Goal: Task Accomplishment & Management: Manage account settings

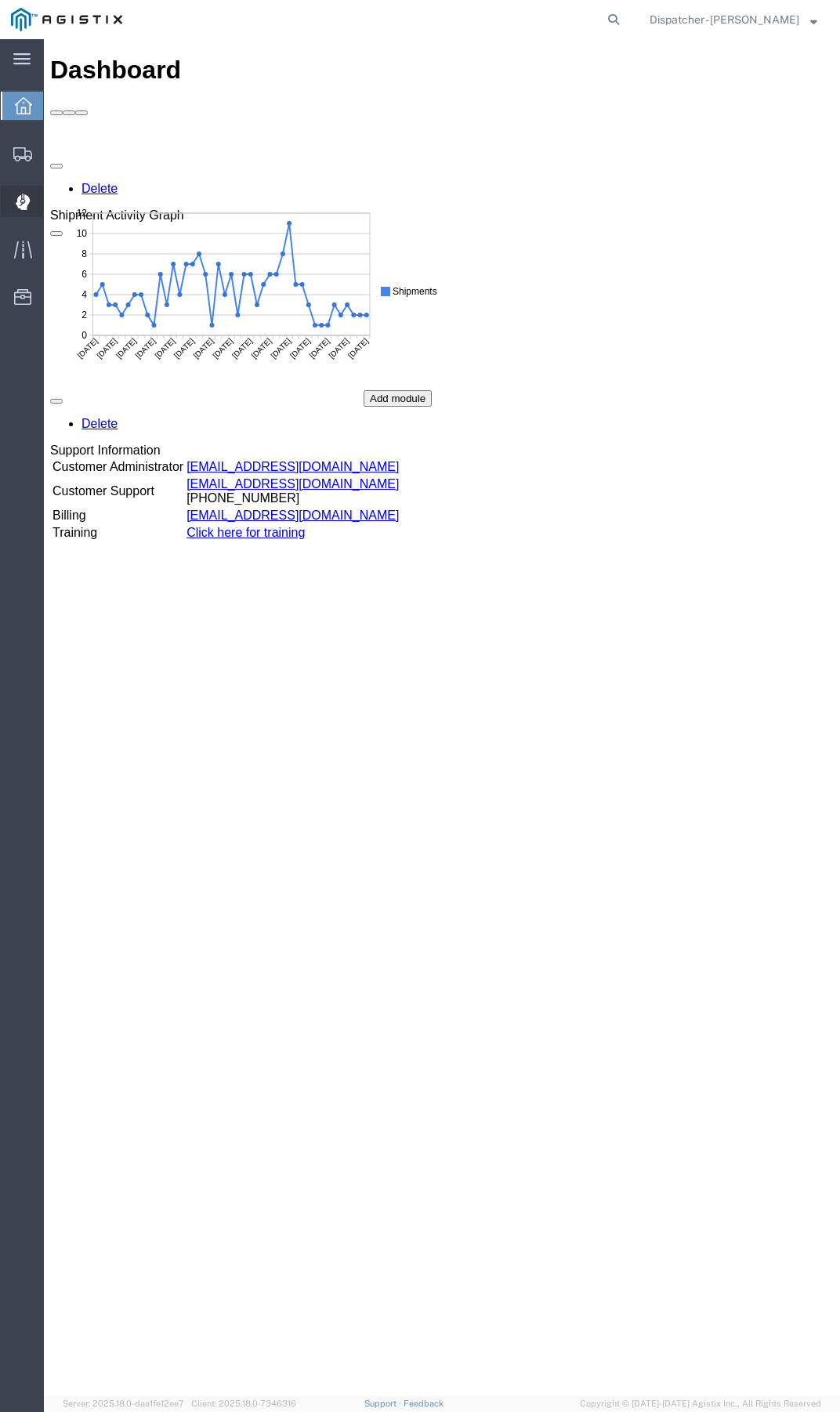
click at [36, 202] on div at bounding box center [23, 201] width 44 height 31
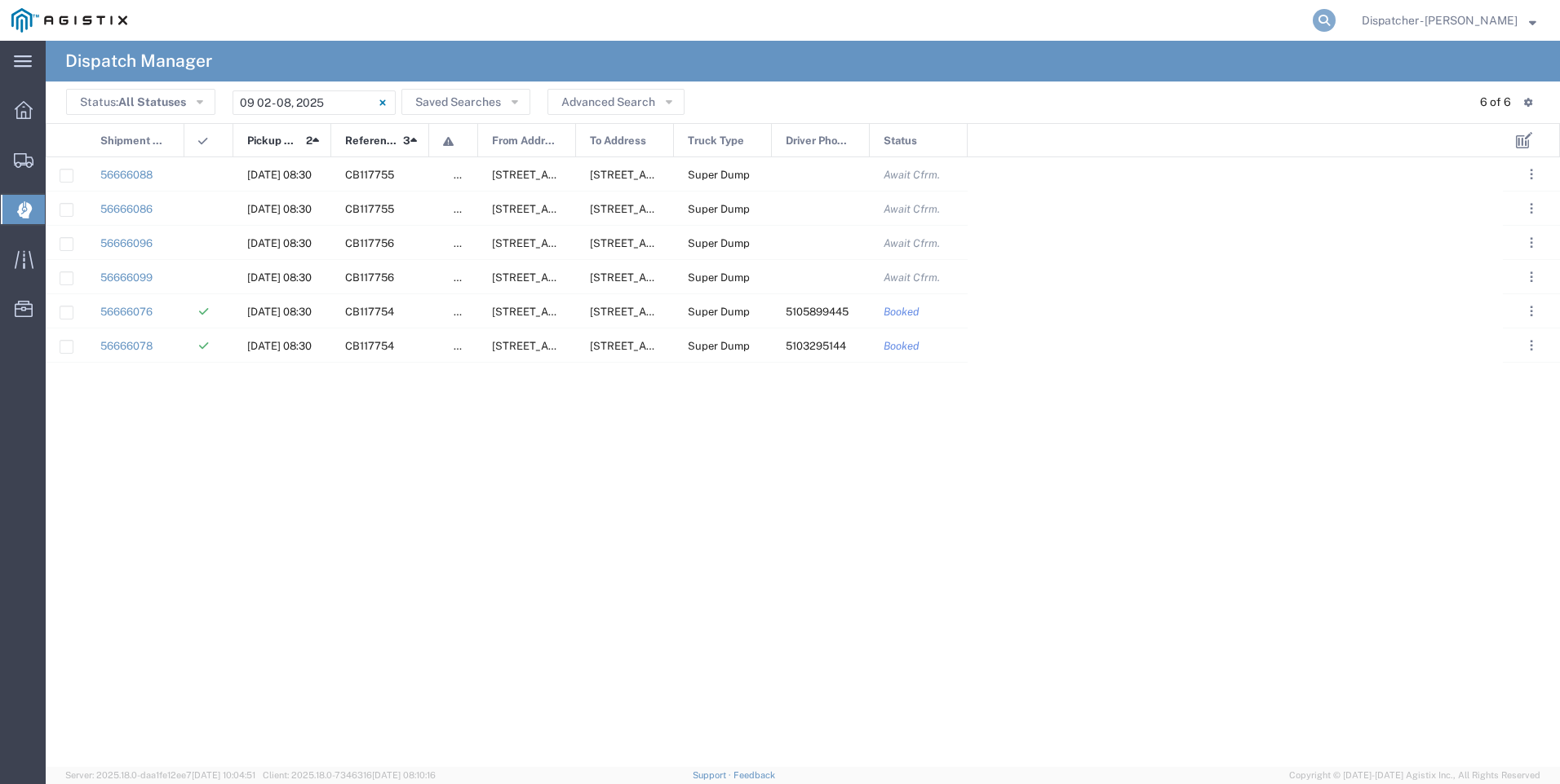
click at [874, 18] on icon at bounding box center [1324, 20] width 23 height 23
click at [874, 18] on input "search" at bounding box center [1065, 20] width 496 height 40
type input "56501223"
click at [874, 8] on form "56501223" at bounding box center [1077, 20] width 522 height 40
click at [874, 15] on icon at bounding box center [1324, 20] width 23 height 23
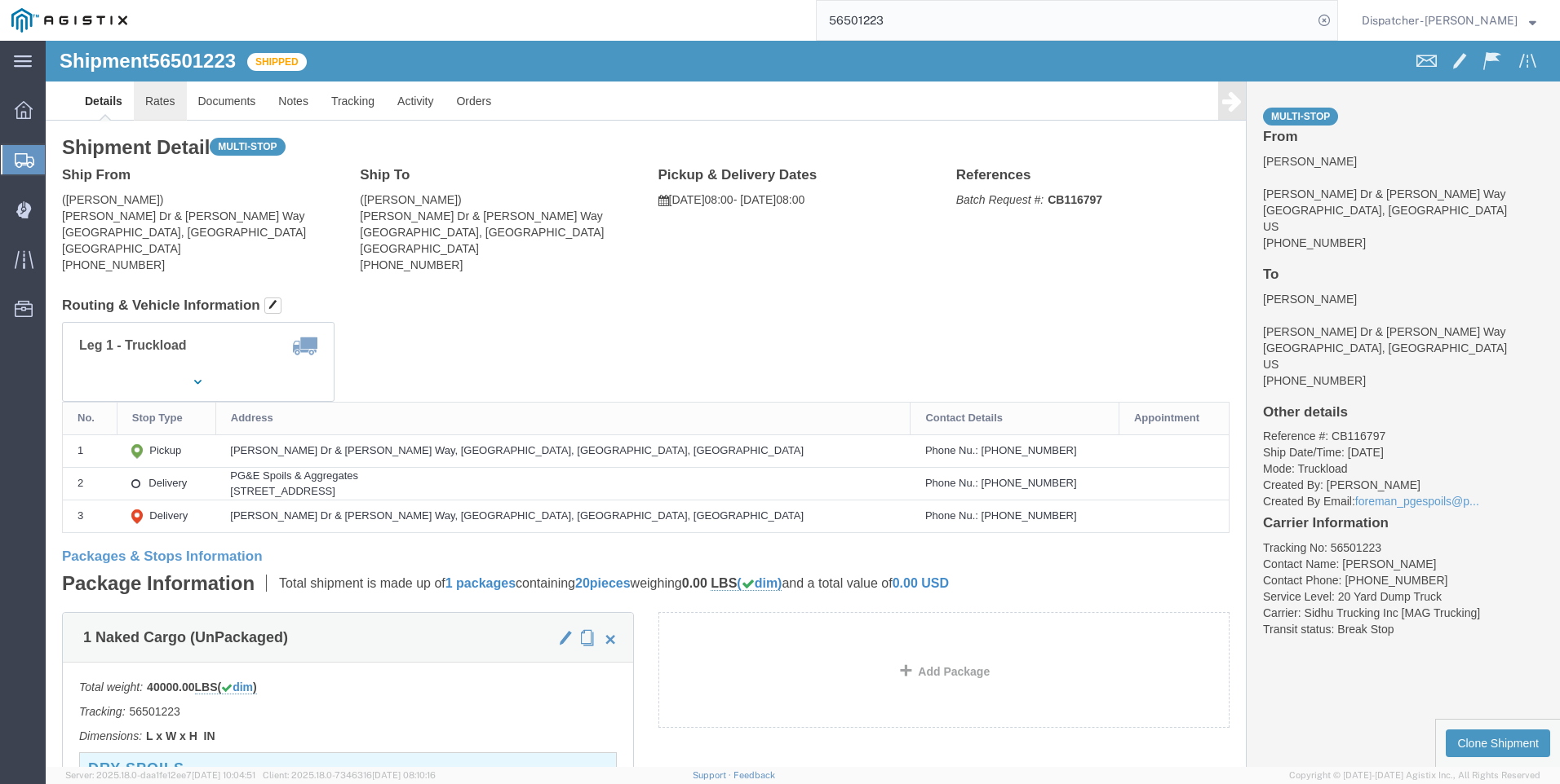
click link "Rates"
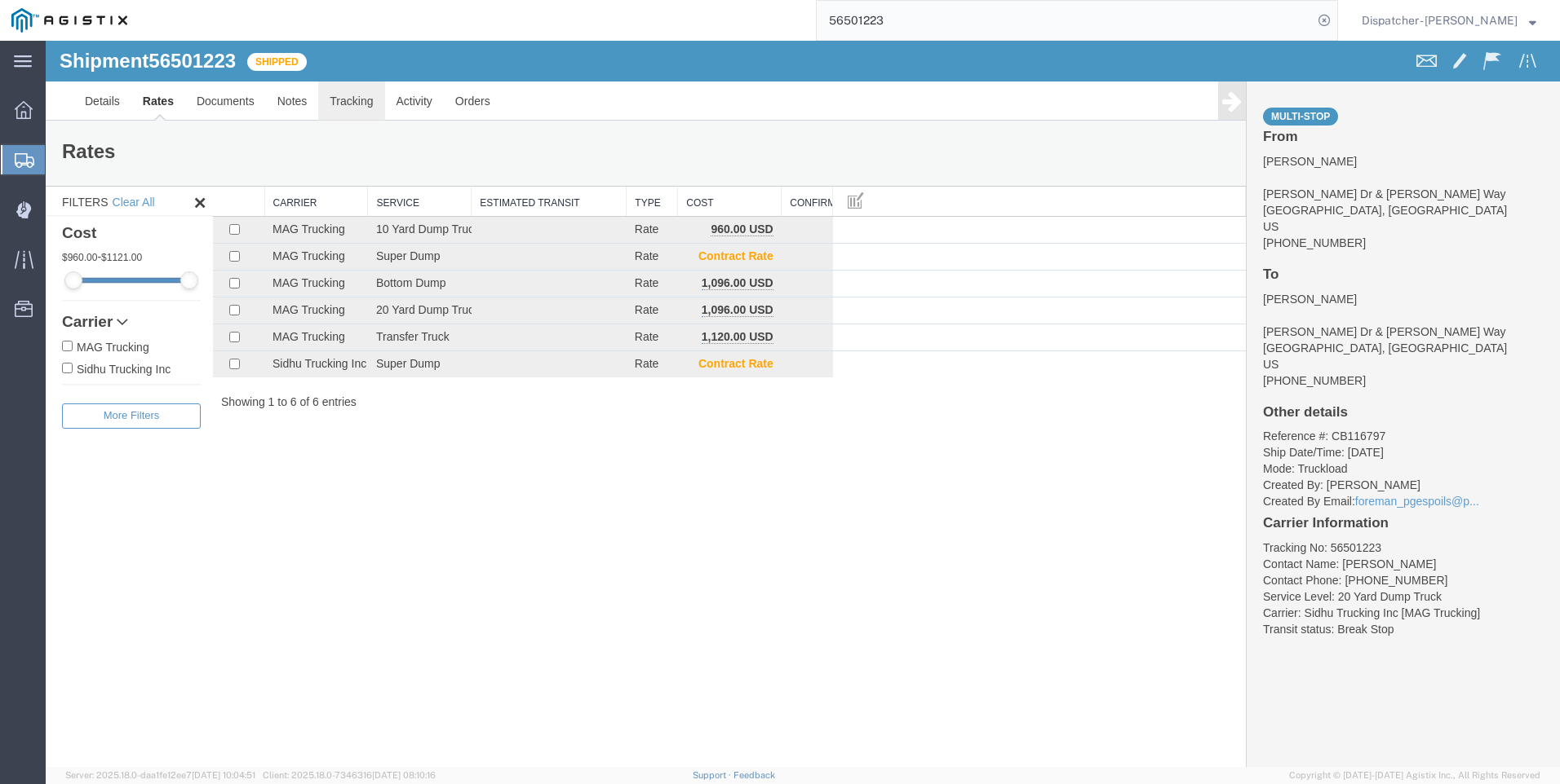
click at [358, 107] on link "Tracking" at bounding box center [350, 101] width 66 height 40
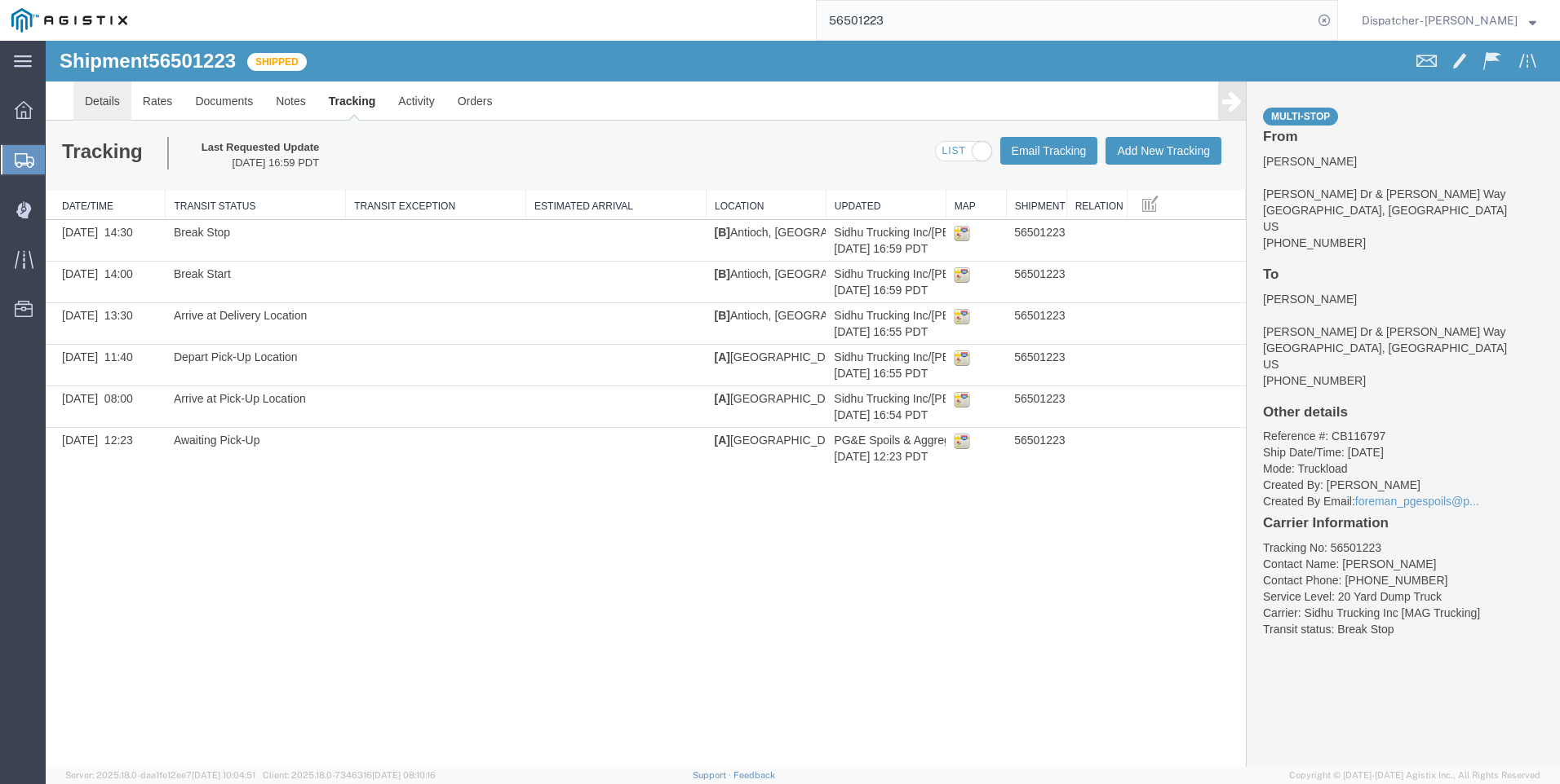
click at [105, 109] on link "Details" at bounding box center [103, 101] width 58 height 40
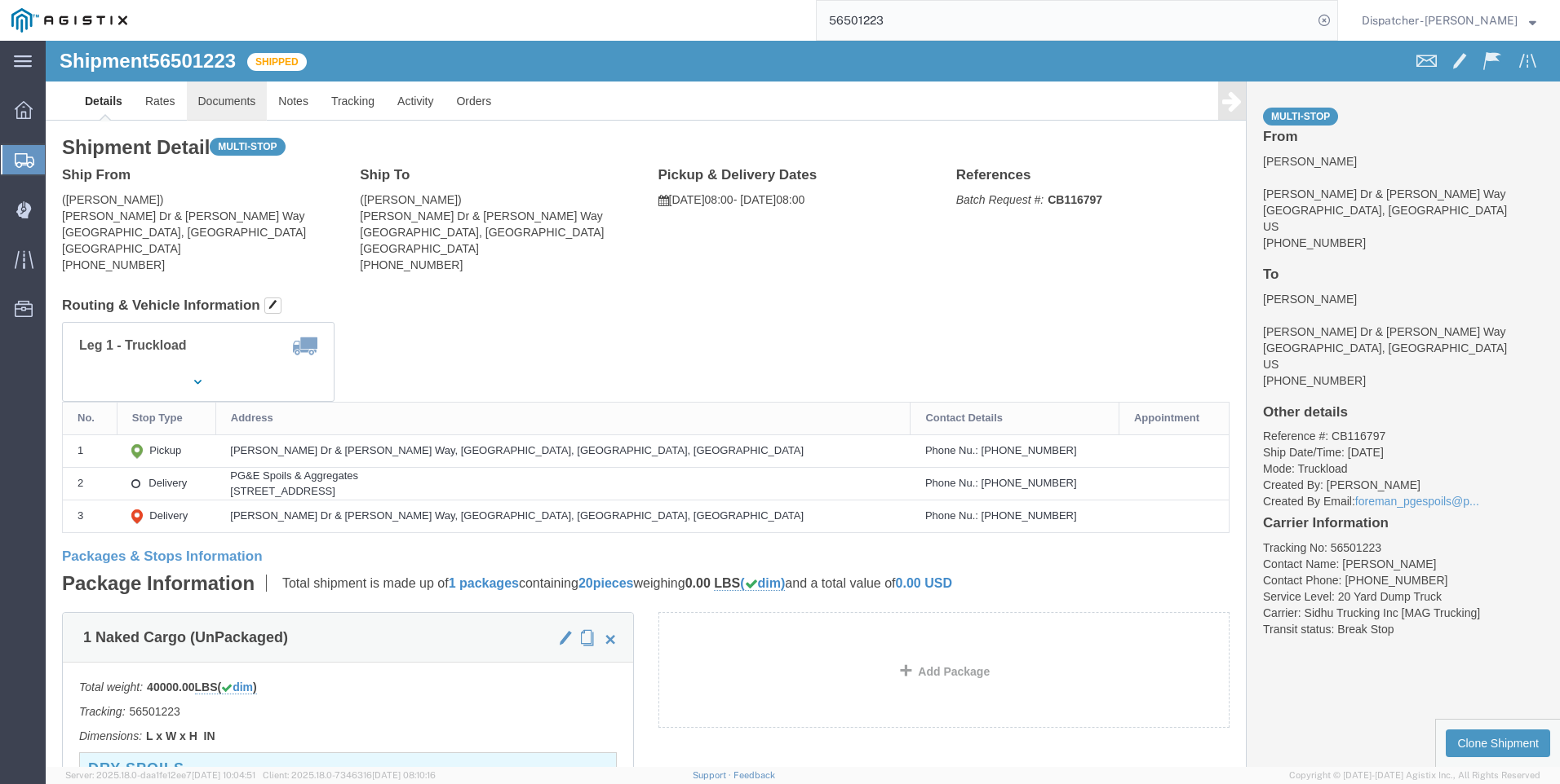
click link "Documents"
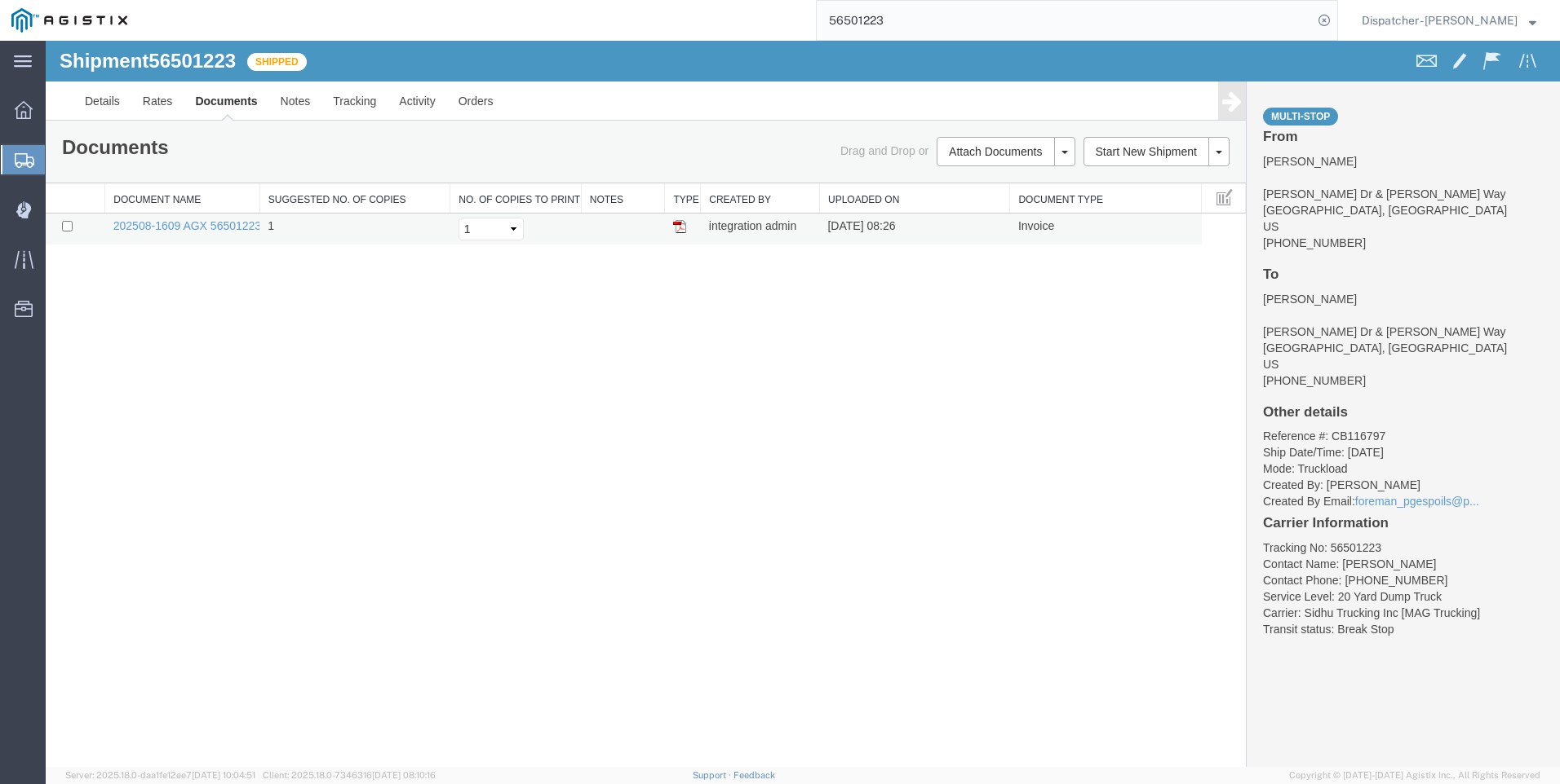
click at [682, 225] on img at bounding box center [679, 227] width 13 height 13
click at [351, 102] on link "Tracking" at bounding box center [354, 101] width 66 height 40
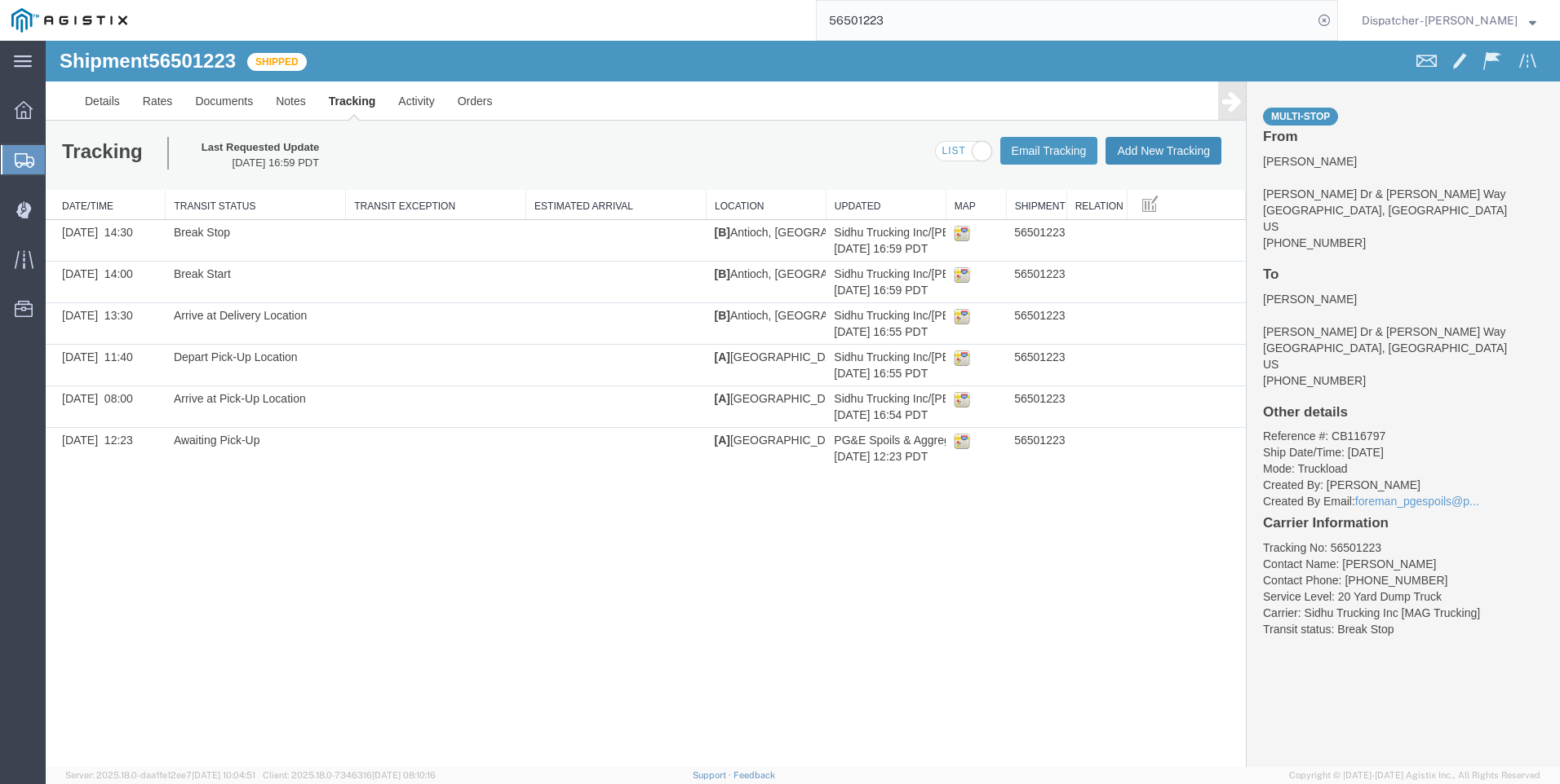
click at [874, 153] on button "Add New Tracking" at bounding box center [1163, 151] width 116 height 28
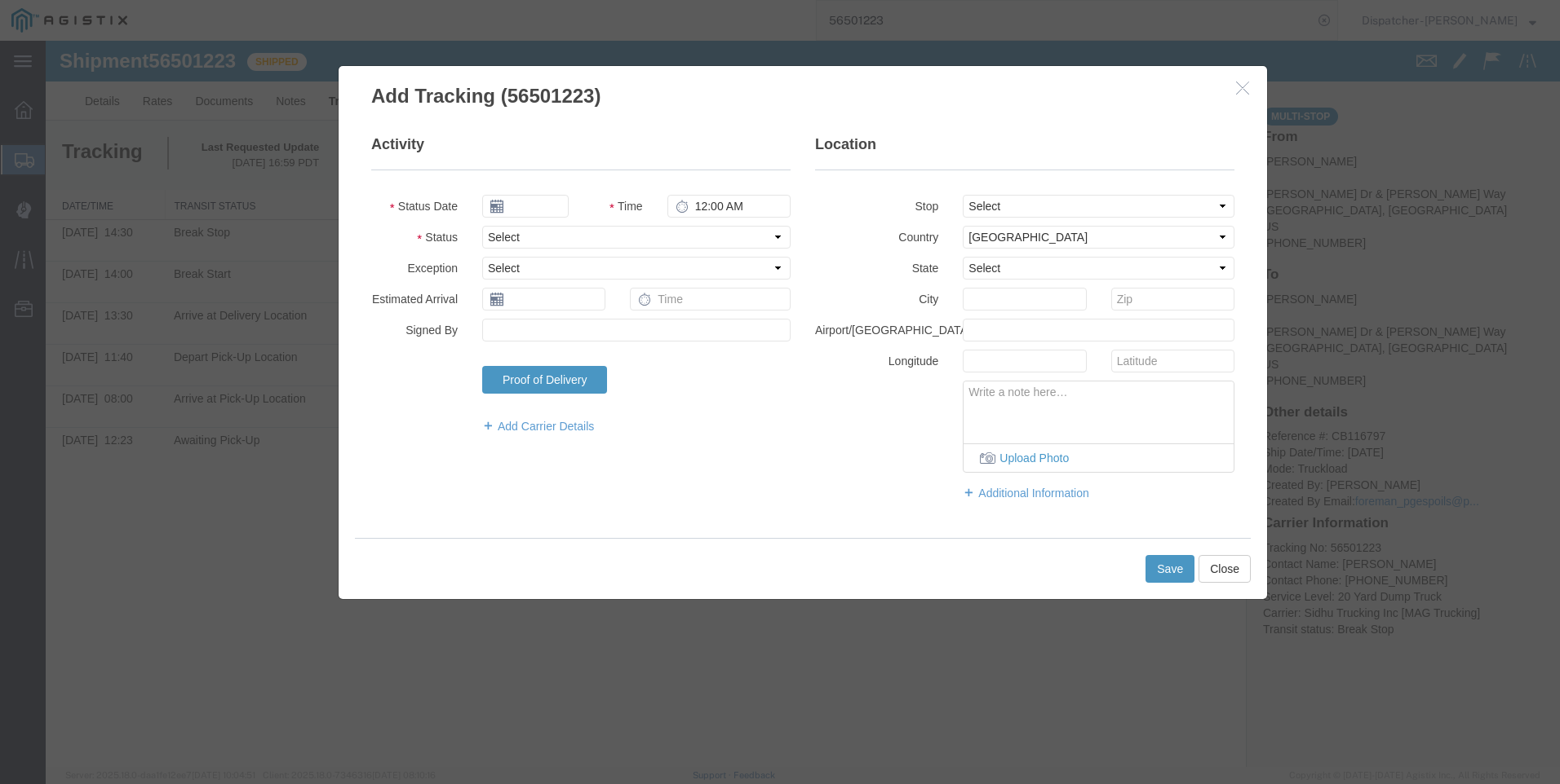
type input "[DATE]"
type input "11:00 AM"
click at [496, 209] on icon at bounding box center [496, 206] width 13 height 13
click at [499, 206] on icon at bounding box center [496, 206] width 13 height 13
click at [521, 205] on input "[DATE]" at bounding box center [525, 206] width 86 height 23
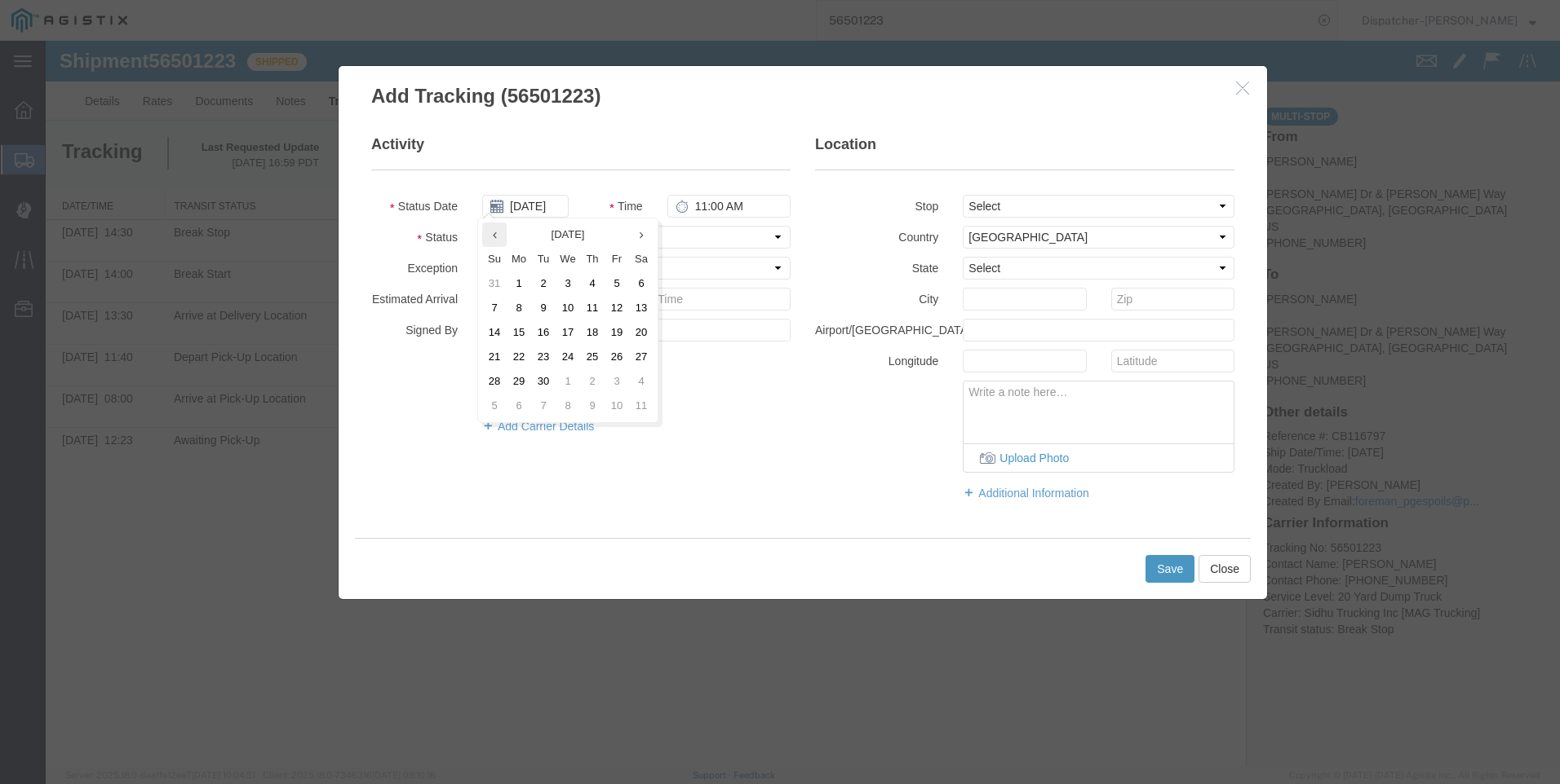
click at [495, 234] on icon at bounding box center [495, 235] width 4 height 11
click at [522, 356] on td "18" at bounding box center [524, 357] width 25 height 25
type input "08/18/2025"
click at [702, 206] on input "11:00 AM" at bounding box center [729, 206] width 123 height 23
click at [717, 212] on input "04:00 AM" at bounding box center [729, 206] width 123 height 23
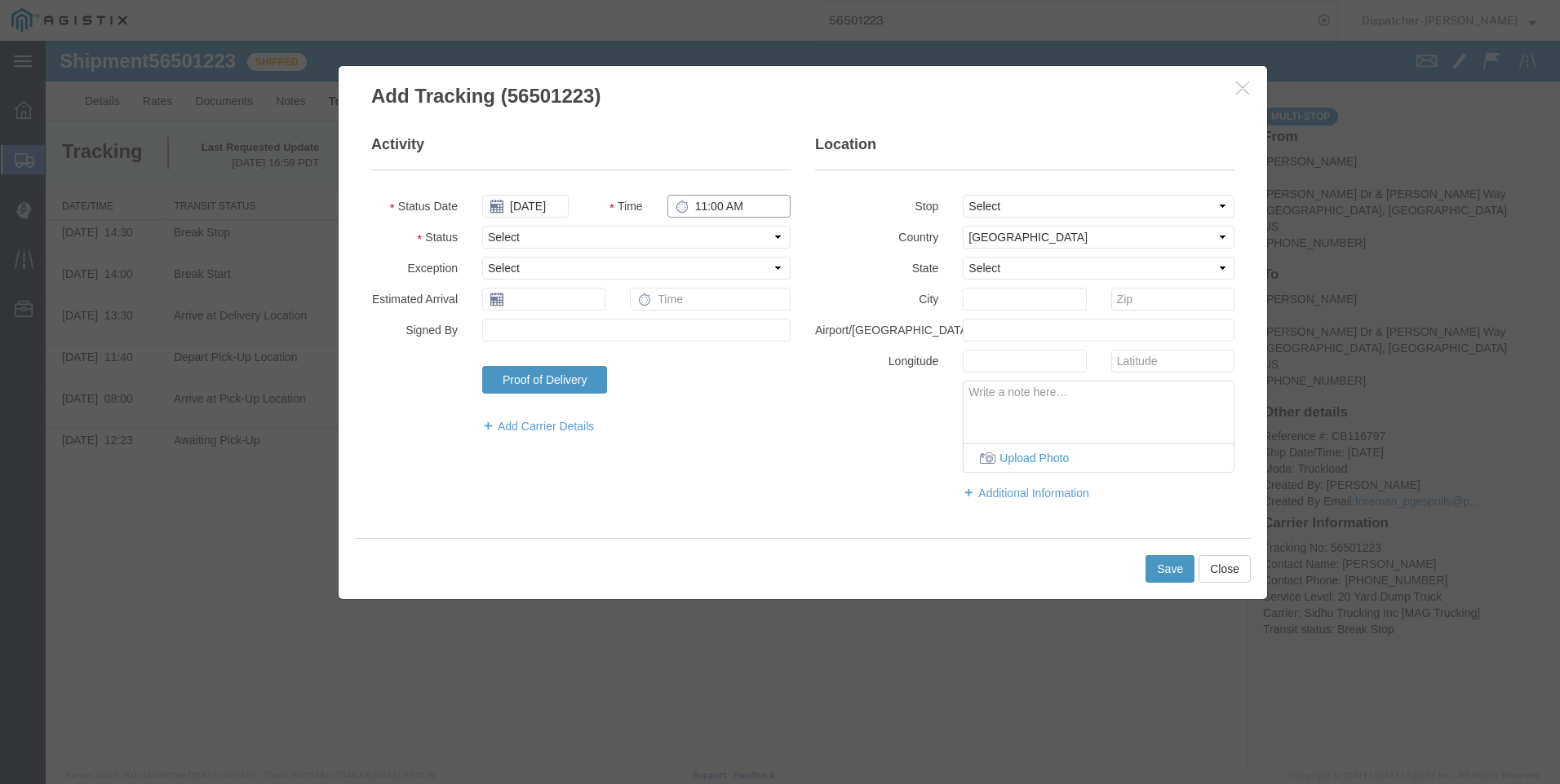
click at [703, 208] on input "11:00 AM" at bounding box center [729, 206] width 123 height 23
type input "4:15 PM"
click at [574, 237] on select "Select Arrival Notice Available Arrival Notice Imported Arrive at Delivery Loca…" at bounding box center [636, 237] width 308 height 23
select select "DELIVRED"
click at [482, 226] on select "Select Arrival Notice Available Arrival Notice Imported Arrive at Delivery Loca…" at bounding box center [636, 237] width 308 height 23
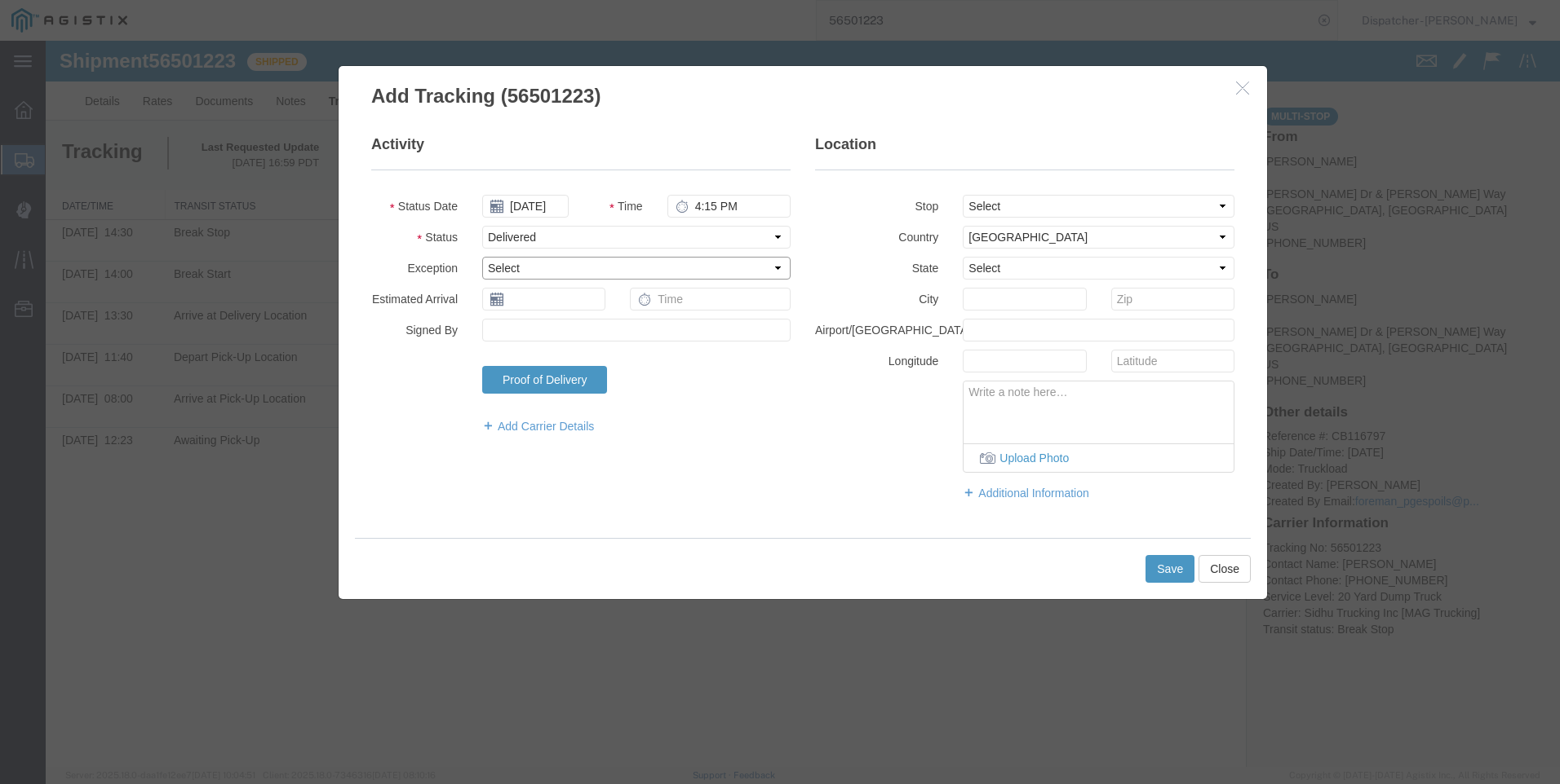
click at [555, 269] on select "Select Accident Airline - Delayed Airline - Exception Appointment Scheduled Att…" at bounding box center [636, 269] width 308 height 23
click at [874, 206] on select "Select From: [PERSON_NAME] [GEOGRAPHIC_DATA][PERSON_NAME], [GEOGRAPHIC_DATA] St…" at bounding box center [1098, 206] width 271 height 23
select select "{"pickupDeliveryInfoId": "122290562","pickupOrDelivery": "D","stopNum": "2","lo…"
click at [874, 195] on select "Select From: [PERSON_NAME] [GEOGRAPHIC_DATA][PERSON_NAME], [GEOGRAPHIC_DATA] St…" at bounding box center [1098, 206] width 271 height 23
select select "CA"
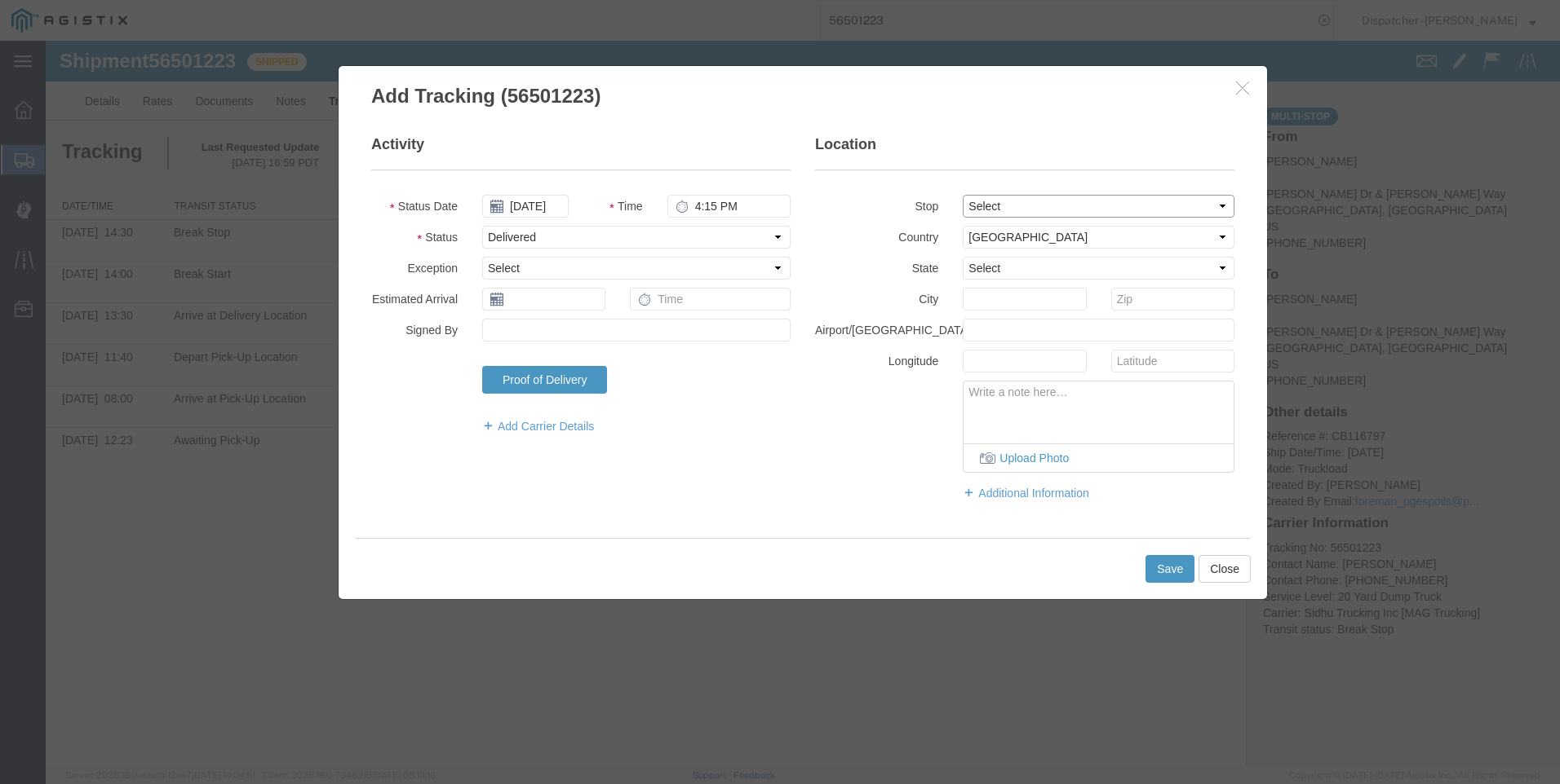
type input "Antioch"
click at [874, 203] on select "Select From: [PERSON_NAME] [GEOGRAPHIC_DATA][PERSON_NAME], [GEOGRAPHIC_DATA] St…" at bounding box center [1098, 206] width 271 height 23
select select "{"pickupDeliveryInfoId": "122290561","pickupOrDelivery": "P","stopNum": "1","lo…"
click at [874, 195] on select "Select From: [PERSON_NAME] [GEOGRAPHIC_DATA][PERSON_NAME], [GEOGRAPHIC_DATA] St…" at bounding box center [1098, 206] width 271 height 23
type input "[GEOGRAPHIC_DATA]"
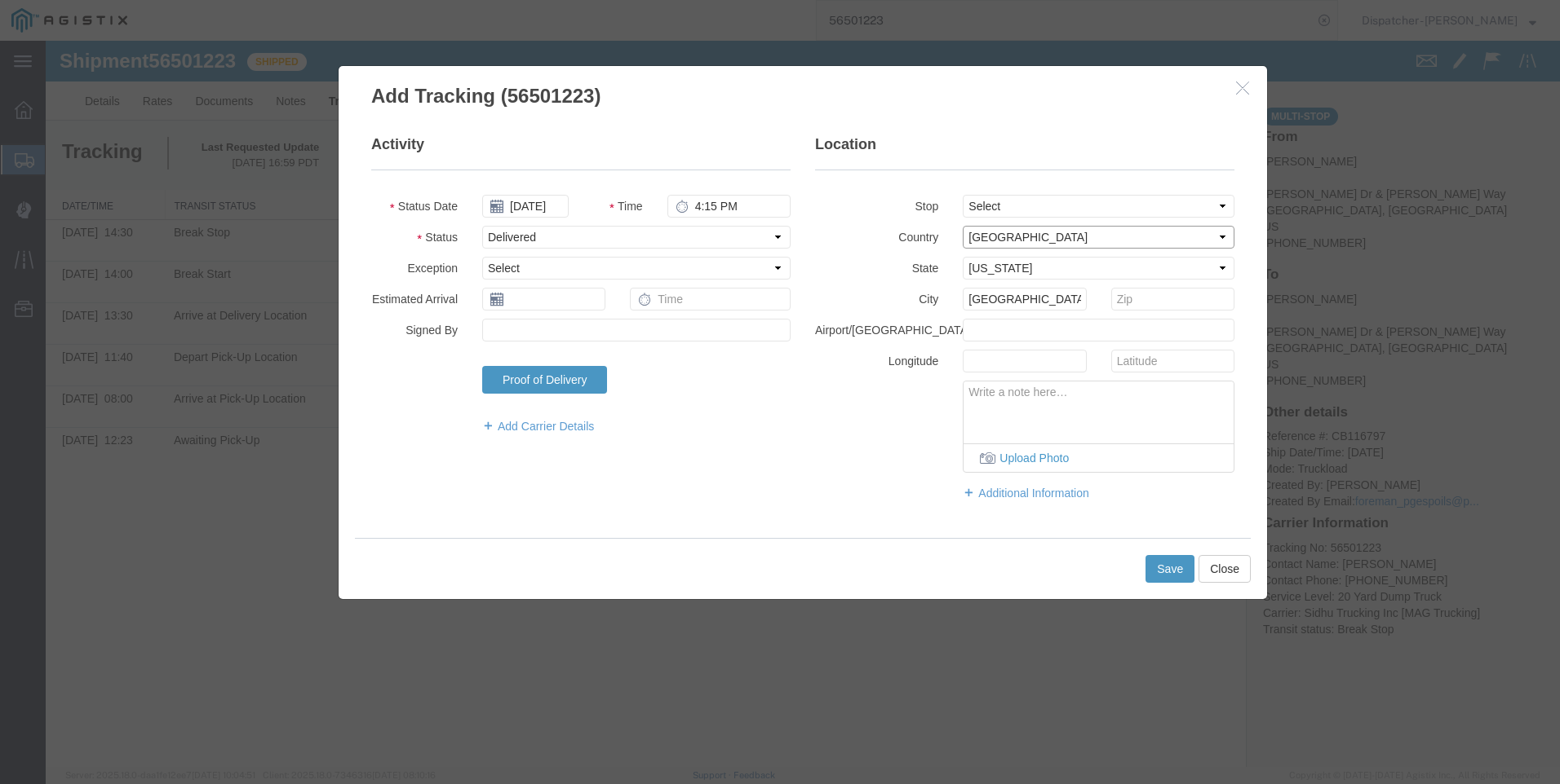
click at [874, 241] on select "Select Afghanistan Åland Islands Albania Algeria American Samoa Andorra Angola …" at bounding box center [1098, 237] width 271 height 23
click at [874, 270] on select "Select Alabama Alaska Arizona Arkansas Armed Forces Americas Armed Forces Europ…" at bounding box center [1098, 269] width 271 height 23
click at [874, 561] on button "Save" at bounding box center [1170, 569] width 49 height 28
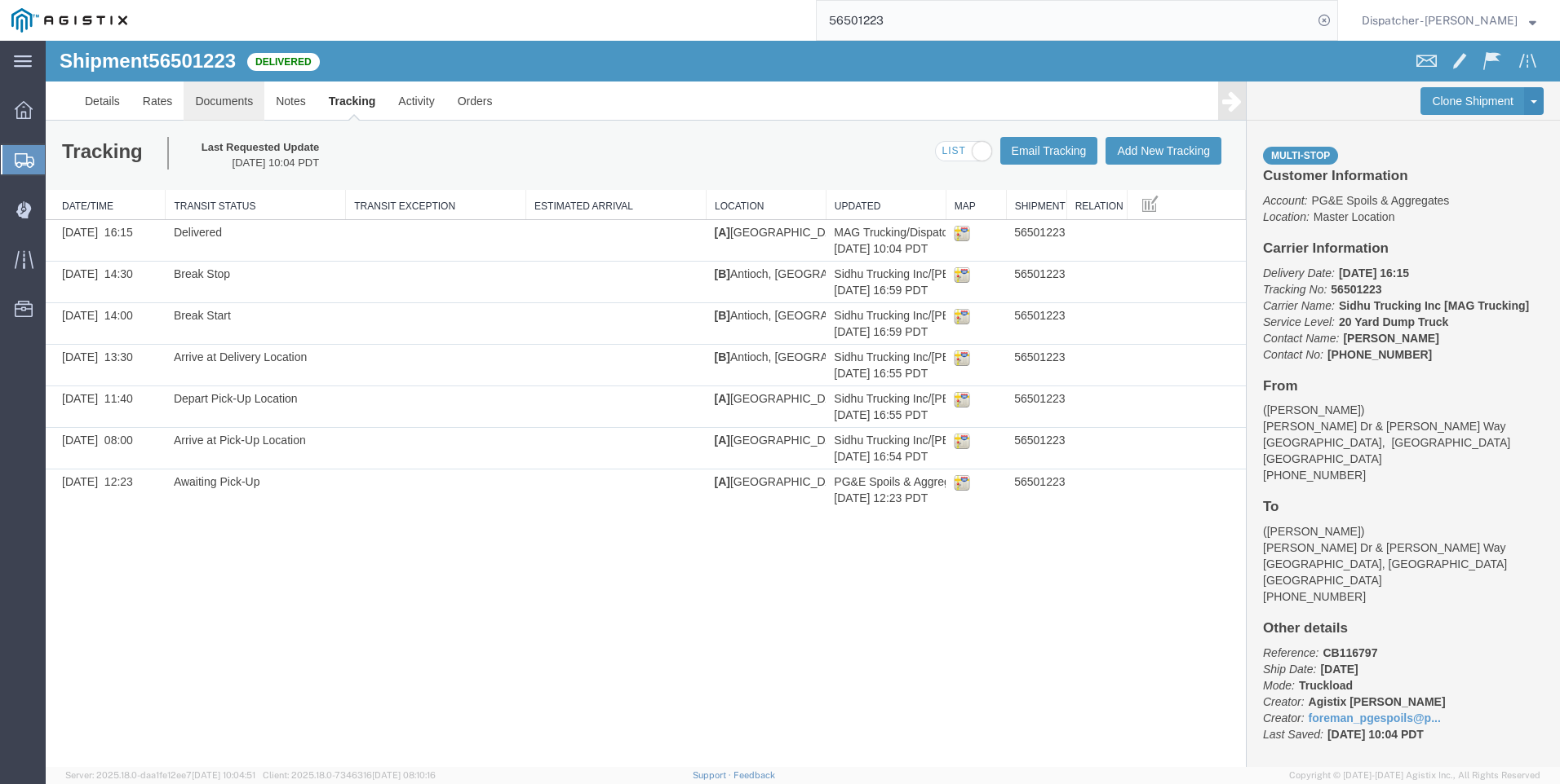
click at [215, 109] on link "Documents" at bounding box center [224, 101] width 81 height 40
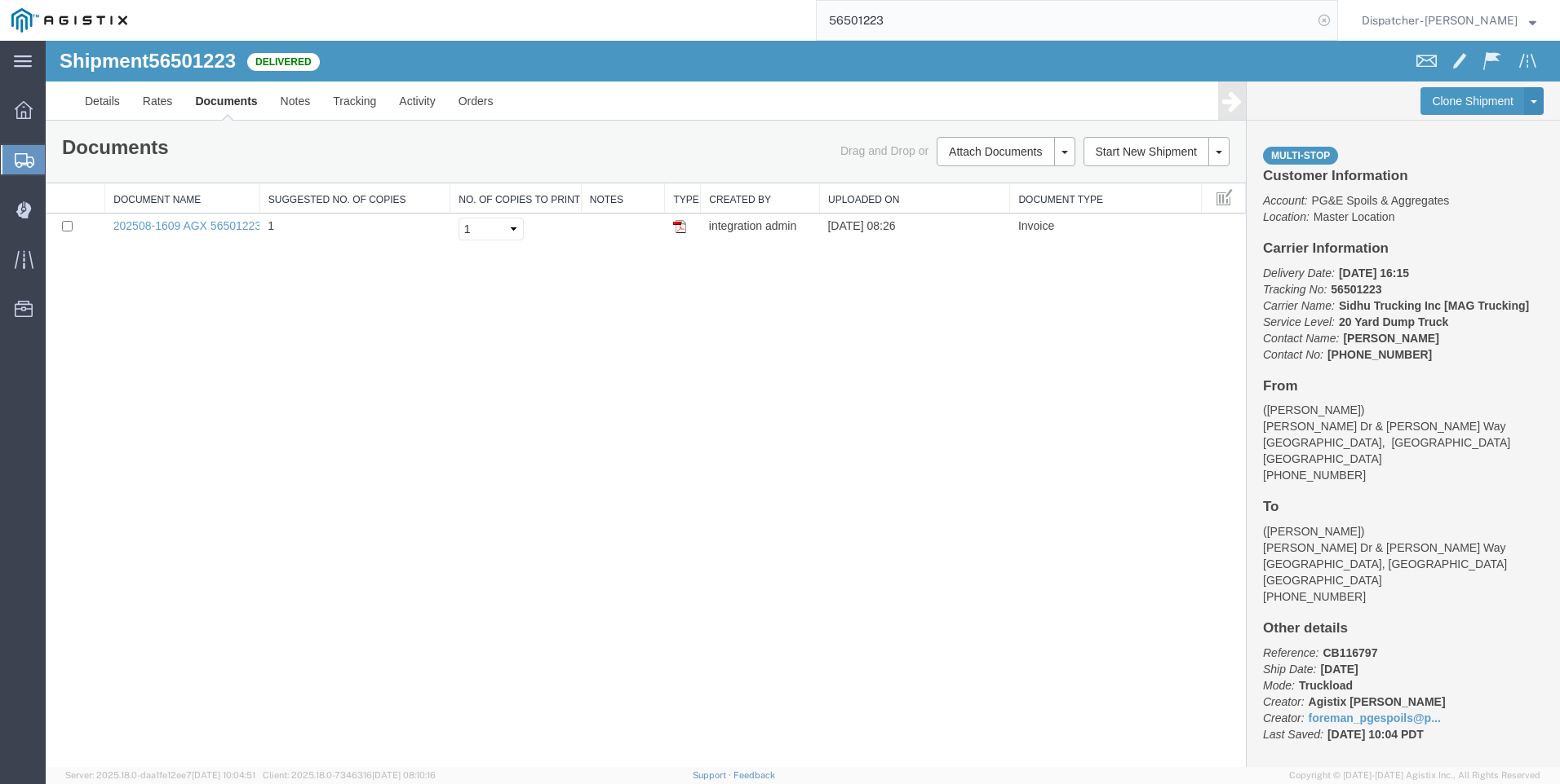
click at [874, 22] on icon at bounding box center [1324, 20] width 23 height 23
click at [874, 17] on icon at bounding box center [1324, 20] width 23 height 23
type input "56459303"
click at [874, 14] on icon at bounding box center [1324, 20] width 23 height 23
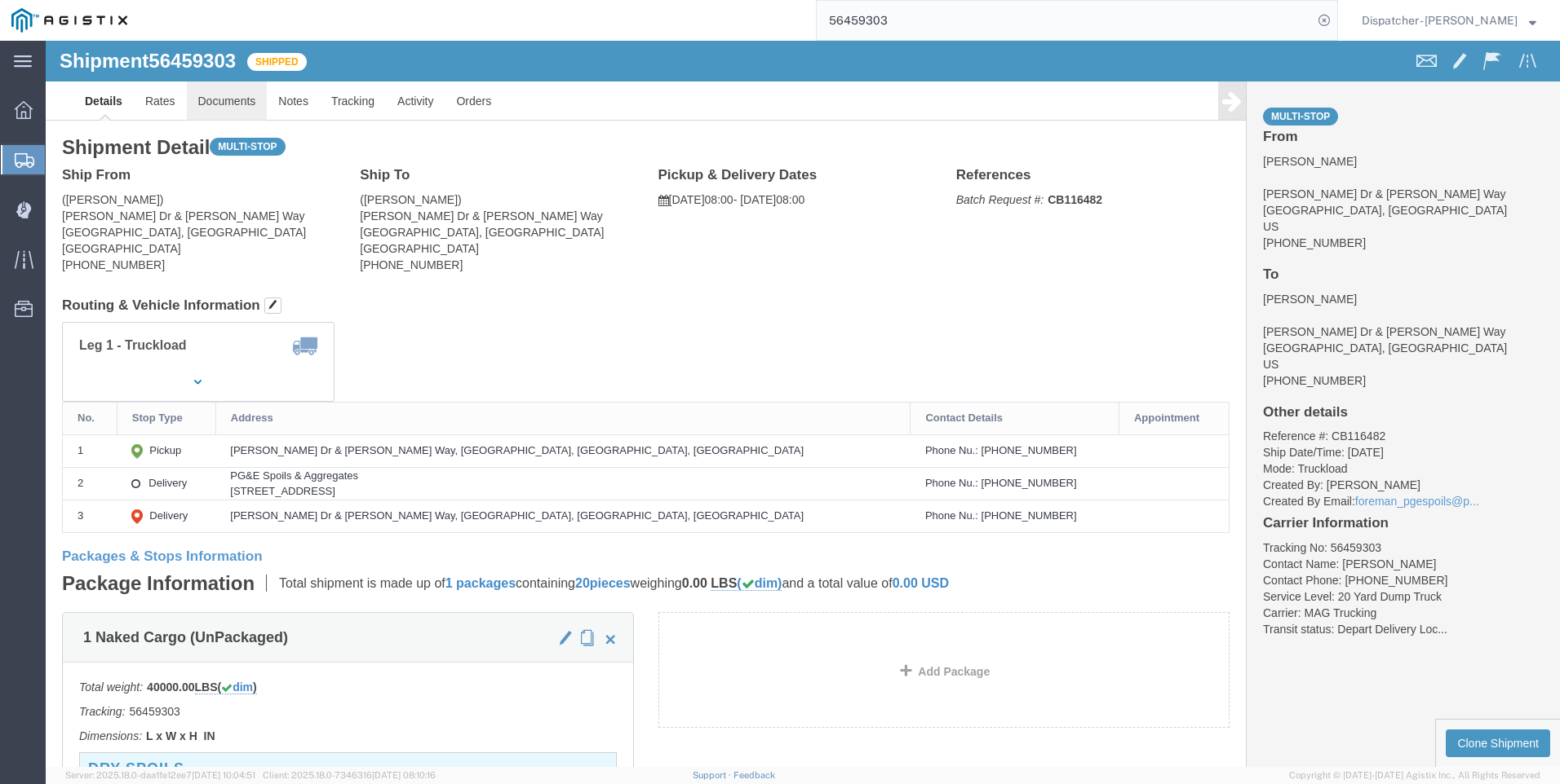
click link "Documents"
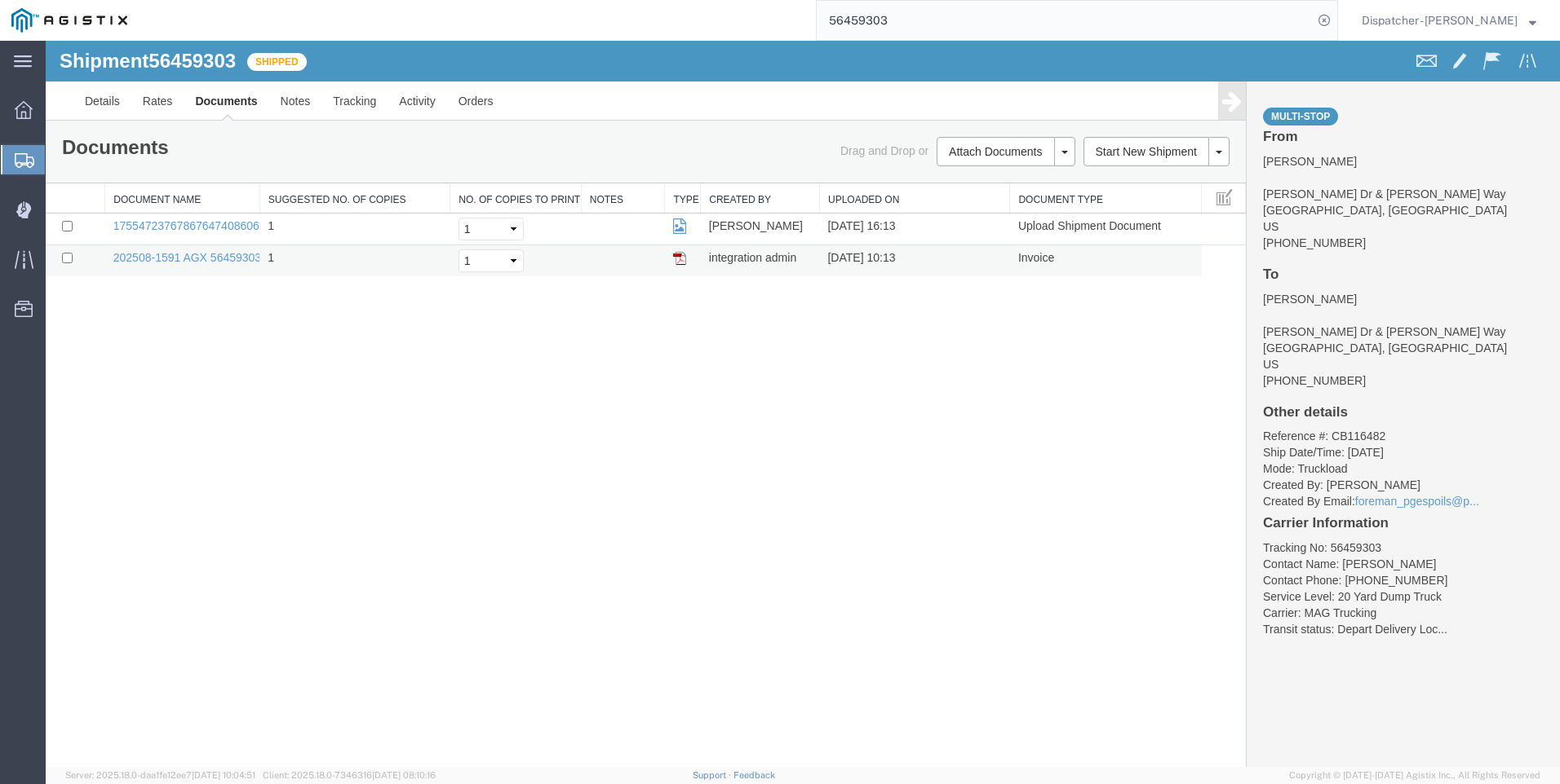
click at [679, 257] on img at bounding box center [679, 258] width 13 height 13
click at [350, 92] on link "Tracking" at bounding box center [354, 101] width 66 height 40
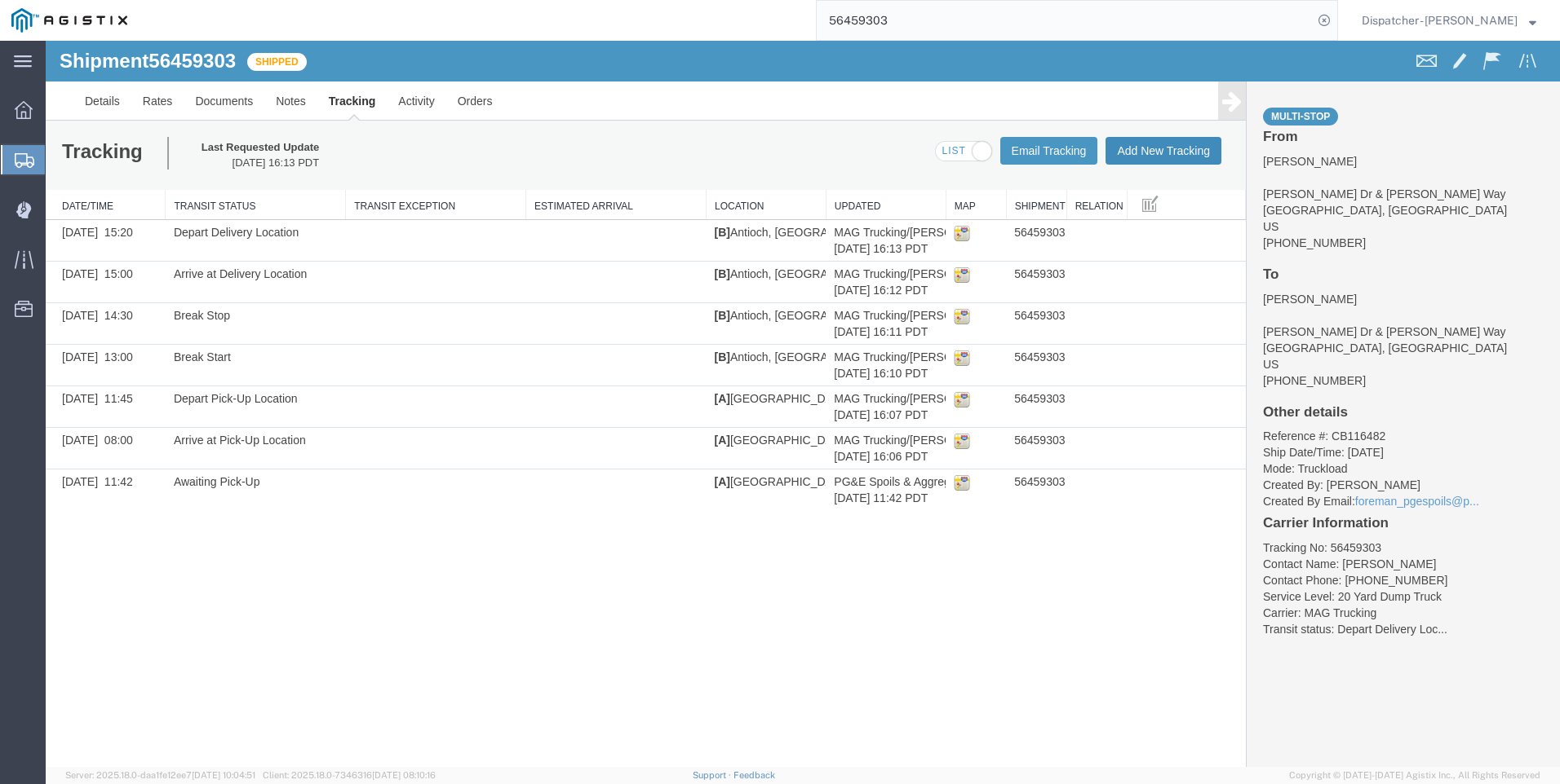
click at [874, 155] on button "Add New Tracking" at bounding box center [1163, 151] width 116 height 28
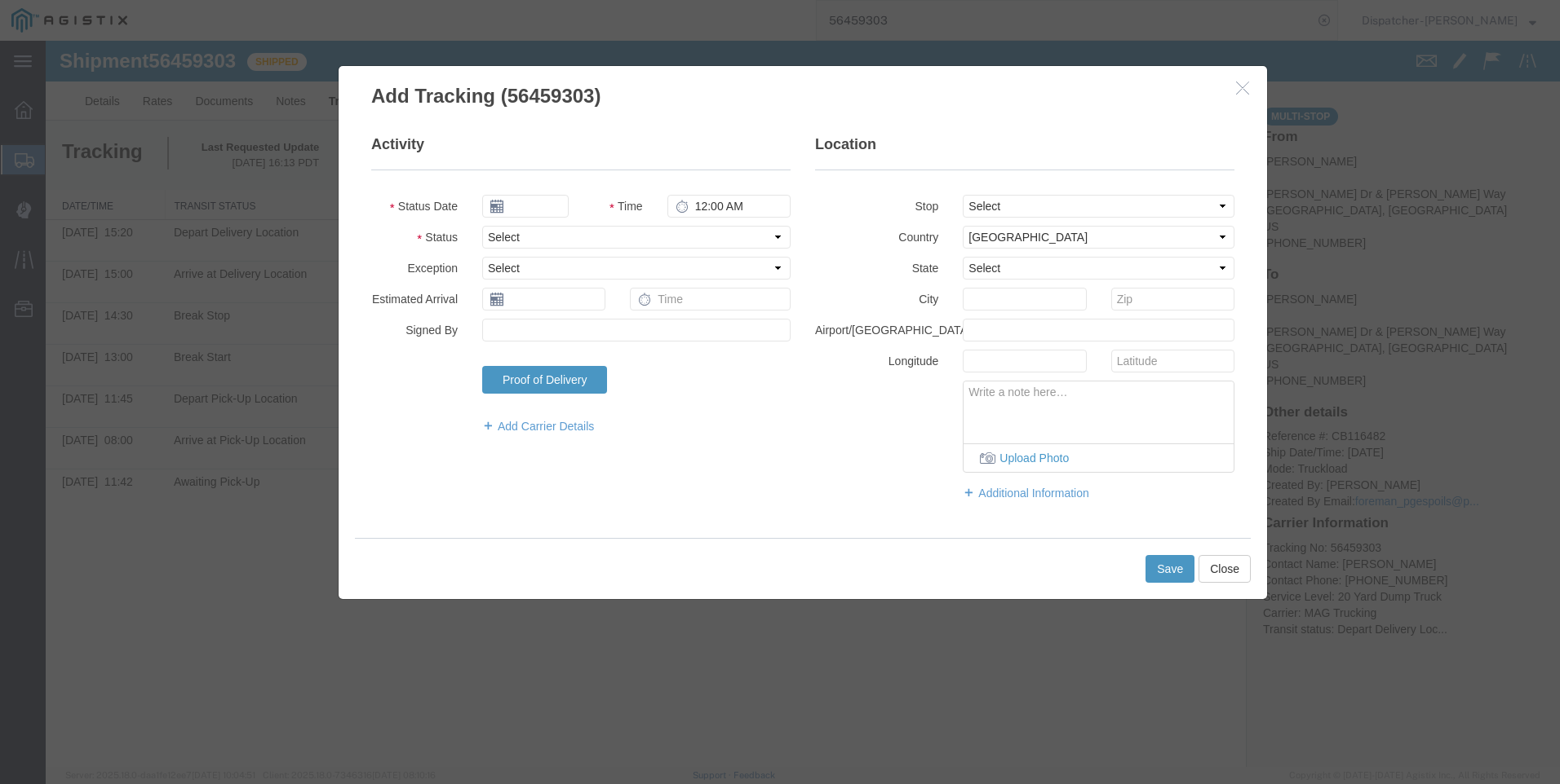
type input "[DATE]"
type input "11:00 AM"
click at [490, 206] on icon at bounding box center [496, 206] width 13 height 13
click at [519, 205] on input "[DATE]" at bounding box center [525, 206] width 86 height 23
click at [521, 208] on input "[DATE]" at bounding box center [525, 206] width 86 height 23
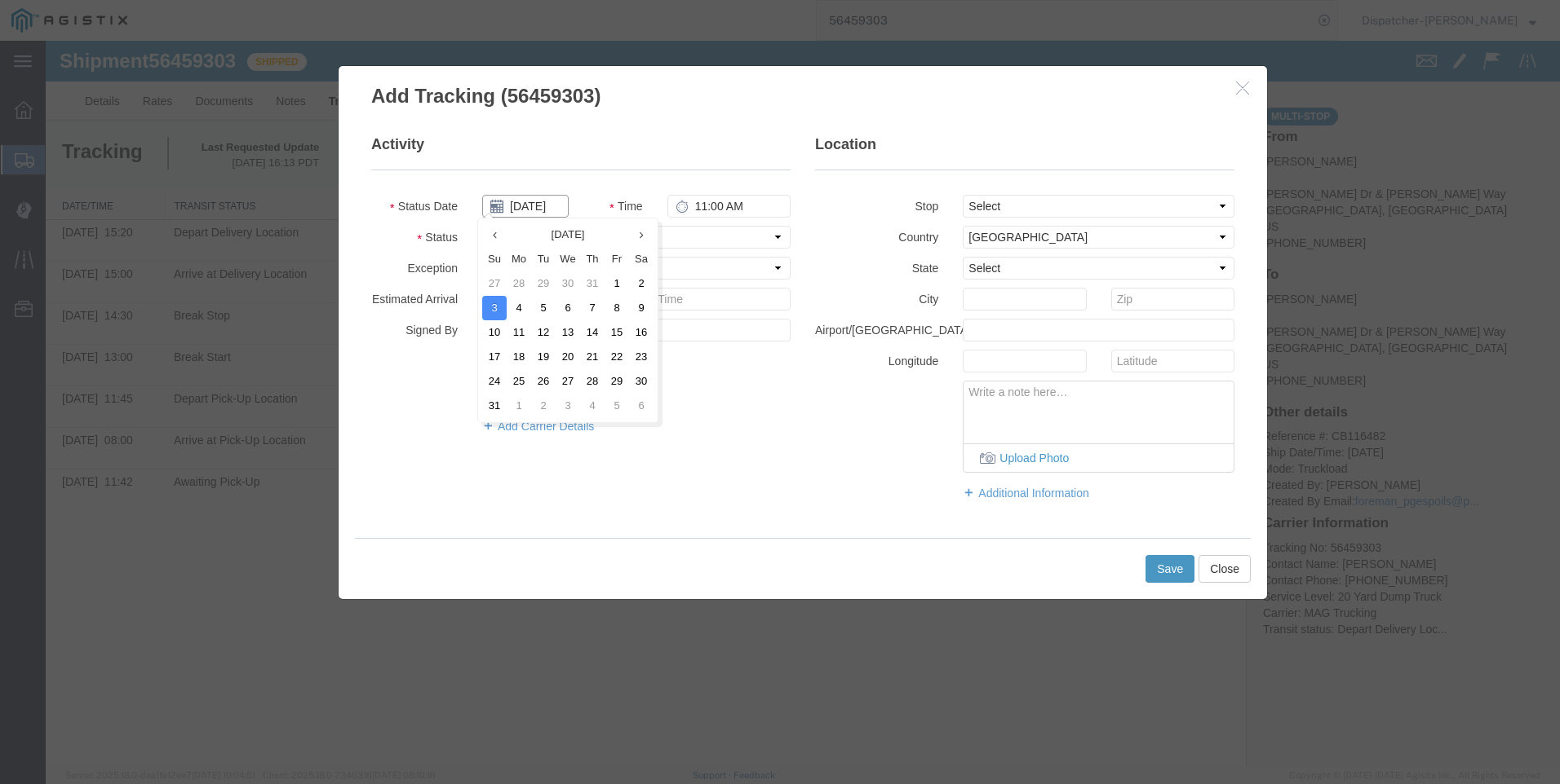
click at [539, 207] on input "08/03/2025" at bounding box center [525, 206] width 86 height 23
type input "08/15/2025"
click at [619, 334] on td "15" at bounding box center [617, 333] width 25 height 25
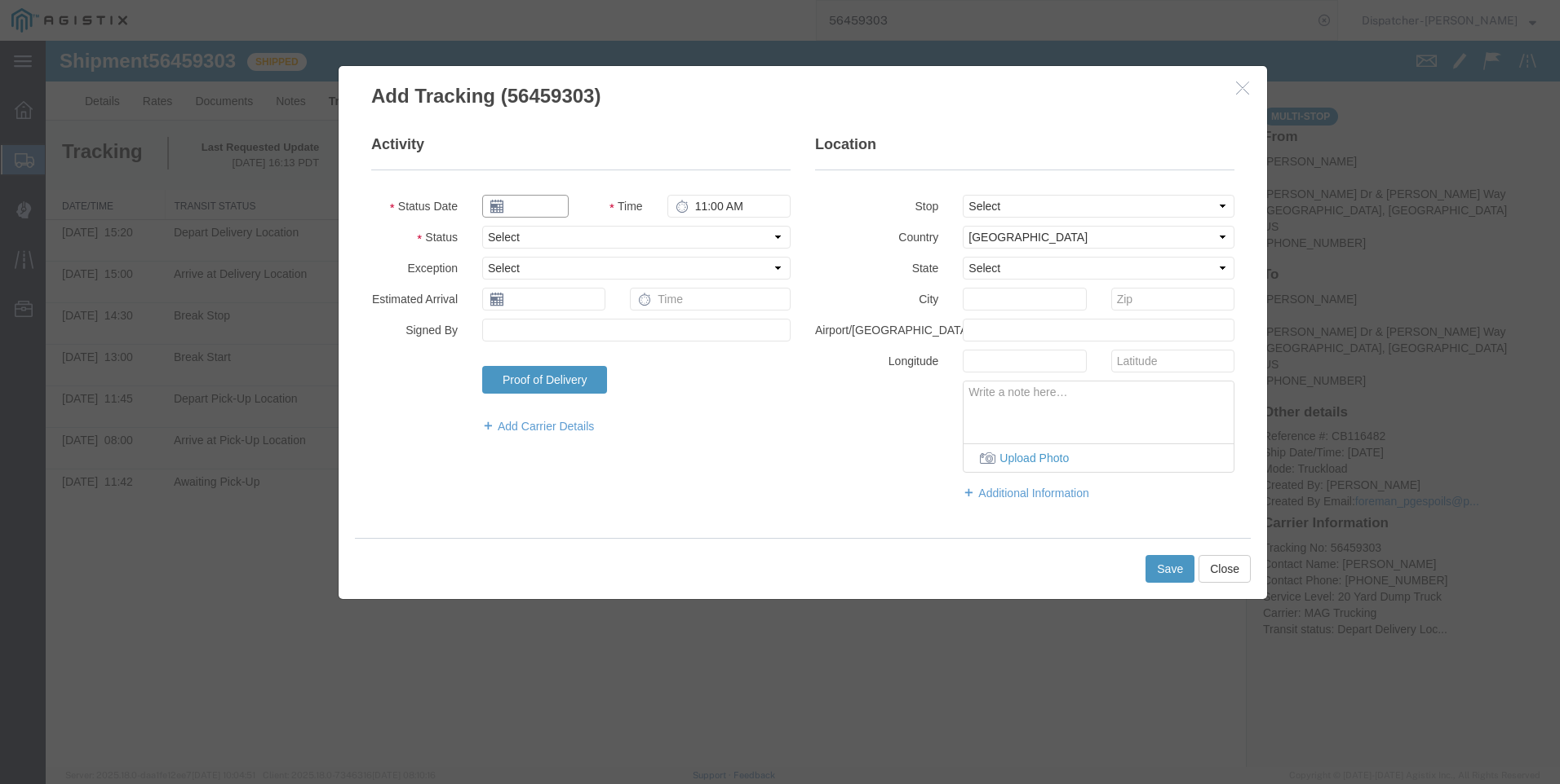
click at [508, 204] on input "text" at bounding box center [525, 206] width 86 height 23
click at [612, 332] on td "15" at bounding box center [622, 333] width 25 height 25
type input "08/15/2025"
click at [704, 207] on input "11:00 AM" at bounding box center [729, 206] width 123 height 23
click at [744, 207] on input "1:00 AM" at bounding box center [729, 206] width 123 height 23
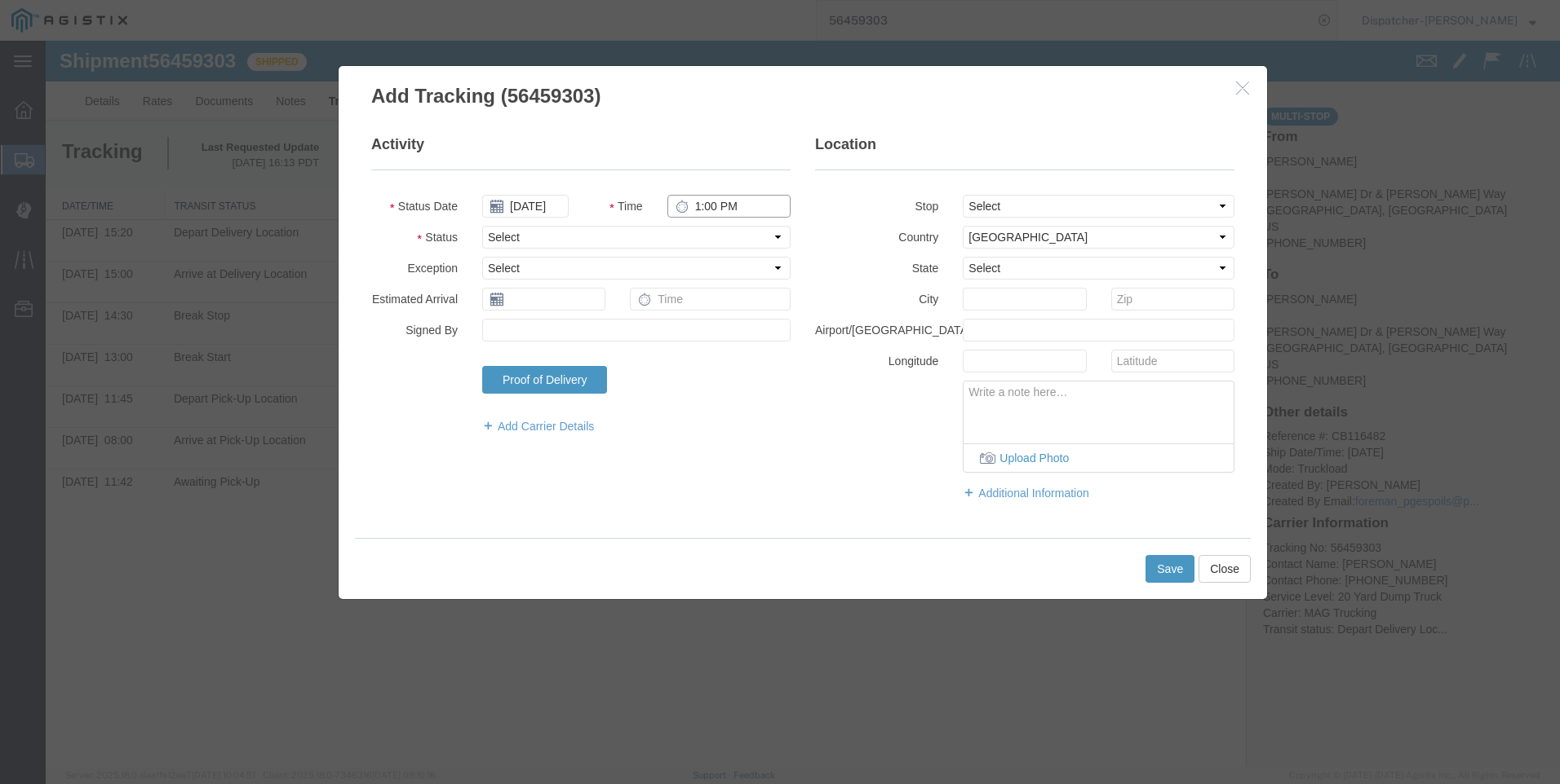
type input "1:00 PM"
click at [607, 240] on select "Select Arrival Notice Available Arrival Notice Imported Arrive at Delivery Loca…" at bounding box center [636, 237] width 308 height 23
click at [747, 177] on fieldset "Activity Status Date 08/15/2025 Time 1:00 PM Status Select Arrival Notice Avail…" at bounding box center [581, 292] width 419 height 316
click at [874, 89] on icon "button" at bounding box center [1242, 88] width 13 height 14
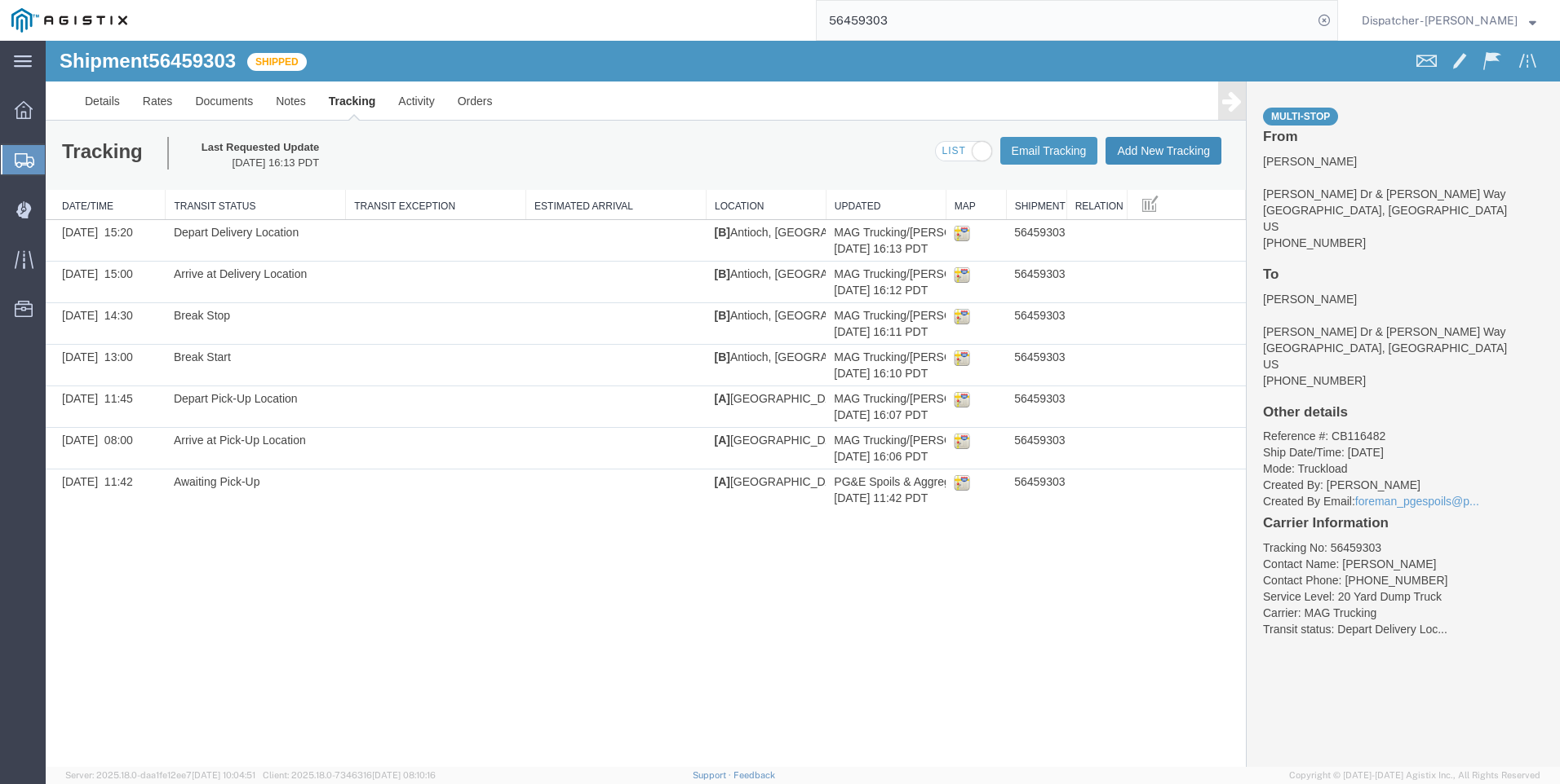
click at [874, 144] on button "Add New Tracking" at bounding box center [1163, 151] width 116 height 28
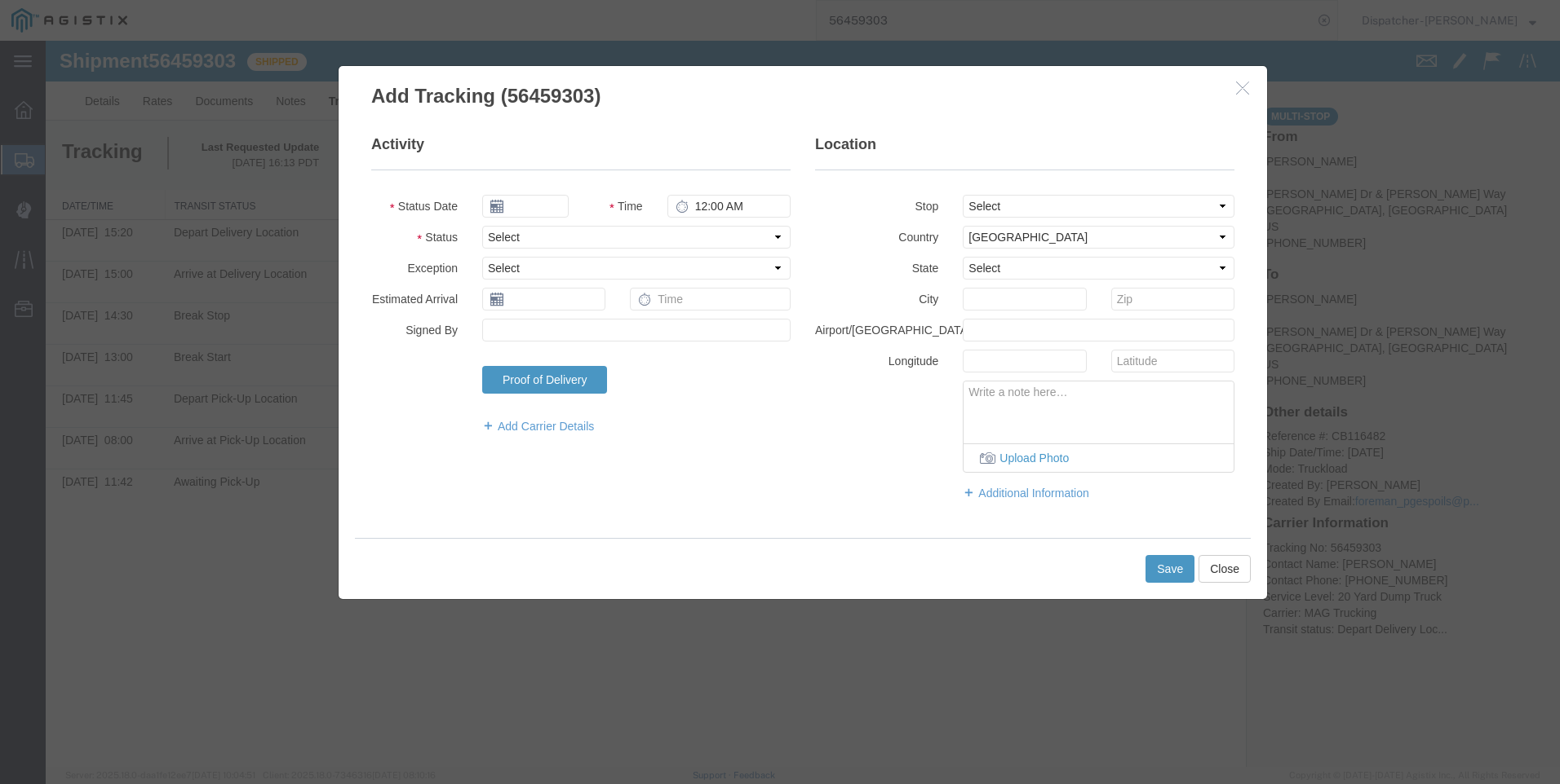
type input "[DATE]"
type input "11:00 AM"
click at [492, 204] on icon at bounding box center [496, 206] width 13 height 13
click at [521, 204] on input "[DATE]" at bounding box center [525, 206] width 86 height 23
click at [492, 225] on th at bounding box center [495, 235] width 25 height 25
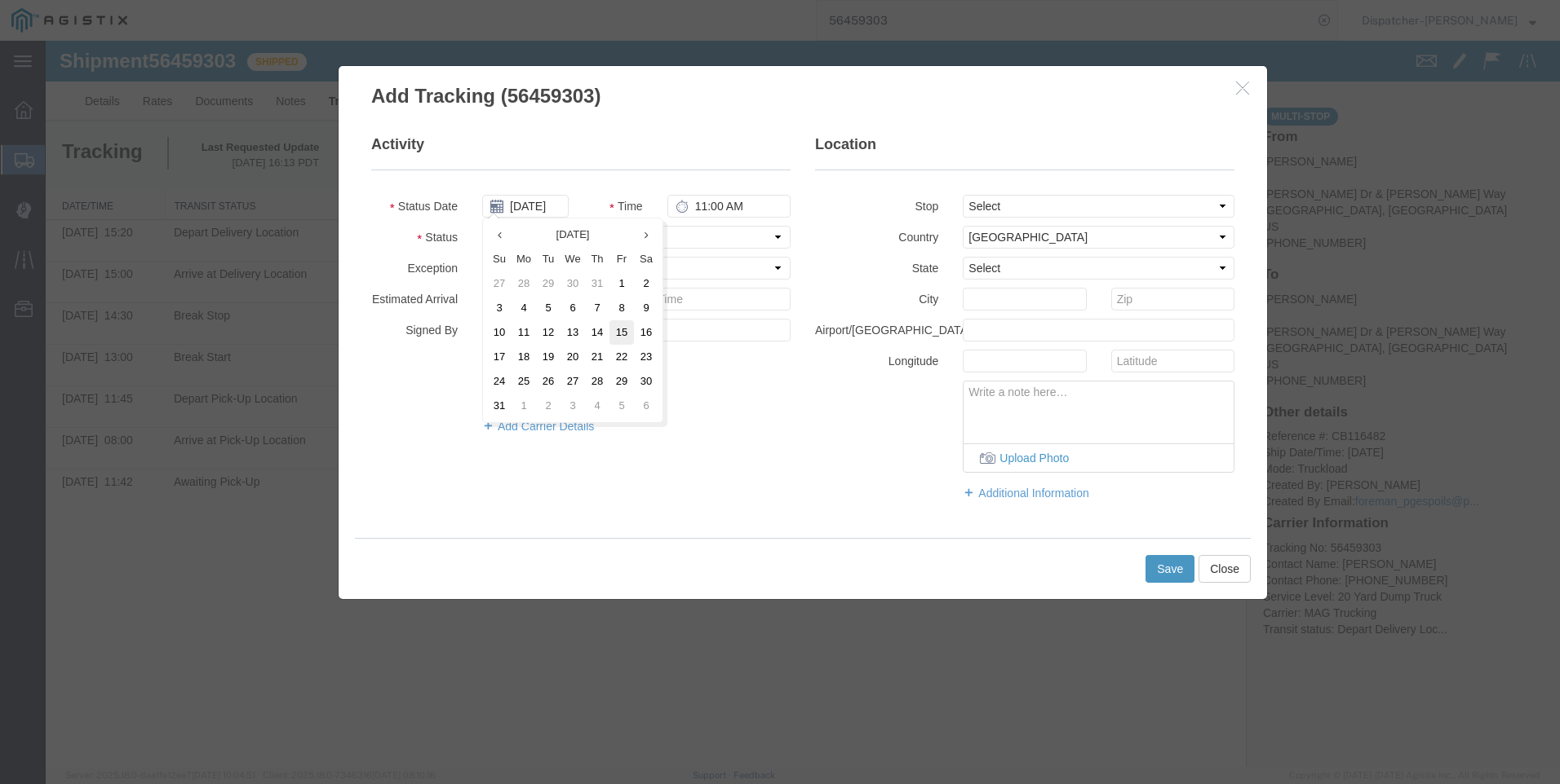
click at [628, 335] on td "15" at bounding box center [622, 333] width 25 height 25
type input "08/15/2025"
click at [705, 202] on input "11:00 AM" at bounding box center [729, 206] width 123 height 23
type input "5:00 PM"
click at [619, 238] on select "Select Arrival Notice Available Arrival Notice Imported Arrive at Delivery Loca…" at bounding box center [636, 237] width 308 height 23
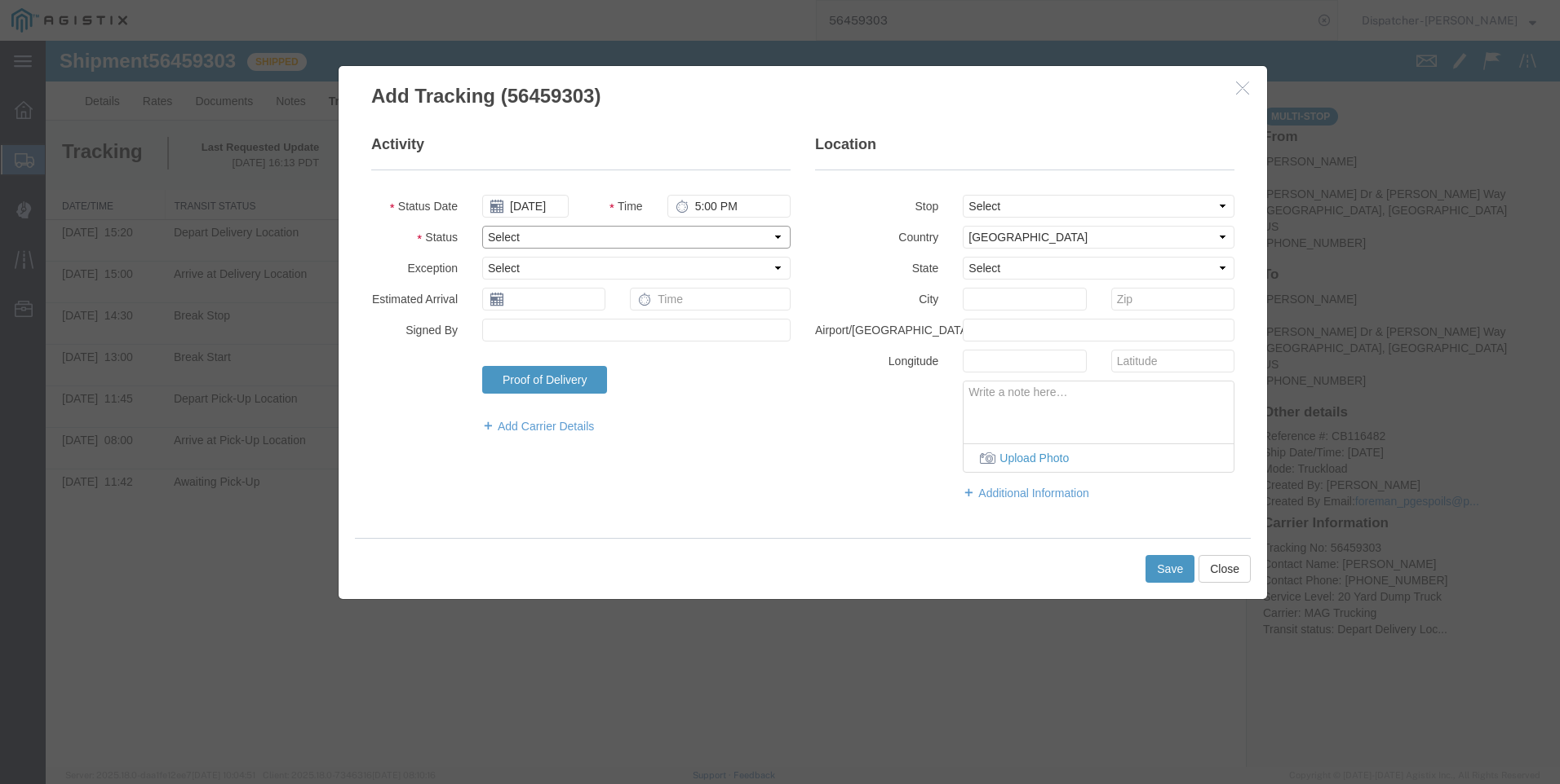
select select "DELIVRED"
click at [482, 226] on select "Select Arrival Notice Available Arrival Notice Imported Arrive at Delivery Loca…" at bounding box center [636, 237] width 308 height 23
click at [874, 203] on select "Select From: [PERSON_NAME] [GEOGRAPHIC_DATA][PERSON_NAME], [GEOGRAPHIC_DATA] St…" at bounding box center [1098, 206] width 271 height 23
select select "{"pickupDeliveryInfoId": "122205062","pickupOrDelivery": "P","stopNum": "1","lo…"
click at [874, 195] on select "Select From: [PERSON_NAME] [GEOGRAPHIC_DATA][PERSON_NAME], [GEOGRAPHIC_DATA] St…" at bounding box center [1098, 206] width 271 height 23
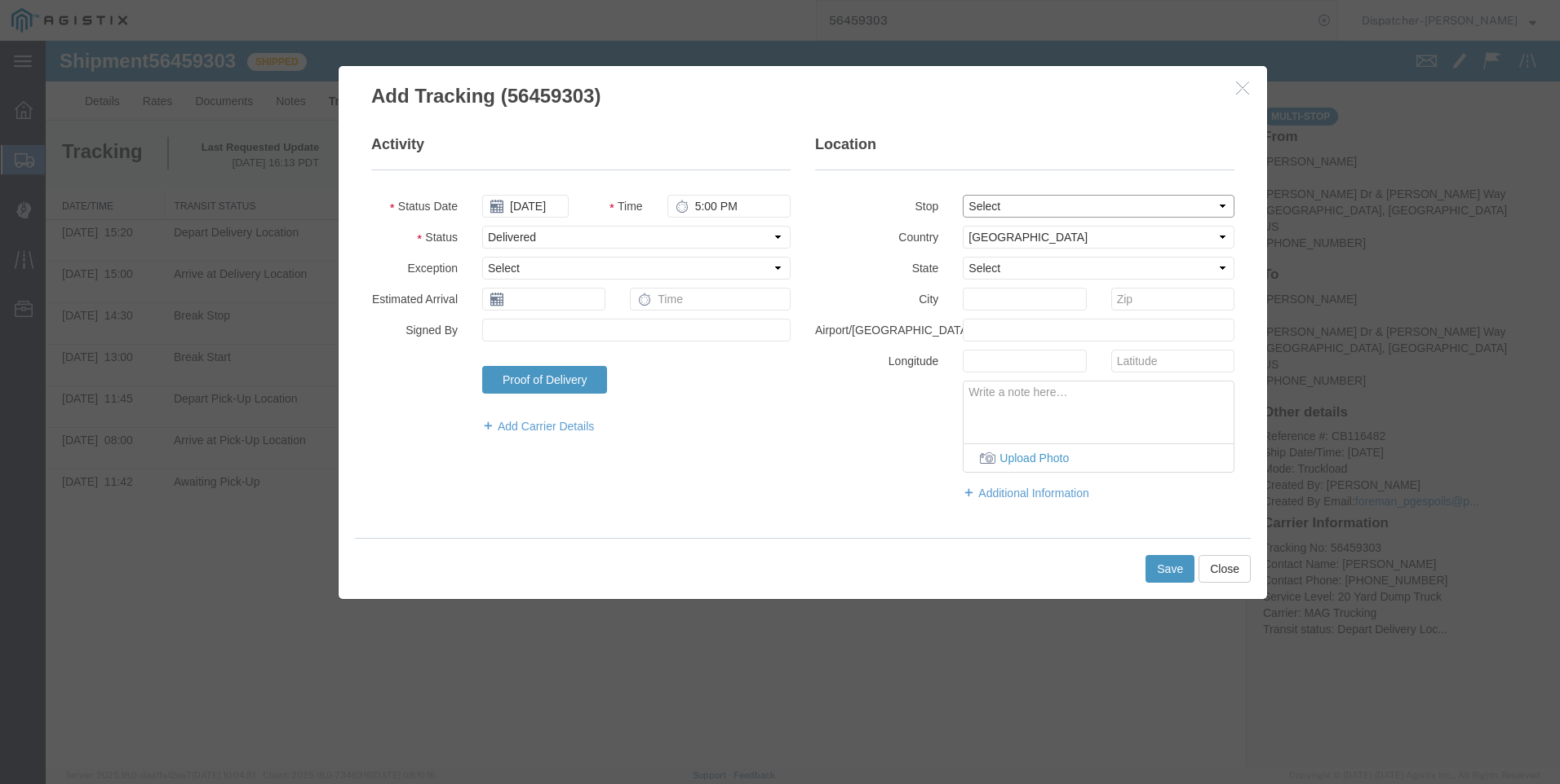
select select "CA"
type input "[GEOGRAPHIC_DATA]"
click at [874, 568] on button "Save" at bounding box center [1170, 569] width 49 height 28
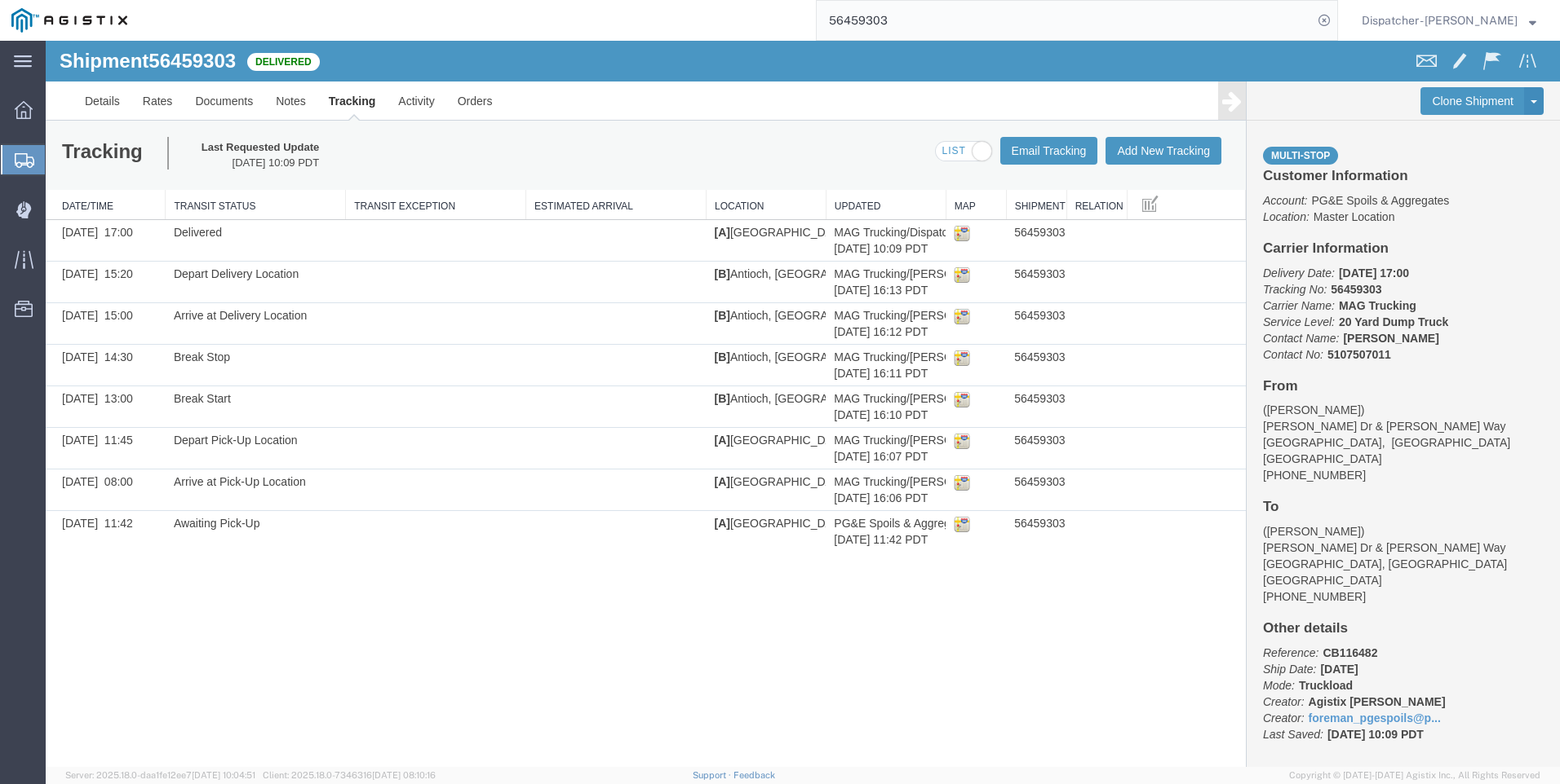
click at [874, 2] on input "56459303" at bounding box center [1065, 20] width 496 height 40
type input "5"
type input "56501256"
click at [874, 27] on icon at bounding box center [1324, 20] width 23 height 23
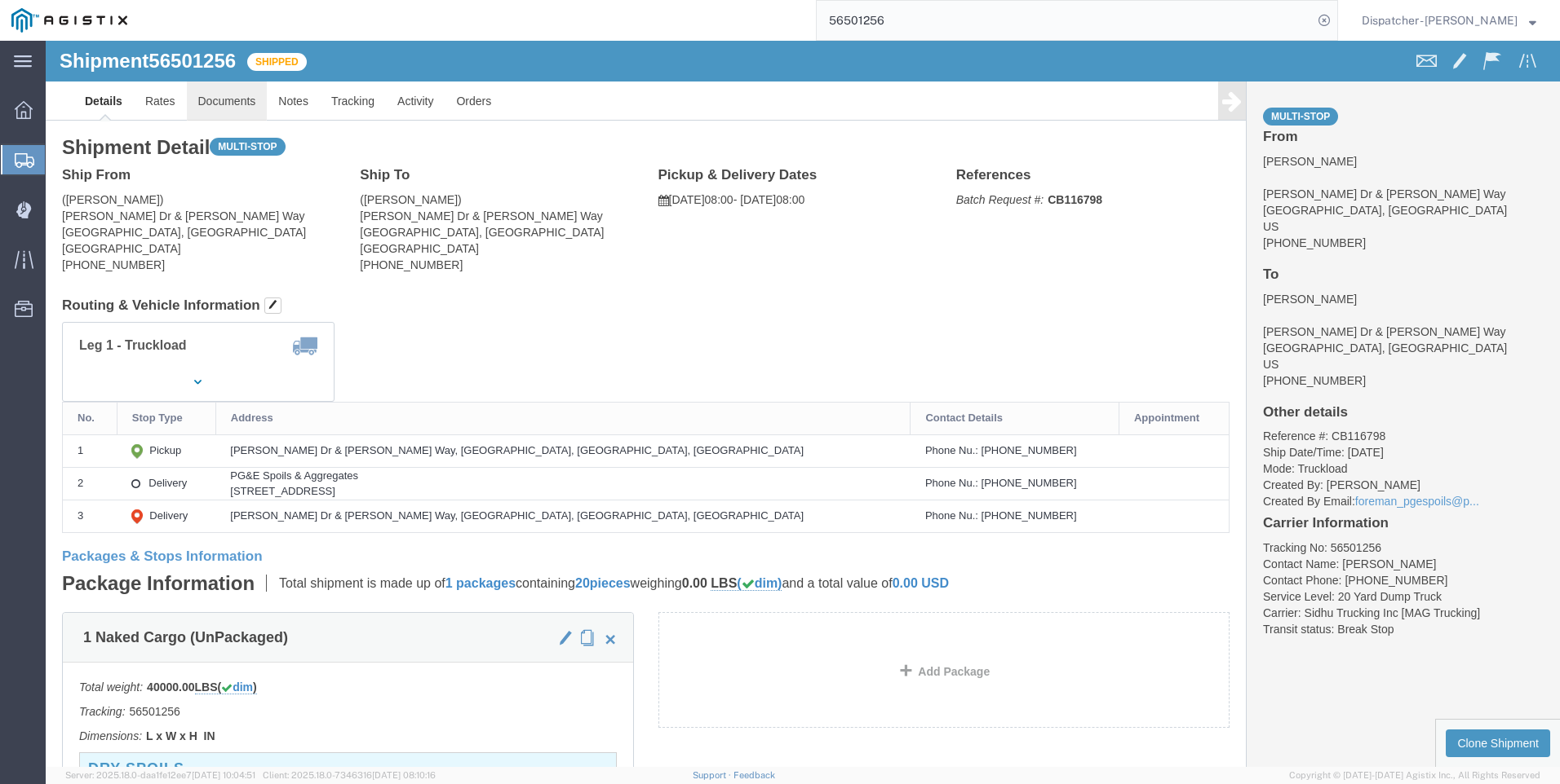
click link "Documents"
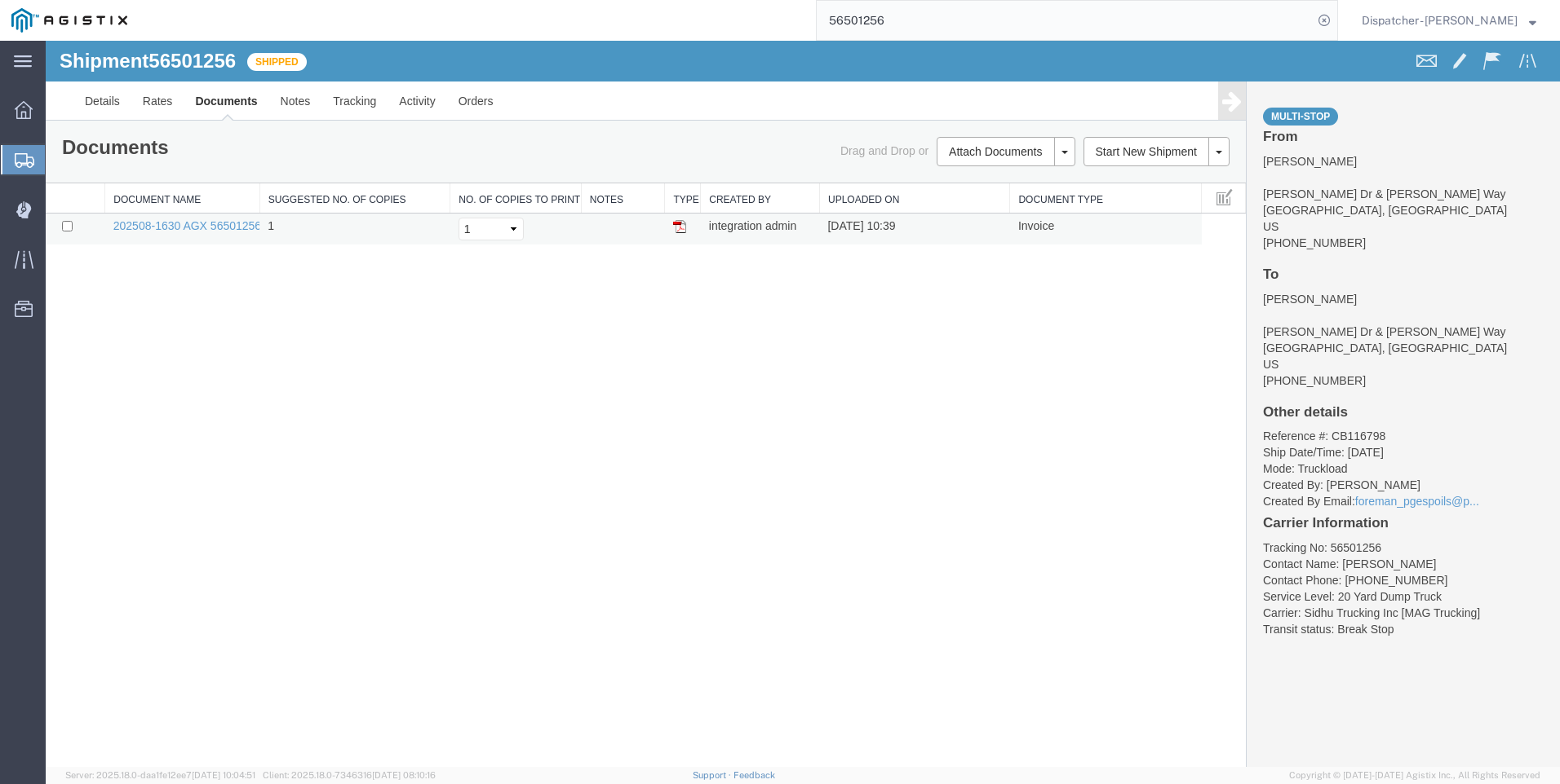
click at [681, 225] on img at bounding box center [679, 227] width 13 height 13
click at [416, 105] on link "Activity" at bounding box center [416, 101] width 59 height 40
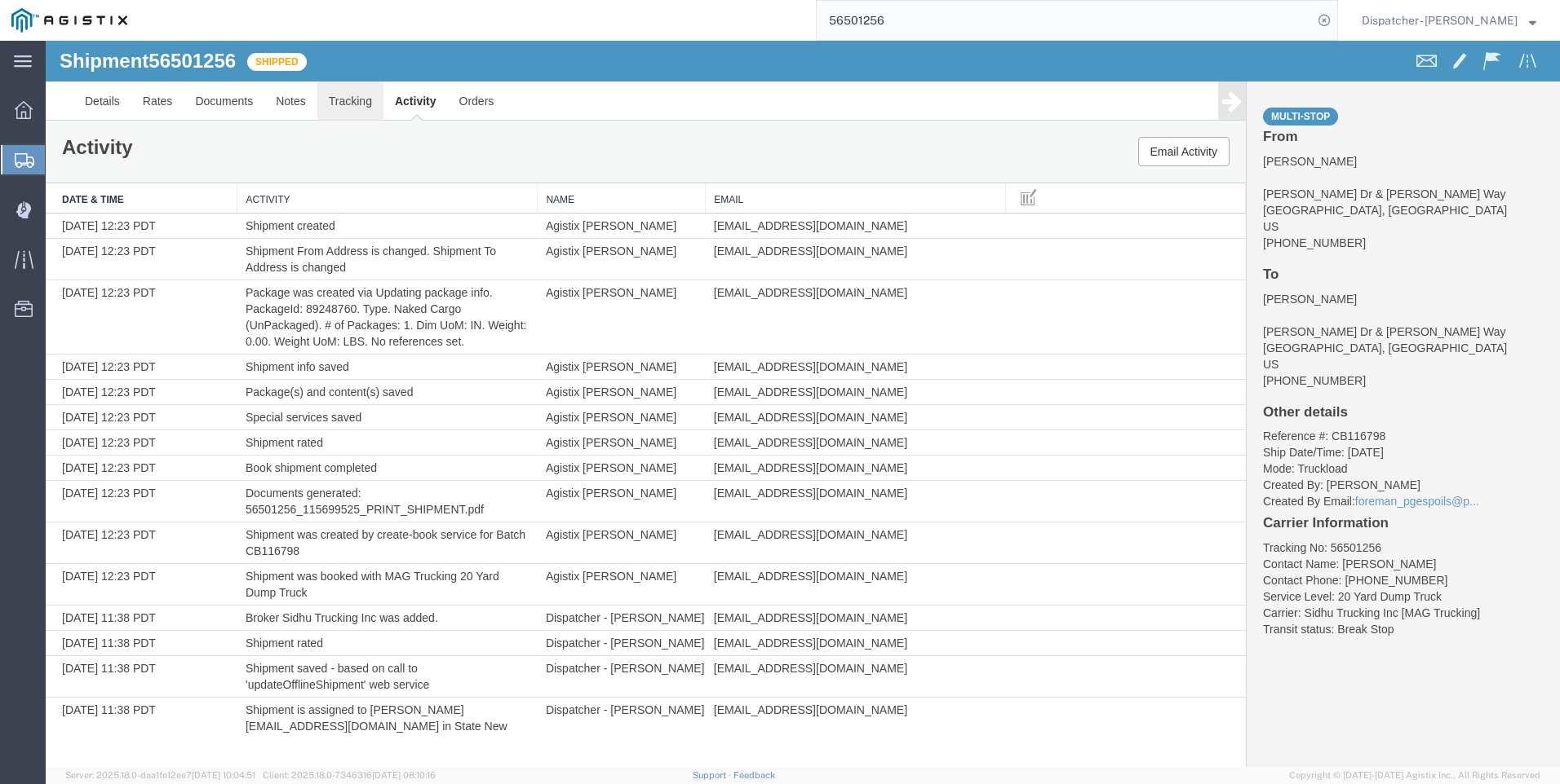
click at [349, 104] on link "Tracking" at bounding box center [350, 101] width 66 height 40
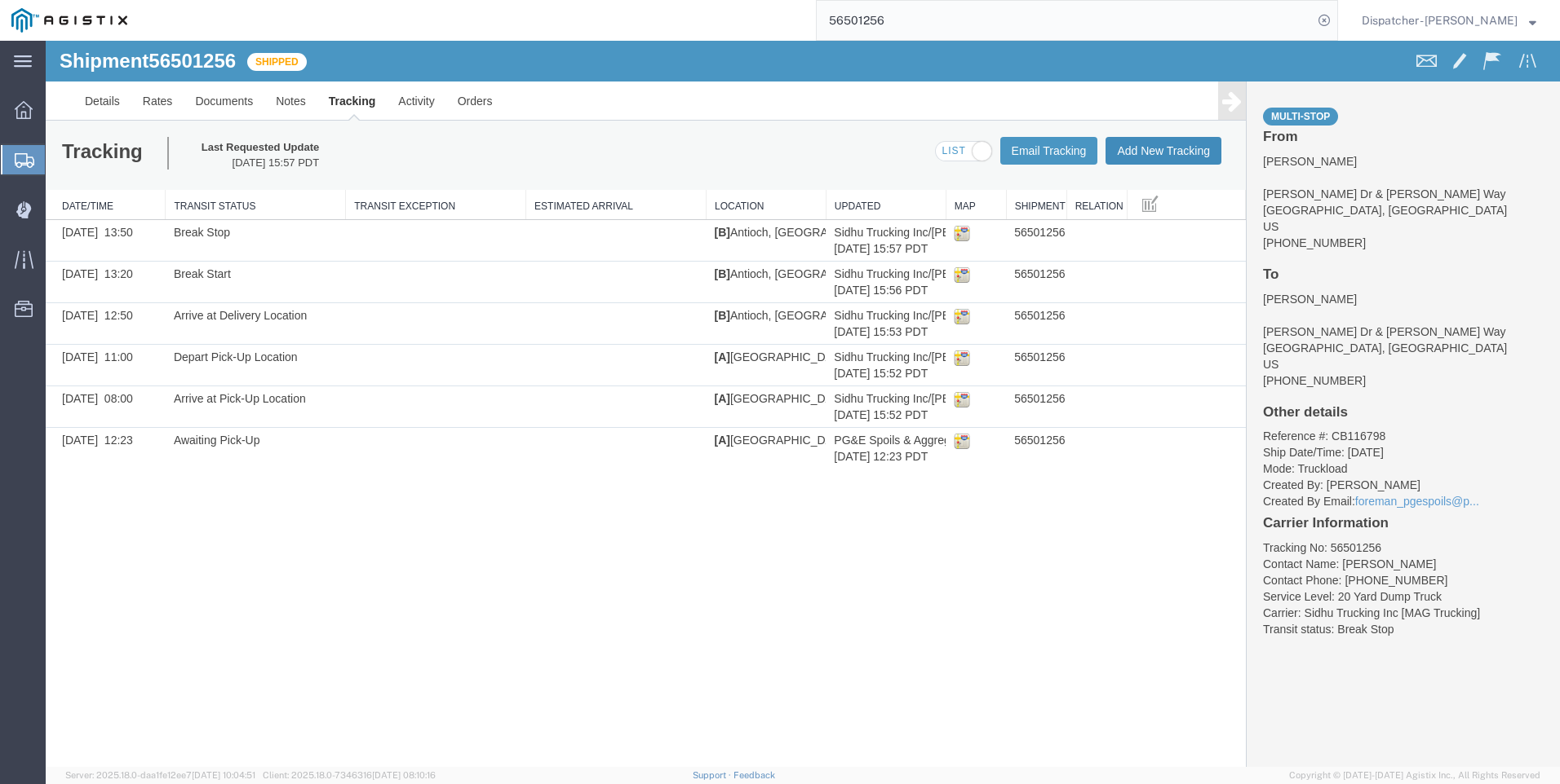
click at [874, 144] on button "Add New Tracking" at bounding box center [1163, 151] width 116 height 28
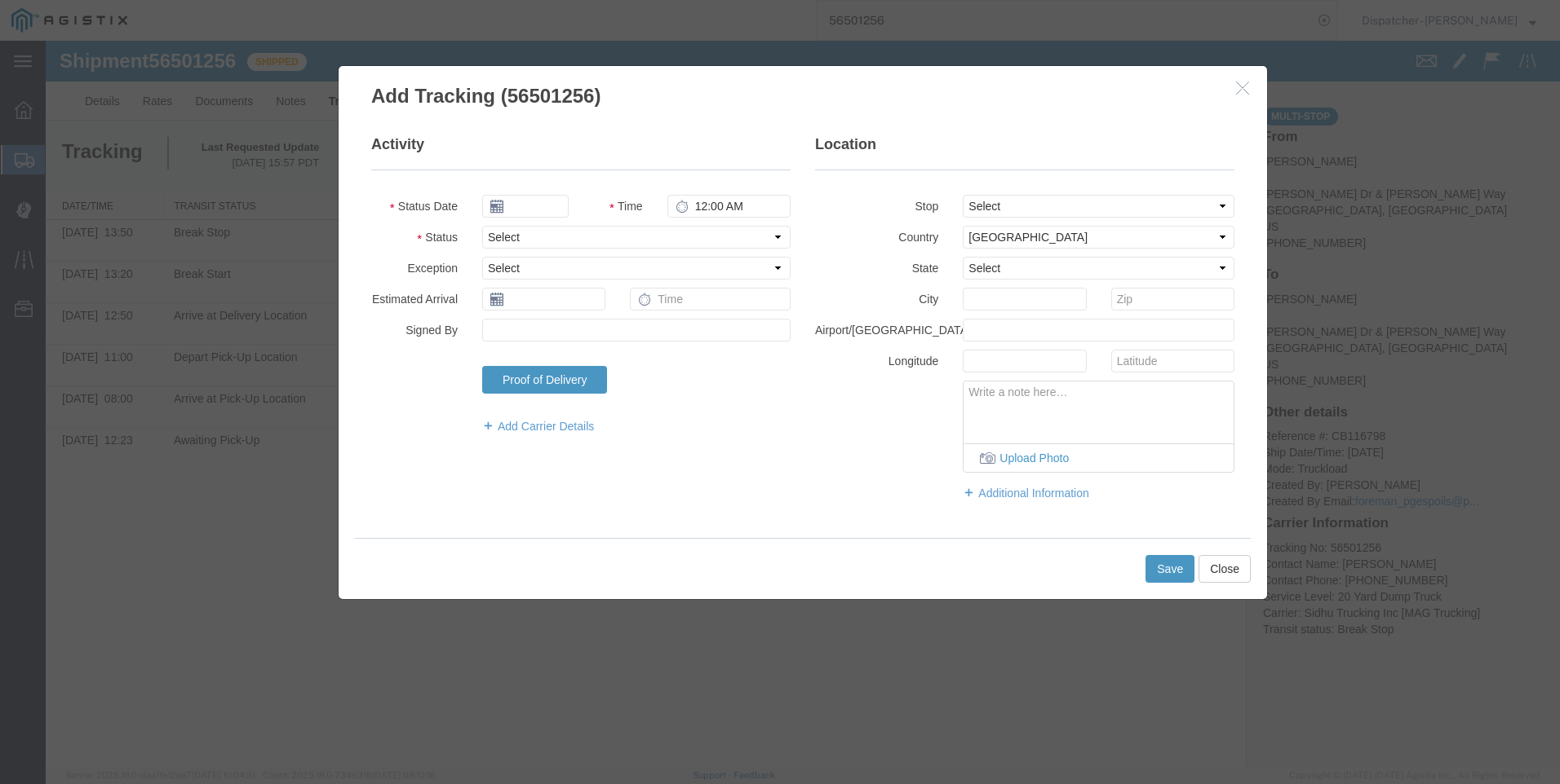
type input "[DATE]"
type input "11:00 AM"
click at [495, 202] on icon at bounding box center [496, 206] width 13 height 13
click at [521, 206] on input "[DATE]" at bounding box center [525, 206] width 86 height 23
click at [495, 228] on th at bounding box center [495, 235] width 25 height 25
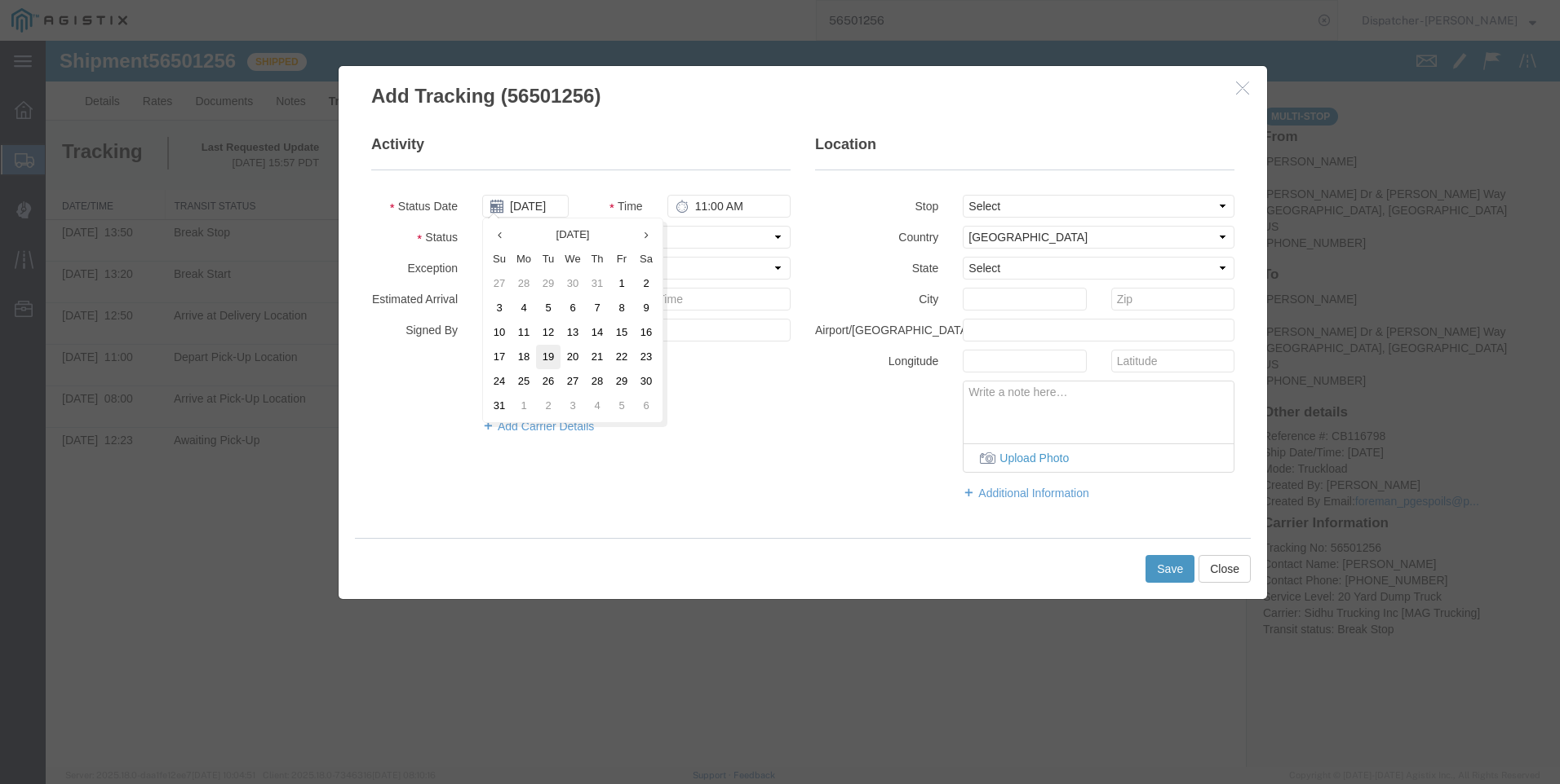
click at [545, 359] on td "19" at bounding box center [548, 357] width 25 height 25
type input "08/19/2025"
click at [704, 209] on input "11:00 AM" at bounding box center [729, 206] width 123 height 23
type input "3:35 PM"
click at [704, 234] on select "Select Arrival Notice Available Arrival Notice Imported Arrive at Delivery Loca…" at bounding box center [636, 237] width 308 height 23
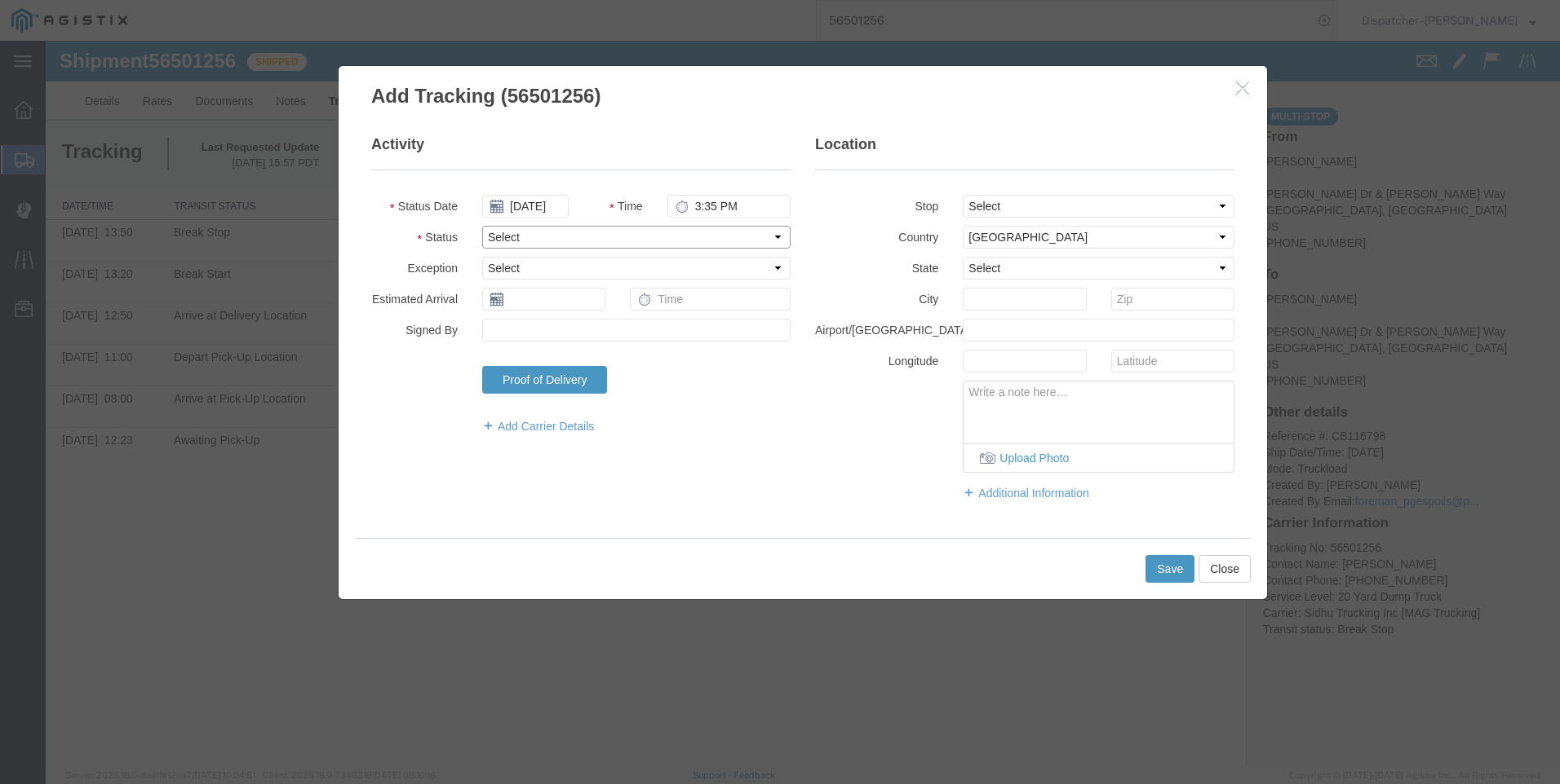
select select "DELIVRED"
click at [482, 226] on select "Select Arrival Notice Available Arrival Notice Imported Arrive at Delivery Loca…" at bounding box center [636, 237] width 308 height 23
click at [874, 208] on select "Select From: [PERSON_NAME] [GEOGRAPHIC_DATA][PERSON_NAME], [GEOGRAPHIC_DATA] St…" at bounding box center [1098, 206] width 271 height 23
select select "{"pickupDeliveryInfoId": "122290630","pickupOrDelivery": "P","stopNum": "1","lo…"
click at [874, 195] on select "Select From: [PERSON_NAME] [GEOGRAPHIC_DATA][PERSON_NAME], [GEOGRAPHIC_DATA] St…" at bounding box center [1098, 206] width 271 height 23
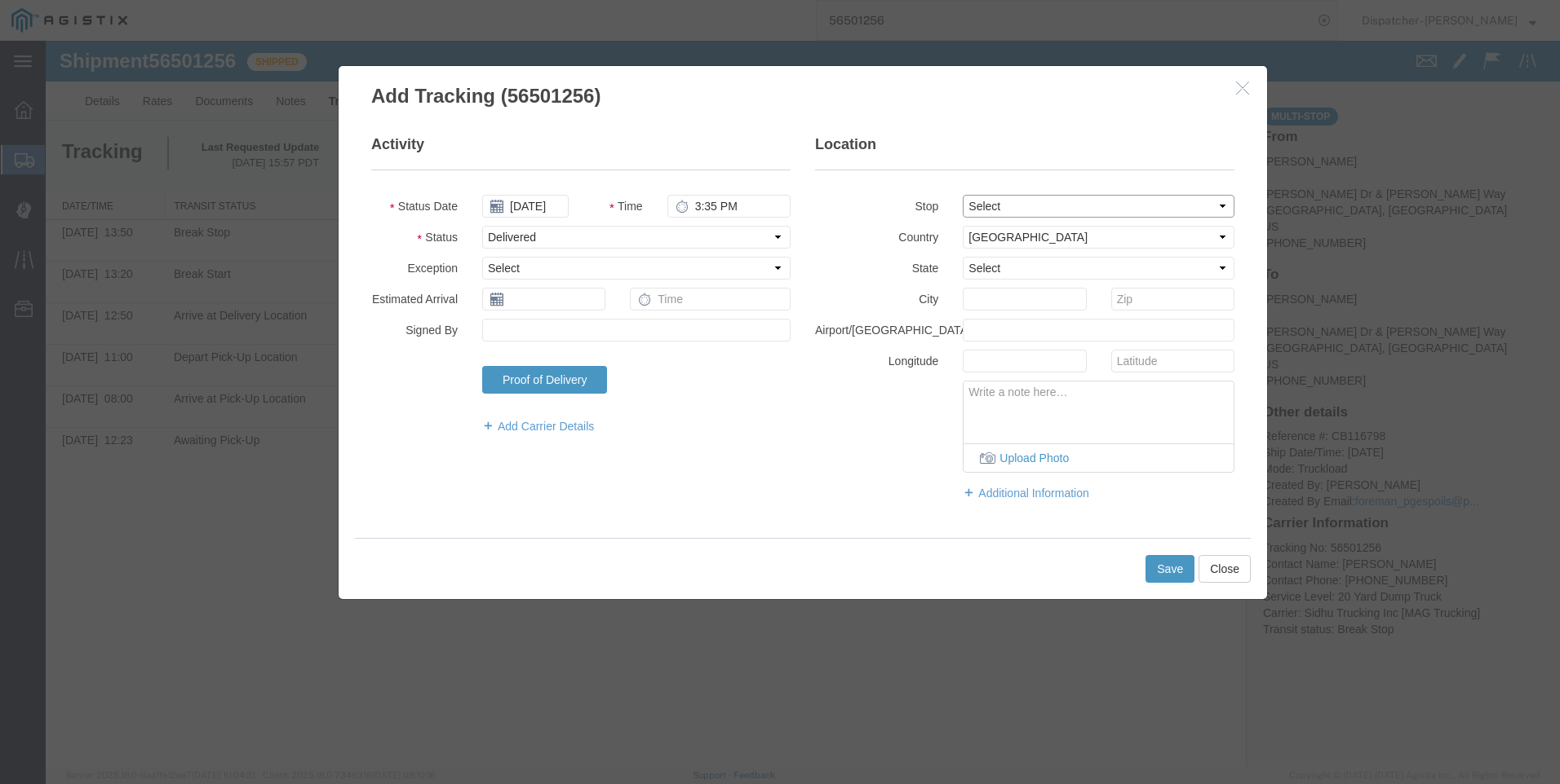
select select "CA"
type input "[GEOGRAPHIC_DATA]"
click at [874, 240] on select "Select Afghanistan Åland Islands Albania Algeria American Samoa Andorra Angola …" at bounding box center [1098, 237] width 271 height 23
click at [874, 226] on select "Select Afghanistan Åland Islands Albania Algeria American Samoa Andorra Angola …" at bounding box center [1098, 237] width 271 height 23
click at [874, 567] on button "Save" at bounding box center [1170, 569] width 49 height 28
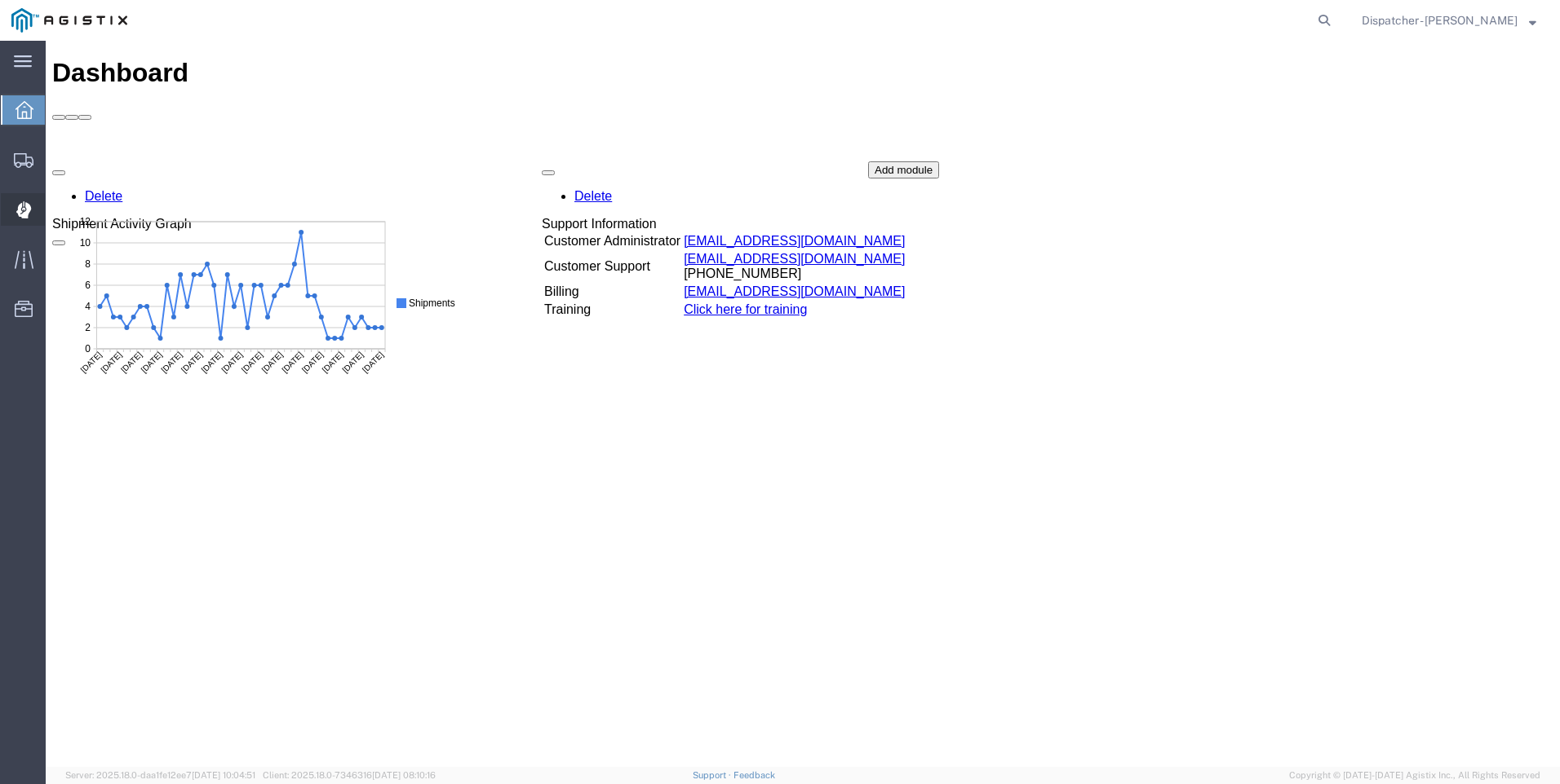
click at [27, 213] on icon at bounding box center [23, 210] width 15 height 17
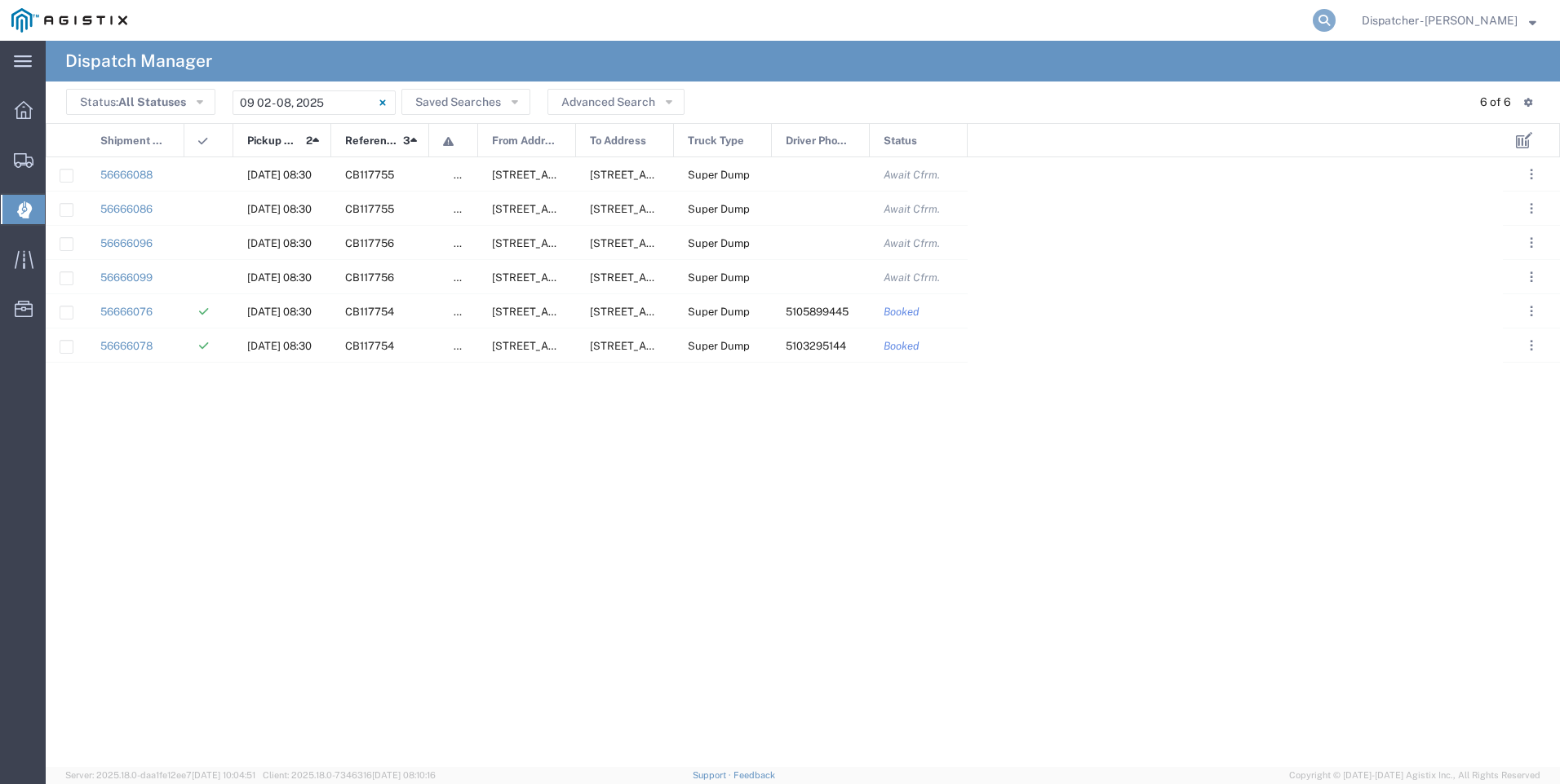
click at [1335, 19] on icon at bounding box center [1324, 20] width 23 height 23
click at [1231, 18] on input "search" at bounding box center [1065, 20] width 496 height 40
type input "56501286"
click at [1335, 21] on icon at bounding box center [1324, 20] width 23 height 23
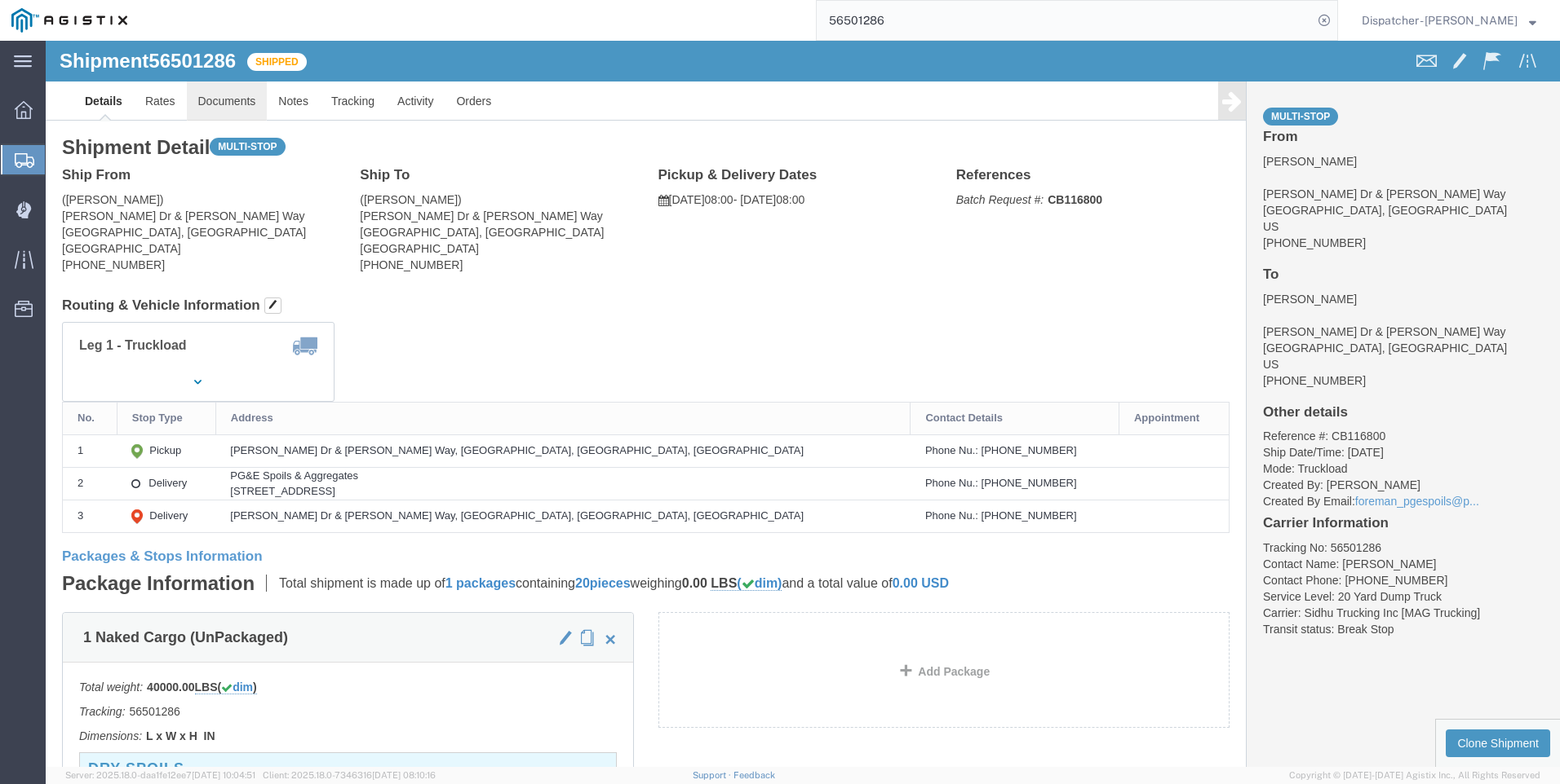
click link "Documents"
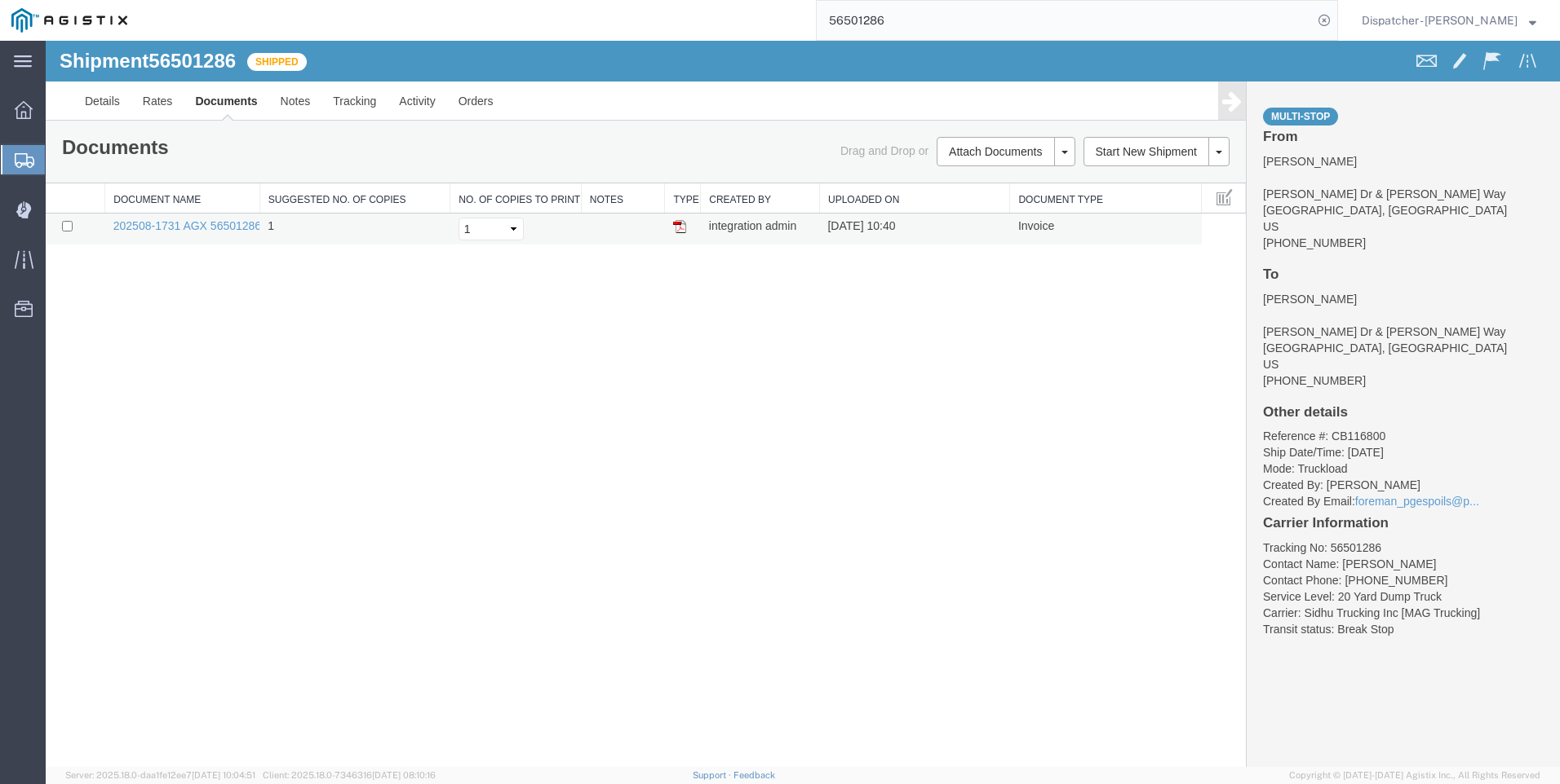
click at [678, 225] on img at bounding box center [679, 227] width 13 height 13
click at [358, 104] on link "Tracking" at bounding box center [354, 101] width 66 height 40
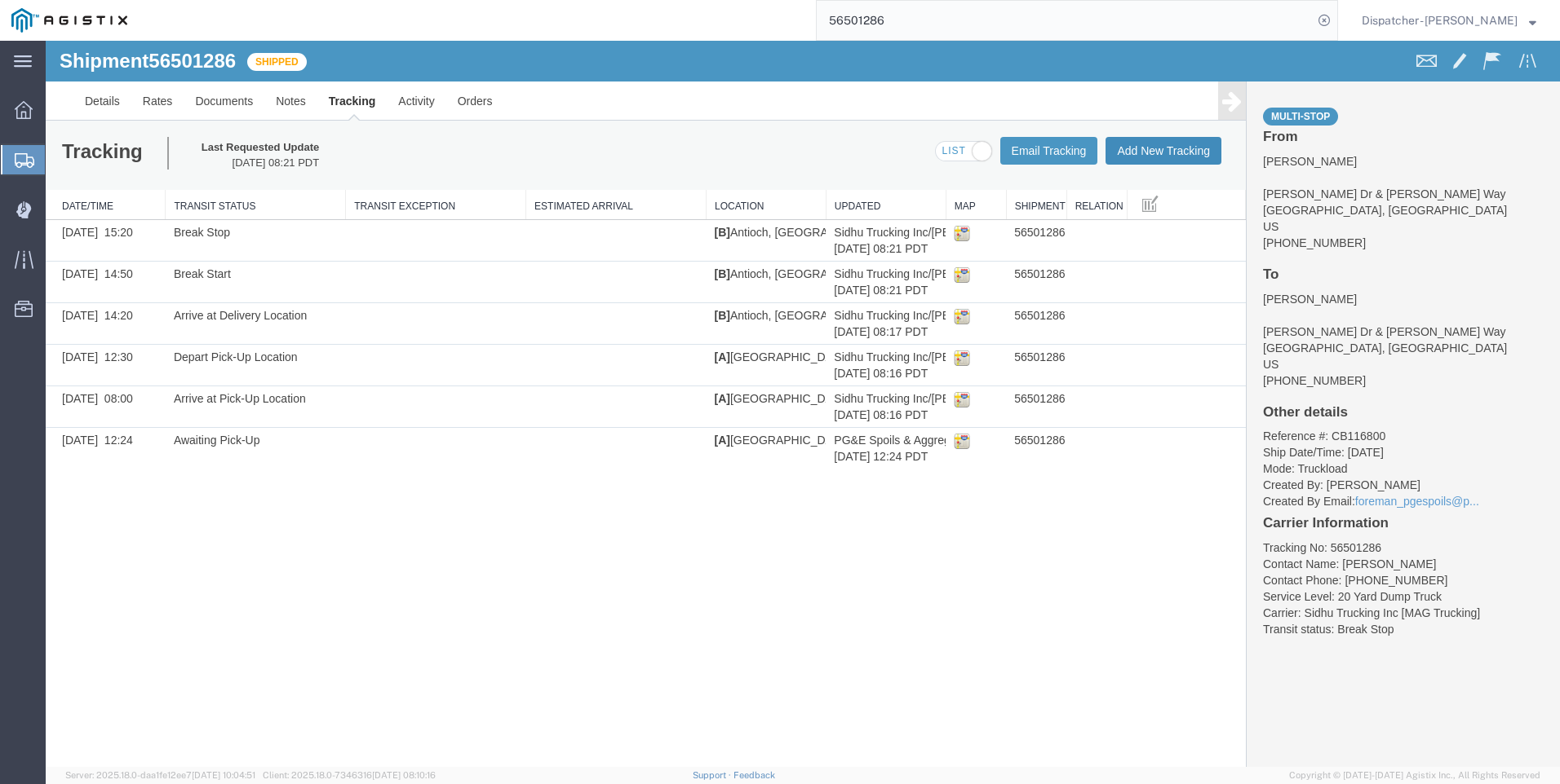
click at [1169, 143] on button "Add New Tracking" at bounding box center [1163, 151] width 116 height 28
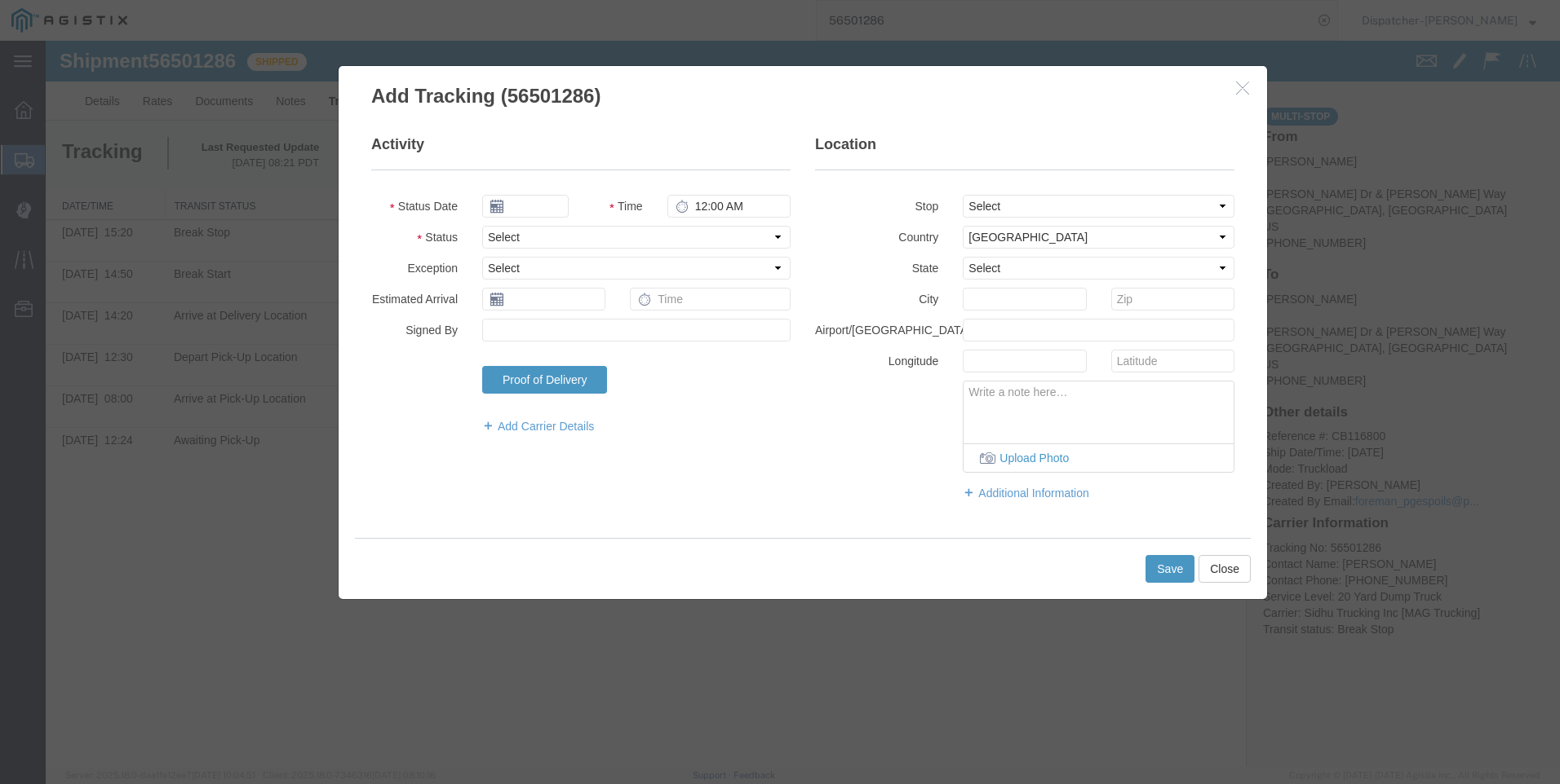
type input "[DATE]"
click at [705, 207] on input "11:00 AM" at bounding box center [729, 206] width 123 height 23
click at [733, 212] on input "5:05 AM" at bounding box center [729, 206] width 123 height 23
click at [716, 207] on input "4:45 PM" at bounding box center [729, 206] width 123 height 23
click at [700, 205] on input "4:05 PM" at bounding box center [729, 206] width 123 height 23
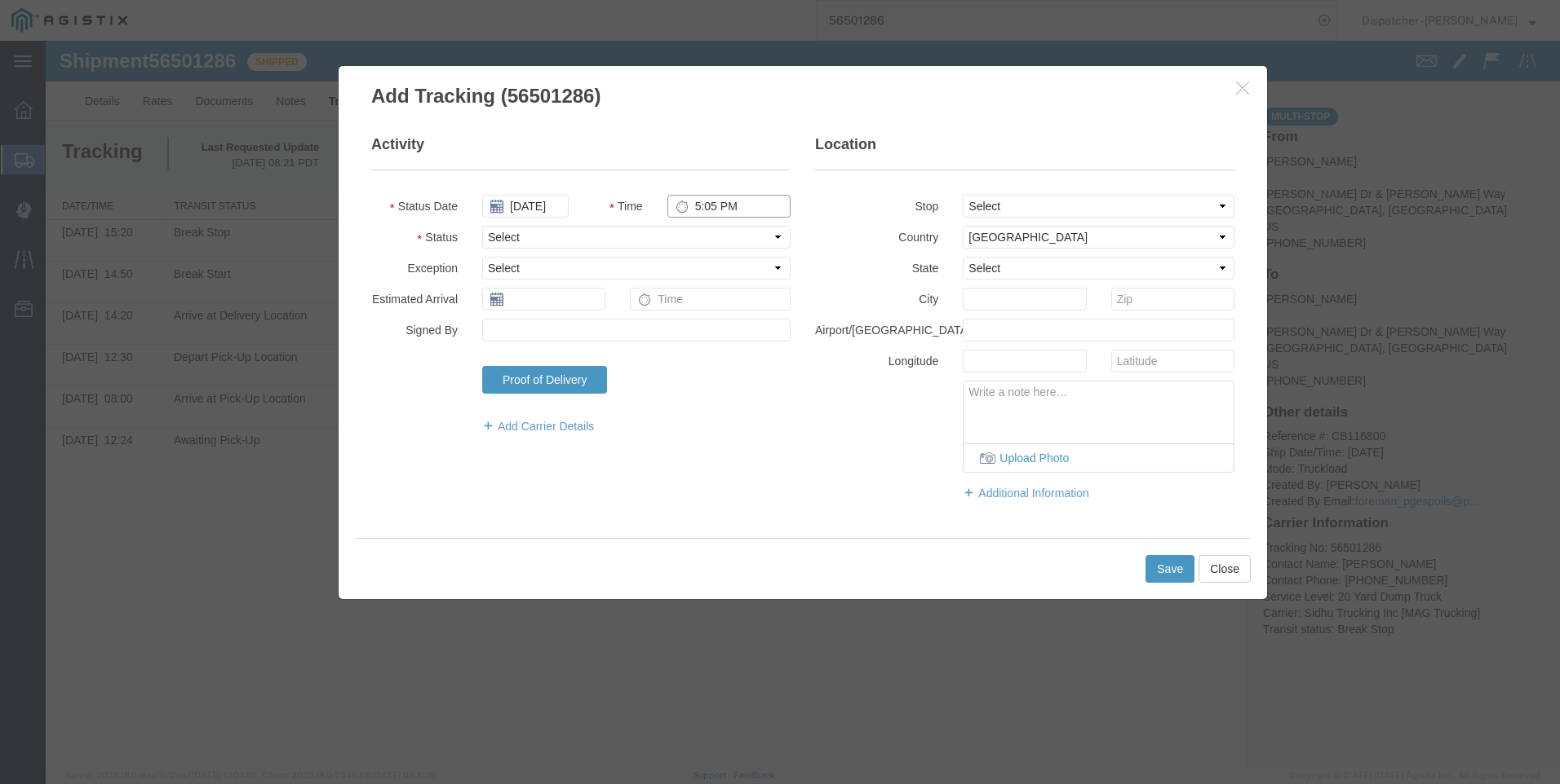
type input "5:05 PM"
click at [642, 235] on select "Select Arrival Notice Available Arrival Notice Imported Arrive at Delivery Loca…" at bounding box center [636, 237] width 308 height 23
select select "DELIVRED"
click at [482, 226] on select "Select Arrival Notice Available Arrival Notice Imported Arrive at Delivery Loca…" at bounding box center [636, 237] width 308 height 23
click at [1041, 203] on select "Select From: [PERSON_NAME] [GEOGRAPHIC_DATA][PERSON_NAME], [GEOGRAPHIC_DATA] St…" at bounding box center [1098, 206] width 271 height 23
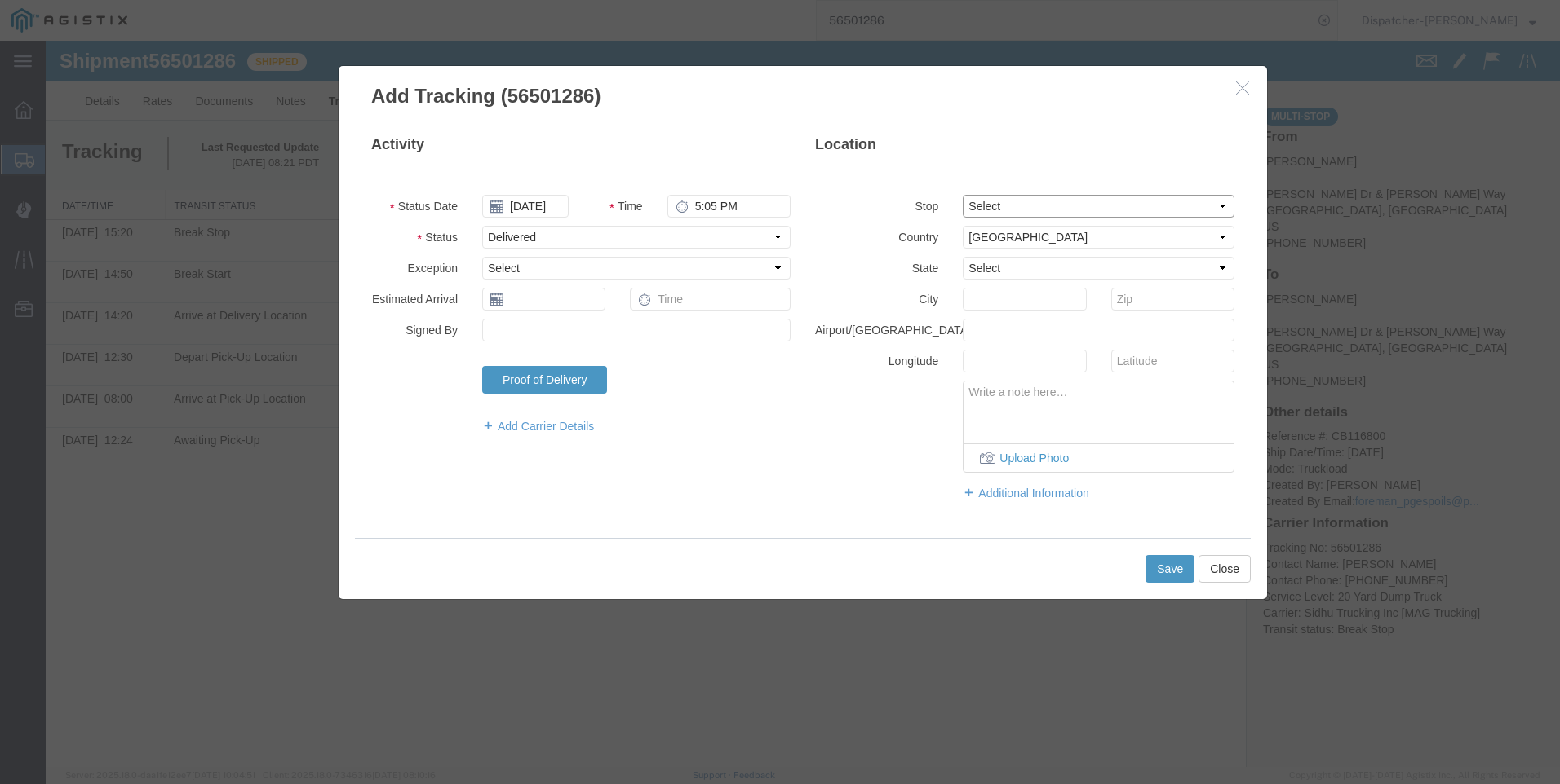
select select "{"pickupDeliveryInfoId": "122290695","pickupOrDelivery": "P","stopNum": "1","lo…"
click at [963, 195] on select "Select From: [PERSON_NAME] [GEOGRAPHIC_DATA][PERSON_NAME], [GEOGRAPHIC_DATA] St…" at bounding box center [1098, 206] width 271 height 23
select select "CA"
type input "[GEOGRAPHIC_DATA]"
click at [1168, 564] on button "Save" at bounding box center [1170, 569] width 49 height 28
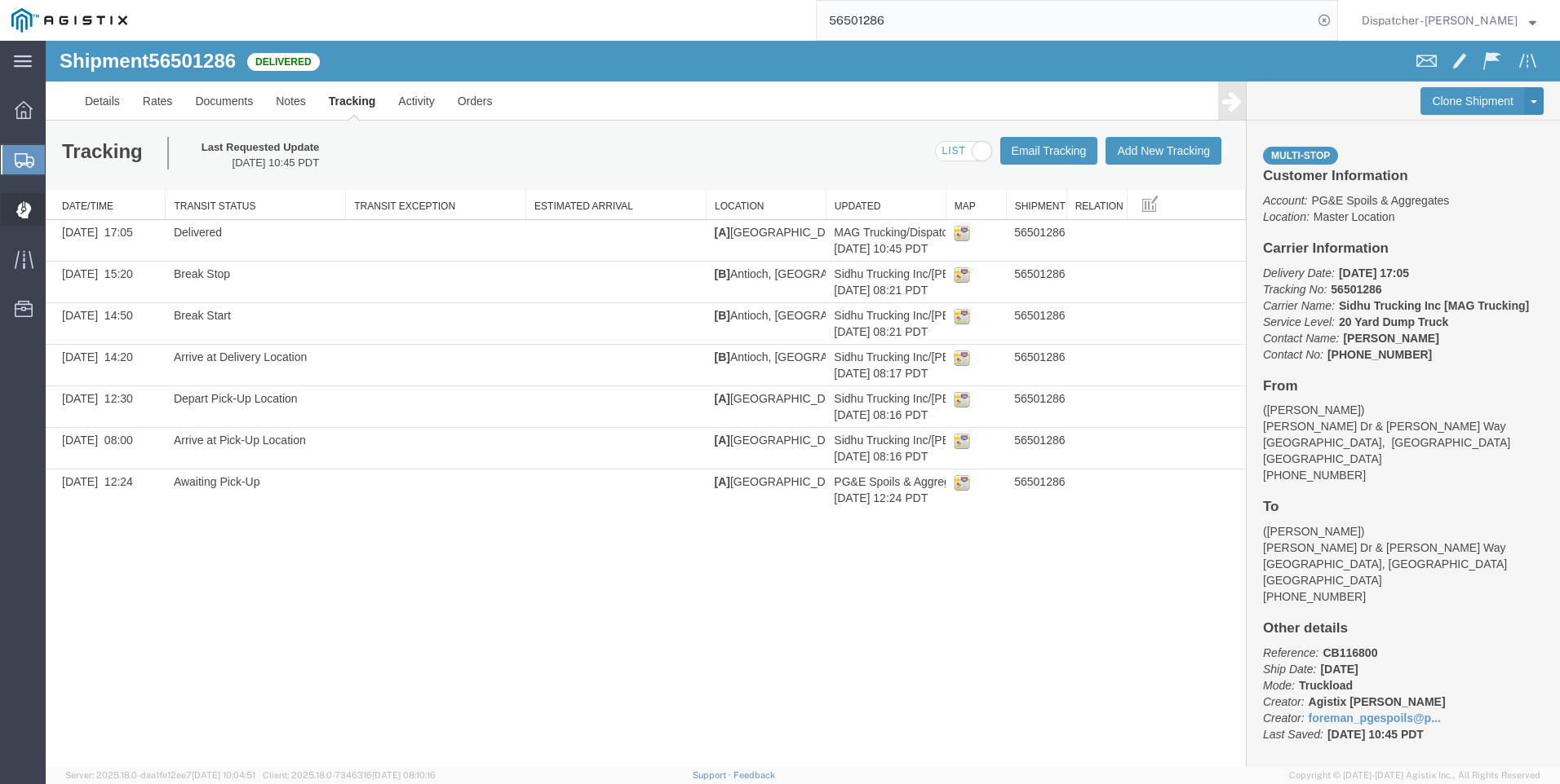
click at [26, 219] on div at bounding box center [24, 209] width 46 height 32
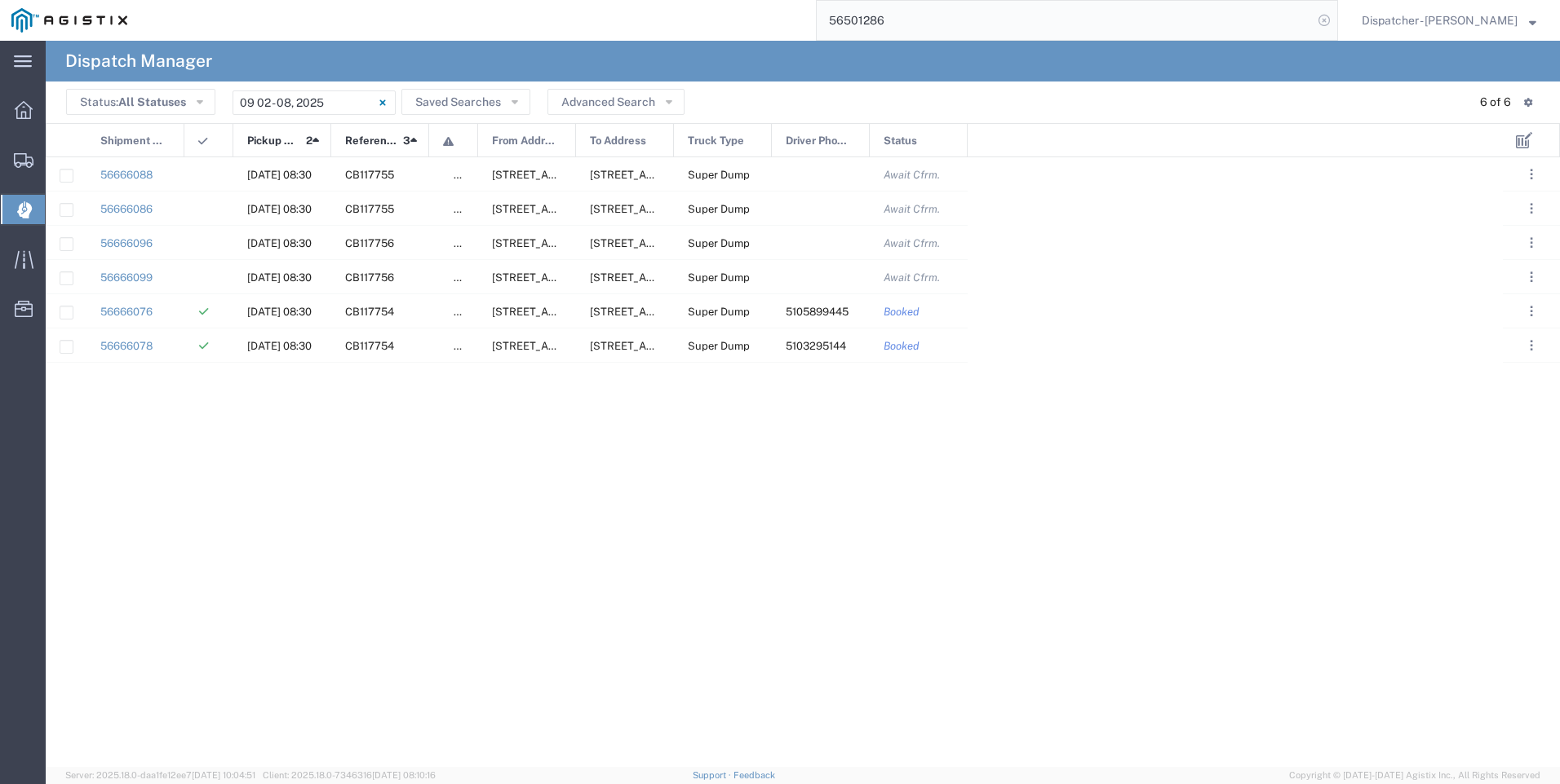
click at [1335, 22] on icon at bounding box center [1324, 20] width 23 height 23
click at [1335, 19] on icon at bounding box center [1324, 20] width 23 height 23
click at [1171, 13] on input "search" at bounding box center [1065, 20] width 496 height 40
click at [1335, 12] on icon at bounding box center [1324, 20] width 23 height 23
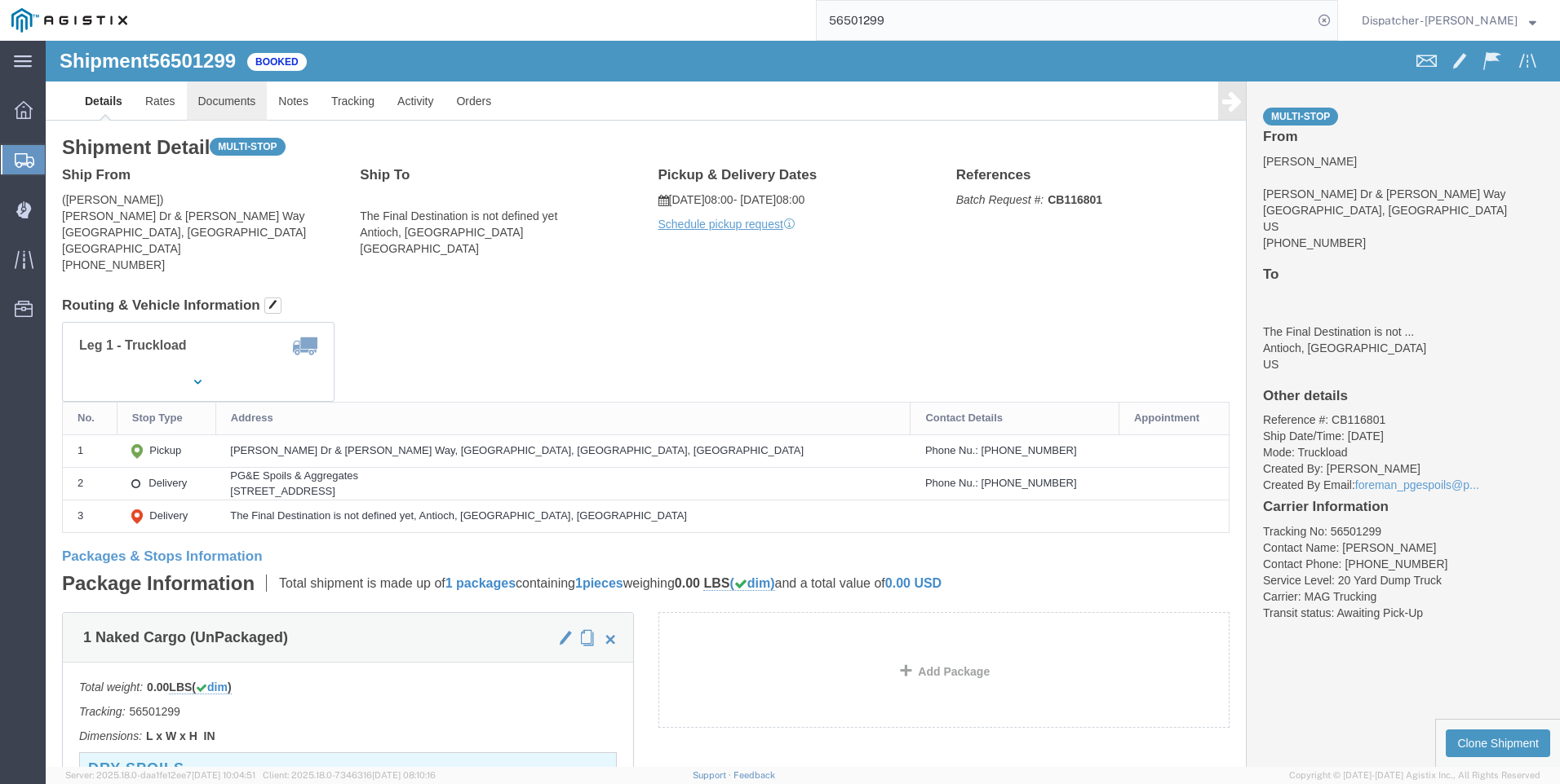
click link "Documents"
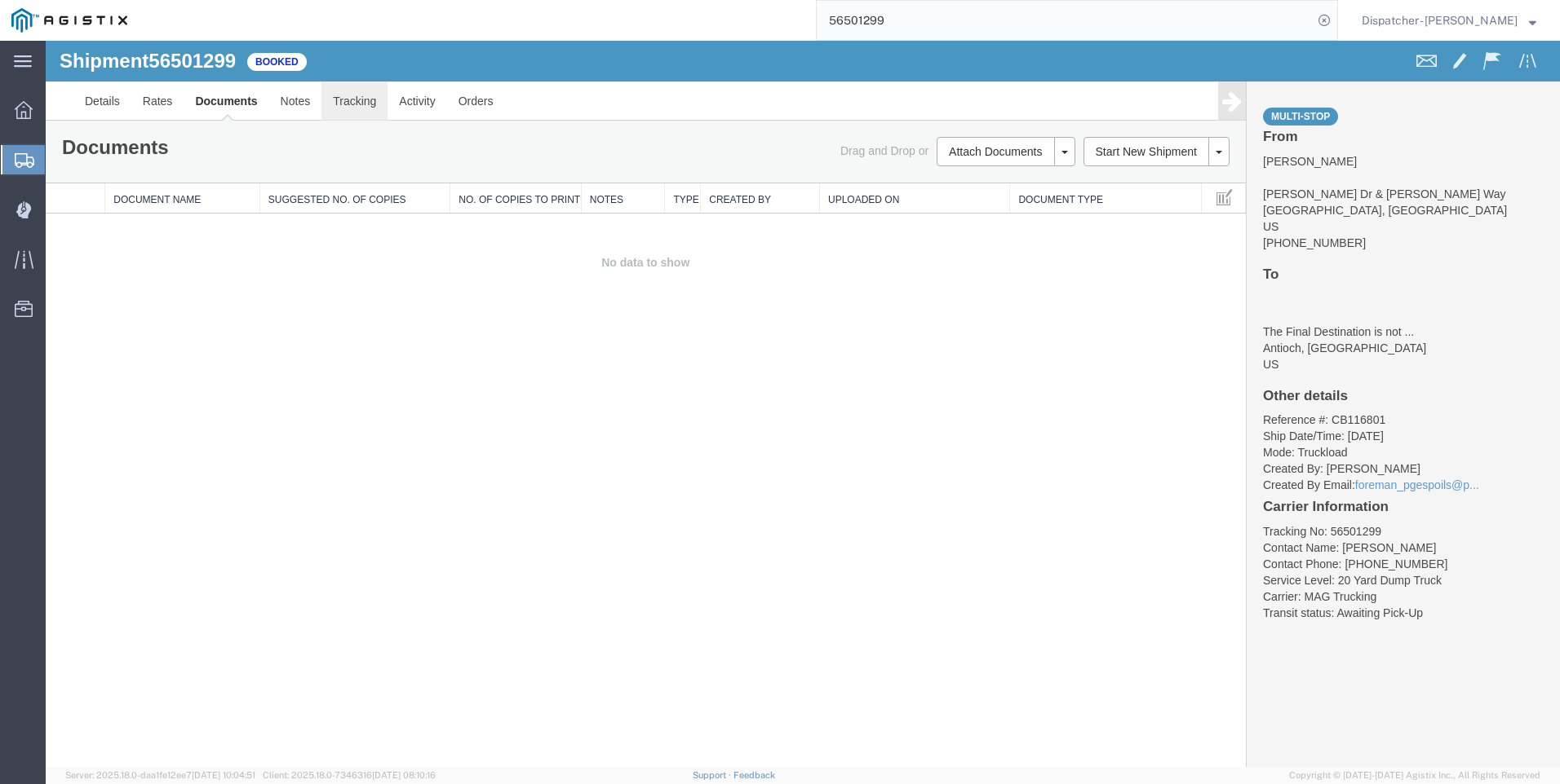
click at [358, 97] on link "Tracking" at bounding box center [354, 101] width 66 height 40
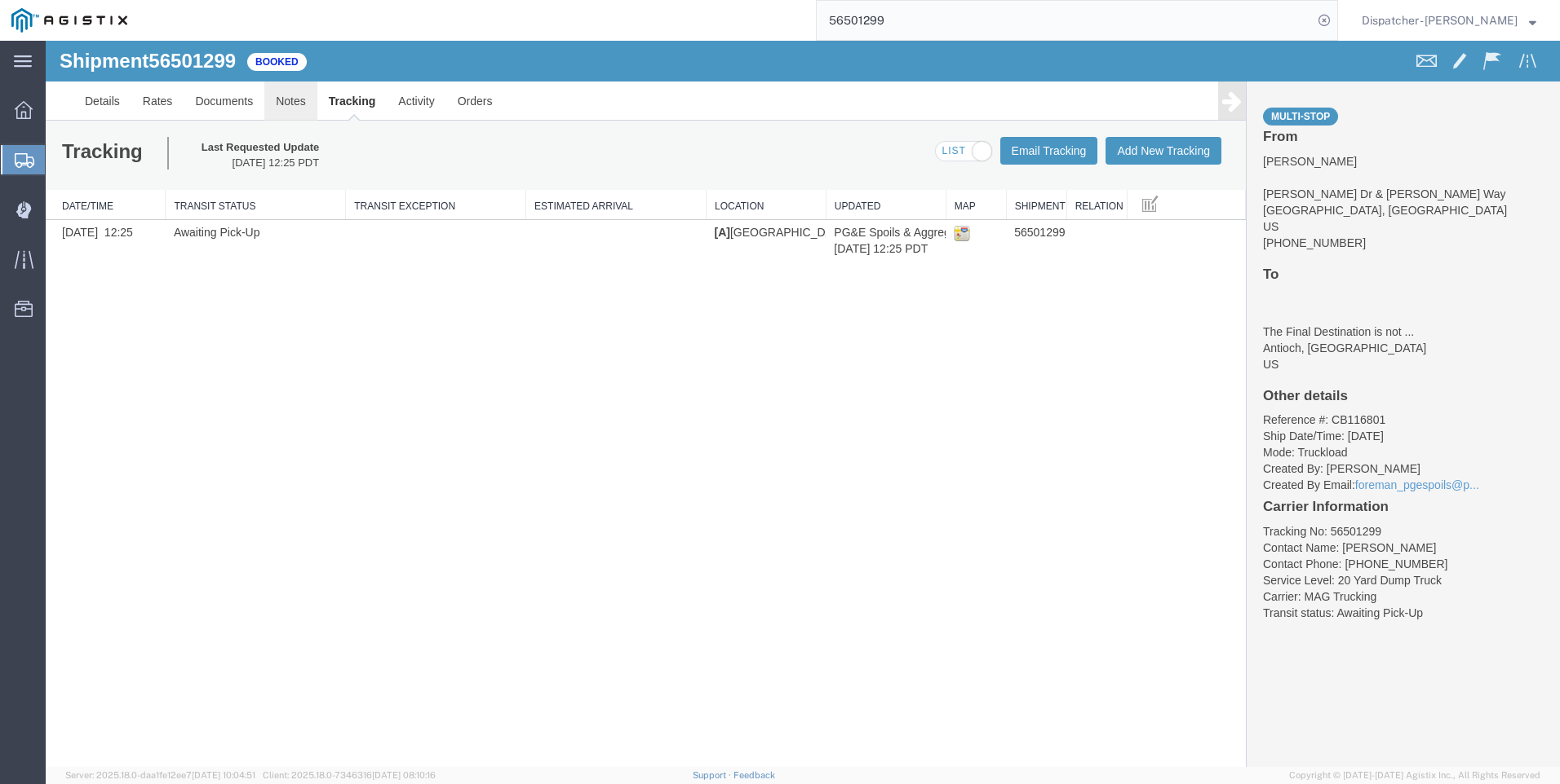
click at [296, 98] on link "Notes" at bounding box center [291, 101] width 53 height 40
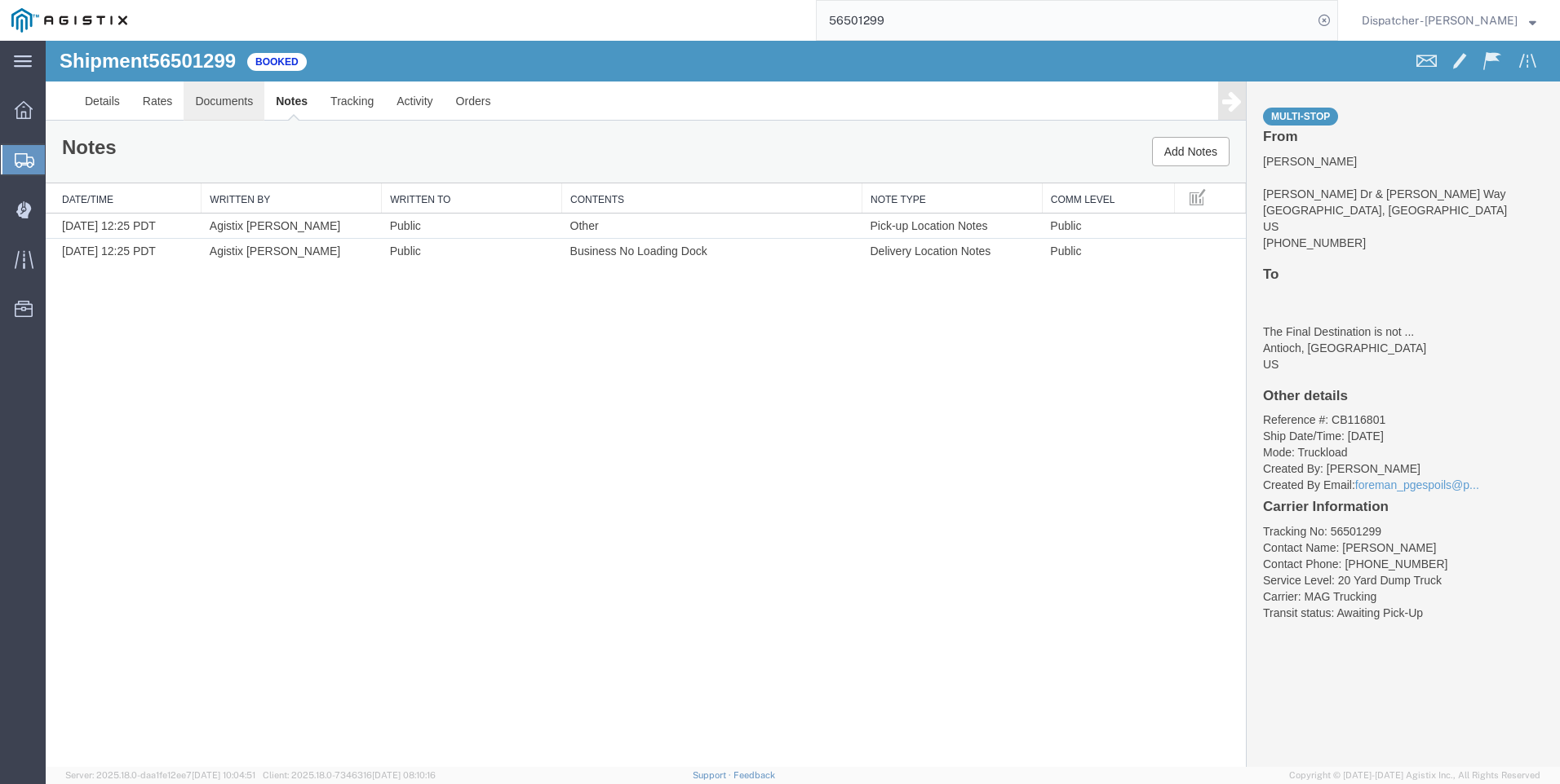
click at [251, 97] on link "Documents" at bounding box center [224, 101] width 81 height 40
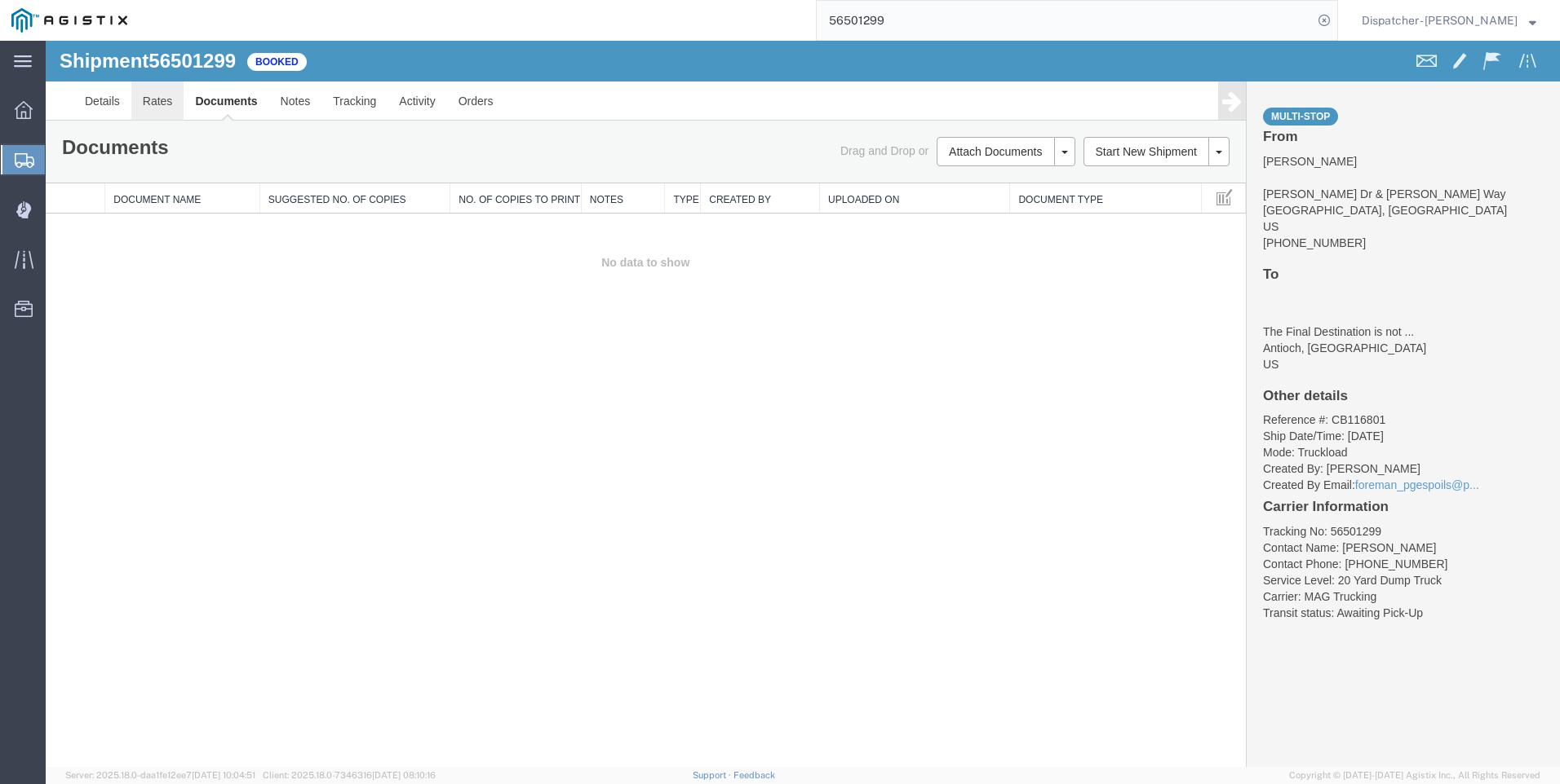
click at [156, 95] on link "Rates" at bounding box center [158, 101] width 53 height 40
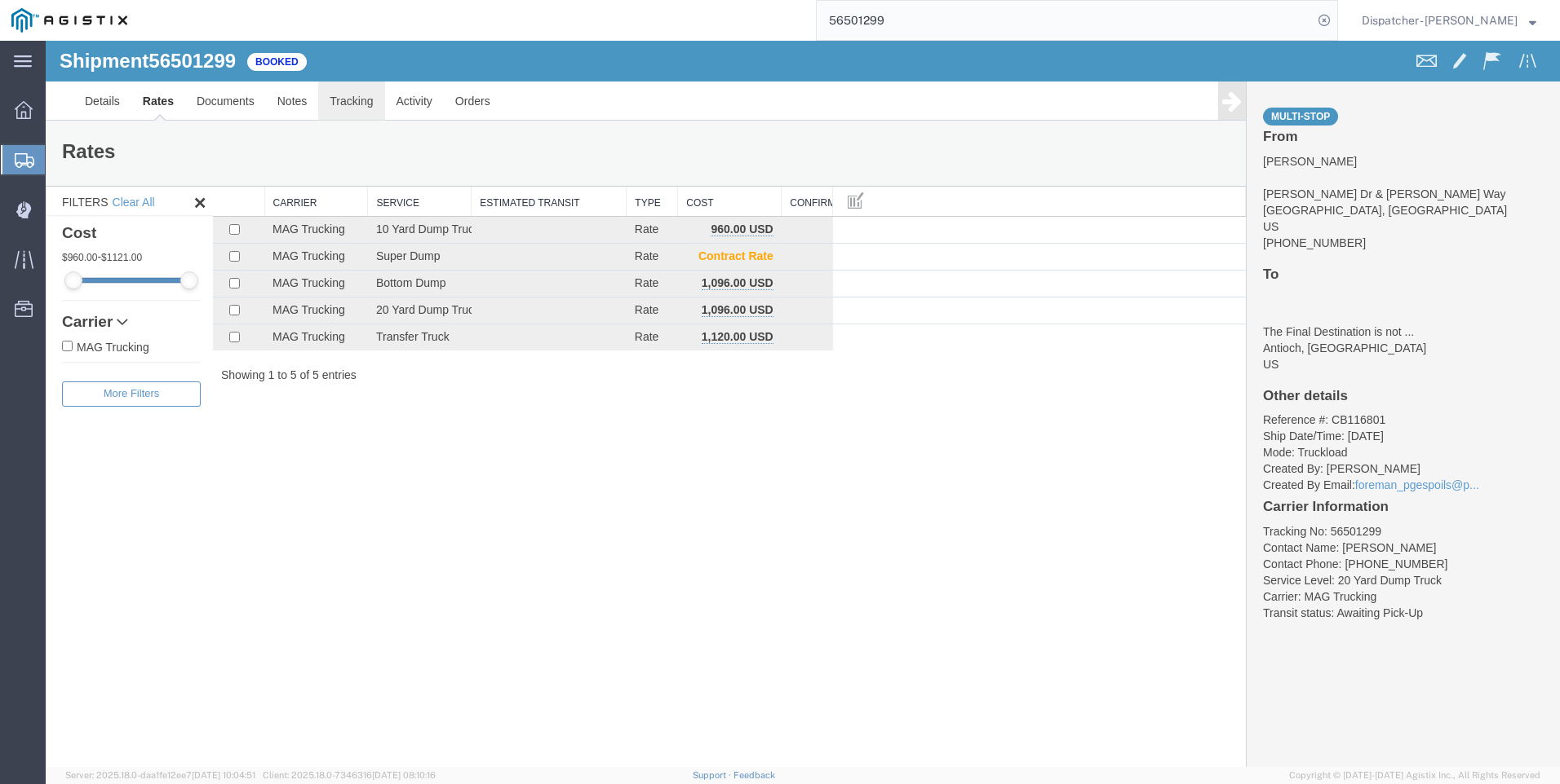
click at [350, 104] on link "Tracking" at bounding box center [350, 101] width 66 height 40
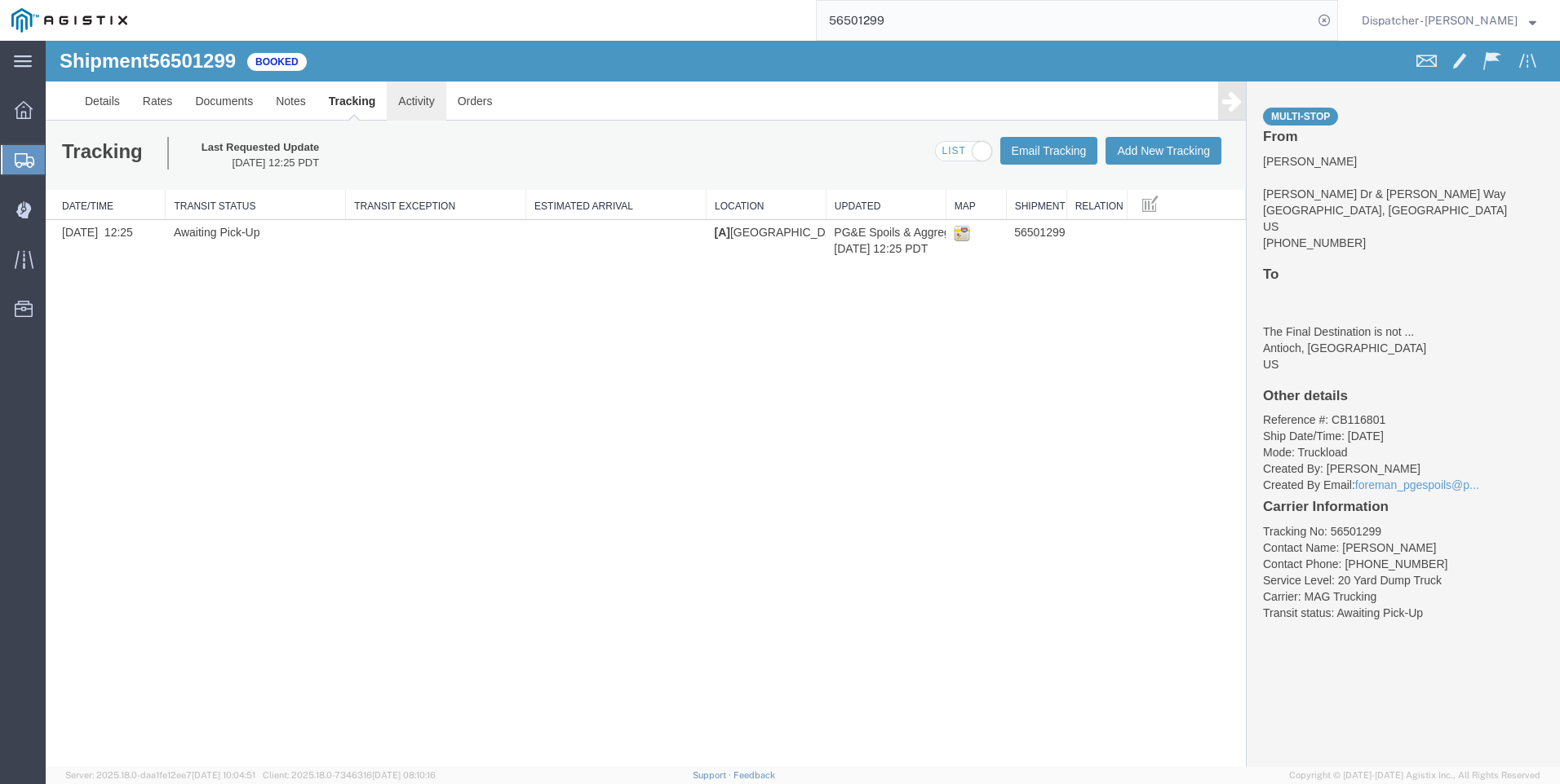
click at [405, 104] on link "Activity" at bounding box center [415, 101] width 59 height 40
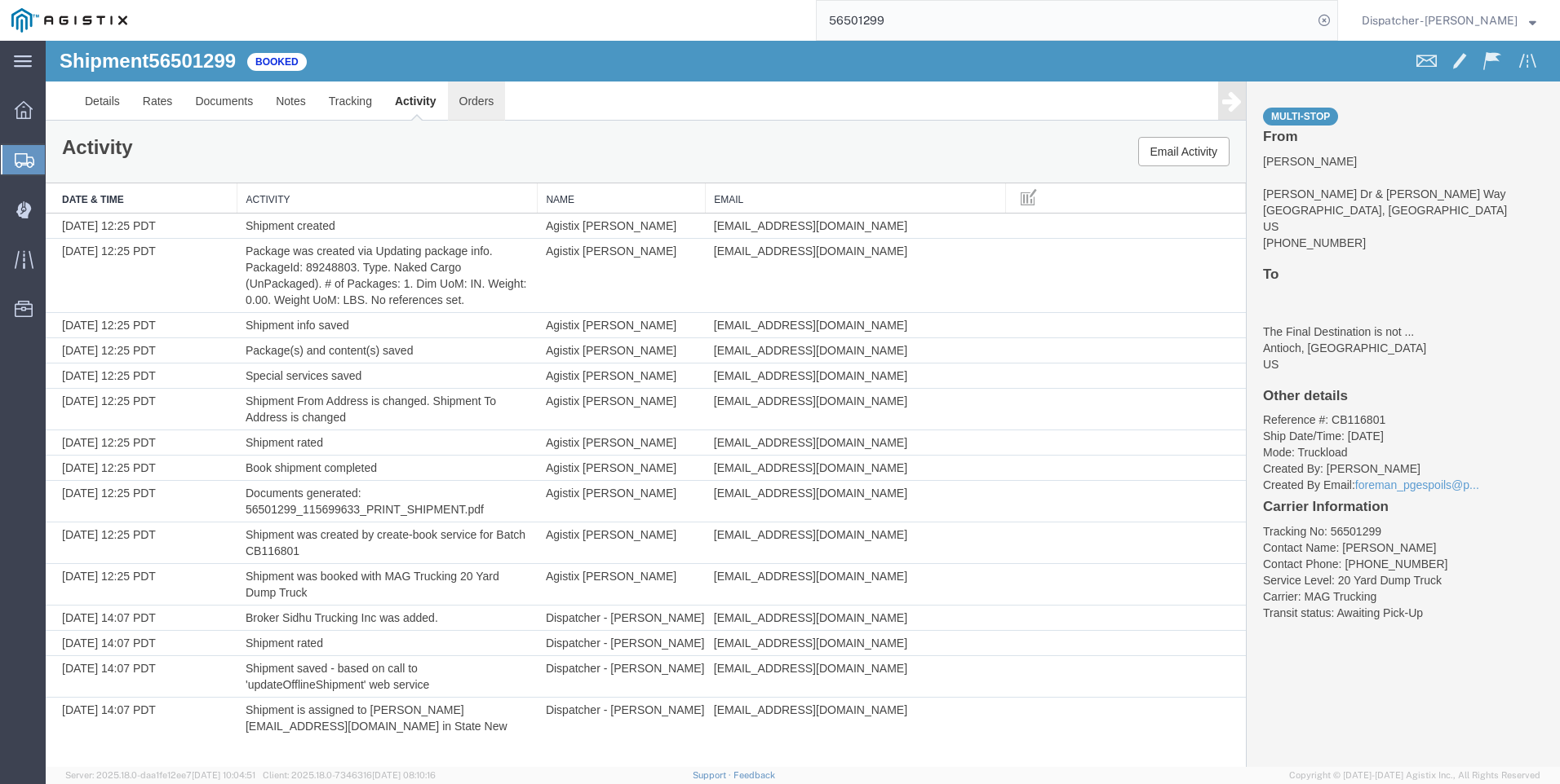
click at [487, 100] on link "Orders" at bounding box center [477, 101] width 58 height 40
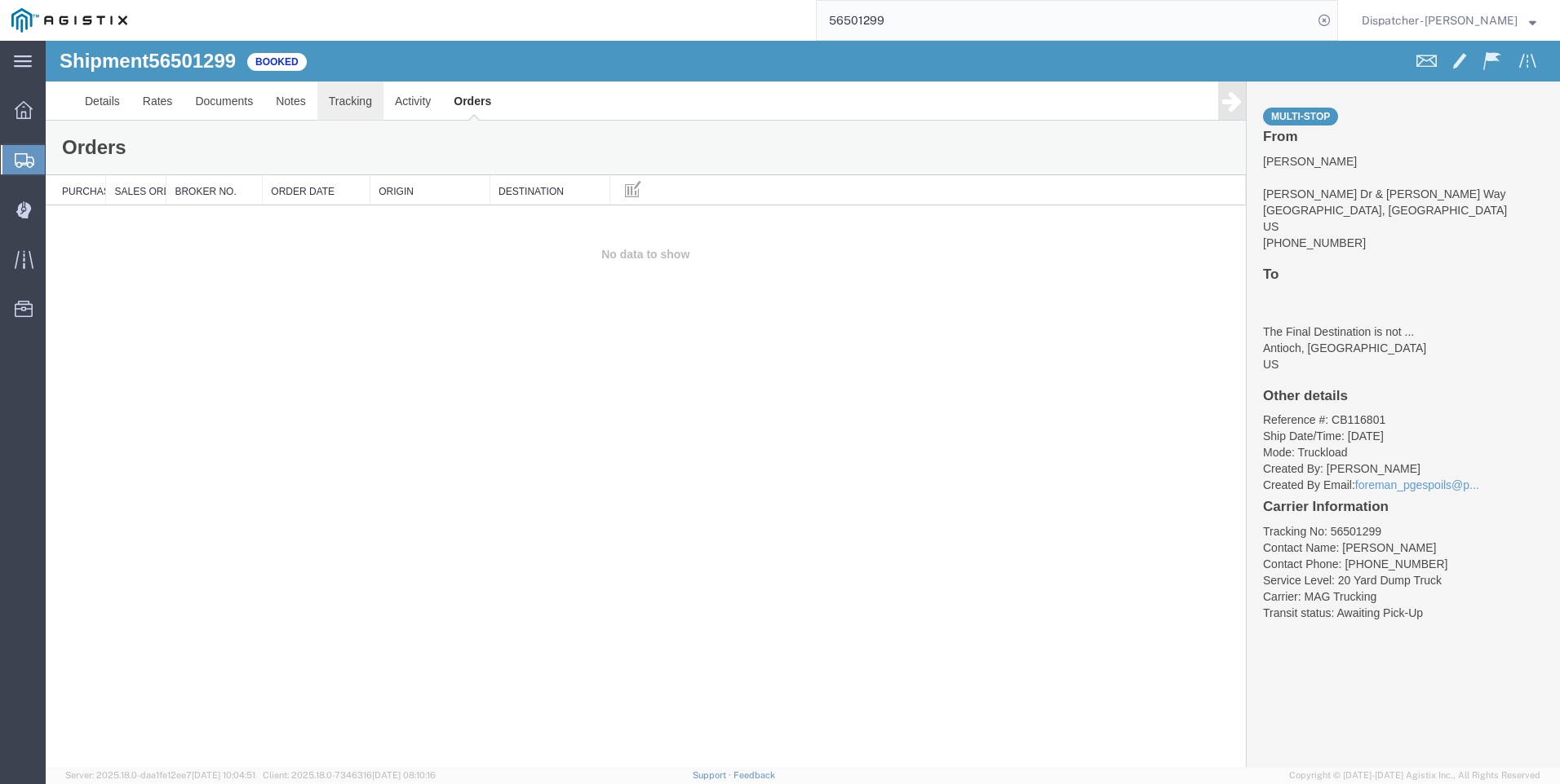
click at [318, 98] on link "Tracking" at bounding box center [350, 101] width 66 height 40
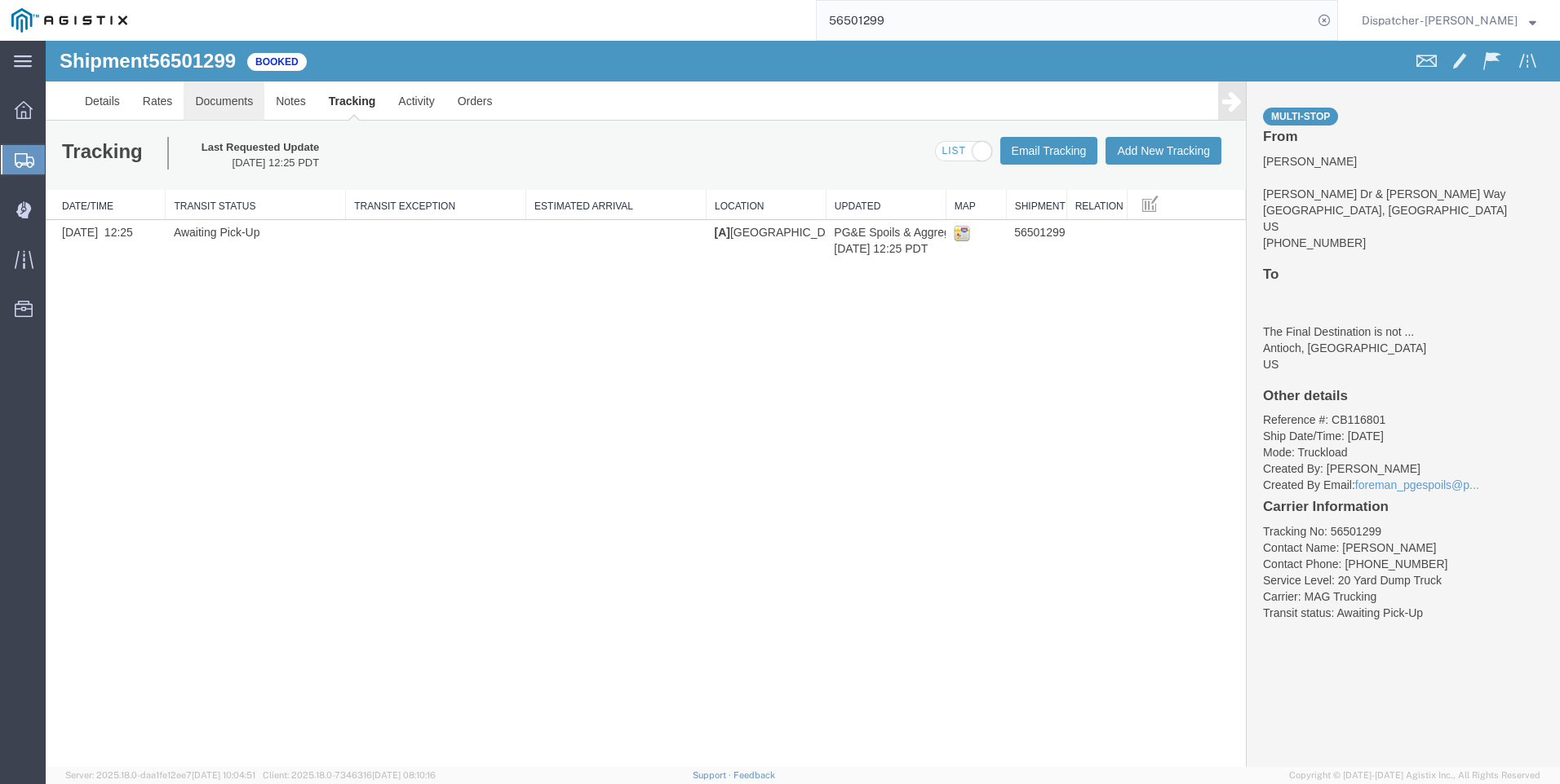
click at [198, 83] on link "Documents" at bounding box center [224, 101] width 81 height 40
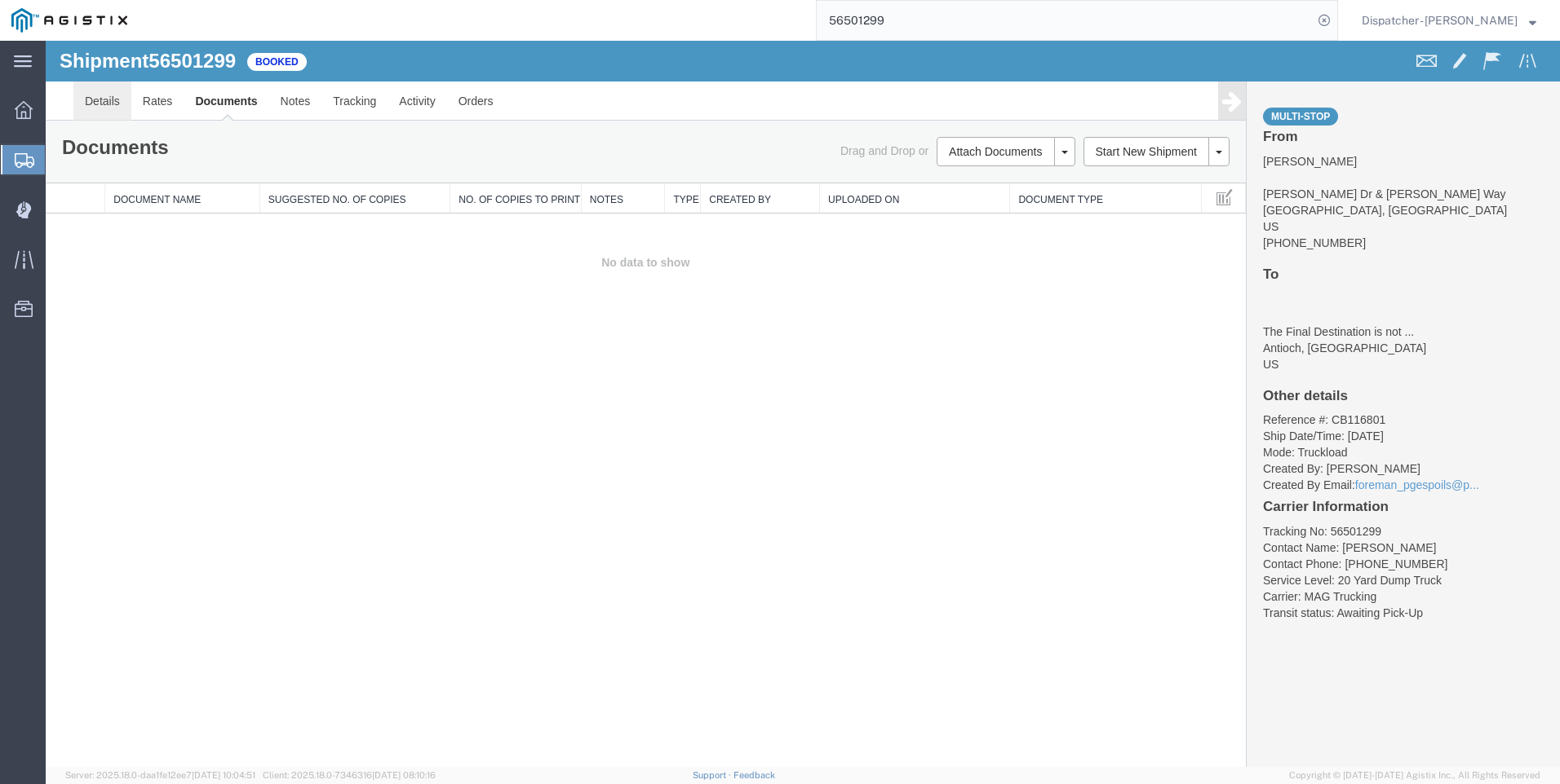
click at [94, 104] on link "Details" at bounding box center [103, 101] width 58 height 40
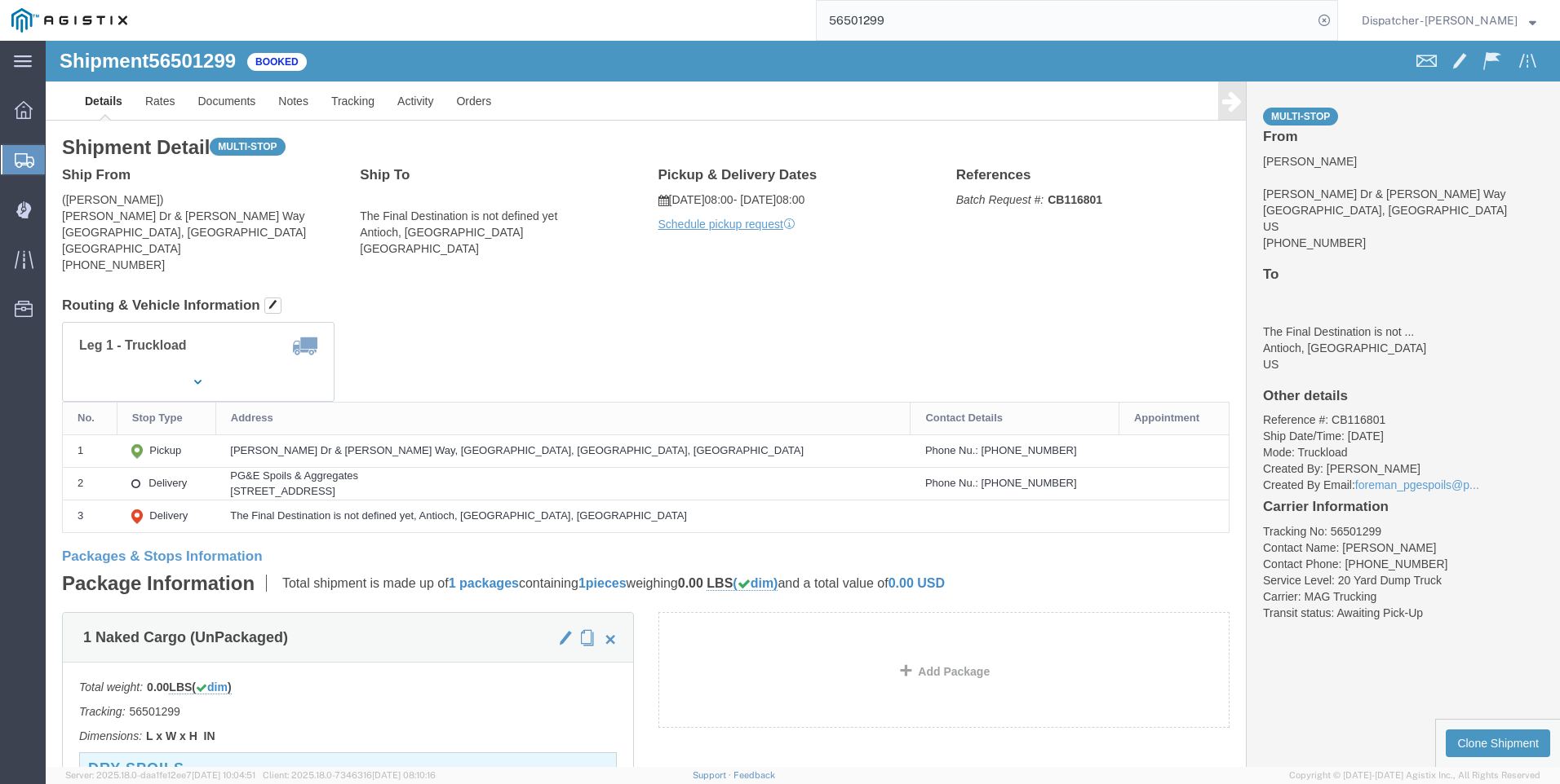
click at [940, 19] on input "56501299" at bounding box center [1065, 20] width 496 height 40
type input "56501301"
click at [1335, 16] on icon at bounding box center [1324, 20] width 23 height 23
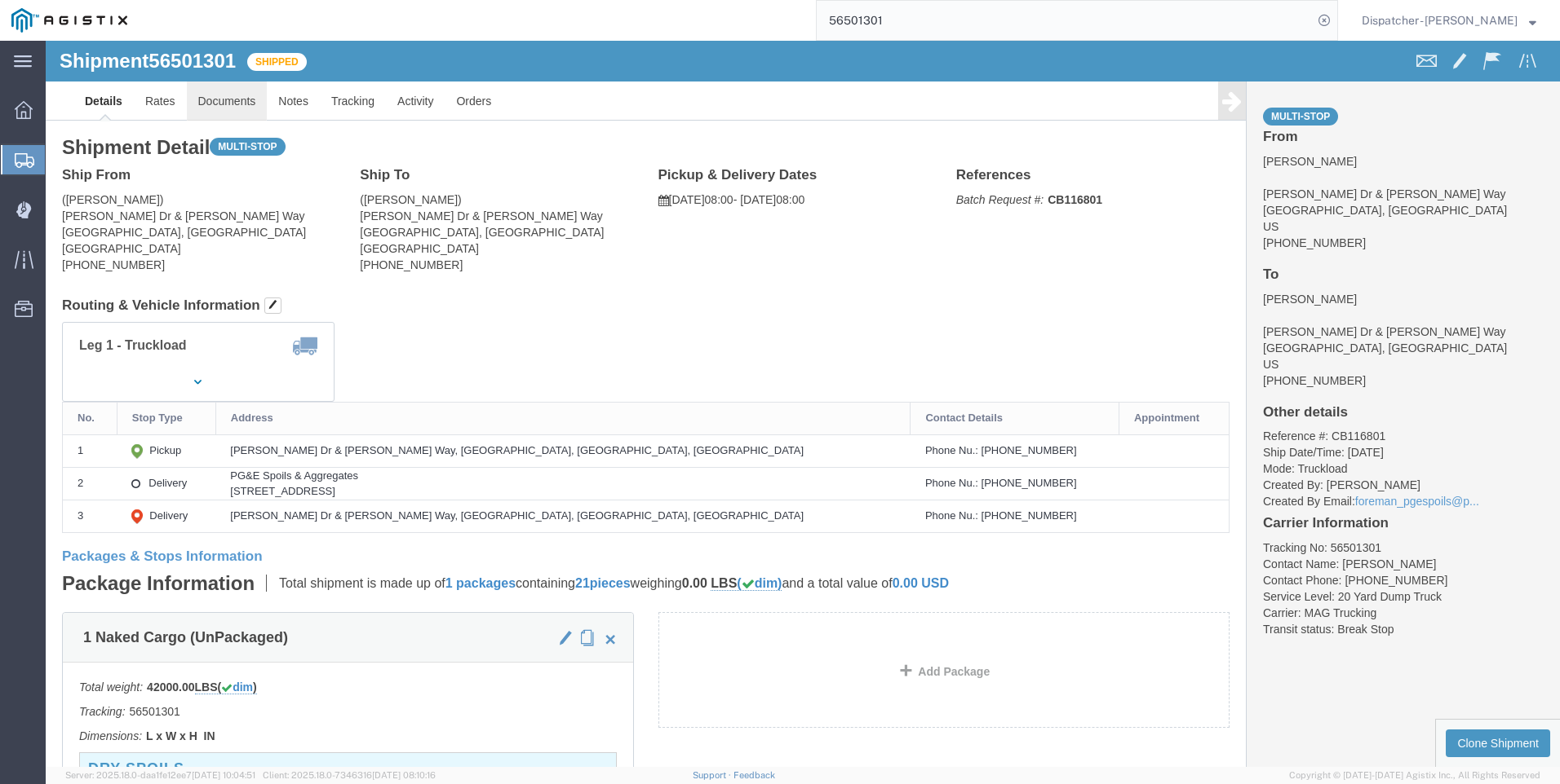
click link "Documents"
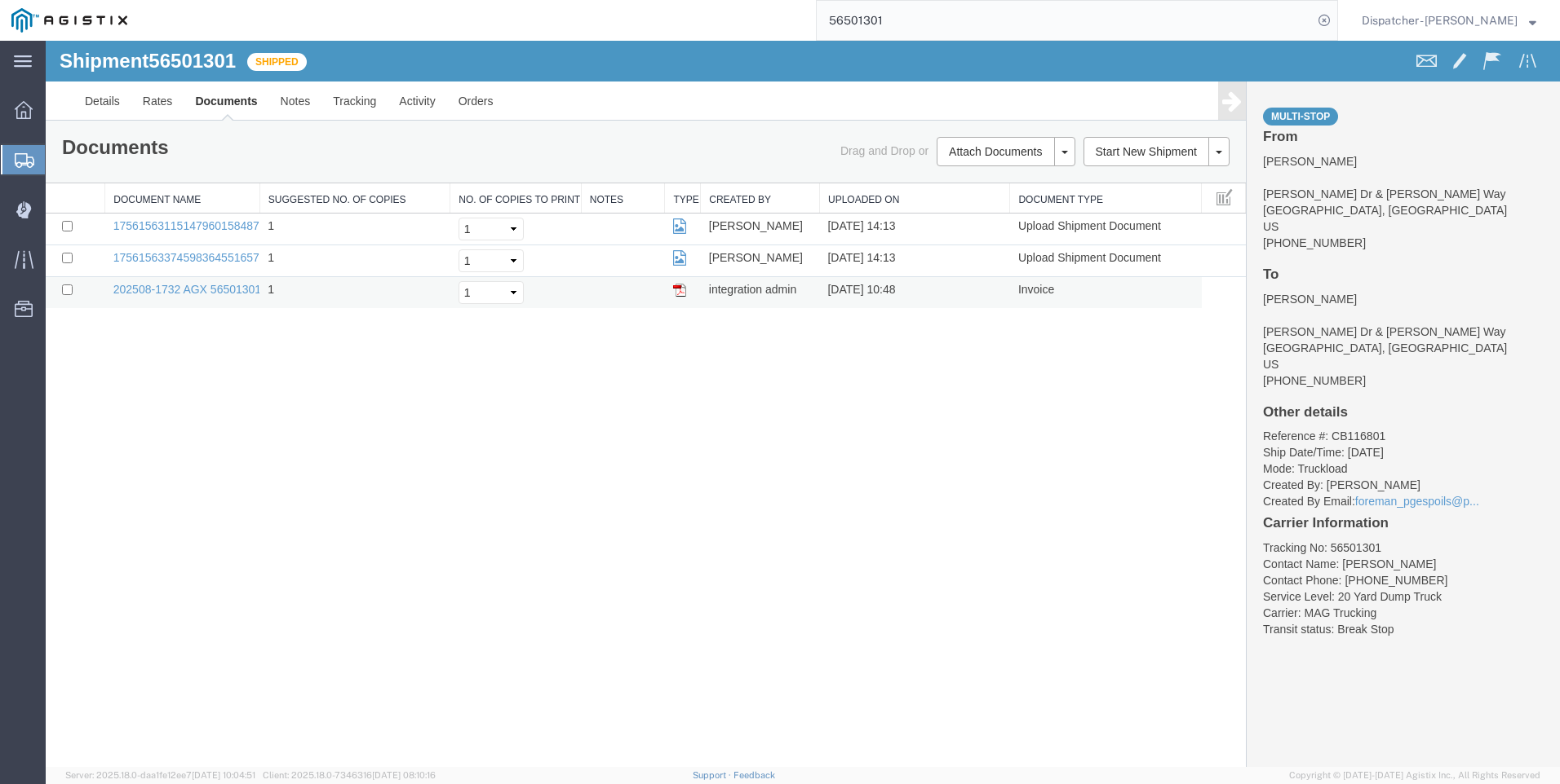
click at [682, 289] on img at bounding box center [679, 290] width 13 height 13
click at [337, 103] on link "Tracking" at bounding box center [354, 101] width 66 height 40
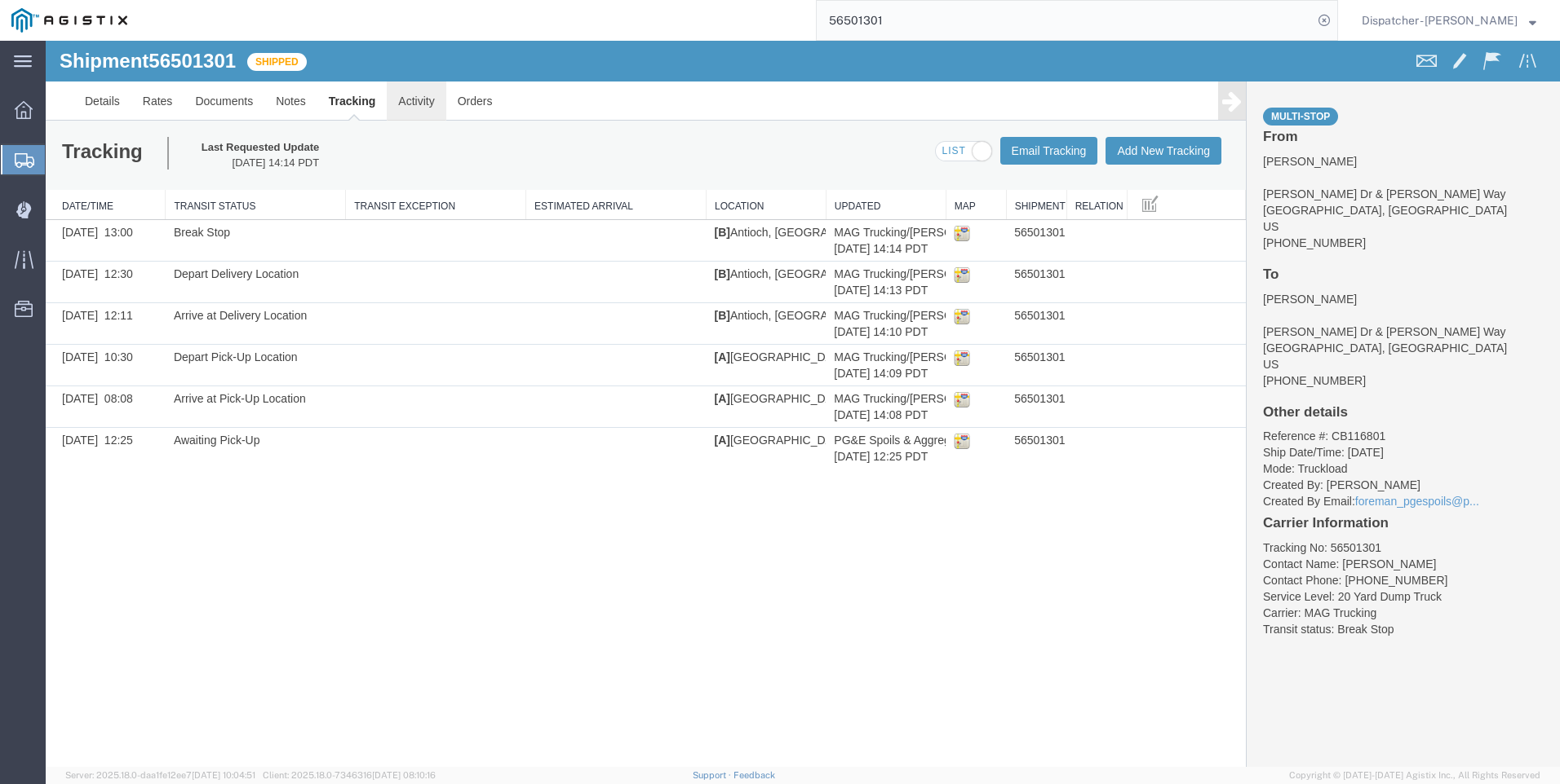
click at [414, 103] on link "Activity" at bounding box center [415, 101] width 59 height 40
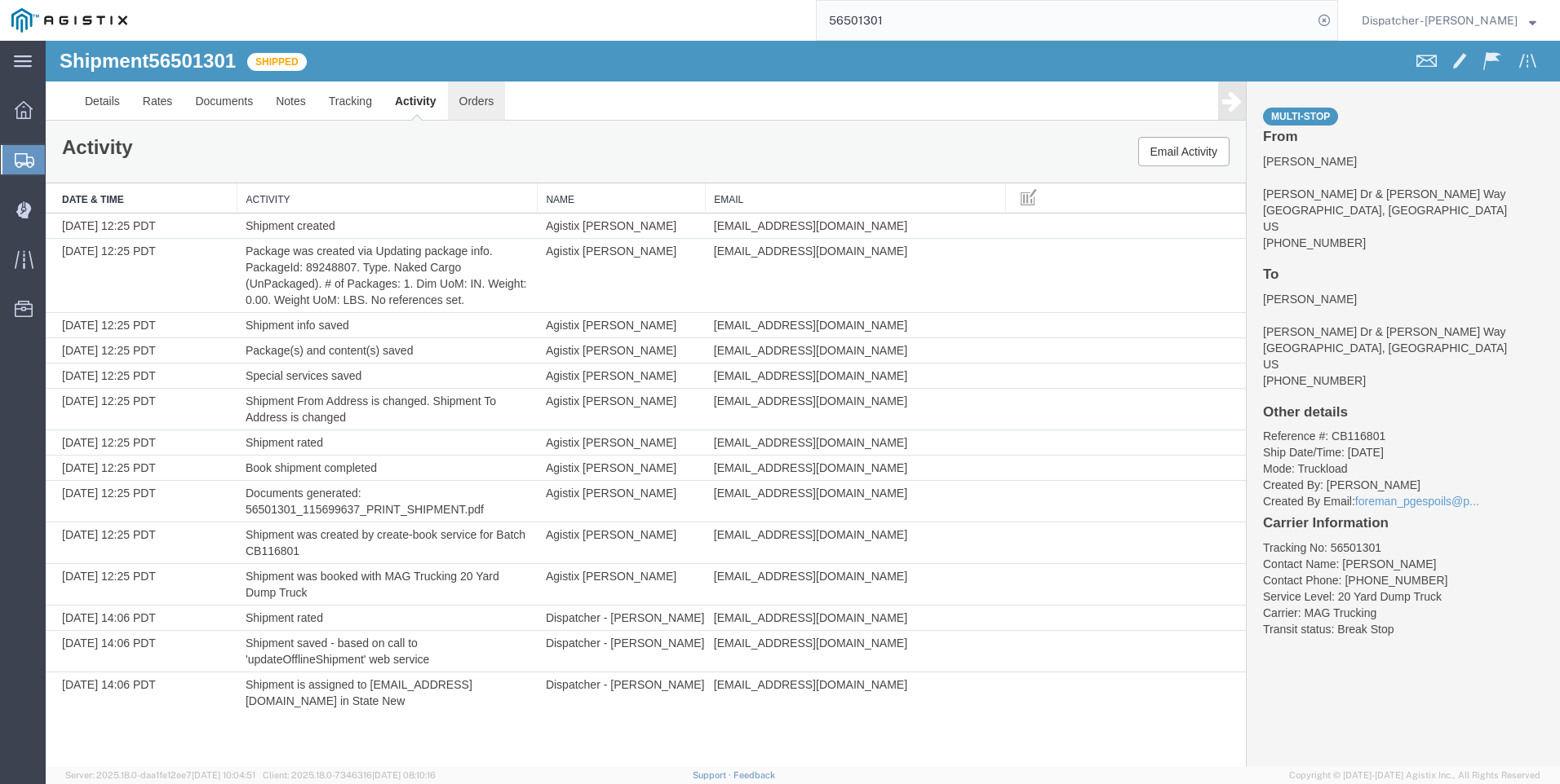
click at [479, 104] on link "Orders" at bounding box center [477, 101] width 58 height 40
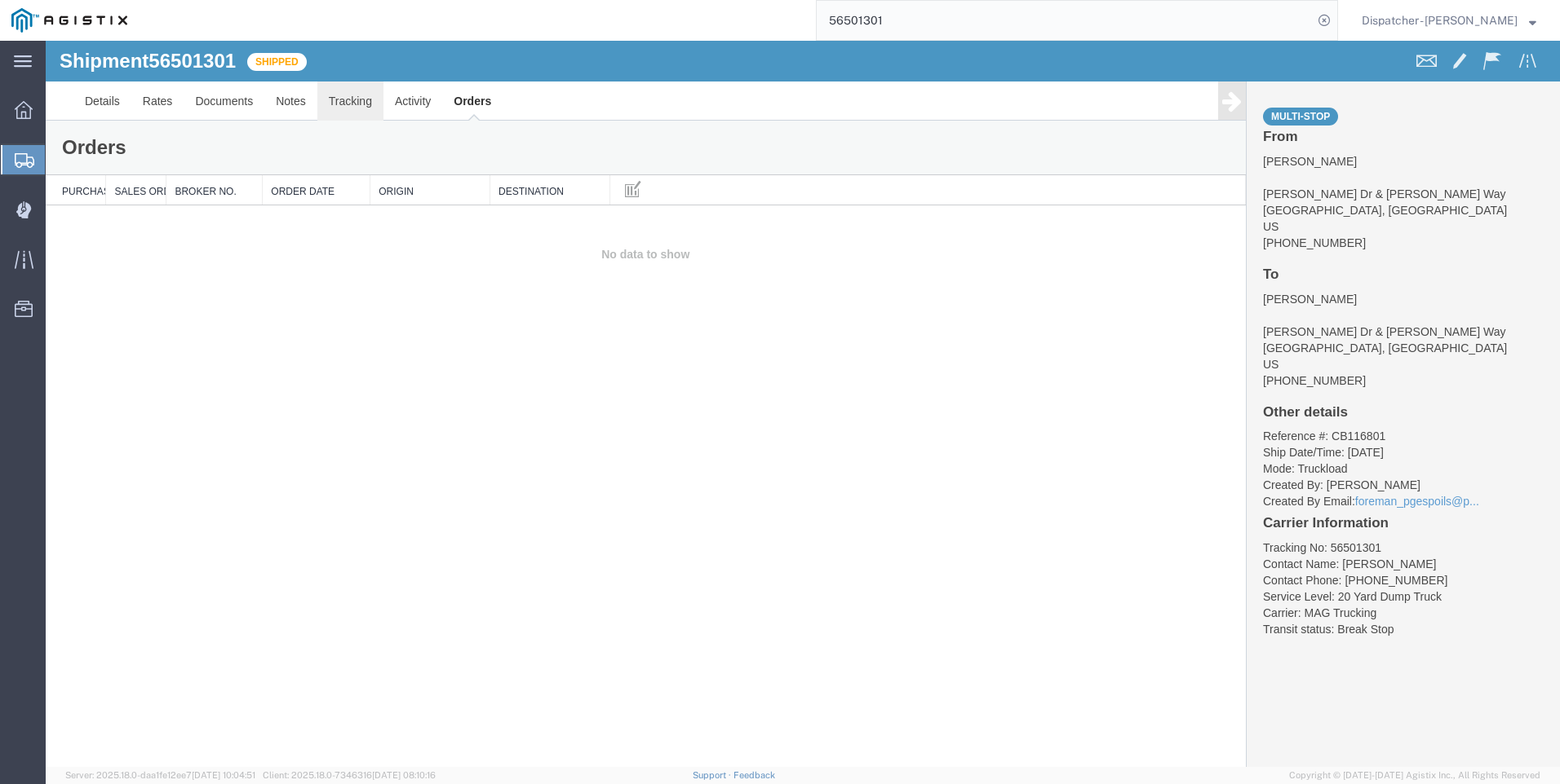
click at [345, 102] on link "Tracking" at bounding box center [350, 101] width 66 height 40
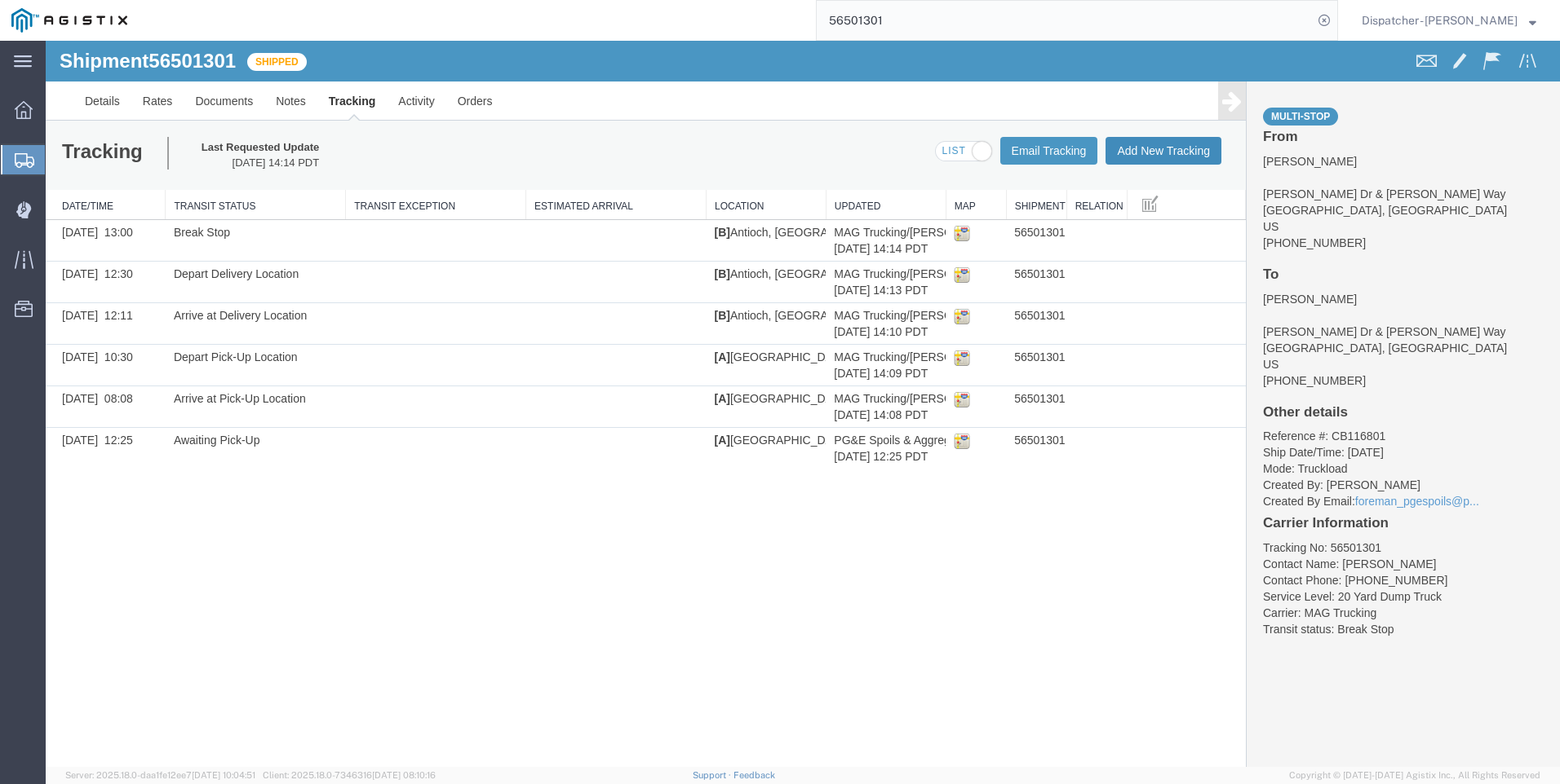
click at [1137, 155] on button "Add New Tracking" at bounding box center [1163, 151] width 116 height 28
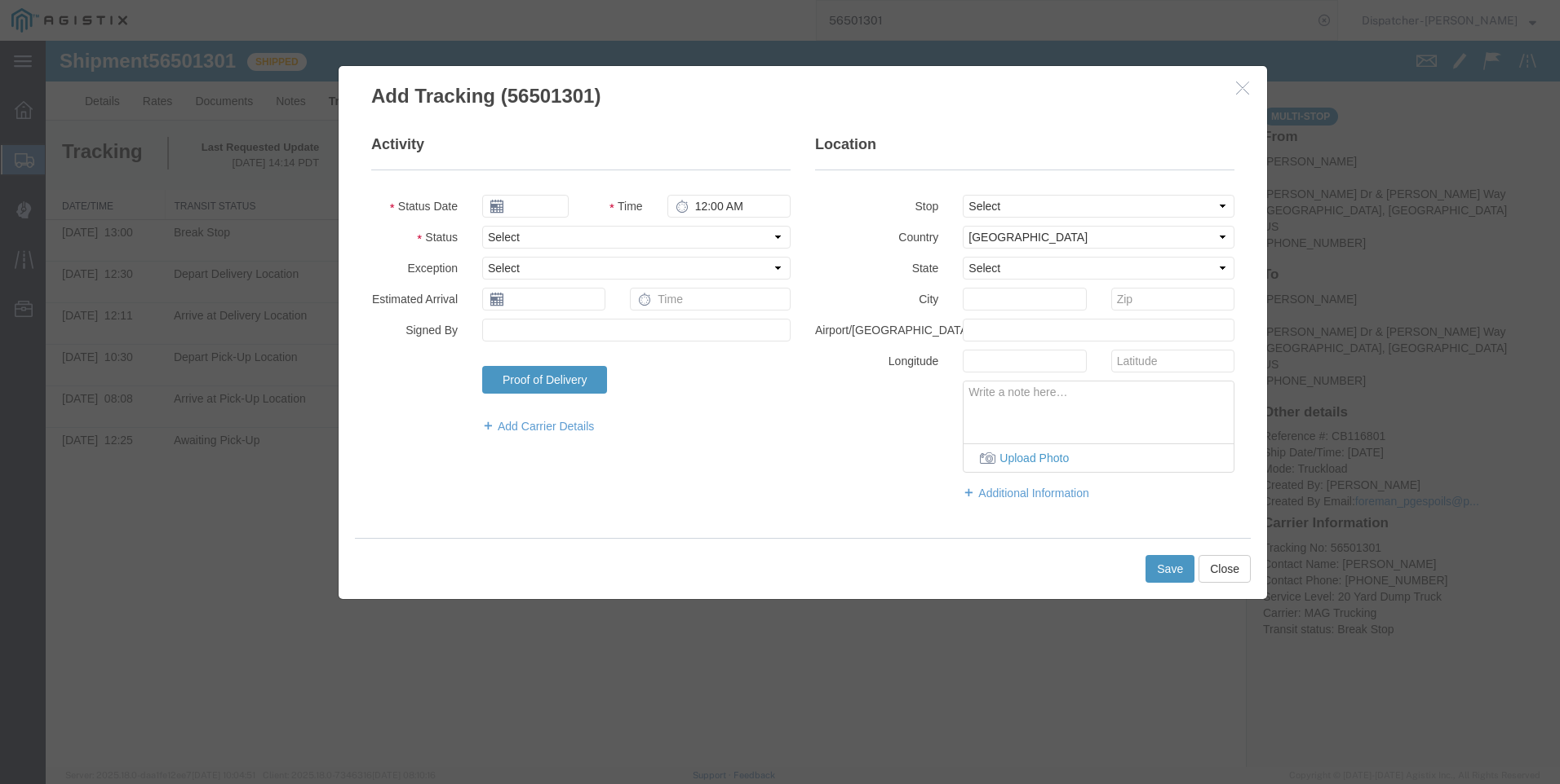
type input "[DATE]"
type input "11:00 AM"
click at [1244, 92] on icon "button" at bounding box center [1242, 88] width 13 height 14
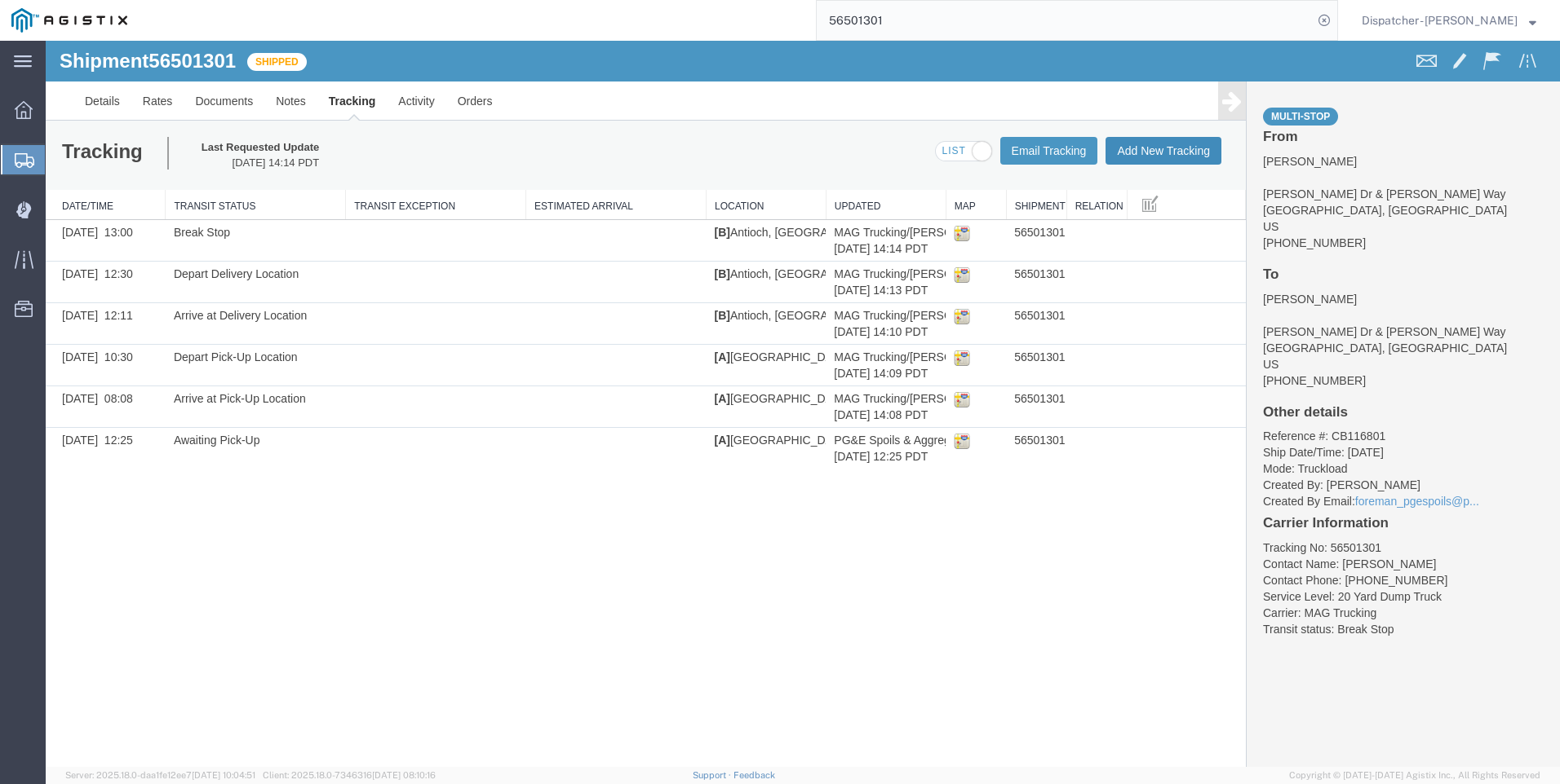
click at [1157, 147] on button "Add New Tracking" at bounding box center [1163, 151] width 116 height 28
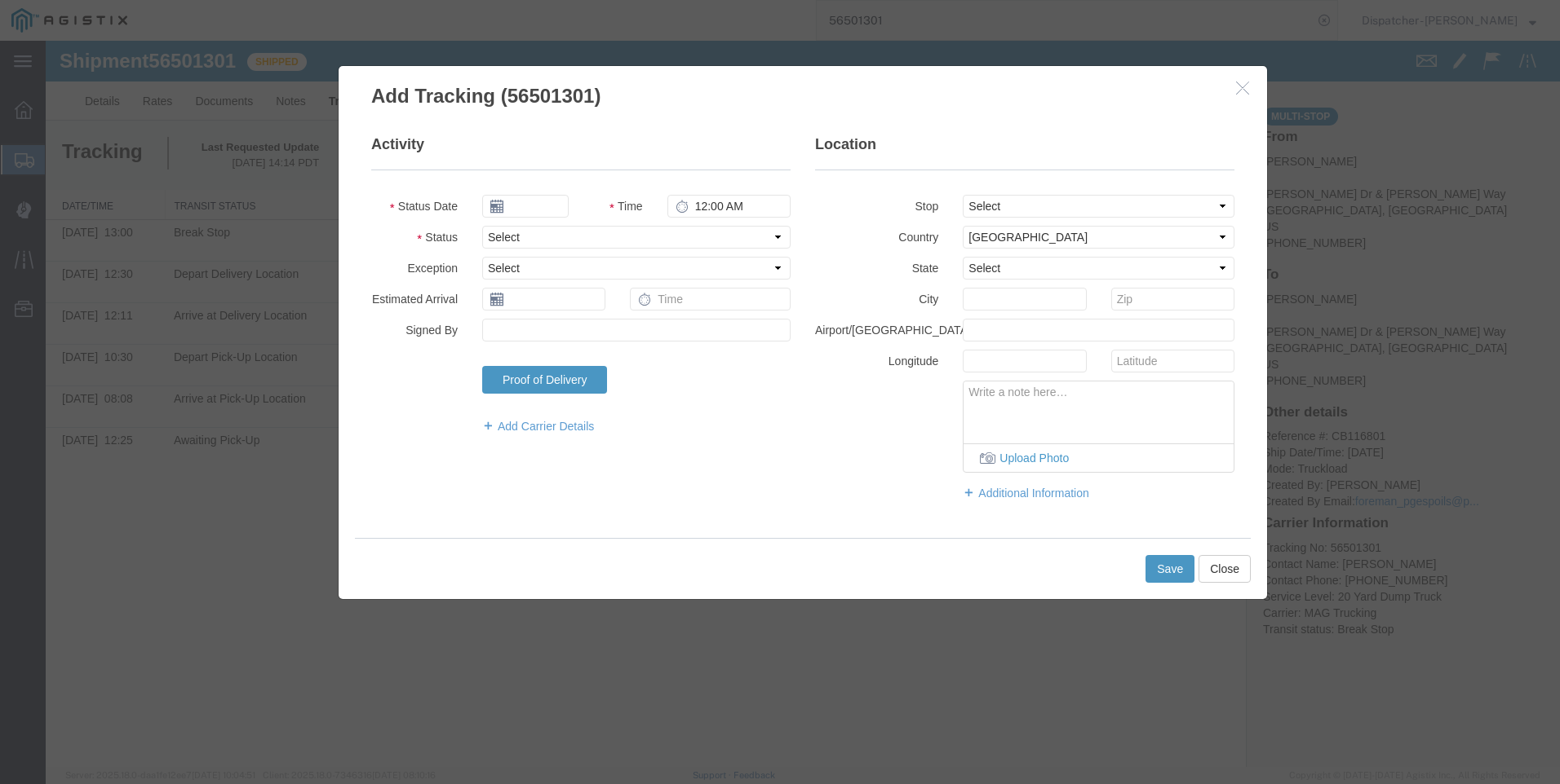
type input "[DATE]"
click at [704, 208] on input "11:00 AM" at bounding box center [729, 206] width 123 height 23
type input "2:40 PM"
click at [718, 232] on select "Select Arrival Notice Available Arrival Notice Imported Arrive at Delivery Loca…" at bounding box center [636, 237] width 308 height 23
select select "DELIVRED"
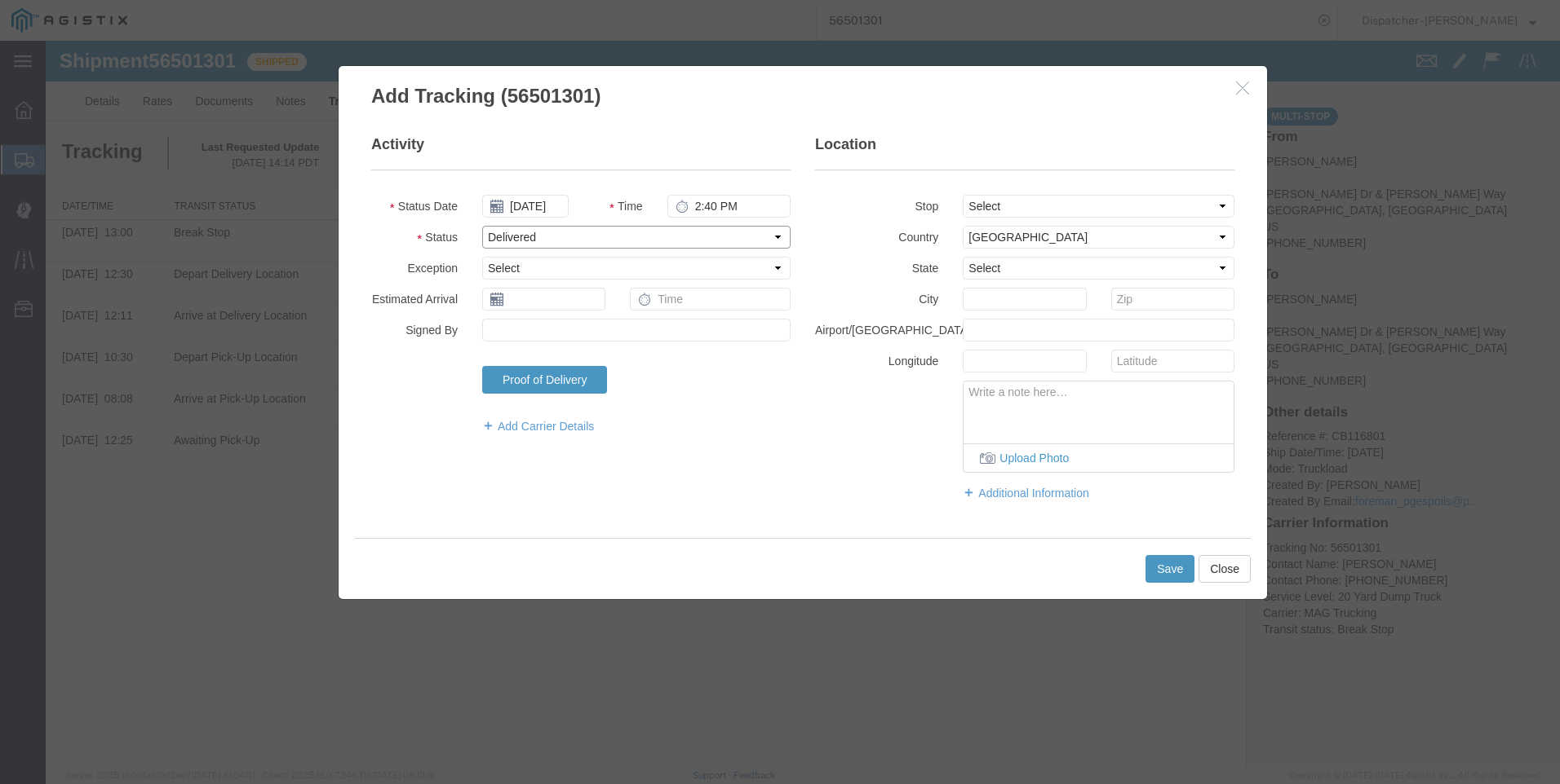
click at [482, 226] on select "Select Arrival Notice Available Arrival Notice Imported Arrive at Delivery Loca…" at bounding box center [636, 237] width 308 height 23
click at [1079, 200] on select "Select From: [PERSON_NAME] [GEOGRAPHIC_DATA][PERSON_NAME], [GEOGRAPHIC_DATA] St…" at bounding box center [1098, 206] width 271 height 23
select select "{"pickupDeliveryInfoId": "122290730","pickupOrDelivery": "P","stopNum": "1","lo…"
click at [963, 195] on select "Select From: [PERSON_NAME] [GEOGRAPHIC_DATA][PERSON_NAME], [GEOGRAPHIC_DATA] St…" at bounding box center [1098, 206] width 271 height 23
select select "CA"
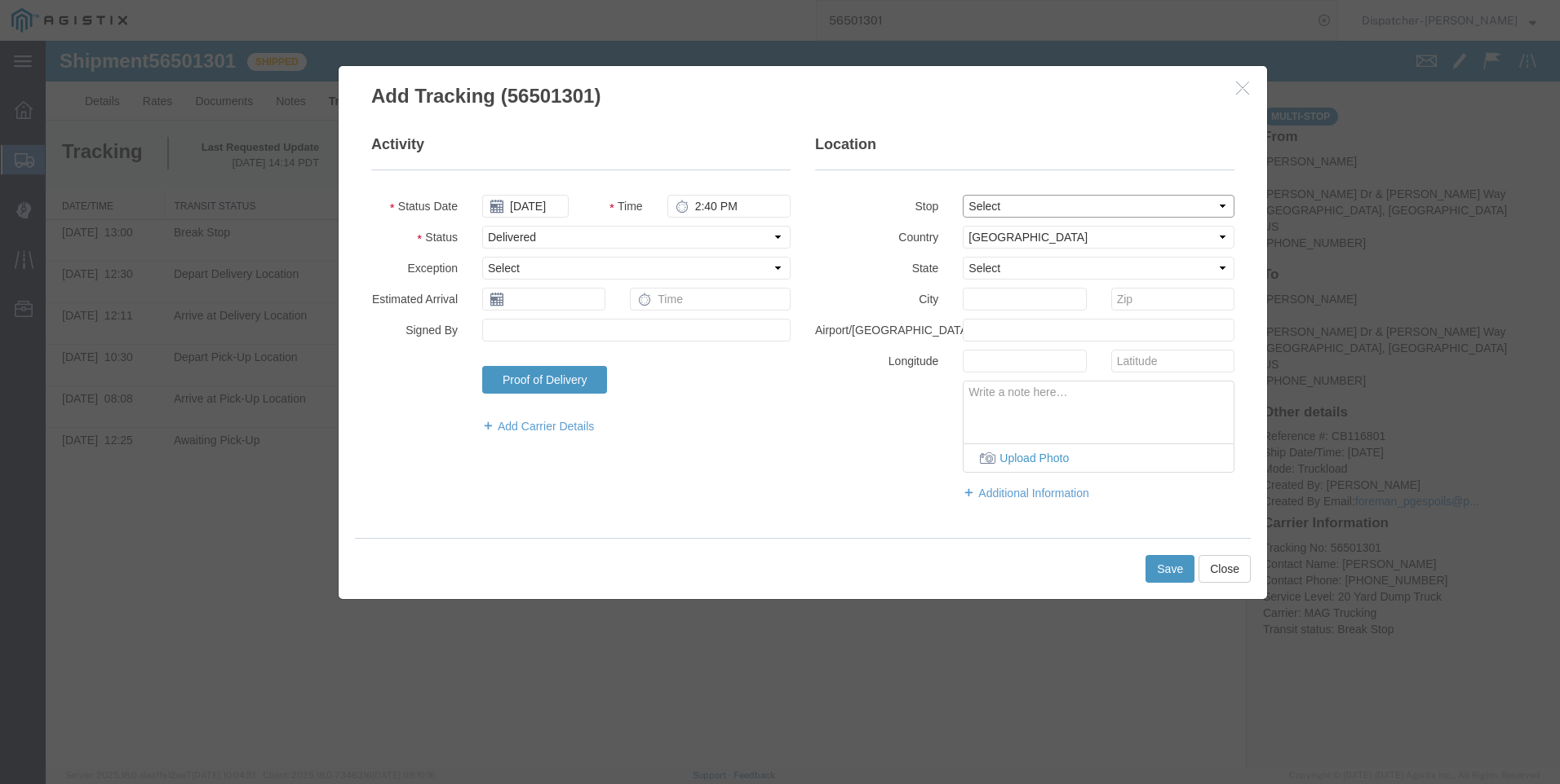
type input "[GEOGRAPHIC_DATA]"
click at [1169, 572] on button "Save" at bounding box center [1170, 569] width 49 height 28
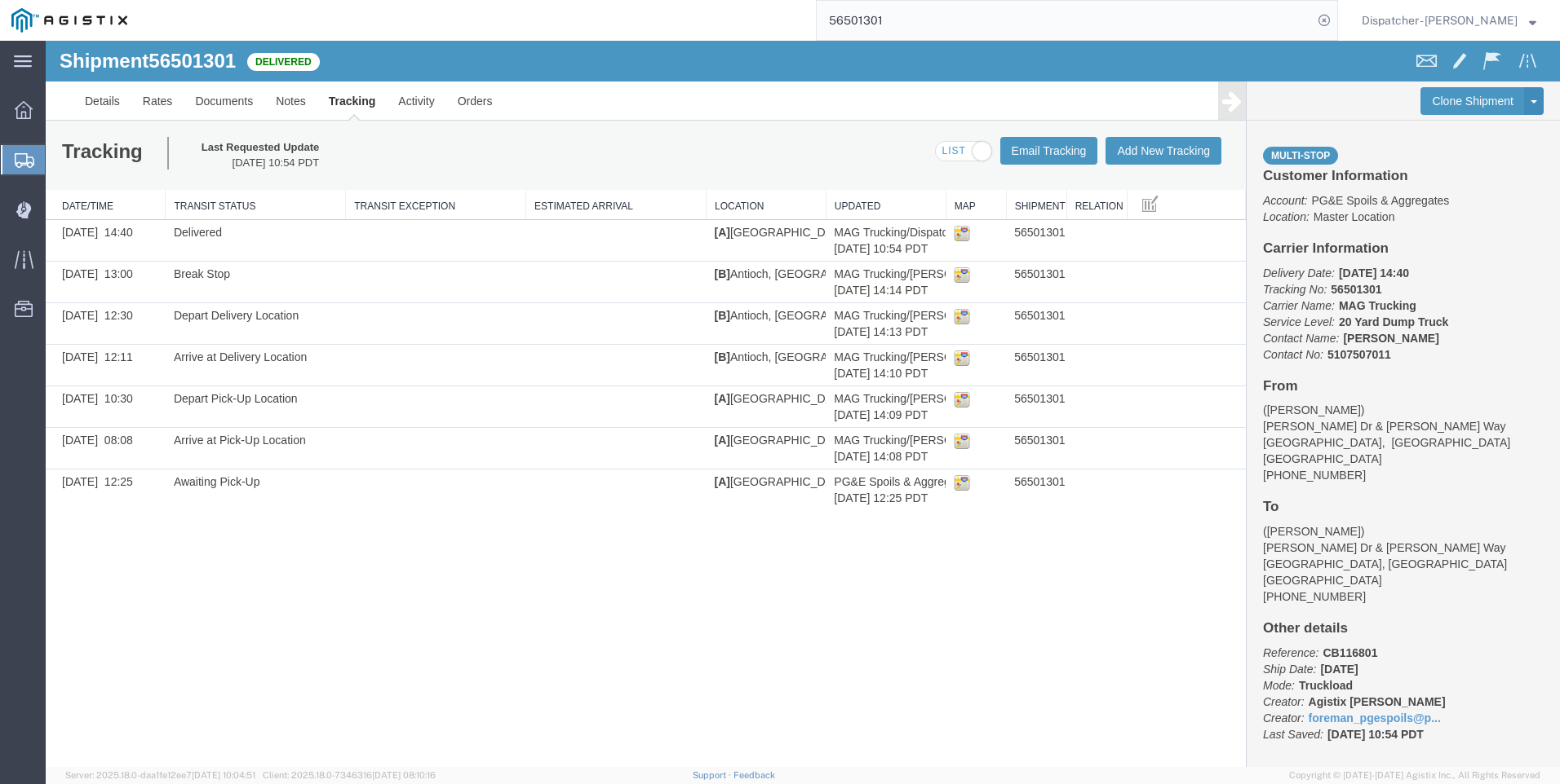
click at [963, 23] on input "56501301" at bounding box center [1065, 20] width 496 height 40
type input "56501299"
click at [1335, 19] on icon at bounding box center [1324, 20] width 23 height 23
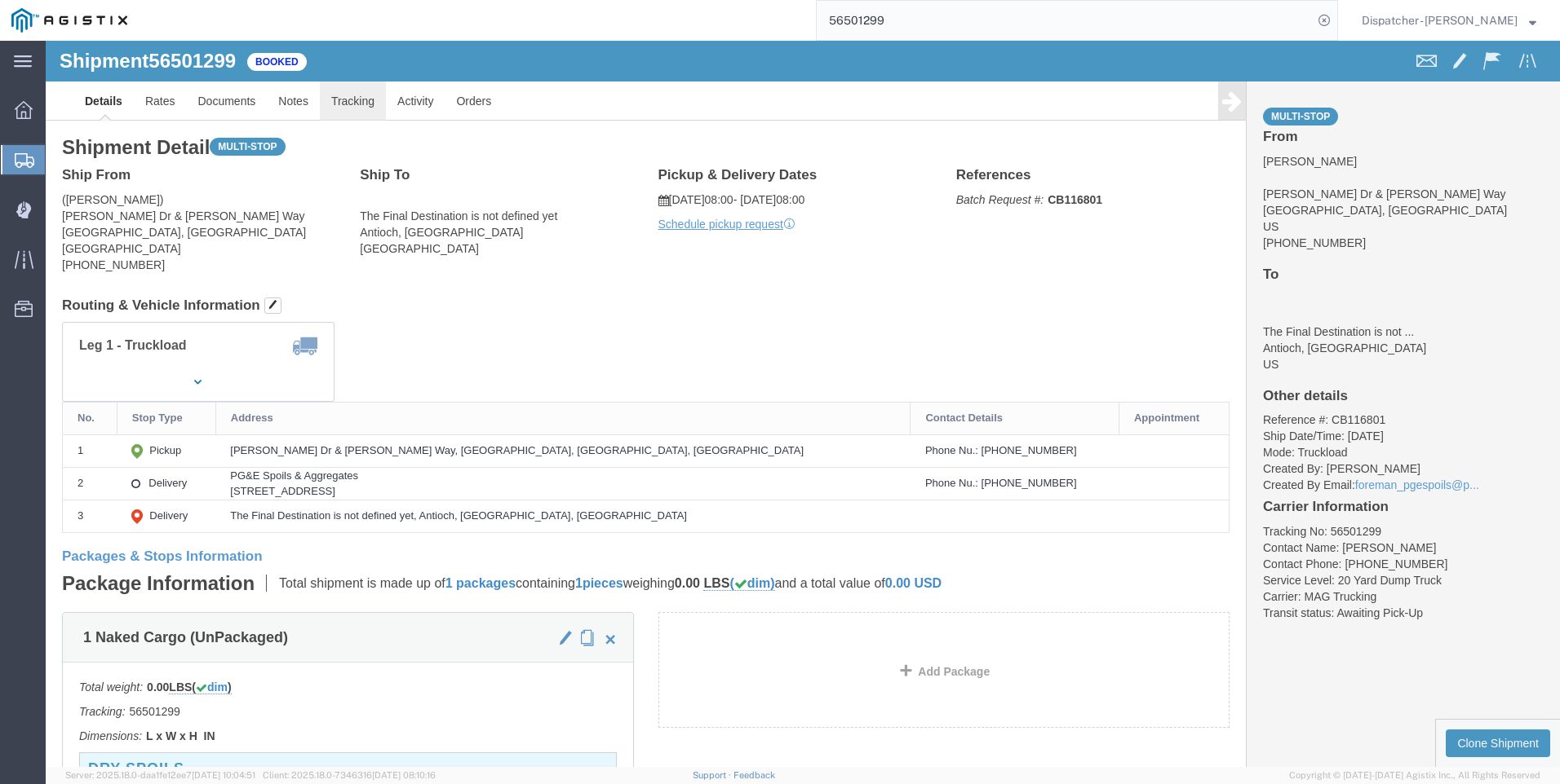
click link "Tracking"
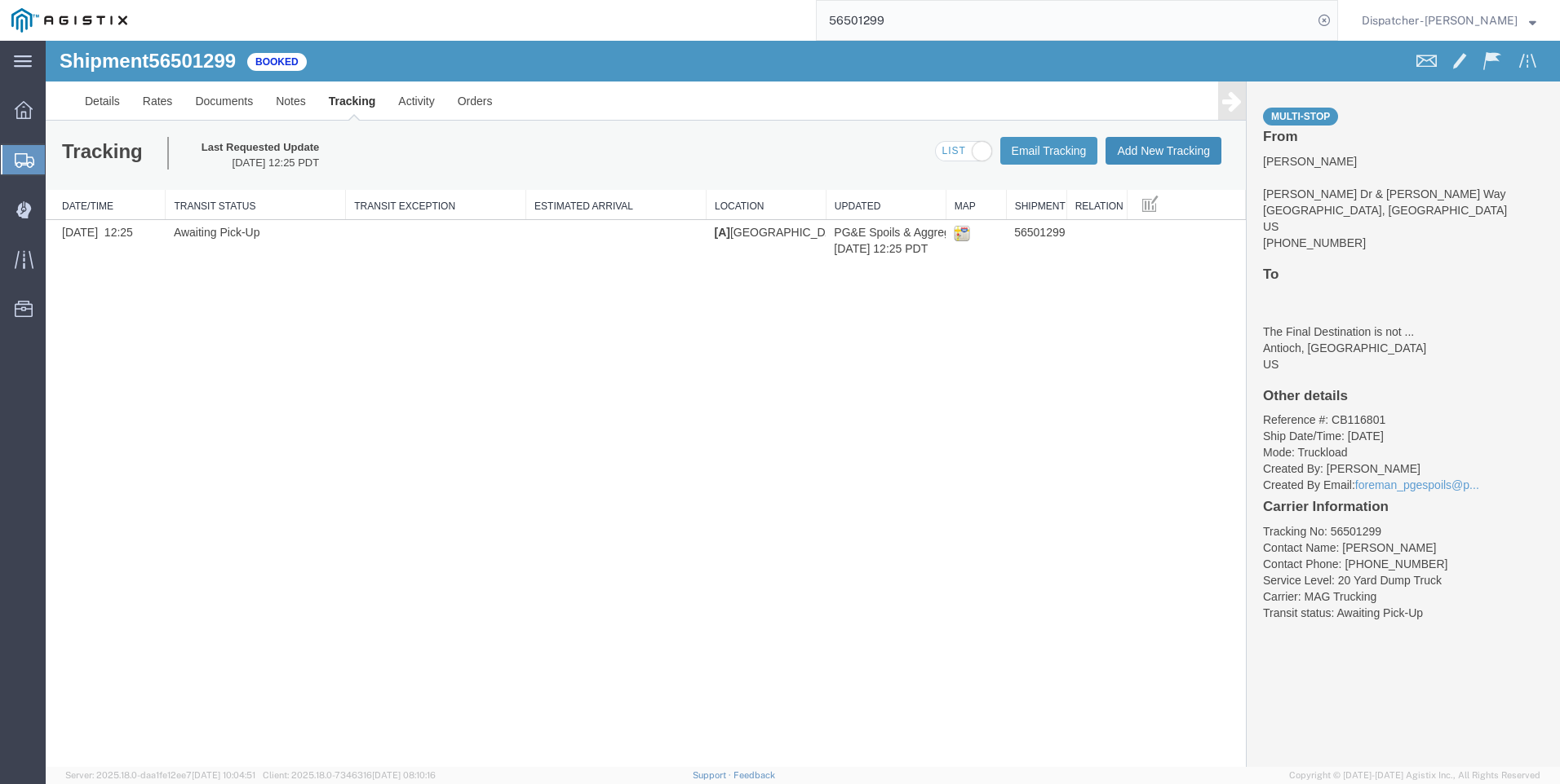
click at [1153, 151] on button "Add New Tracking" at bounding box center [1163, 151] width 116 height 28
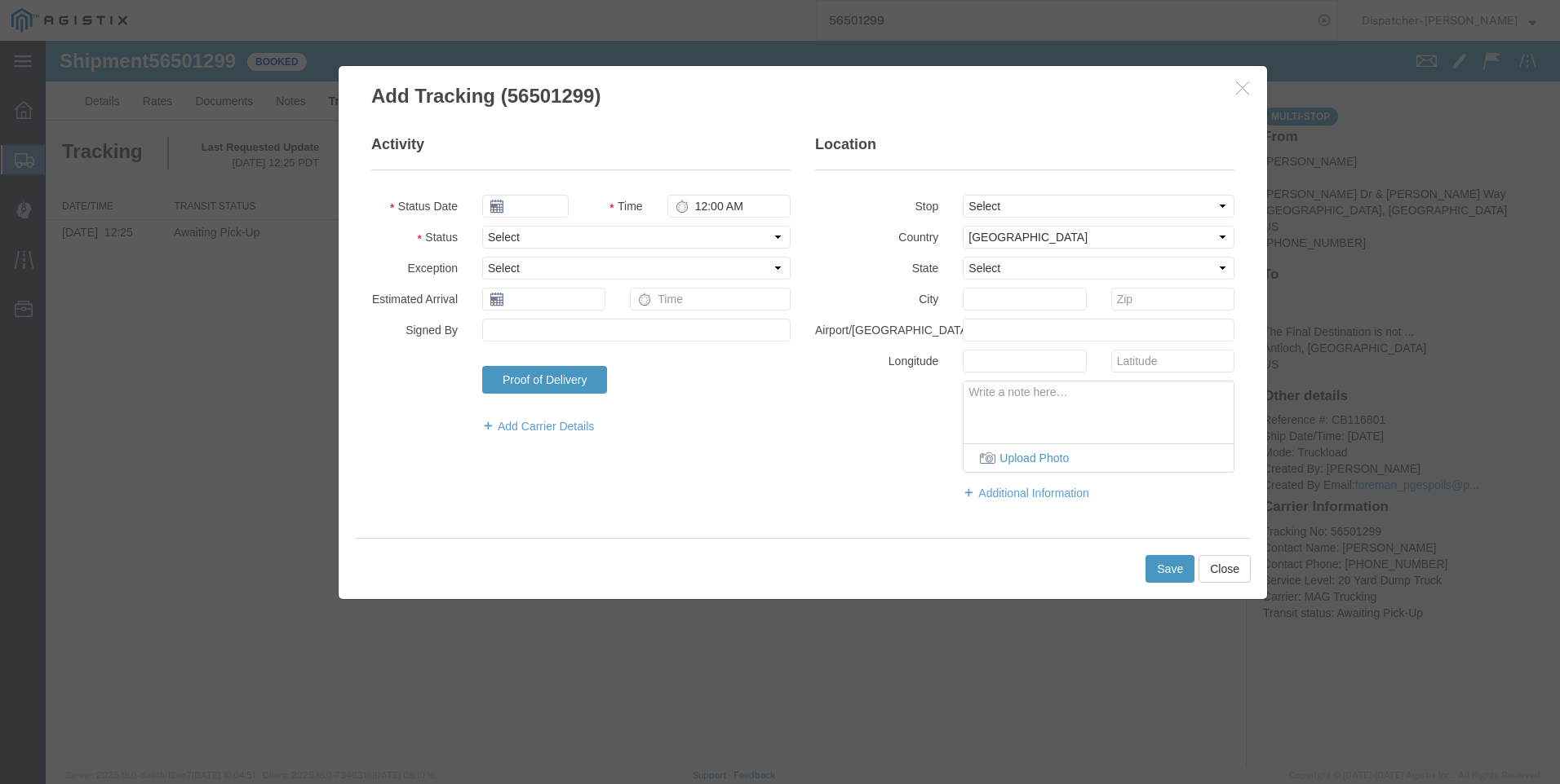
type input "[DATE]"
type input "11:00 AM"
click at [44, 651] on agx-main-menu "main_menu Created with Sketch. Collapse Menu Dashboard Shipments Create Shipmen…" at bounding box center [23, 412] width 46 height 744
click at [1225, 574] on button "Close" at bounding box center [1224, 569] width 52 height 28
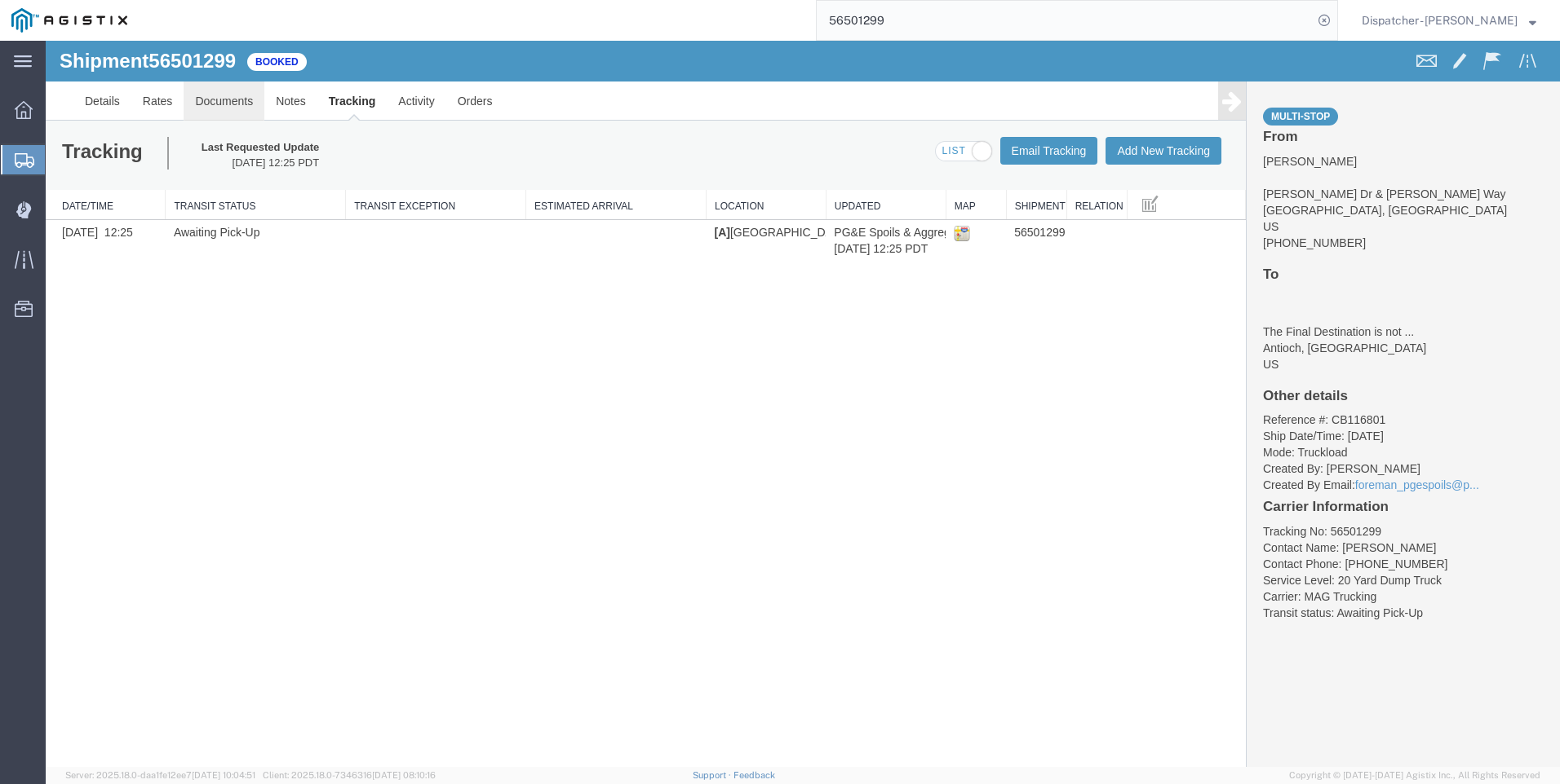
click at [199, 87] on link "Documents" at bounding box center [224, 101] width 81 height 40
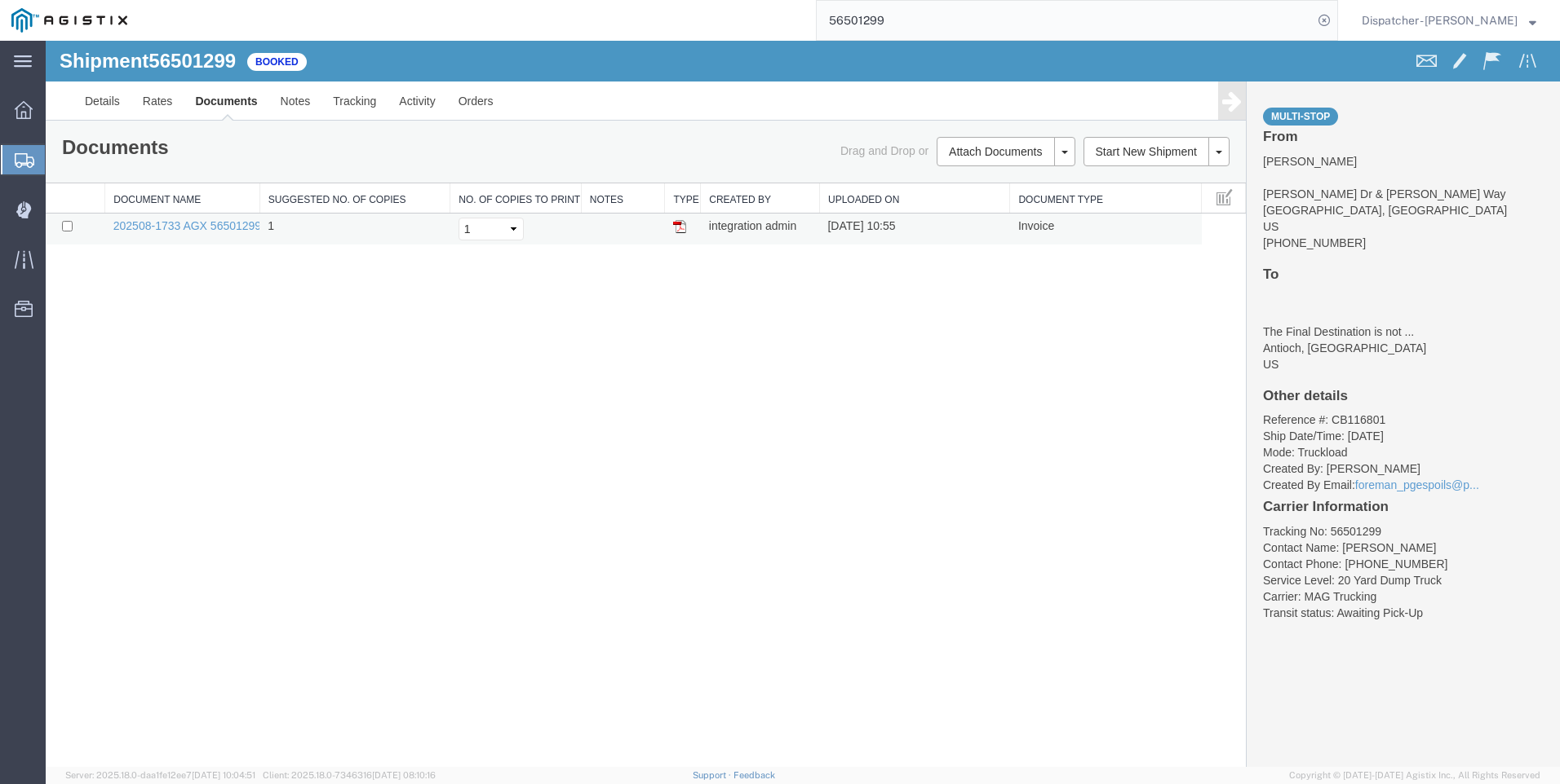
click at [675, 229] on img at bounding box center [679, 227] width 13 height 13
click at [379, 104] on link "Tracking" at bounding box center [354, 101] width 66 height 40
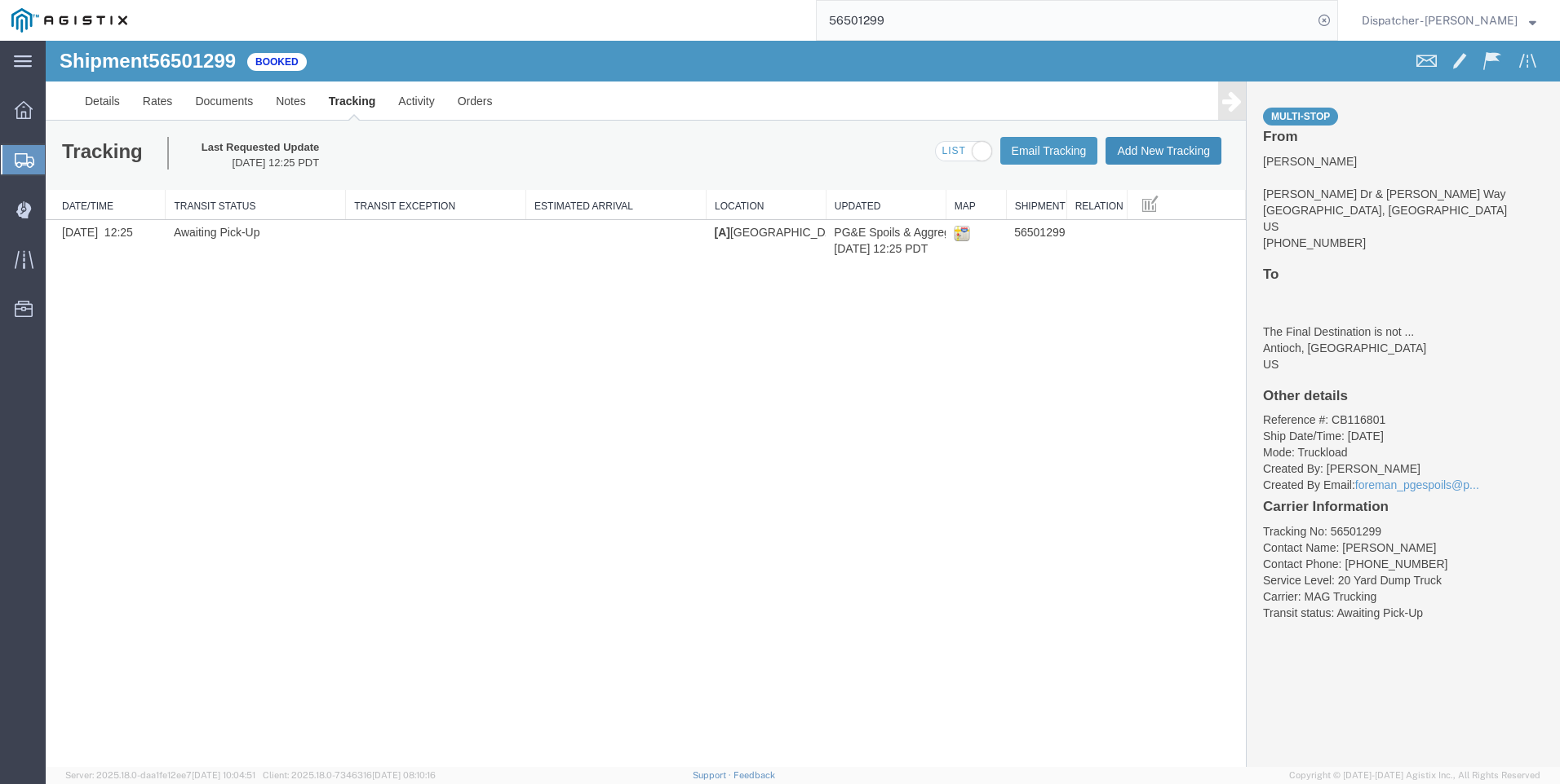
click at [1131, 151] on button "Add New Tracking" at bounding box center [1163, 151] width 116 height 28
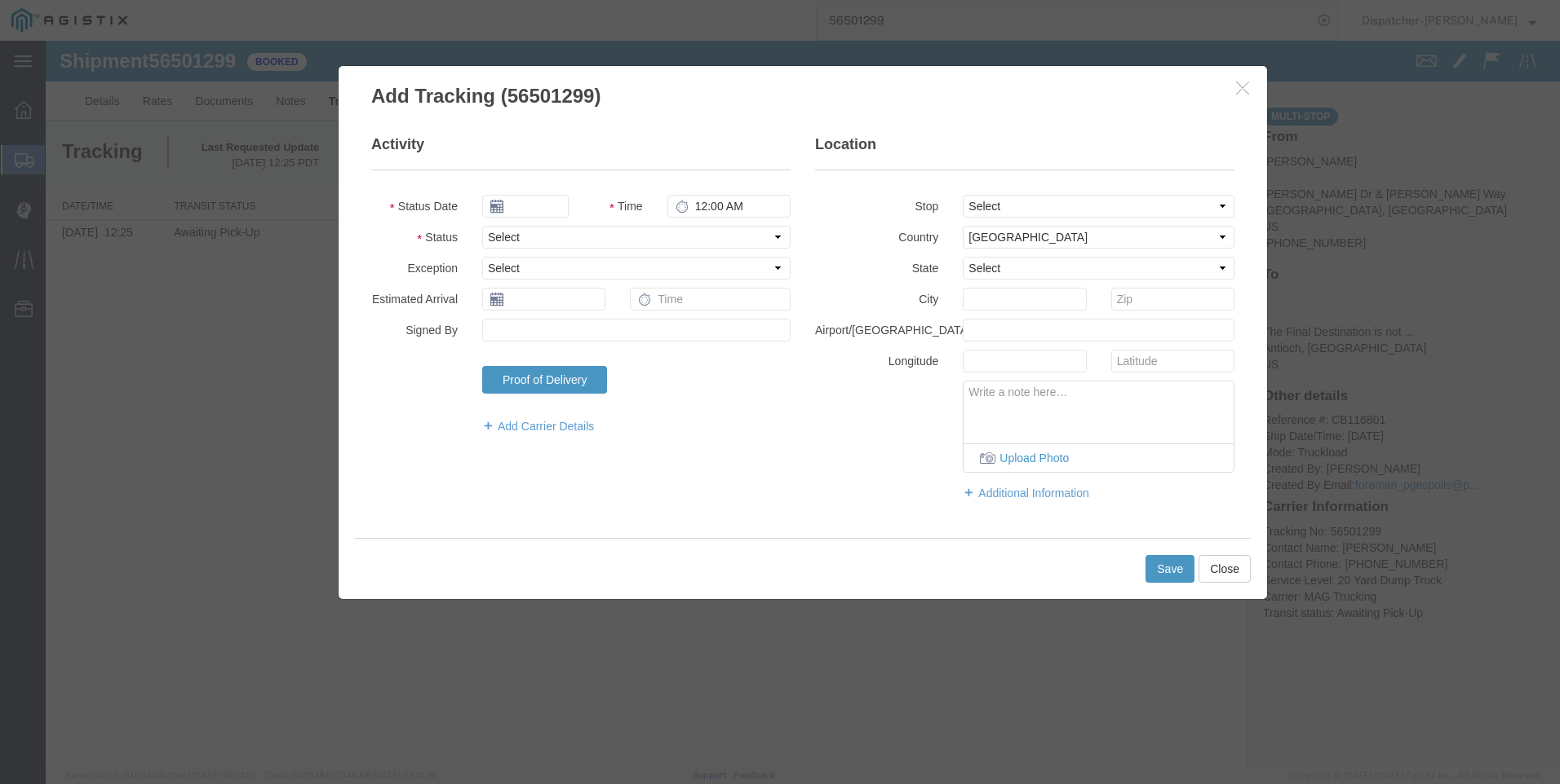
type input "[DATE]"
type input "11:00 AM"
click at [495, 205] on icon at bounding box center [496, 206] width 13 height 13
click at [499, 204] on icon at bounding box center [496, 206] width 13 height 13
click at [516, 205] on input "[DATE]" at bounding box center [525, 206] width 86 height 23
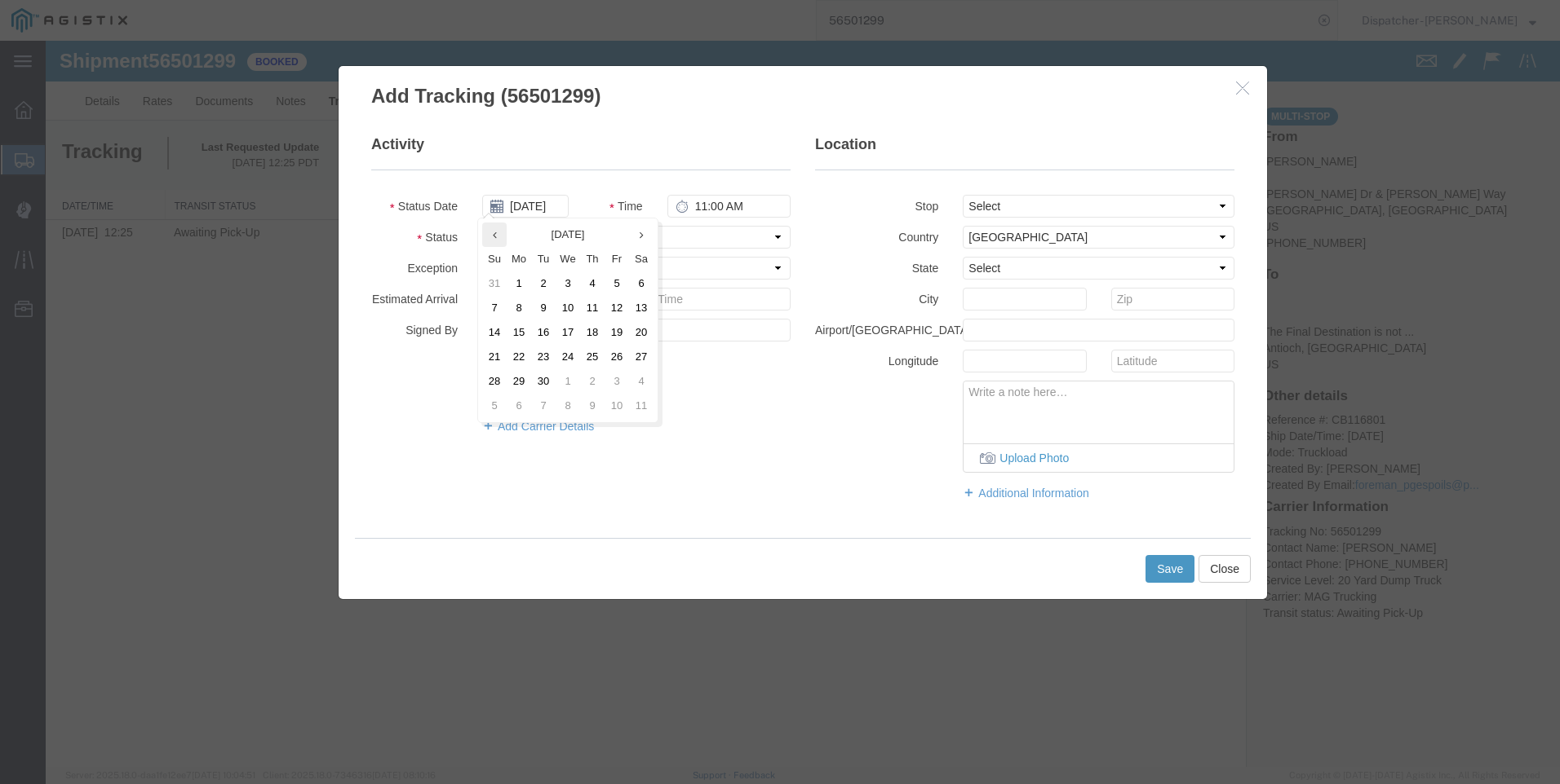
click at [488, 227] on th at bounding box center [495, 235] width 25 height 25
click at [624, 359] on td "22" at bounding box center [622, 357] width 25 height 25
type input "[DATE]"
click at [704, 205] on input "11:00 AM" at bounding box center [729, 206] width 123 height 23
type input "8:00 AM"
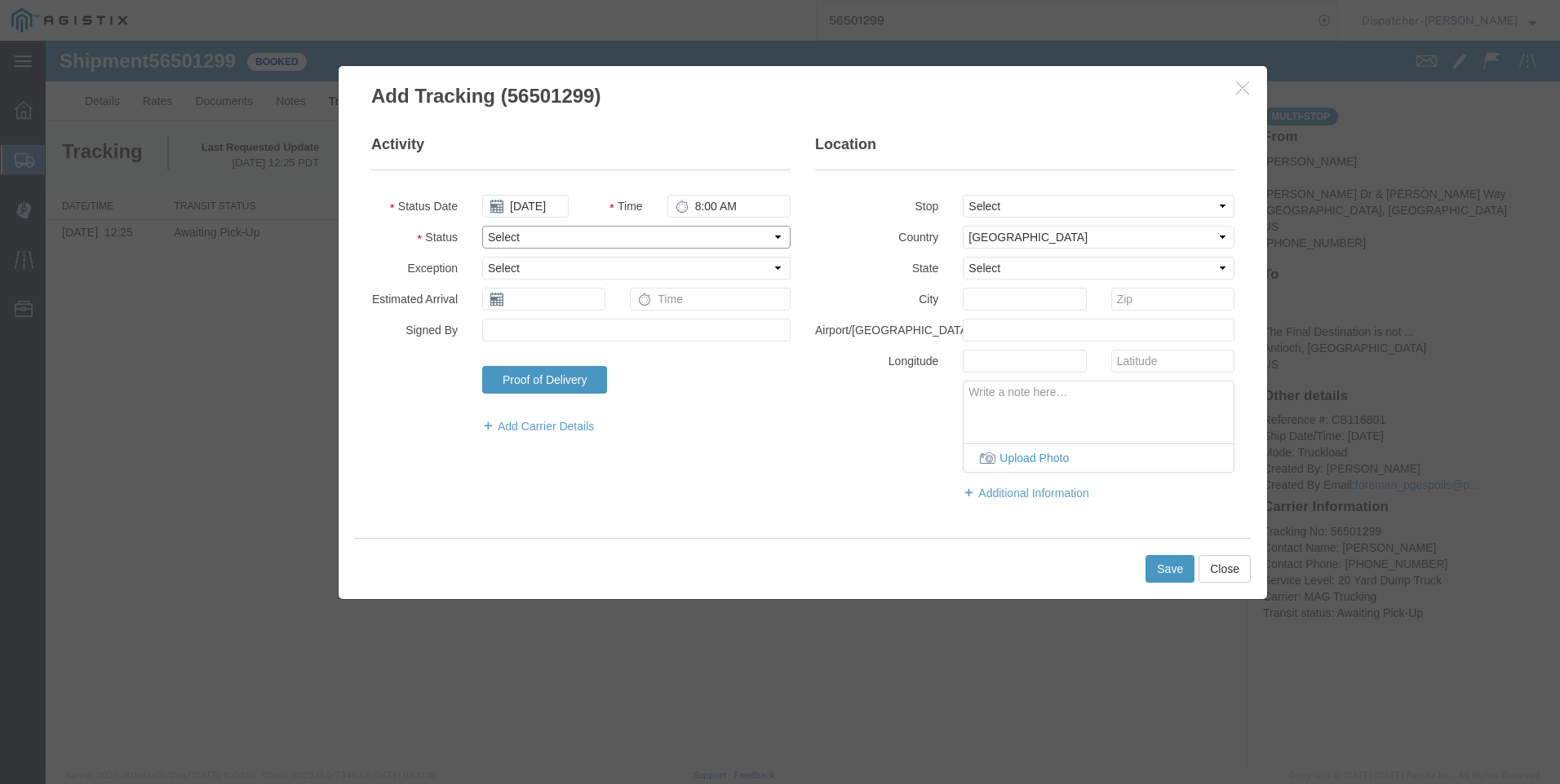
click at [648, 236] on select "Select Arrival Notice Available Arrival Notice Imported Arrive at Delivery Loca…" at bounding box center [636, 237] width 308 height 23
select select "ARVPULOC"
click at [482, 226] on select "Select Arrival Notice Available Arrival Notice Imported Arrive at Delivery Loca…" at bounding box center [636, 237] width 308 height 23
click at [1029, 208] on select "Select From: [PERSON_NAME] [GEOGRAPHIC_DATA][PERSON_NAME], [GEOGRAPHIC_DATA] St…" at bounding box center [1098, 206] width 271 height 23
select select "{"pickupDeliveryInfoId": "122290725","pickupOrDelivery": "D","stopNum": "2","lo…"
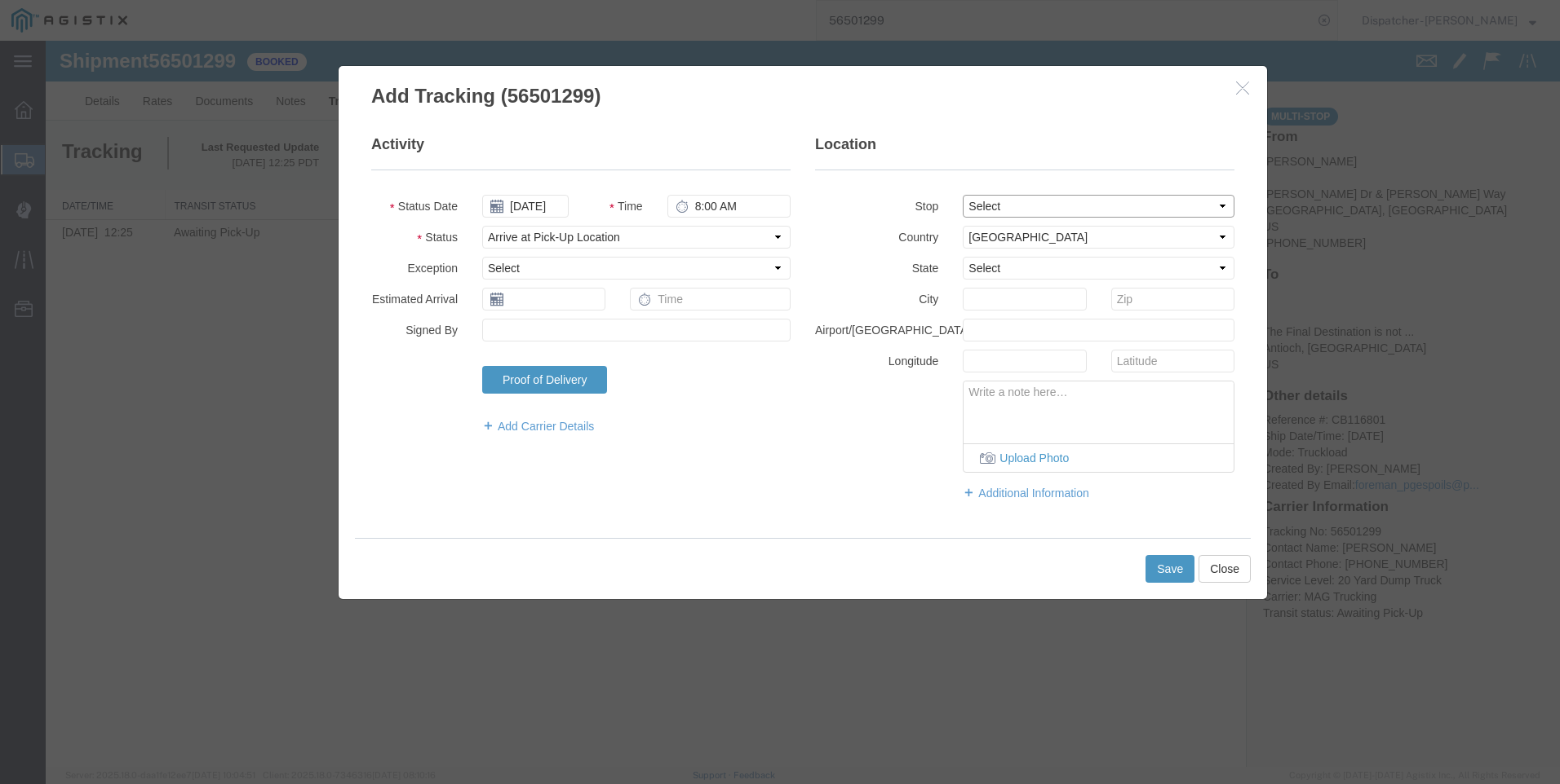
click at [963, 195] on select "Select From: [PERSON_NAME] [GEOGRAPHIC_DATA][PERSON_NAME], [GEOGRAPHIC_DATA] St…" at bounding box center [1098, 206] width 271 height 23
select select "CA"
type input "Antioch"
click at [1026, 201] on select "Select From: [PERSON_NAME] [GEOGRAPHIC_DATA][PERSON_NAME], [GEOGRAPHIC_DATA] St…" at bounding box center [1098, 206] width 271 height 23
select select "{"pickupDeliveryInfoId": "122290724","pickupOrDelivery": "P","stopNum": "1","lo…"
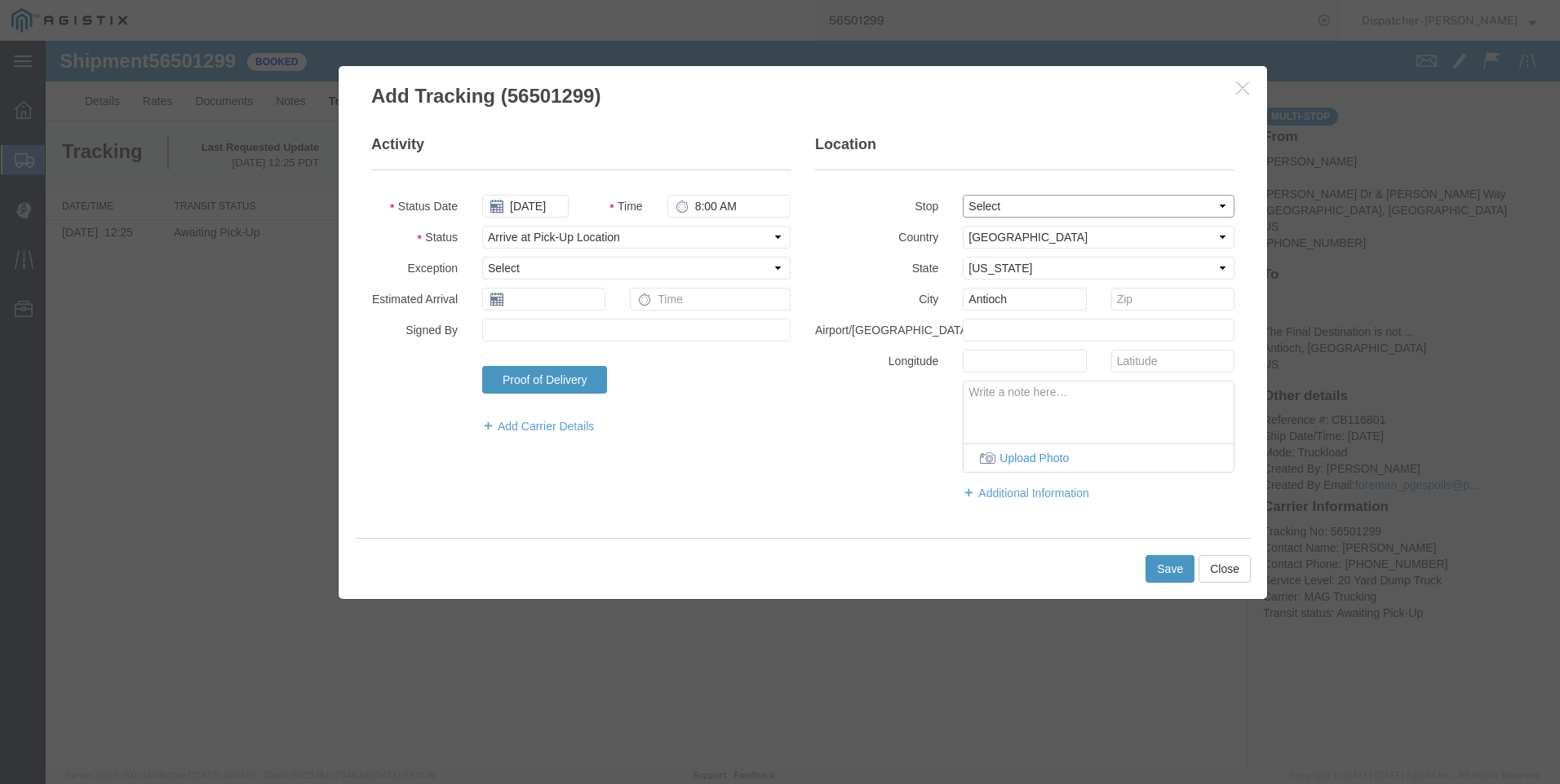
click at [963, 195] on select "Select From: [PERSON_NAME] [GEOGRAPHIC_DATA][PERSON_NAME], [GEOGRAPHIC_DATA] St…" at bounding box center [1098, 206] width 271 height 23
type input "[GEOGRAPHIC_DATA]"
click at [1166, 572] on button "Save" at bounding box center [1170, 569] width 49 height 28
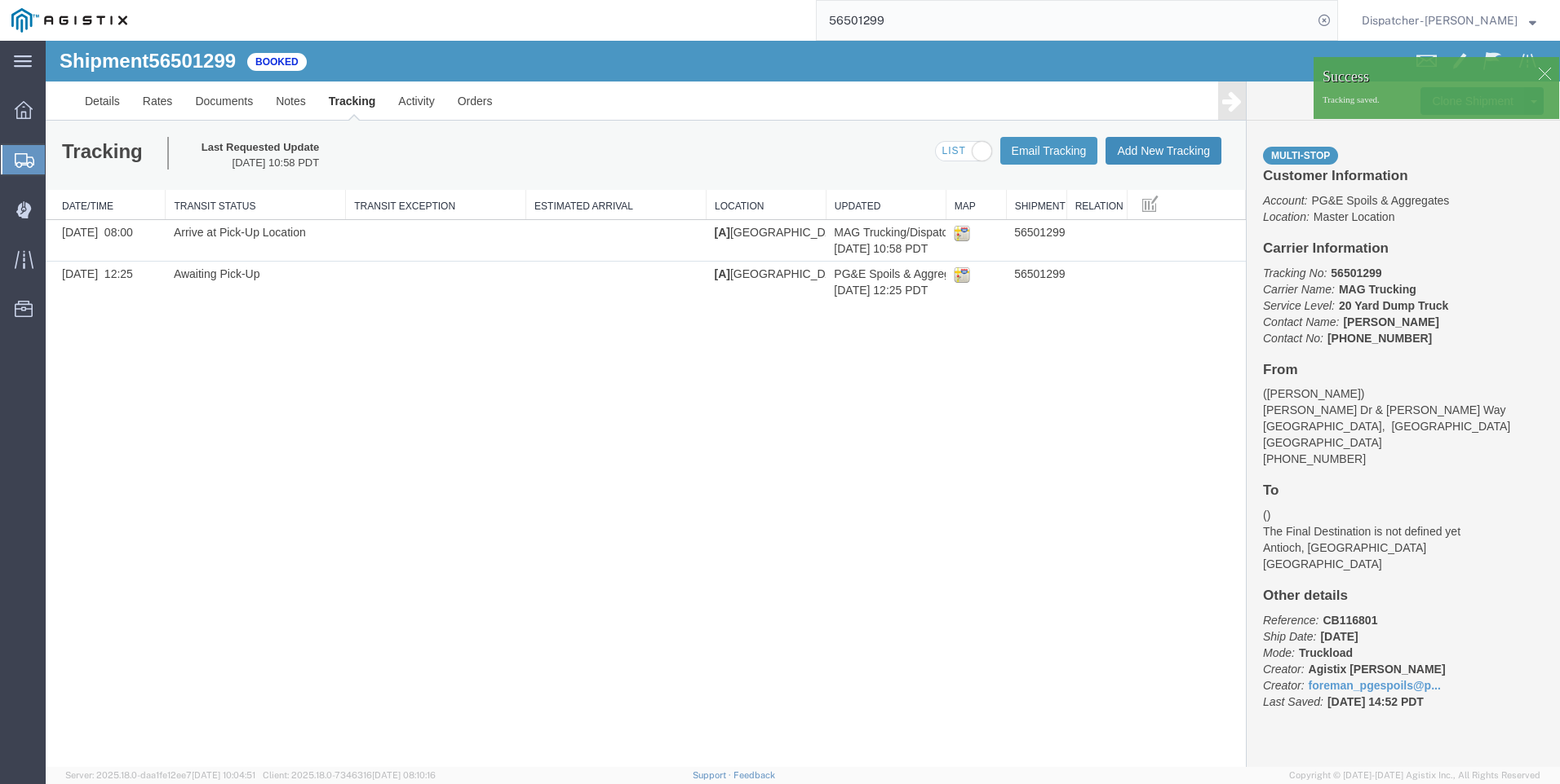
click at [1136, 147] on button "Add New Tracking" at bounding box center [1163, 151] width 116 height 28
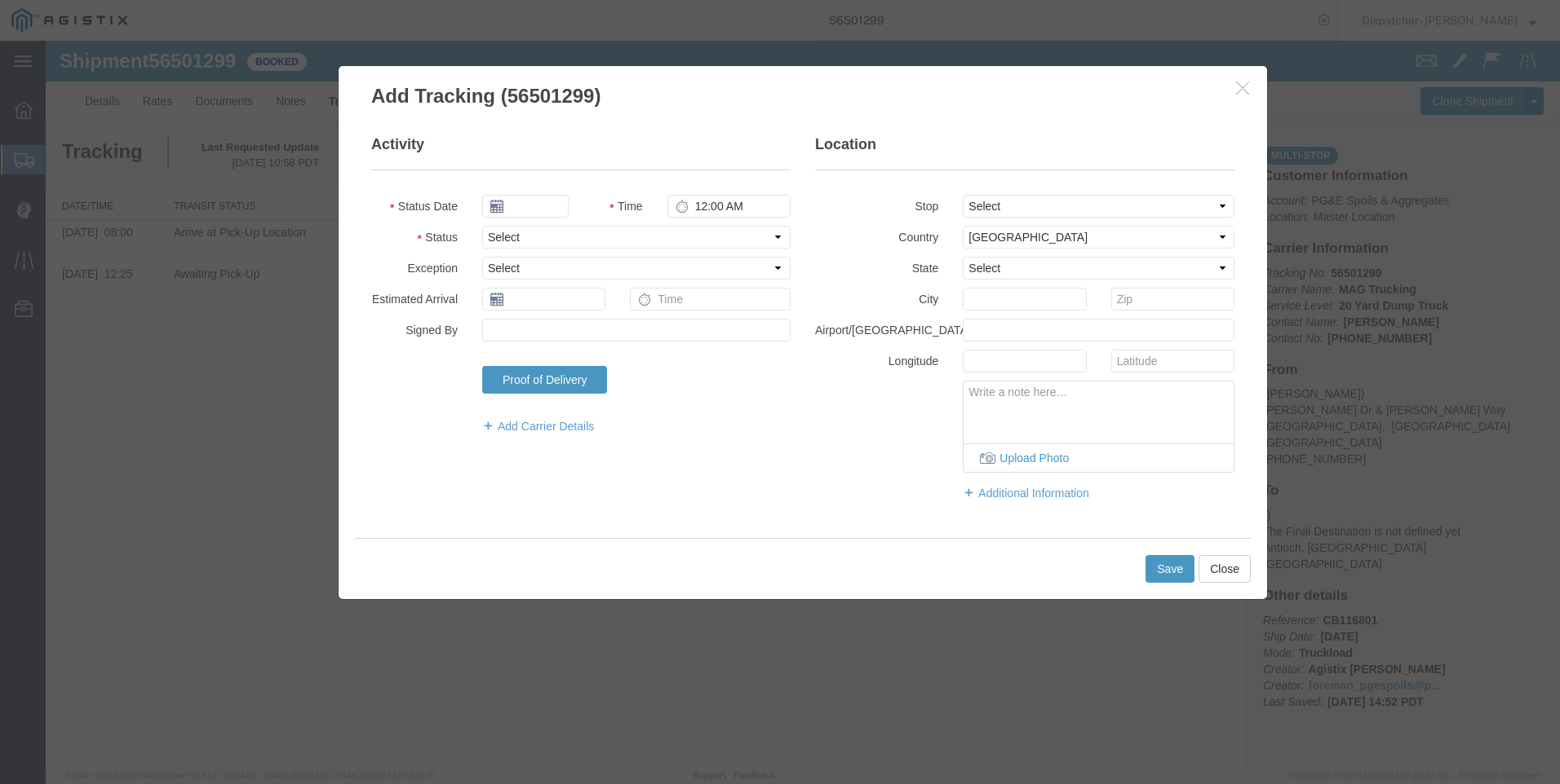
type input "[DATE]"
type input "11:00 AM"
click at [495, 207] on icon at bounding box center [496, 206] width 13 height 13
click at [532, 211] on input "[DATE]" at bounding box center [525, 206] width 86 height 23
click at [493, 234] on icon at bounding box center [495, 235] width 4 height 11
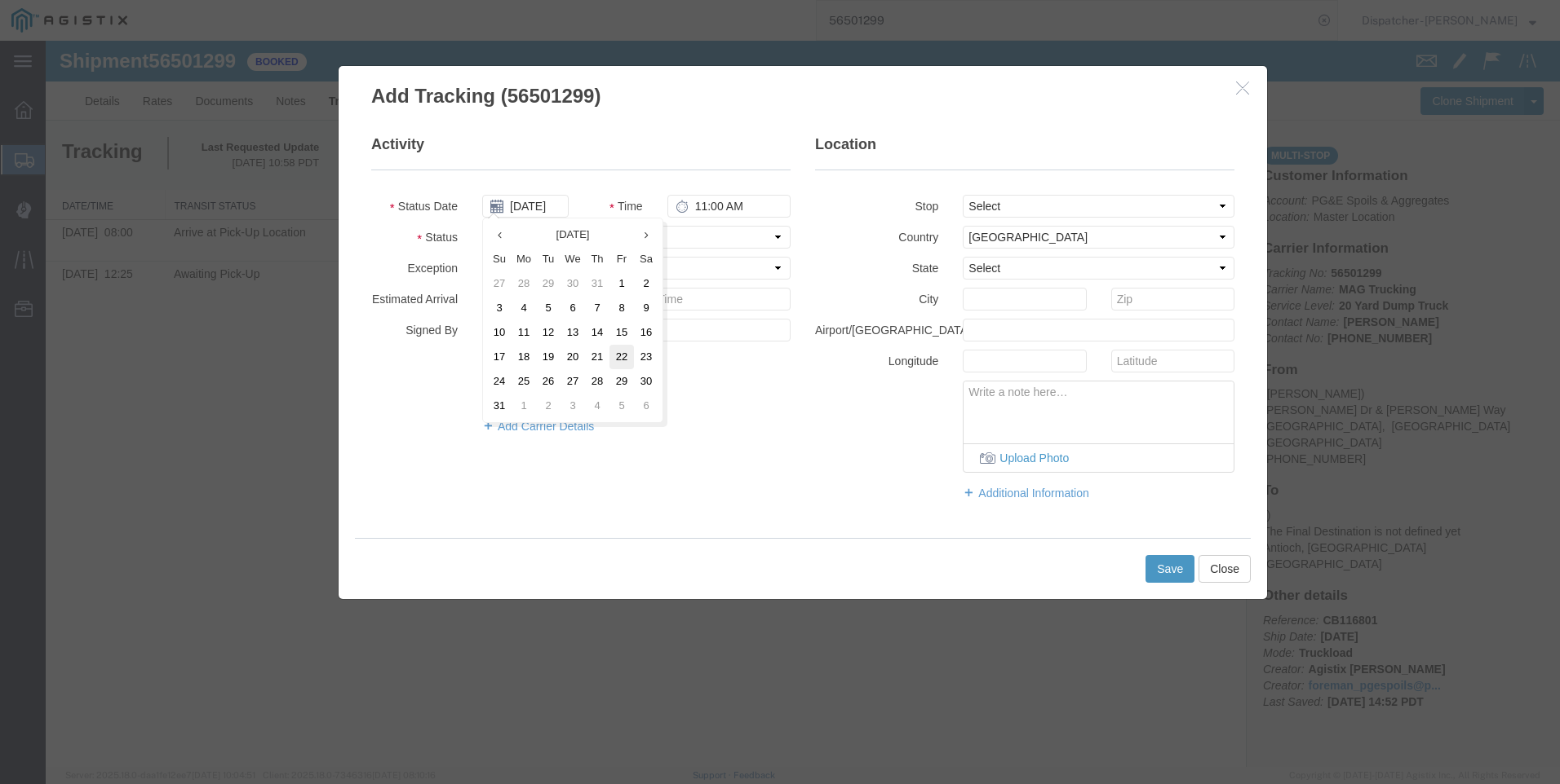
click at [622, 350] on td "22" at bounding box center [622, 357] width 25 height 25
type input "[DATE]"
click at [714, 205] on input "11:00 AM" at bounding box center [729, 206] width 123 height 23
type input "11:15 AM"
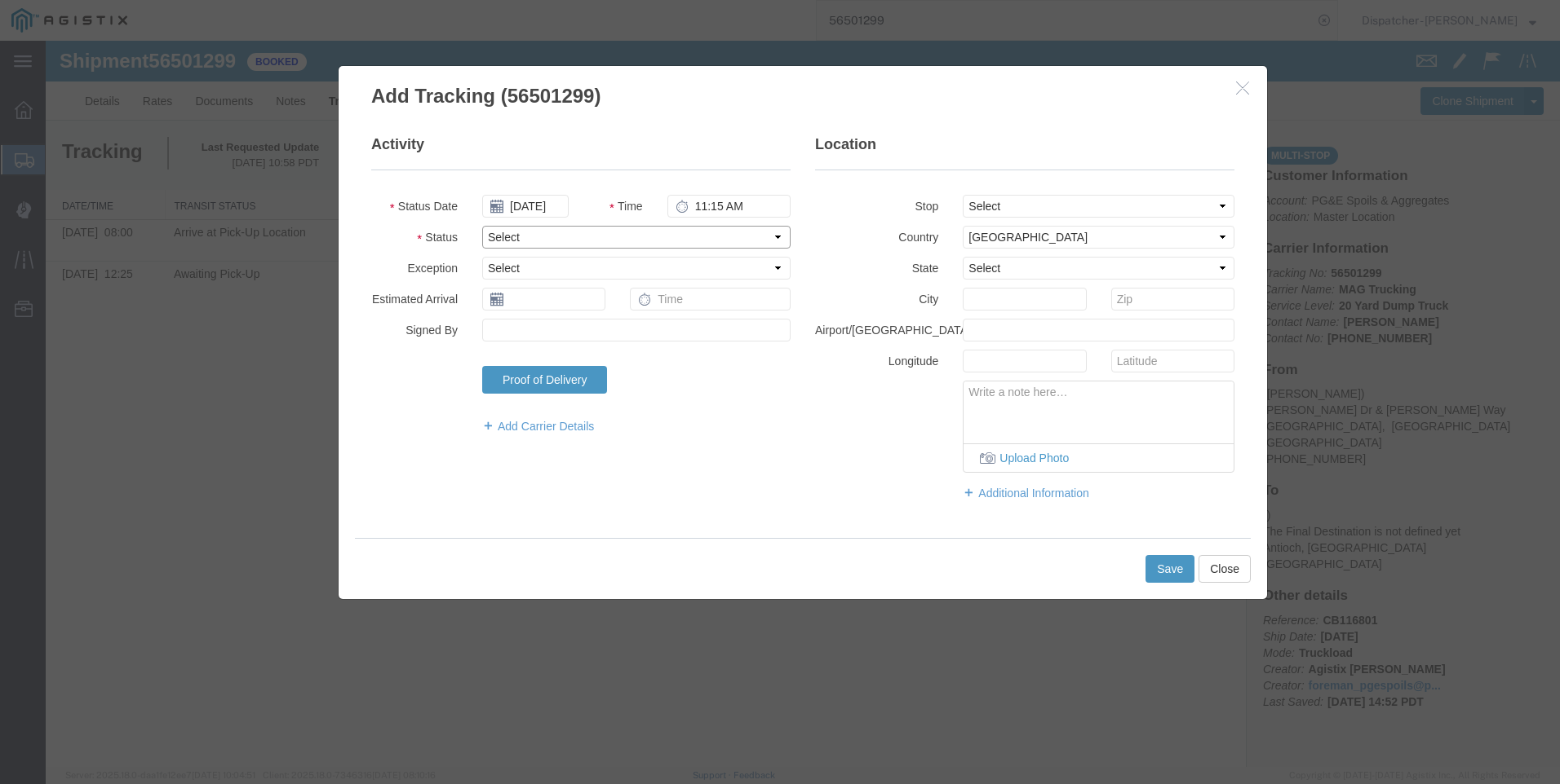
click at [544, 232] on select "Select Arrival Notice Available Arrival Notice Imported Arrive at Delivery Loca…" at bounding box center [636, 237] width 308 height 23
select select "DPTPULOC"
click at [482, 226] on select "Select Arrival Notice Available Arrival Notice Imported Arrive at Delivery Loca…" at bounding box center [636, 237] width 308 height 23
click at [1031, 203] on select "Select From: [PERSON_NAME] [GEOGRAPHIC_DATA][PERSON_NAME], [GEOGRAPHIC_DATA] St…" at bounding box center [1098, 206] width 271 height 23
select select "{"pickupDeliveryInfoId": "122290724","pickupOrDelivery": "P","stopNum": "1","lo…"
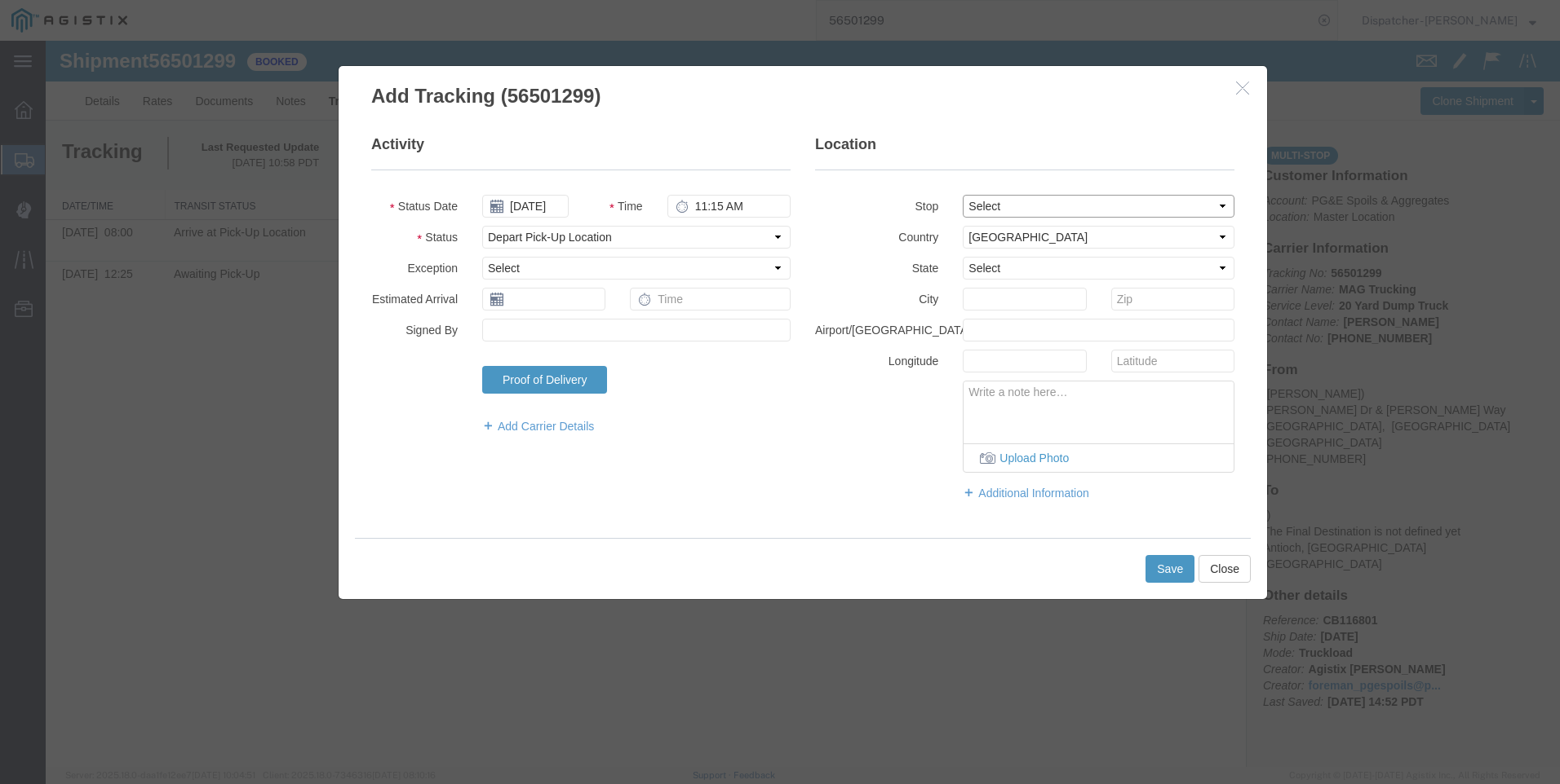
click at [963, 195] on select "Select From: [PERSON_NAME] [GEOGRAPHIC_DATA][PERSON_NAME], [GEOGRAPHIC_DATA] St…" at bounding box center [1098, 206] width 271 height 23
select select "CA"
type input "[GEOGRAPHIC_DATA]"
click at [1165, 564] on button "Save" at bounding box center [1170, 569] width 49 height 28
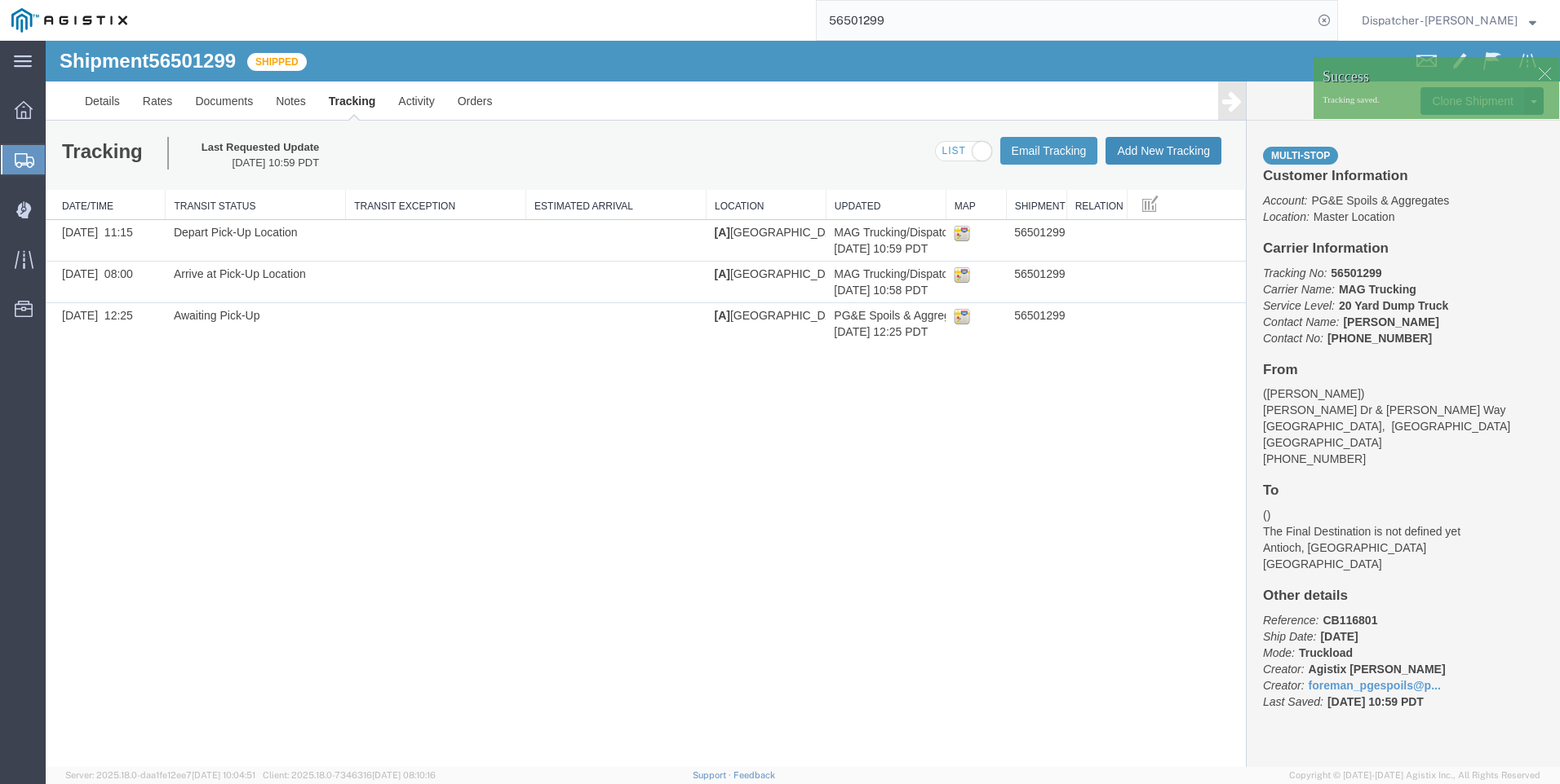
click at [1146, 155] on button "Add New Tracking" at bounding box center [1163, 151] width 116 height 28
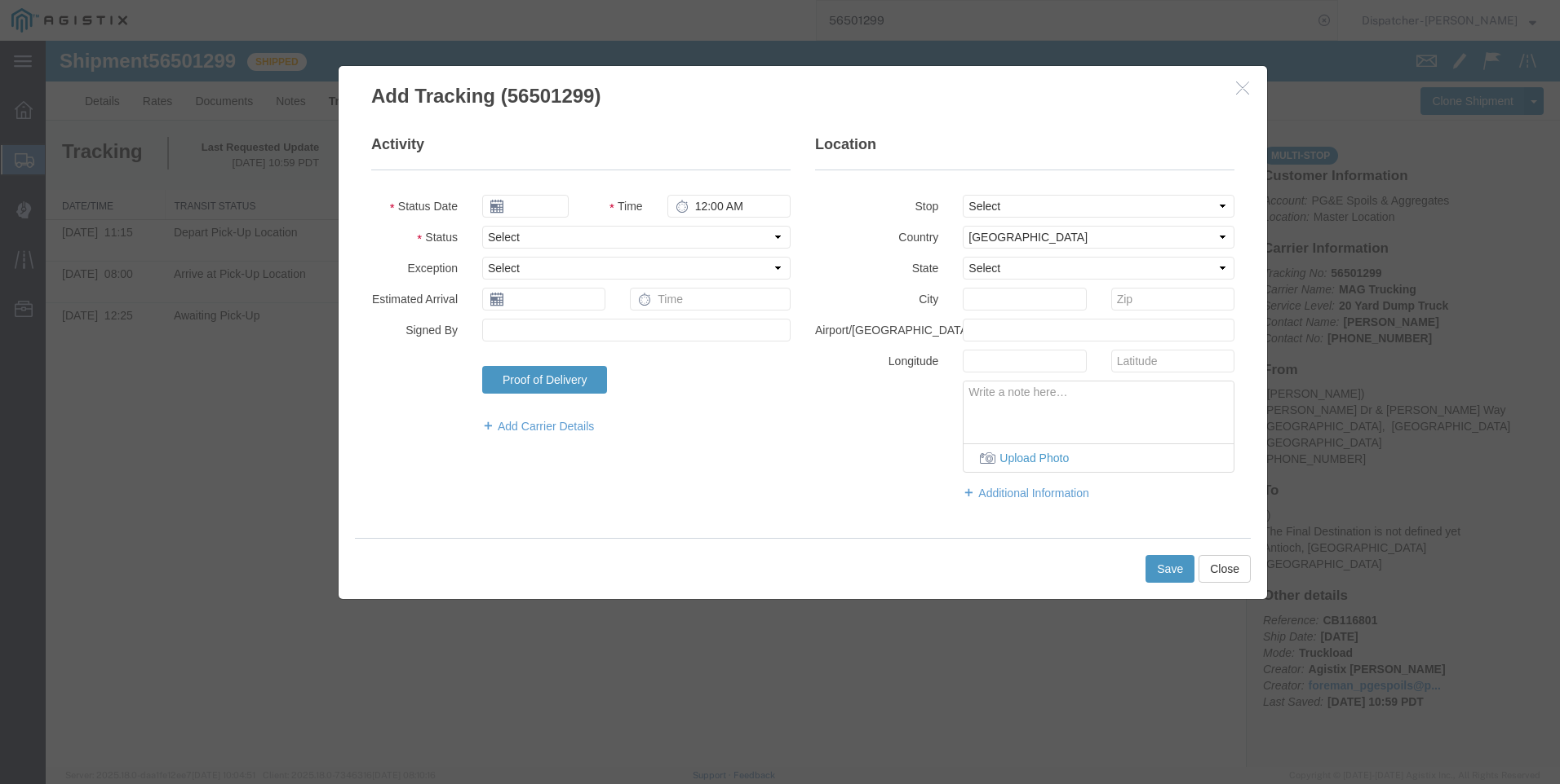
type input "[DATE]"
type input "11:00 AM"
click at [524, 210] on input "[DATE]" at bounding box center [525, 206] width 86 height 23
click at [496, 234] on icon at bounding box center [495, 235] width 4 height 11
click at [627, 351] on td "22" at bounding box center [622, 357] width 25 height 25
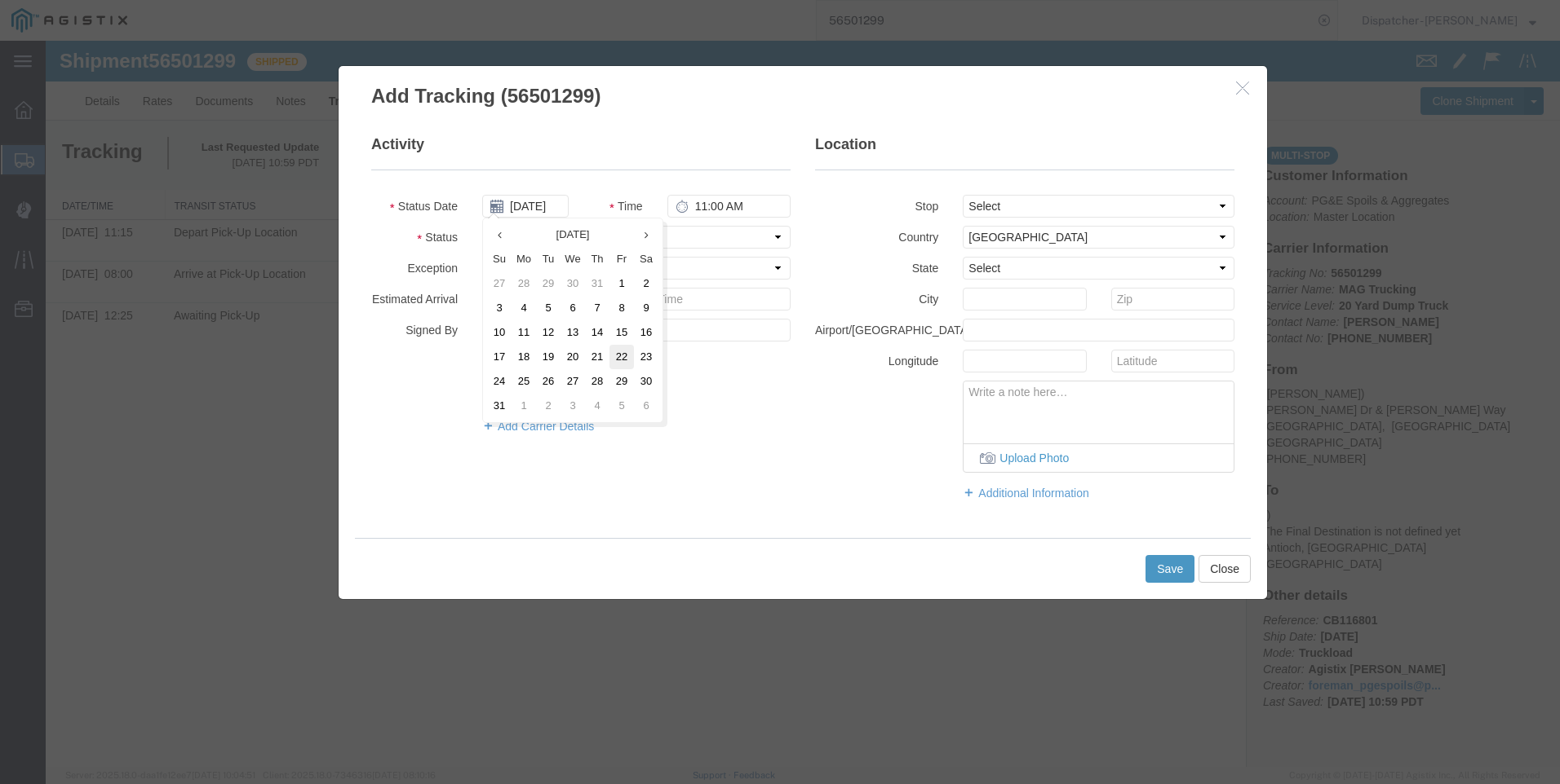
type input "[DATE]"
click at [705, 205] on input "11:00 AM" at bounding box center [729, 206] width 123 height 23
type input "1:05 PM"
click at [627, 233] on select "Select Arrival Notice Available Arrival Notice Imported Arrive at Delivery Loca…" at bounding box center [636, 237] width 308 height 23
select select "ARVDLVLOC"
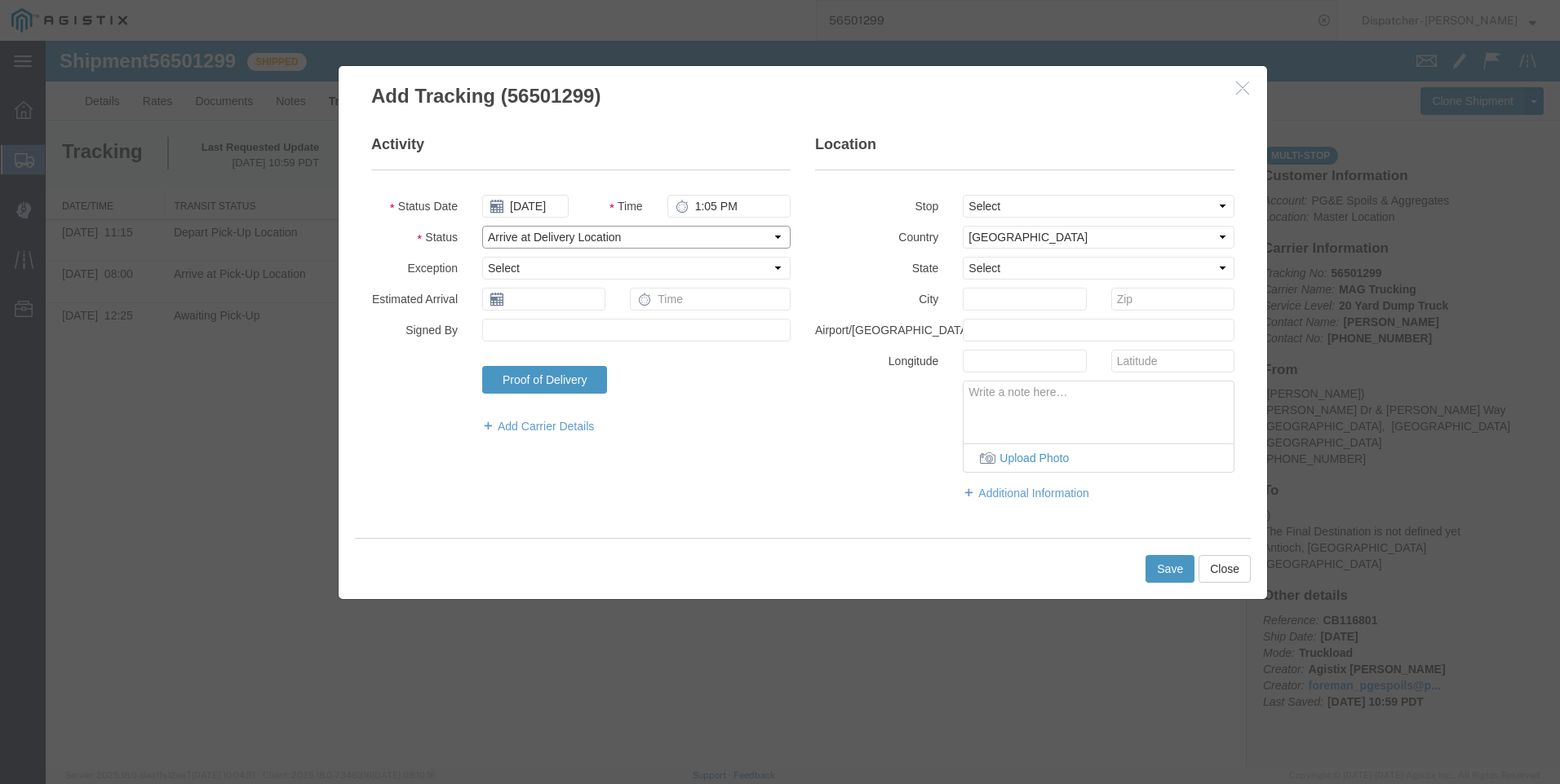
click at [482, 226] on select "Select Arrival Notice Available Arrival Notice Imported Arrive at Delivery Loca…" at bounding box center [636, 237] width 308 height 23
click at [1044, 205] on select "Select From: [PERSON_NAME] [GEOGRAPHIC_DATA][PERSON_NAME], [GEOGRAPHIC_DATA] St…" at bounding box center [1098, 206] width 271 height 23
select select "{"pickupDeliveryInfoId": "122290725","pickupOrDelivery": "D","stopNum": "2","lo…"
click at [963, 195] on select "Select From: [PERSON_NAME] [GEOGRAPHIC_DATA][PERSON_NAME], [GEOGRAPHIC_DATA] St…" at bounding box center [1098, 206] width 271 height 23
select select "CA"
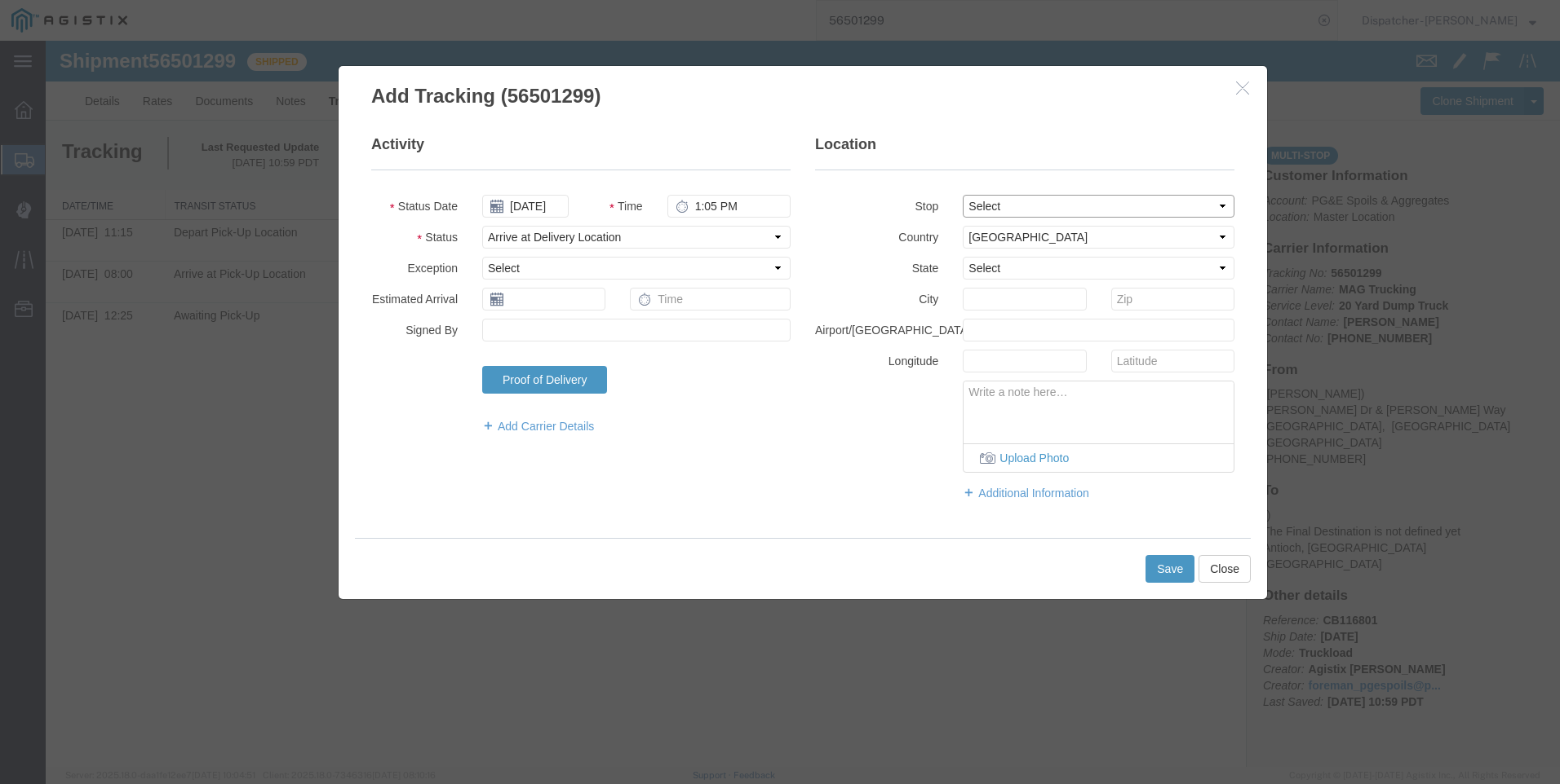
type input "Antioch"
click at [1170, 568] on button "Save" at bounding box center [1170, 569] width 49 height 28
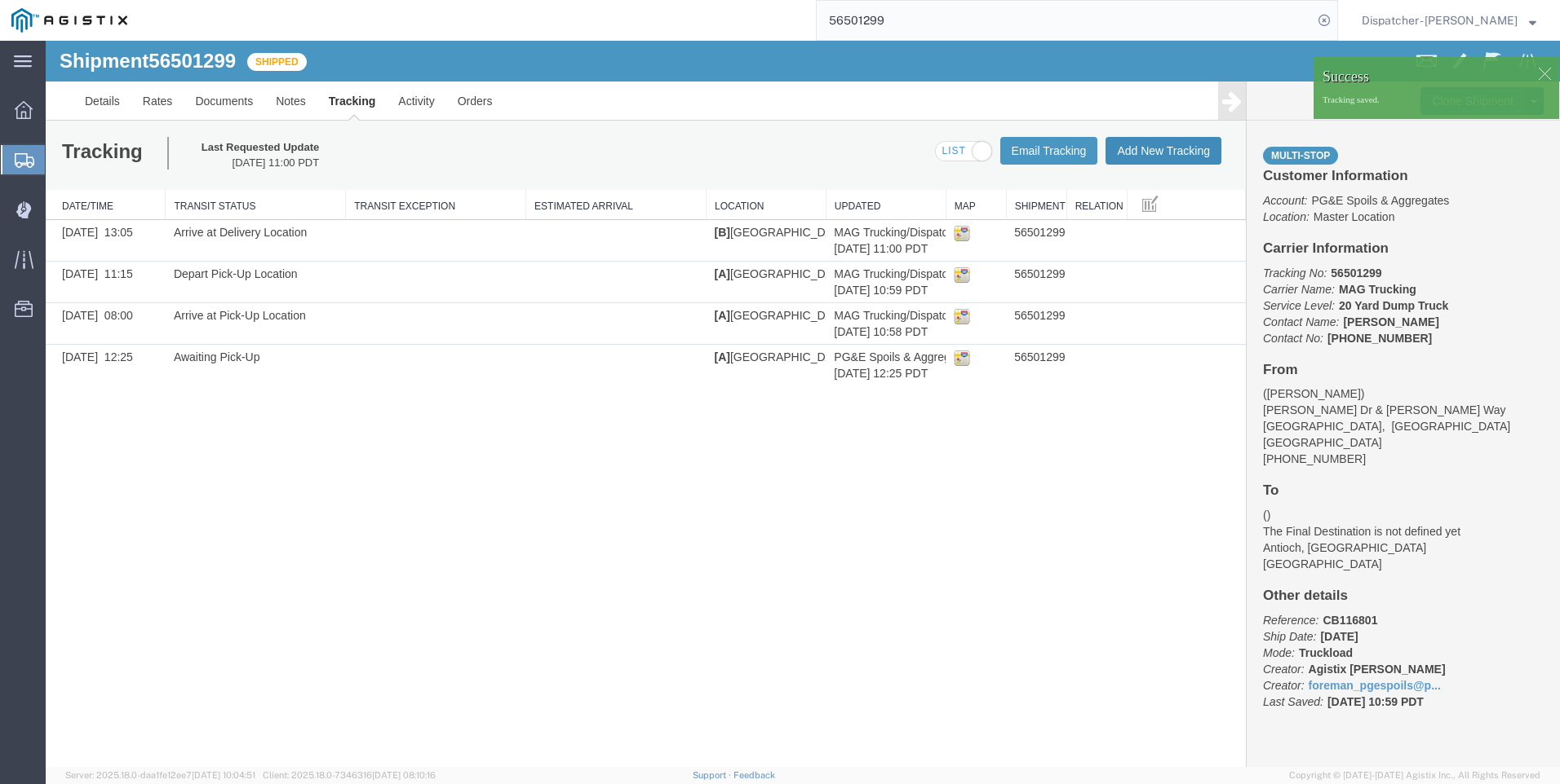
click at [1157, 141] on button "Add New Tracking" at bounding box center [1163, 151] width 116 height 28
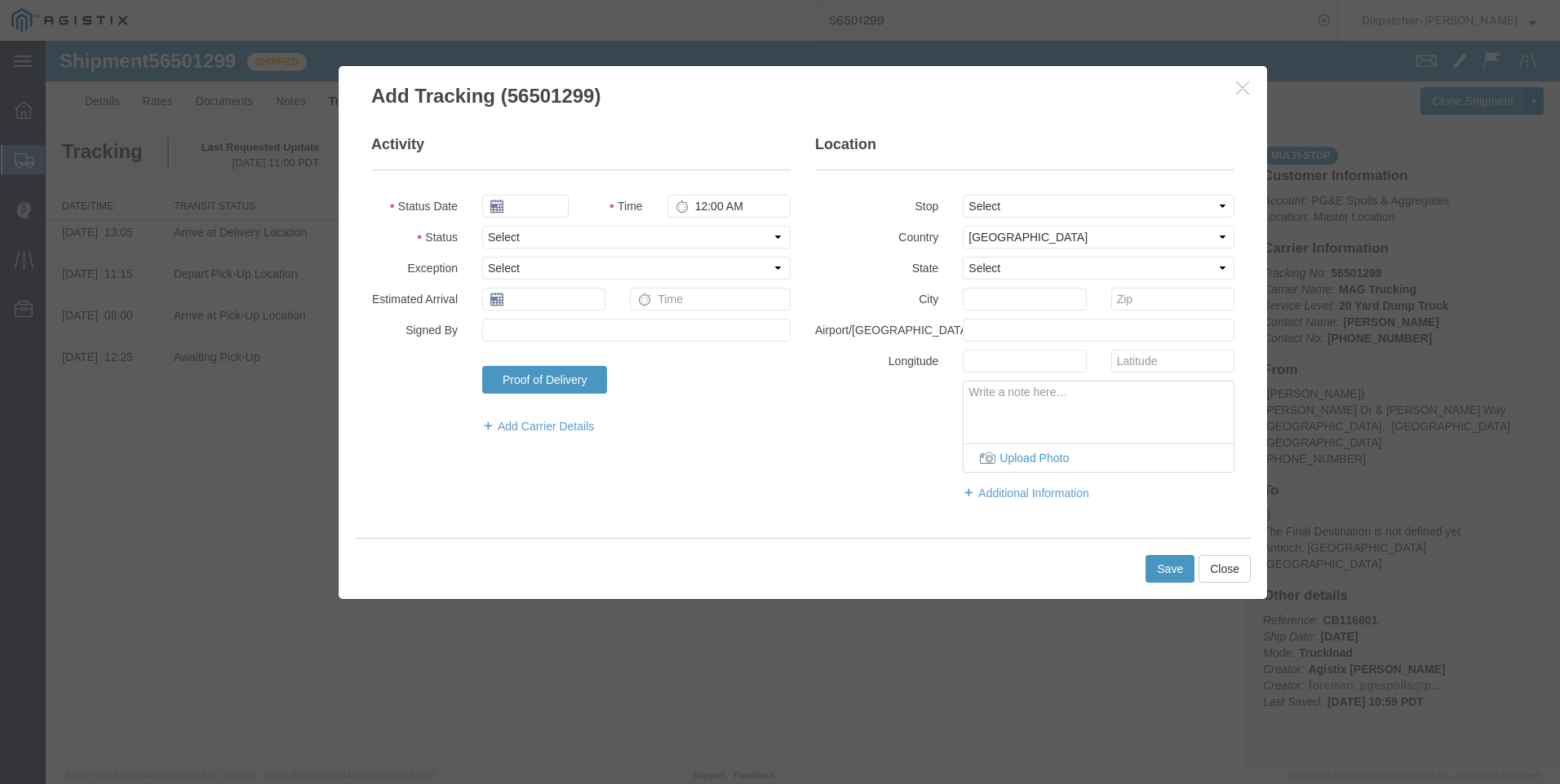
type input "[DATE]"
type input "12:00 PM"
click at [522, 203] on input "[DATE]" at bounding box center [525, 206] width 86 height 23
click at [498, 225] on th at bounding box center [495, 235] width 25 height 25
click at [619, 351] on td "22" at bounding box center [622, 357] width 25 height 25
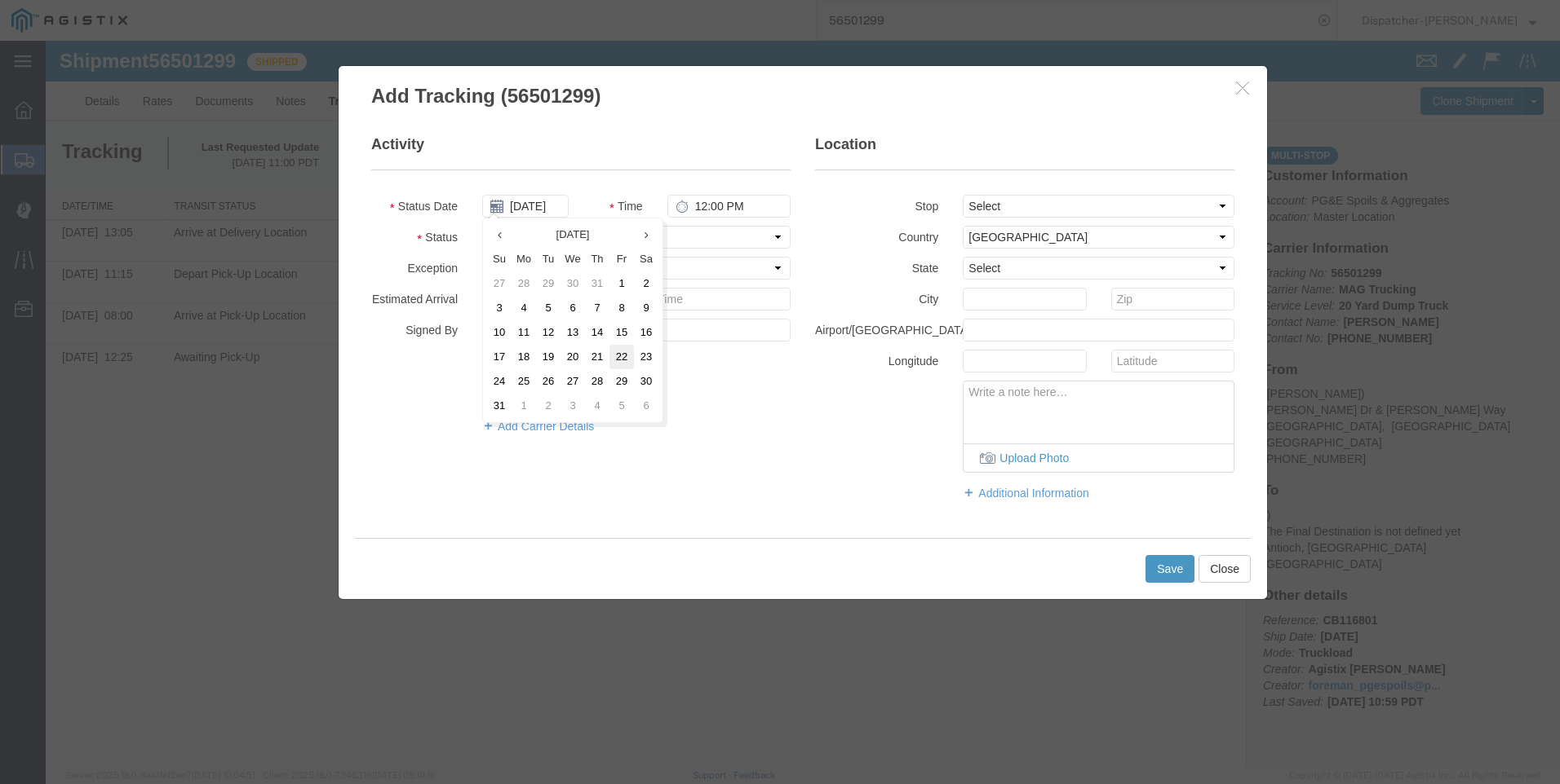
type input "[DATE]"
click at [705, 204] on input "12:00 PM" at bounding box center [729, 206] width 123 height 23
type input "1:35 PM"
click at [695, 235] on select "Select Arrival Notice Available Arrival Notice Imported Arrive at Delivery Loca…" at bounding box center [636, 237] width 308 height 23
select select "DPTDLVLOC"
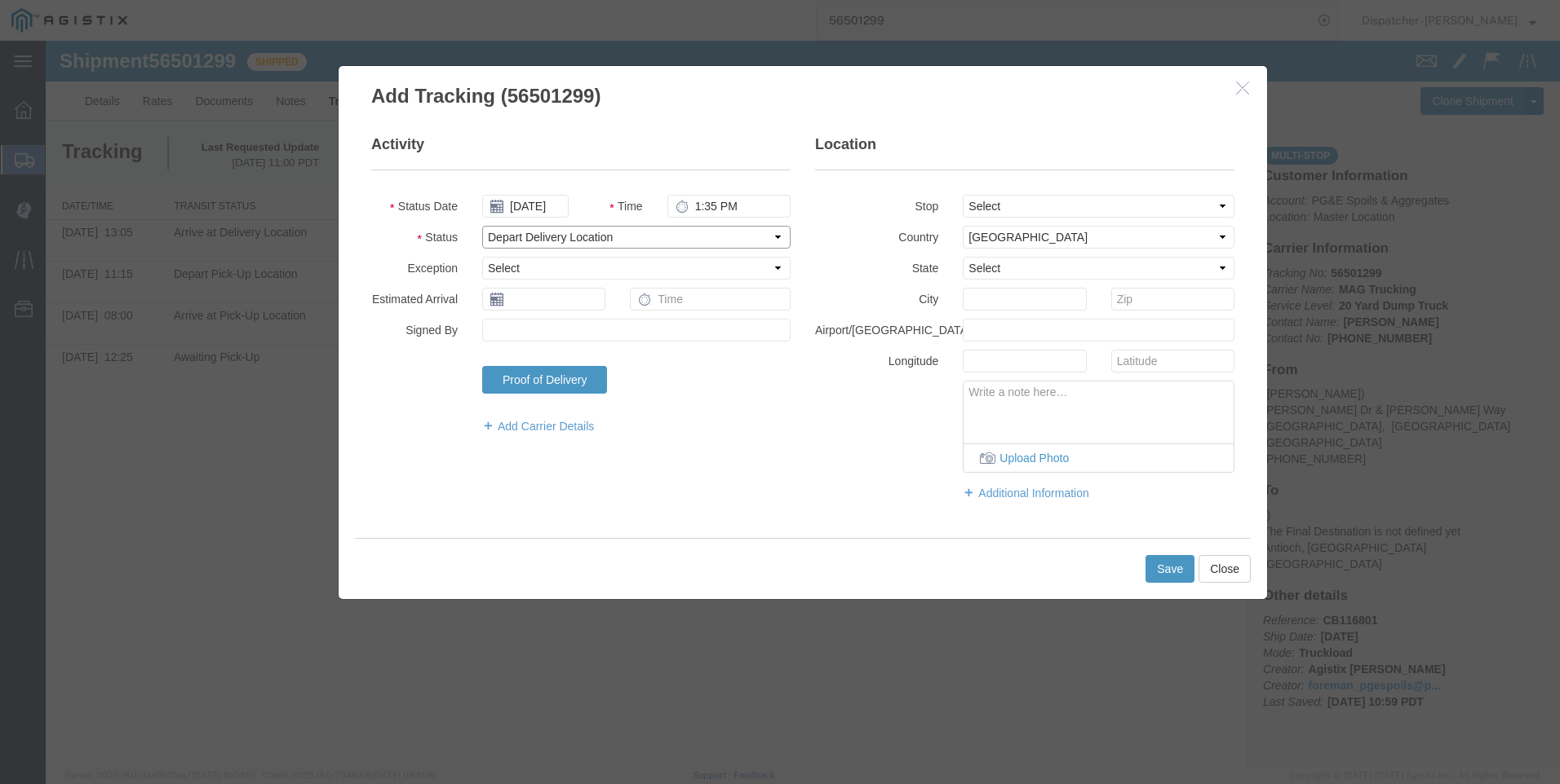
click at [482, 226] on select "Select Arrival Notice Available Arrival Notice Imported Arrive at Delivery Loca…" at bounding box center [636, 237] width 308 height 23
click at [1045, 208] on select "Select From: [PERSON_NAME] [GEOGRAPHIC_DATA][PERSON_NAME], [GEOGRAPHIC_DATA] St…" at bounding box center [1098, 206] width 271 height 23
select select "{"pickupDeliveryInfoId": "122290725","pickupOrDelivery": "D","stopNum": "2","lo…"
click at [963, 195] on select "Select From: [PERSON_NAME] [GEOGRAPHIC_DATA][PERSON_NAME], [GEOGRAPHIC_DATA] St…" at bounding box center [1098, 206] width 271 height 23
select select "CA"
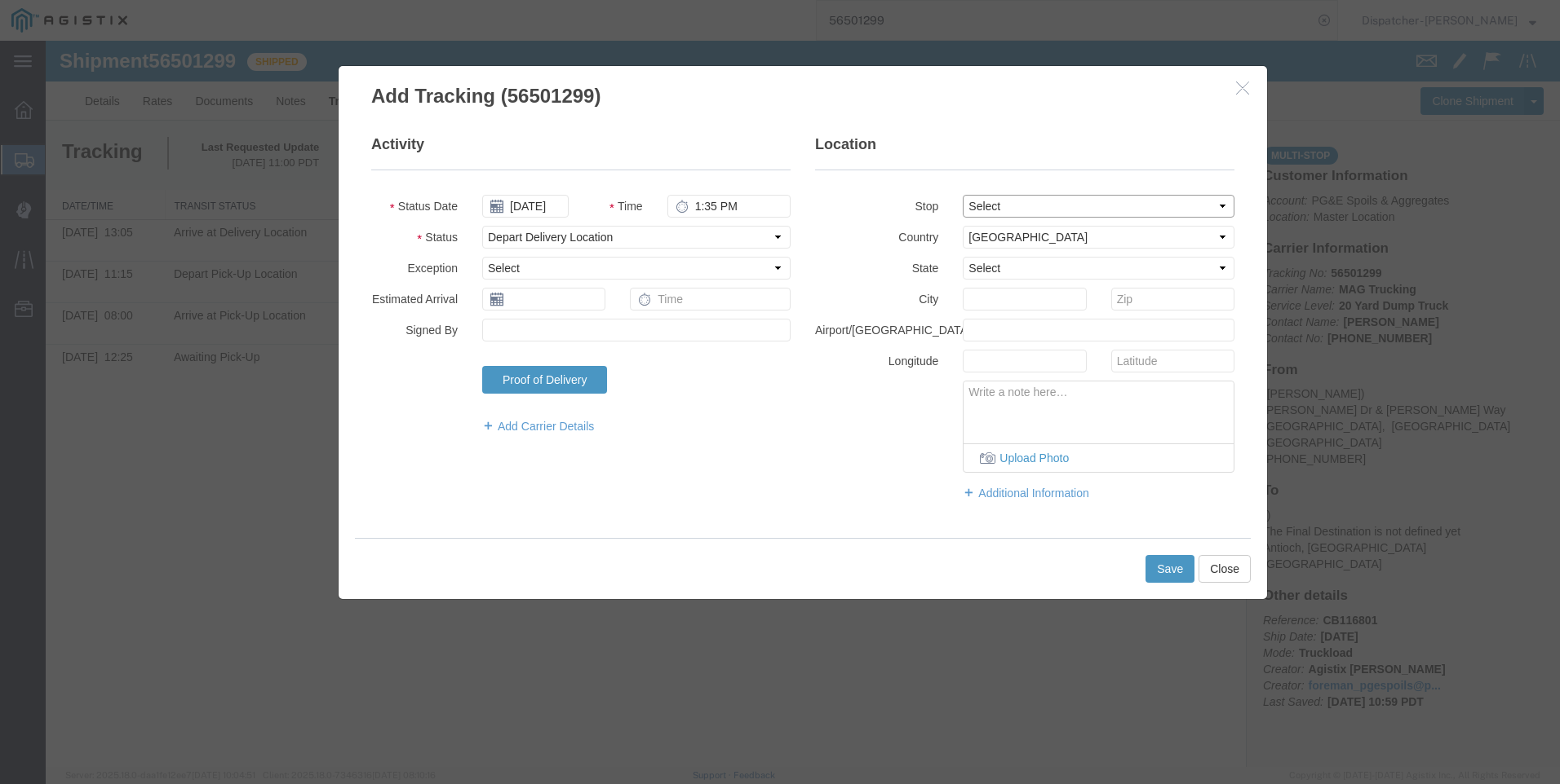
type input "Antioch"
click at [1159, 570] on button "Save" at bounding box center [1170, 569] width 49 height 28
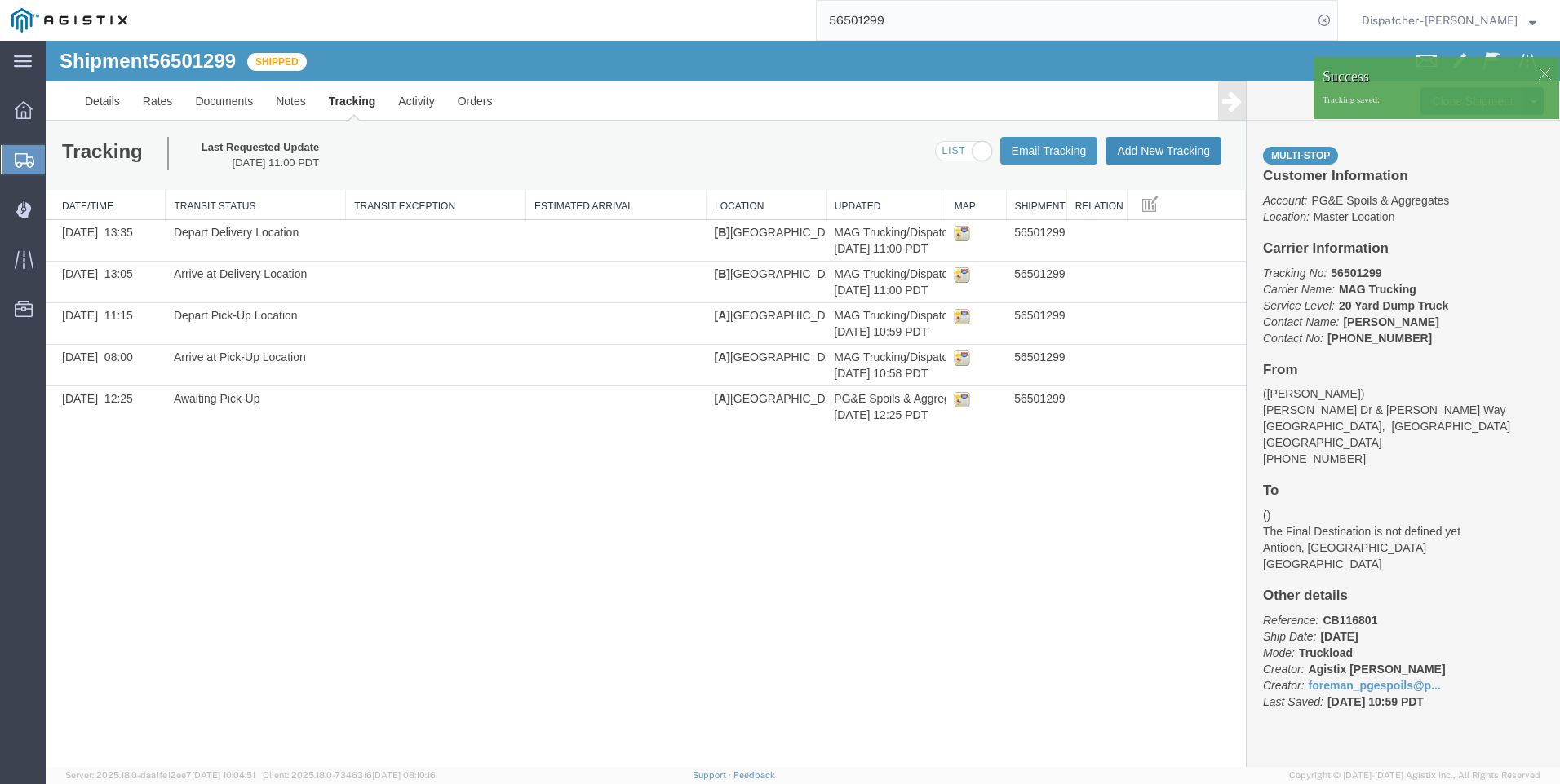
click at [1145, 146] on button "Add New Tracking" at bounding box center [1163, 151] width 116 height 28
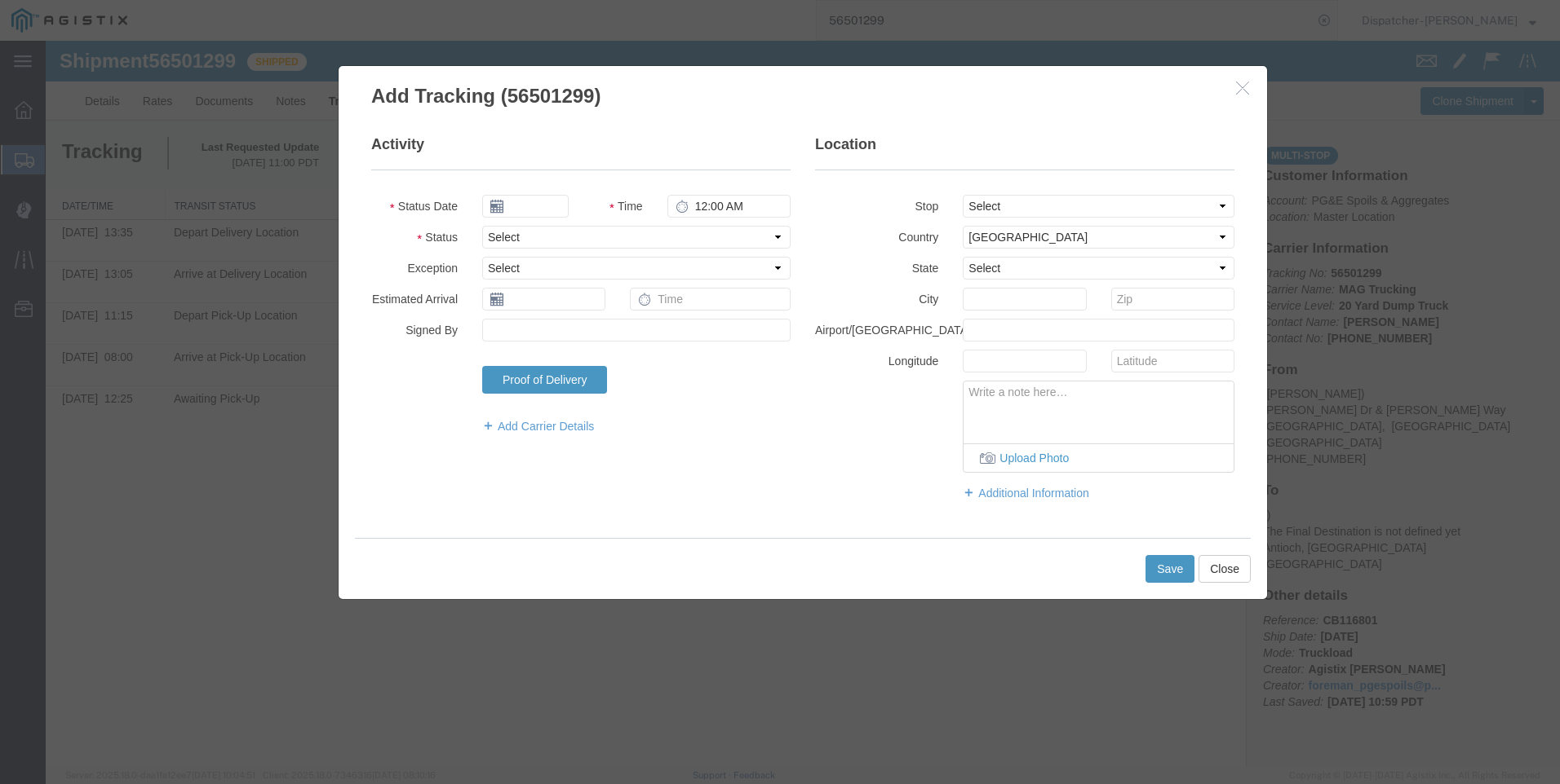
type input "[DATE]"
type input "12:00 PM"
click at [520, 209] on input "[DATE]" at bounding box center [525, 206] width 86 height 23
click at [488, 235] on th at bounding box center [495, 235] width 25 height 25
click at [626, 360] on td "22" at bounding box center [622, 357] width 25 height 25
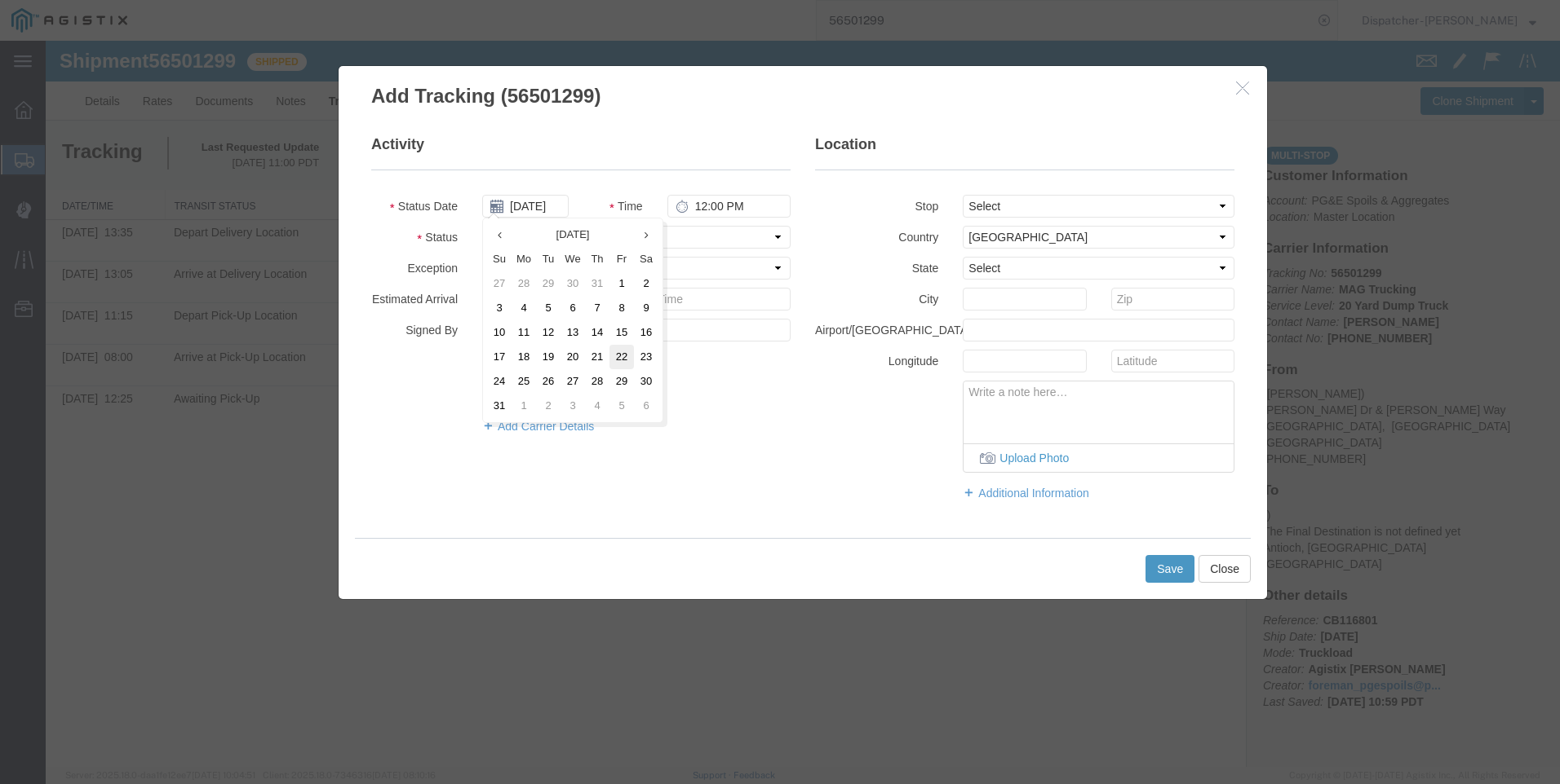
type input "[DATE]"
click at [765, 212] on input "12:00 PM" at bounding box center [729, 206] width 123 height 23
type input "1:35 PM"
click at [611, 243] on select "Select Arrival Notice Available Arrival Notice Imported Arrive at Delivery Loca…" at bounding box center [636, 237] width 308 height 23
select select "BREAKSTART"
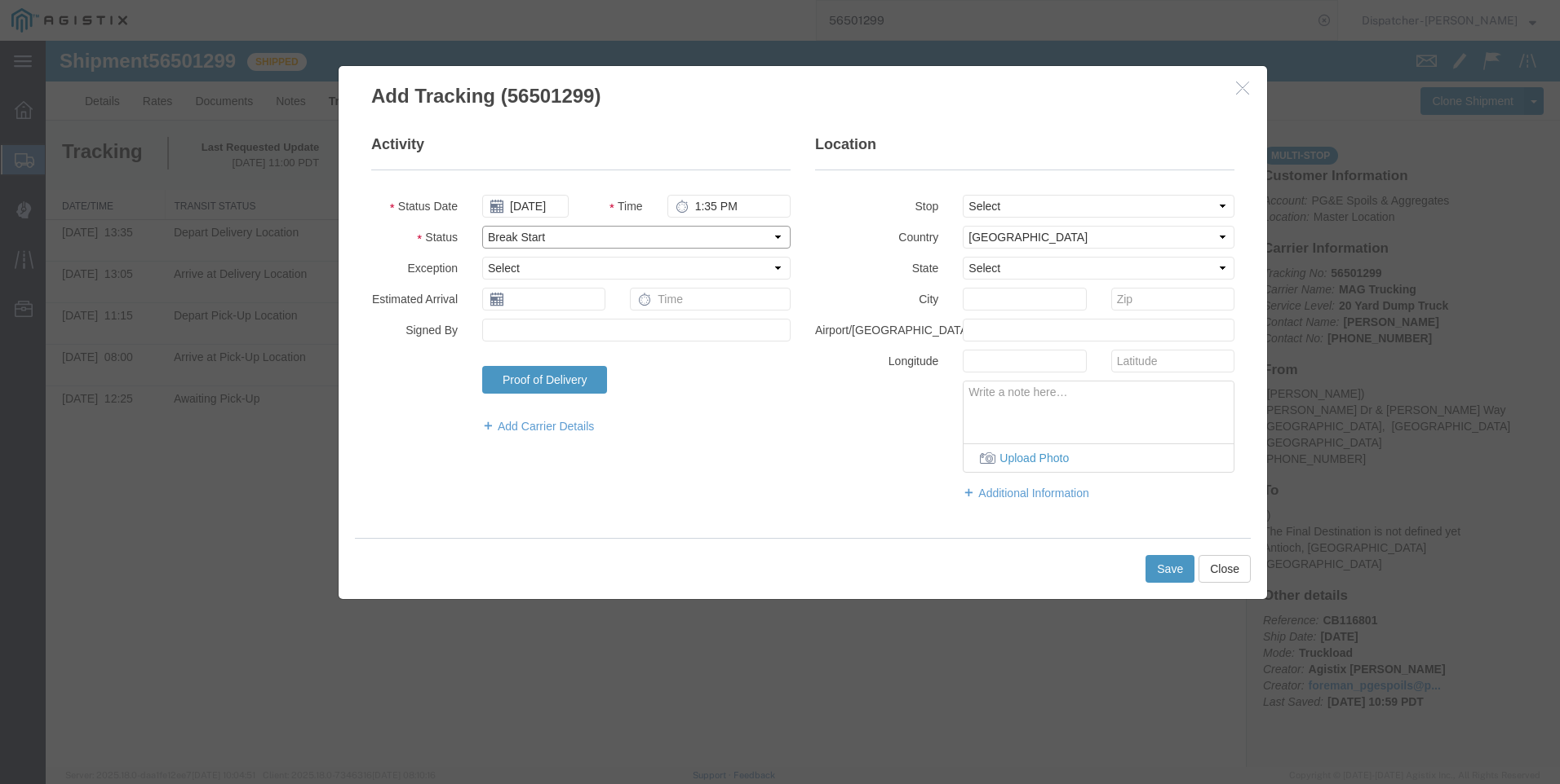
click at [482, 226] on select "Select Arrival Notice Available Arrival Notice Imported Arrive at Delivery Loca…" at bounding box center [636, 237] width 308 height 23
click at [1086, 199] on select "Select From: [PERSON_NAME] [GEOGRAPHIC_DATA][PERSON_NAME], [GEOGRAPHIC_DATA] St…" at bounding box center [1098, 206] width 271 height 23
select select "{"pickupDeliveryInfoId": "122290725","pickupOrDelivery": "D","stopNum": "2","lo…"
click at [963, 195] on select "Select From: [PERSON_NAME] [GEOGRAPHIC_DATA][PERSON_NAME], [GEOGRAPHIC_DATA] St…" at bounding box center [1098, 206] width 271 height 23
select select "CA"
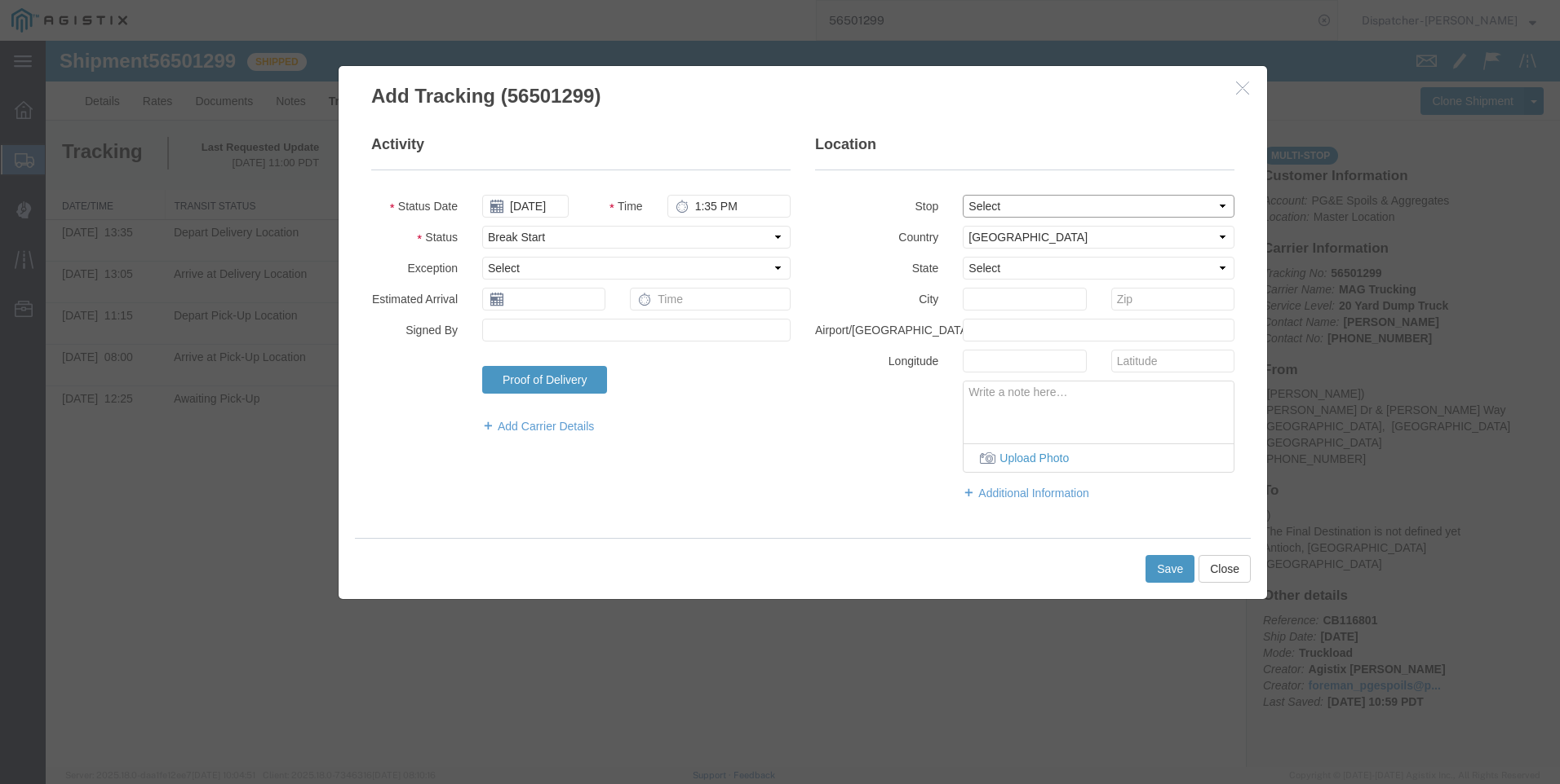
type input "Antioch"
click at [1162, 564] on button "Save" at bounding box center [1170, 569] width 49 height 28
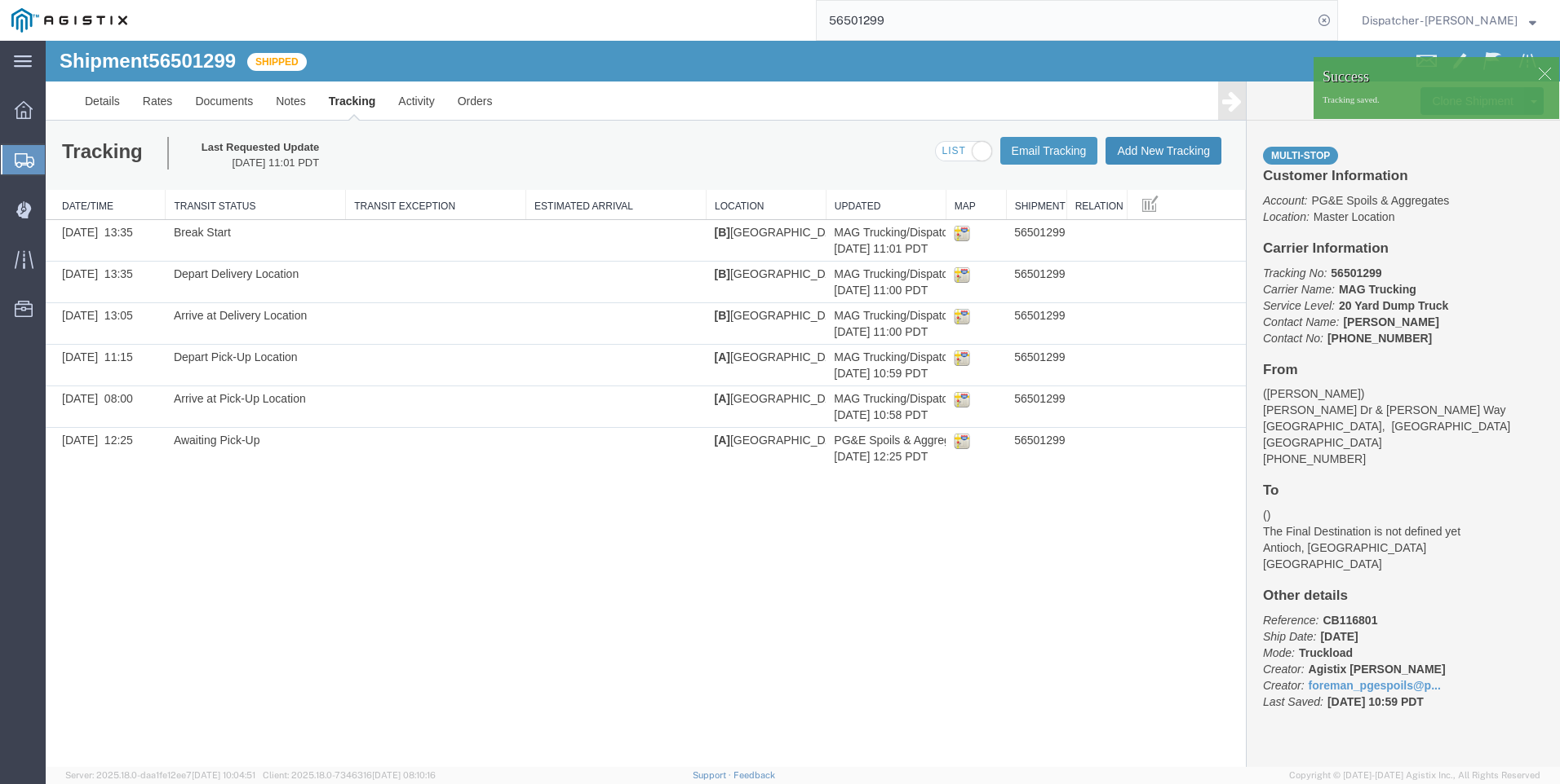
click at [1174, 147] on button "Add New Tracking" at bounding box center [1163, 151] width 116 height 28
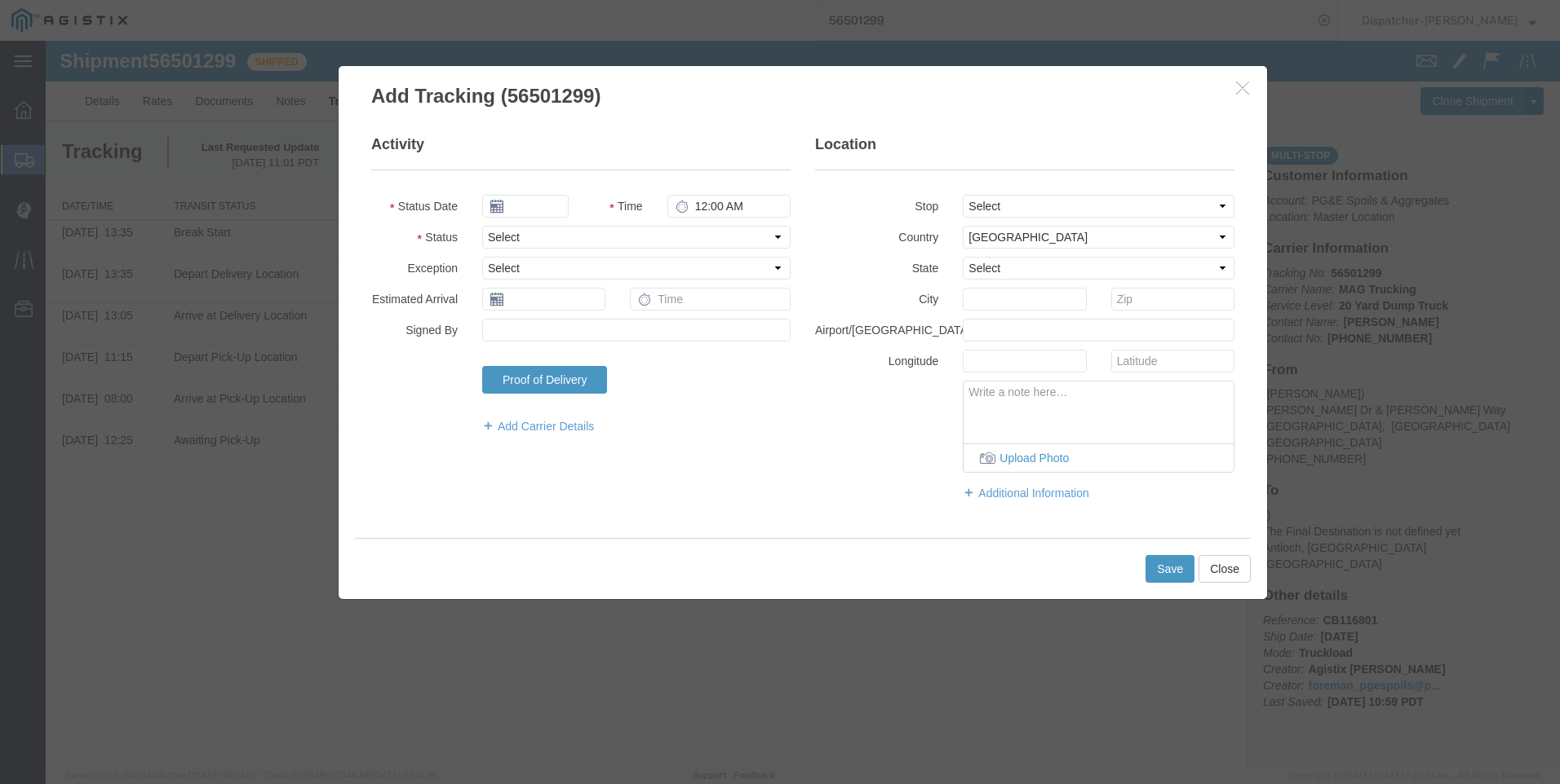
type input "[DATE]"
type input "12:00 PM"
click at [517, 205] on input "[DATE]" at bounding box center [525, 206] width 86 height 23
click at [496, 233] on icon at bounding box center [495, 235] width 4 height 11
click at [626, 357] on td "22" at bounding box center [622, 357] width 25 height 25
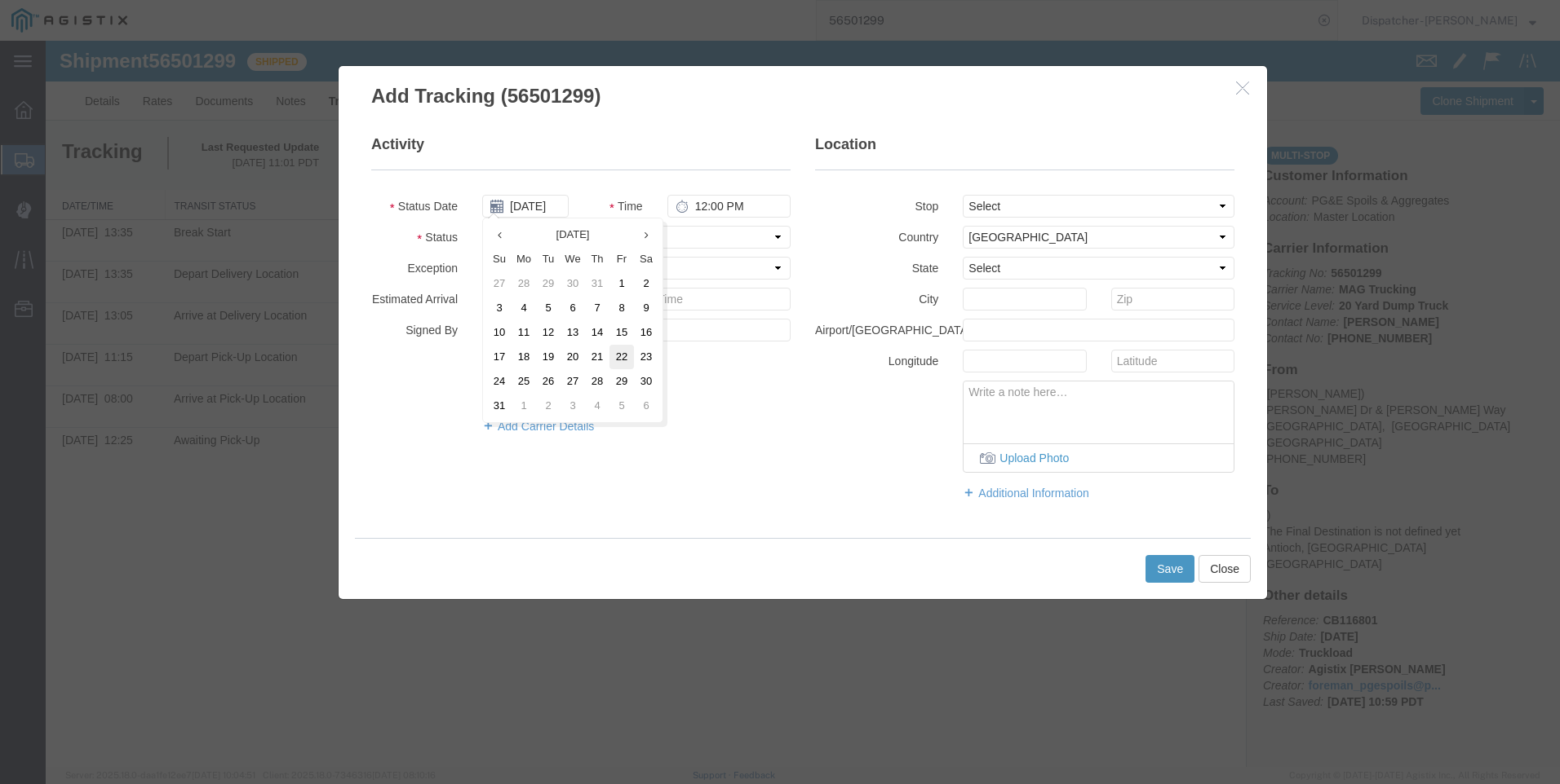
type input "[DATE]"
click at [708, 214] on input "12:00 PM" at bounding box center [729, 206] width 123 height 23
type input "2:05 PM"
click at [624, 234] on select "Select Arrival Notice Available Arrival Notice Imported Arrive at Delivery Loca…" at bounding box center [636, 237] width 308 height 23
select select "BREAKSTOP"
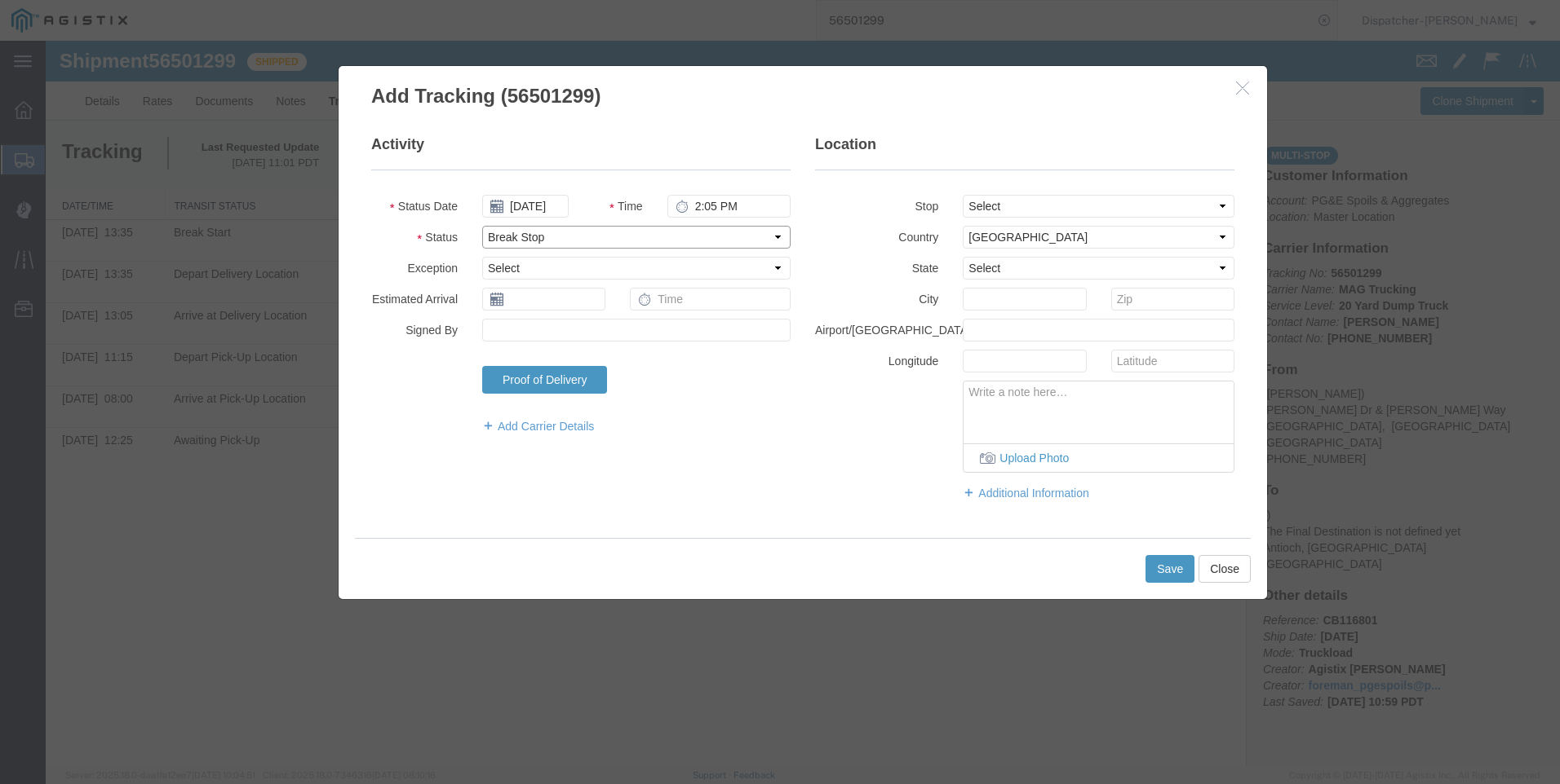
click at [482, 226] on select "Select Arrival Notice Available Arrival Notice Imported Arrive at Delivery Loca…" at bounding box center [636, 237] width 308 height 23
click at [1048, 199] on select "Select From: [PERSON_NAME] [GEOGRAPHIC_DATA][PERSON_NAME], [GEOGRAPHIC_DATA] St…" at bounding box center [1098, 206] width 271 height 23
click at [1047, 208] on select "Select From: [PERSON_NAME] [GEOGRAPHIC_DATA][PERSON_NAME], [GEOGRAPHIC_DATA] St…" at bounding box center [1098, 206] width 271 height 23
click at [1156, 570] on button "Save" at bounding box center [1170, 569] width 49 height 28
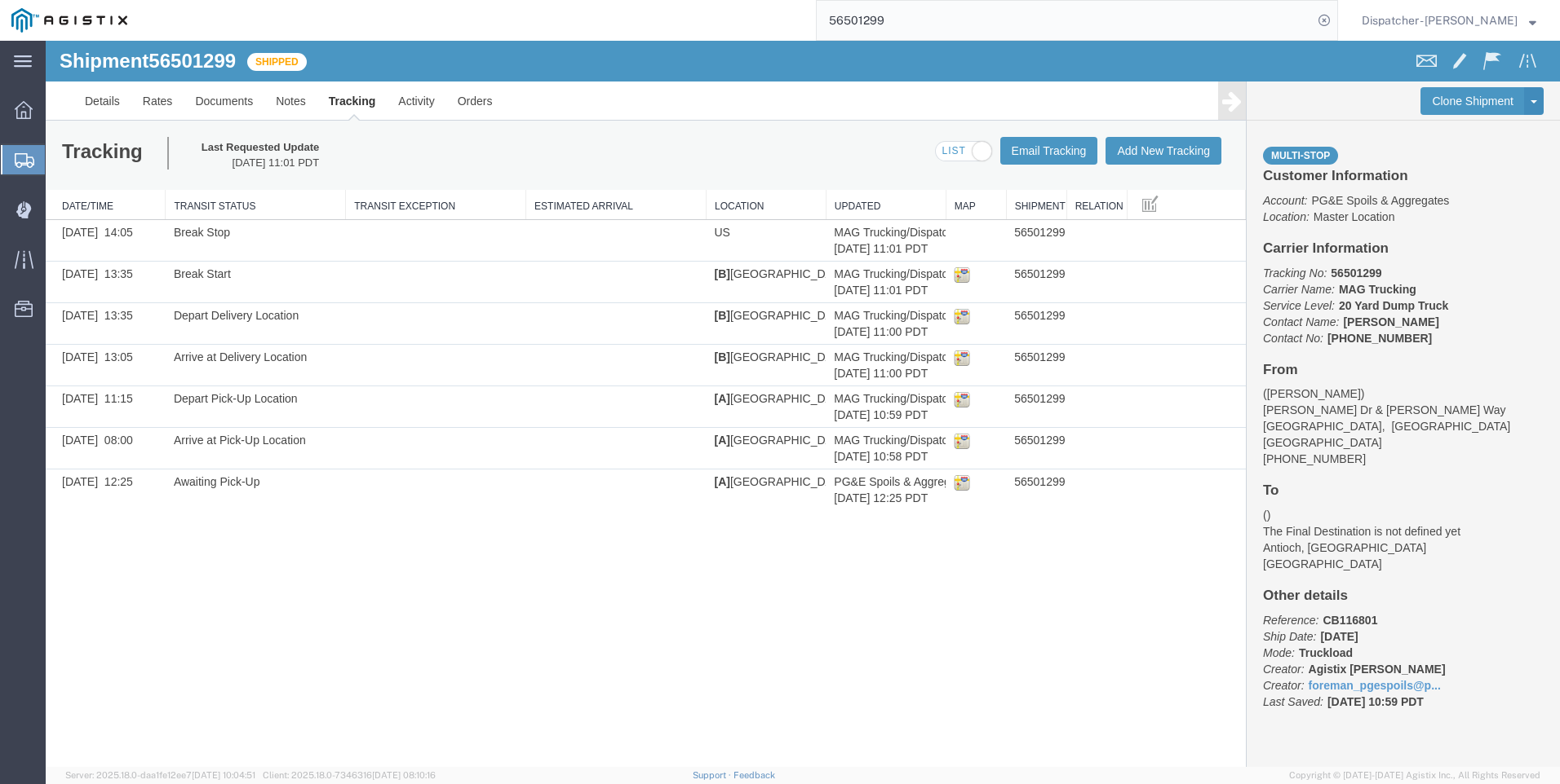
click at [758, 289] on td "[B] [GEOGRAPHIC_DATA], [GEOGRAPHIC_DATA], [GEOGRAPHIC_DATA]" at bounding box center [765, 282] width 120 height 41
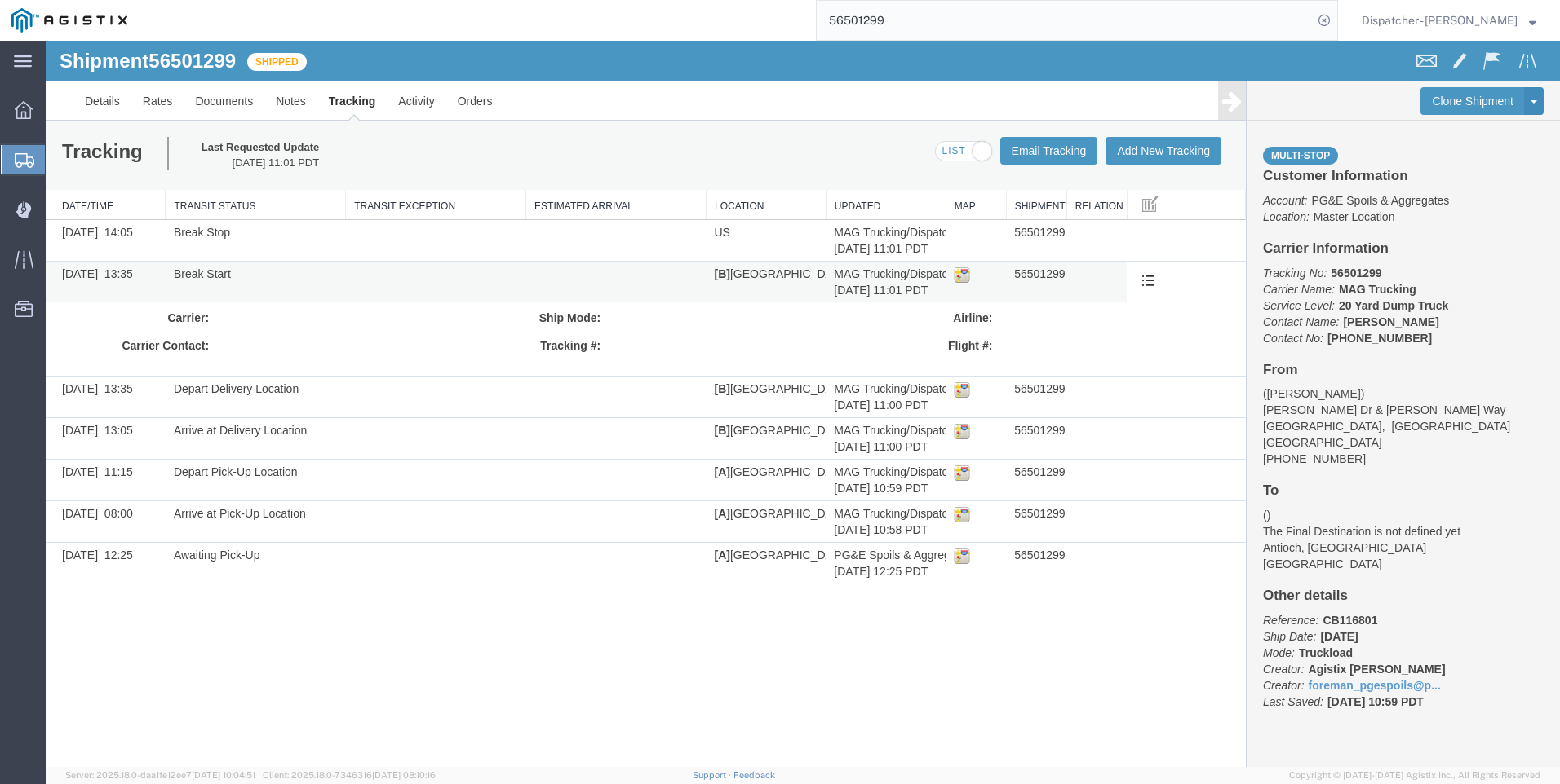
click at [761, 276] on td "[B] [GEOGRAPHIC_DATA], [GEOGRAPHIC_DATA], [GEOGRAPHIC_DATA]" at bounding box center [765, 282] width 120 height 41
click at [1057, 297] on td "56501299" at bounding box center [1036, 282] width 61 height 41
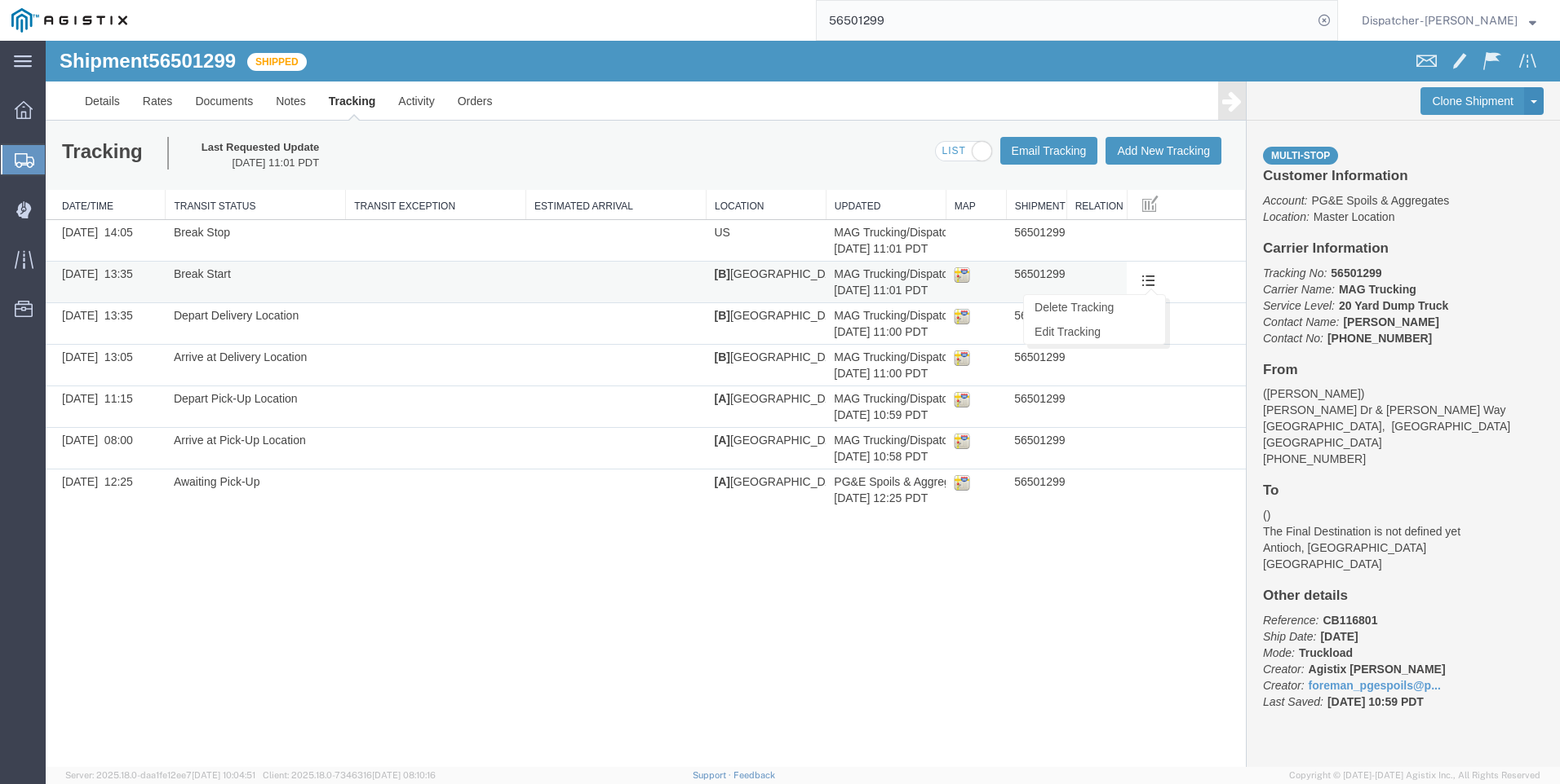
click at [1152, 281] on span at bounding box center [1148, 280] width 14 height 14
click at [1152, 286] on span at bounding box center [1148, 280] width 14 height 14
click at [1105, 329] on link "Edit Tracking" at bounding box center [1094, 332] width 141 height 25
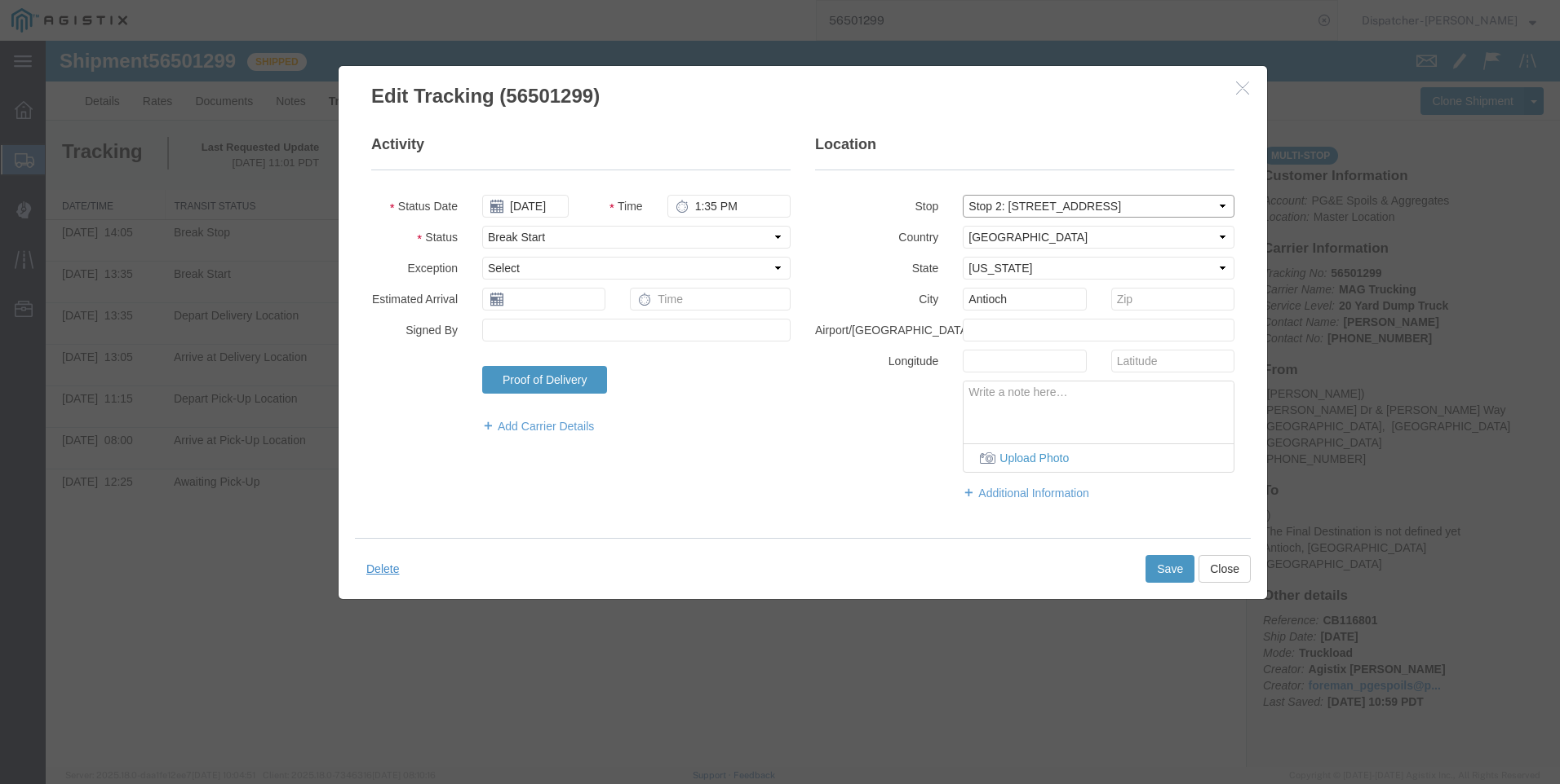
click at [1216, 208] on select "Select From: [PERSON_NAME] [GEOGRAPHIC_DATA][PERSON_NAME], [GEOGRAPHIC_DATA] St…" at bounding box center [1098, 206] width 271 height 23
select select
click at [963, 195] on select "Select From: [PERSON_NAME] [GEOGRAPHIC_DATA][PERSON_NAME], [GEOGRAPHIC_DATA] St…" at bounding box center [1098, 206] width 271 height 23
click at [1174, 568] on button "Save" at bounding box center [1170, 569] width 49 height 28
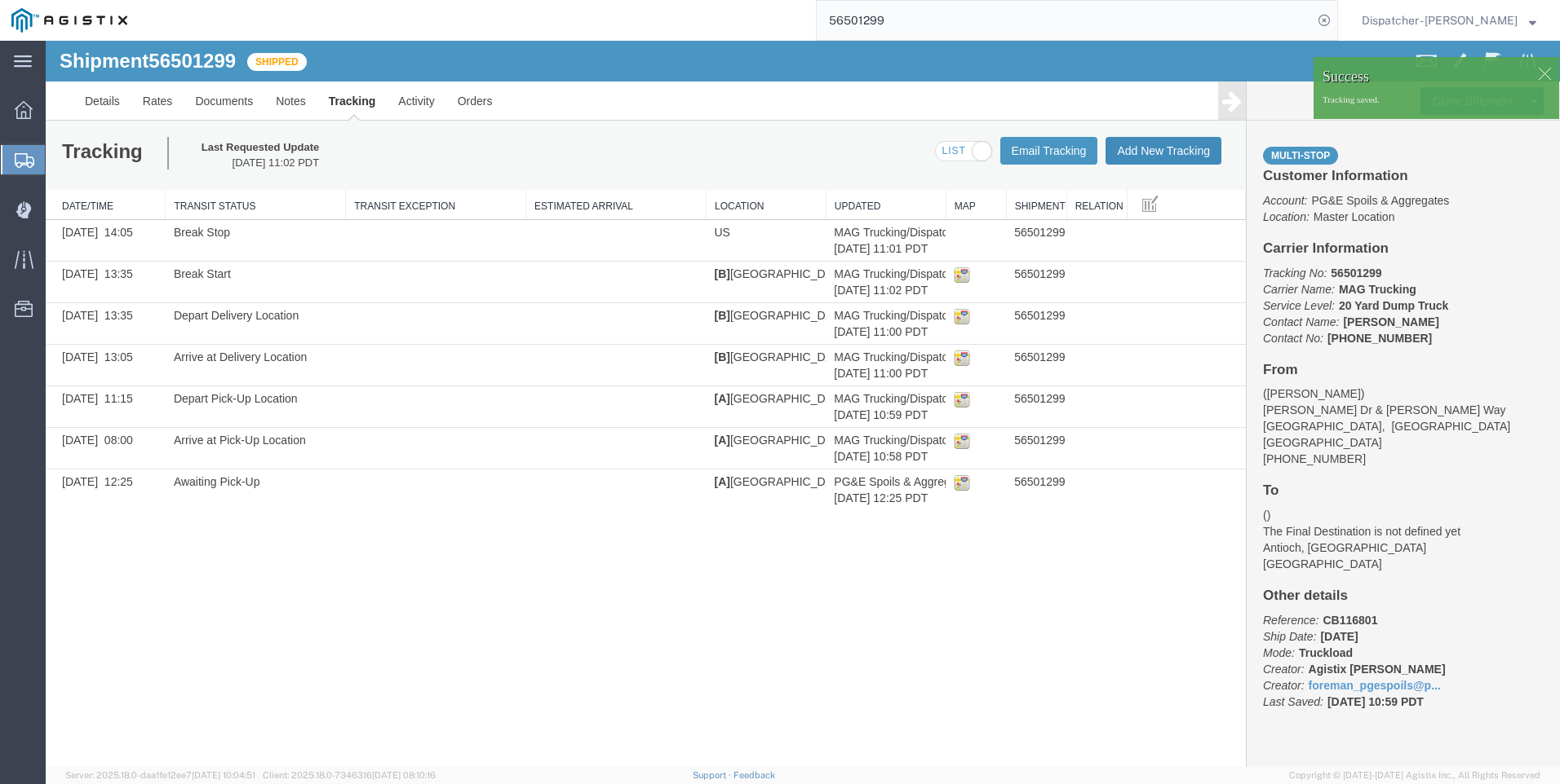
click at [1153, 149] on button "Add New Tracking" at bounding box center [1163, 151] width 116 height 28
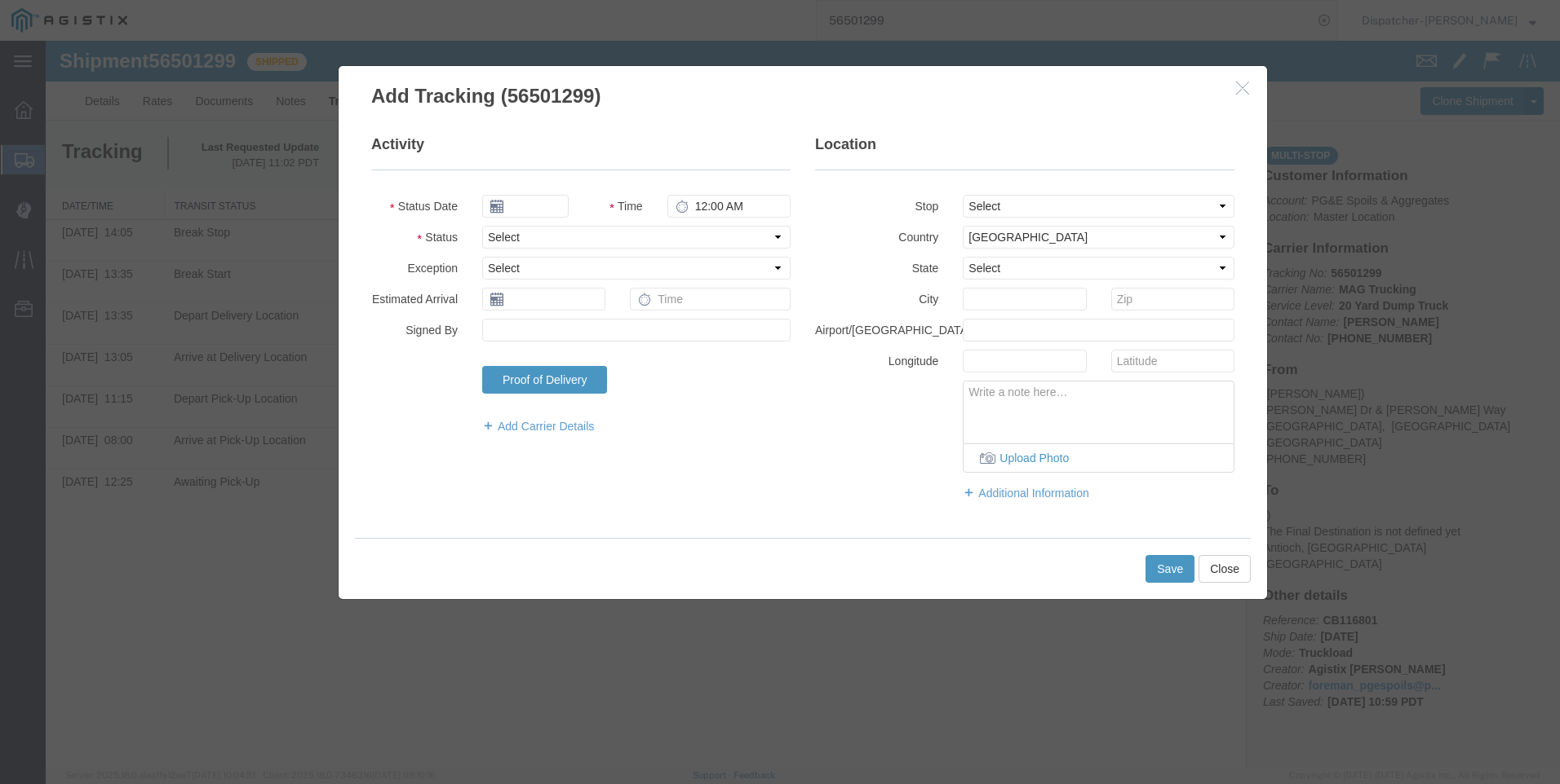
type input "[DATE]"
type input "12:00 PM"
click at [520, 207] on input "[DATE]" at bounding box center [525, 206] width 86 height 23
click at [493, 234] on icon at bounding box center [495, 235] width 4 height 11
click at [614, 349] on td "22" at bounding box center [622, 357] width 25 height 25
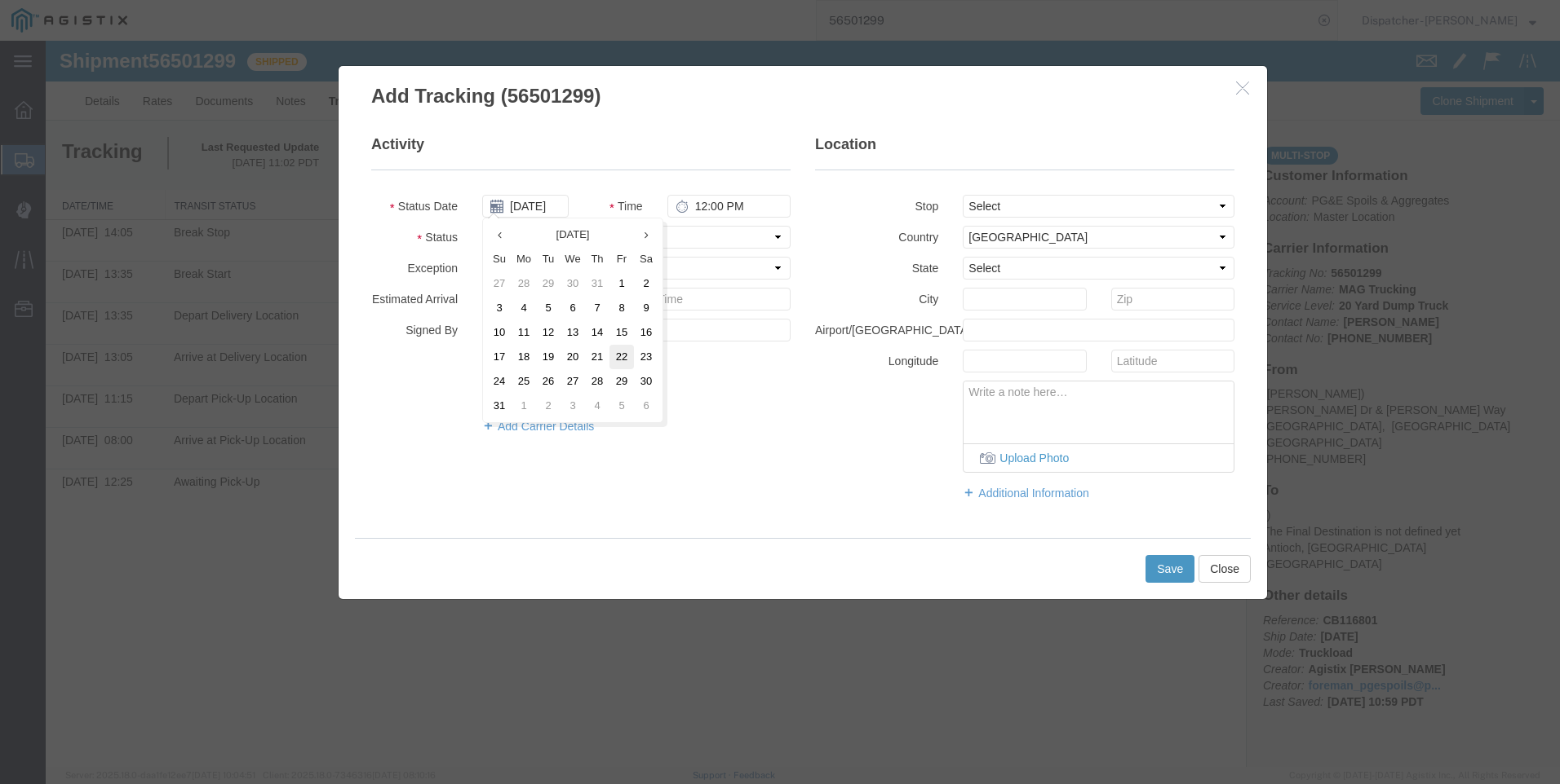
type input "[DATE]"
click at [730, 206] on input "12:00 PM" at bounding box center [729, 206] width 123 height 23
type input "3:50 PM"
click at [578, 238] on select "Select Arrival Notice Available Arrival Notice Imported Arrive at Delivery Loca…" at bounding box center [636, 237] width 308 height 23
select select "DELIVRED"
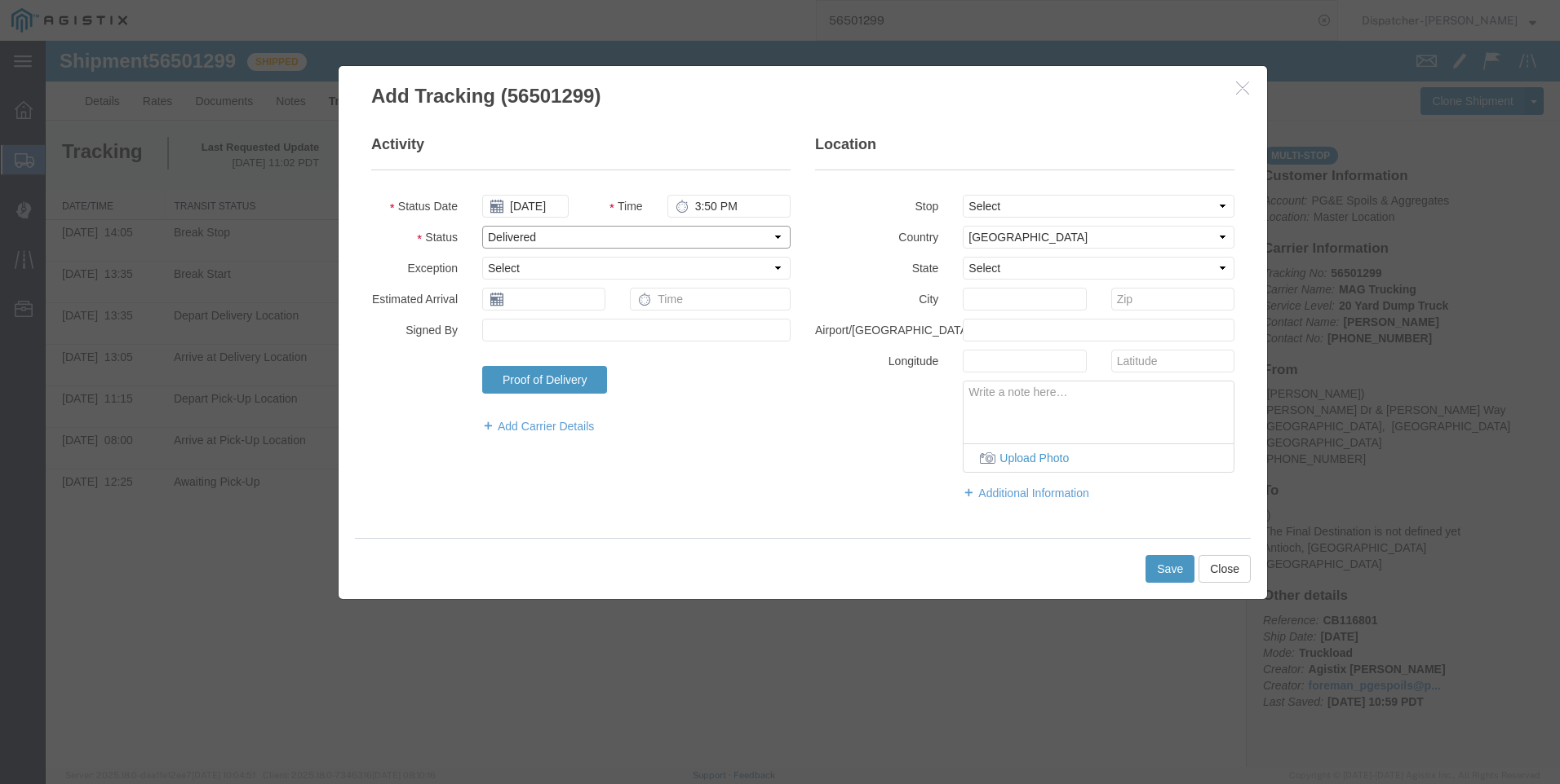
click at [482, 226] on select "Select Arrival Notice Available Arrival Notice Imported Arrive at Delivery Loca…" at bounding box center [636, 237] width 308 height 23
click at [652, 259] on select "Select Accident Airline - Delayed Airline - Exception Appointment Scheduled Att…" at bounding box center [636, 269] width 308 height 23
click at [1025, 205] on select "Select From: [PERSON_NAME] [GEOGRAPHIC_DATA][PERSON_NAME], [GEOGRAPHIC_DATA] St…" at bounding box center [1098, 206] width 271 height 23
select select "{"pickupDeliveryInfoId": "122290724","pickupOrDelivery": "P","stopNum": "1","lo…"
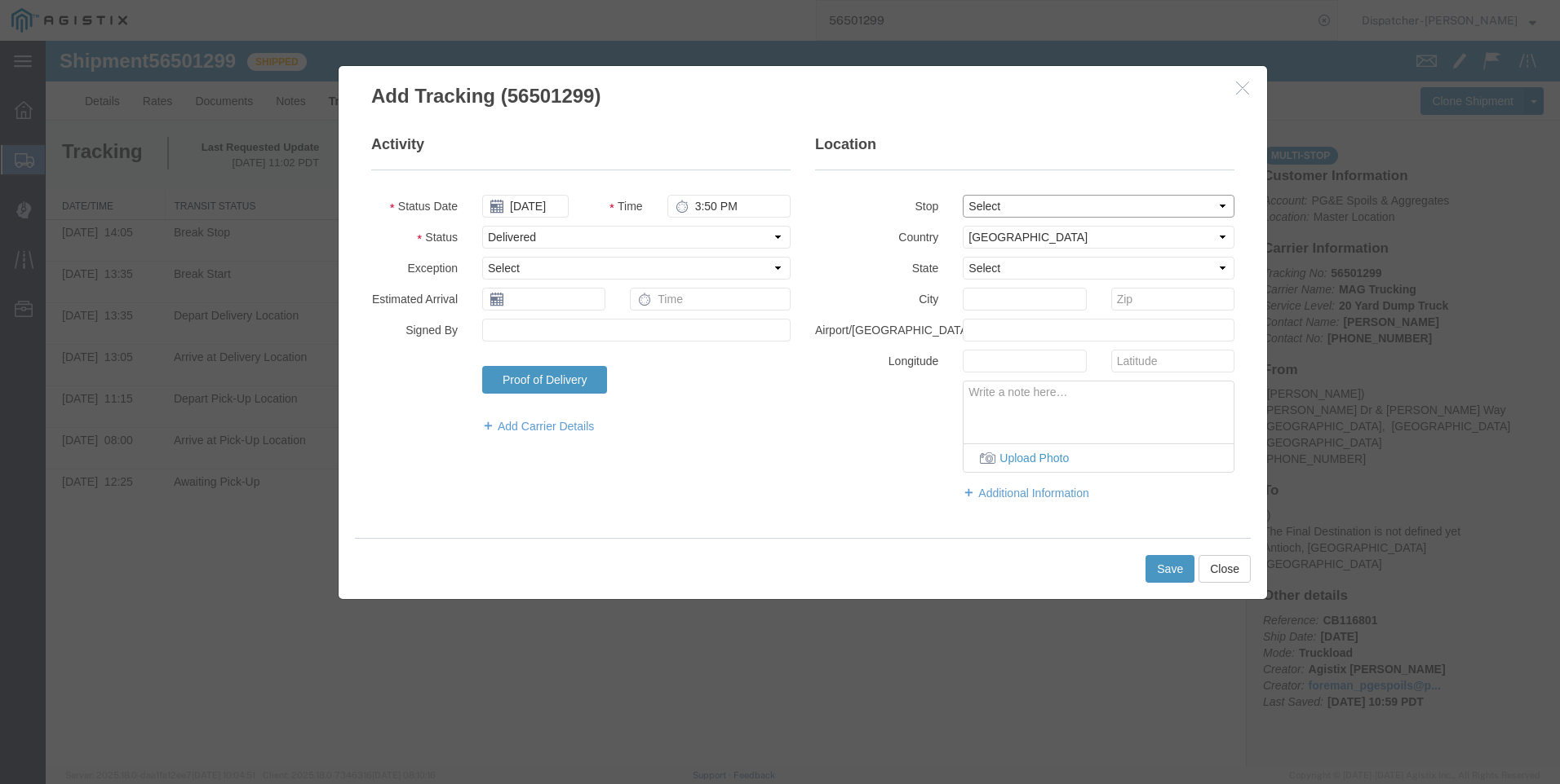
click at [963, 195] on select "Select From: [PERSON_NAME] [GEOGRAPHIC_DATA][PERSON_NAME], [GEOGRAPHIC_DATA] St…" at bounding box center [1098, 206] width 271 height 23
select select "CA"
type input "[GEOGRAPHIC_DATA]"
click at [1164, 565] on button "Save" at bounding box center [1170, 569] width 49 height 28
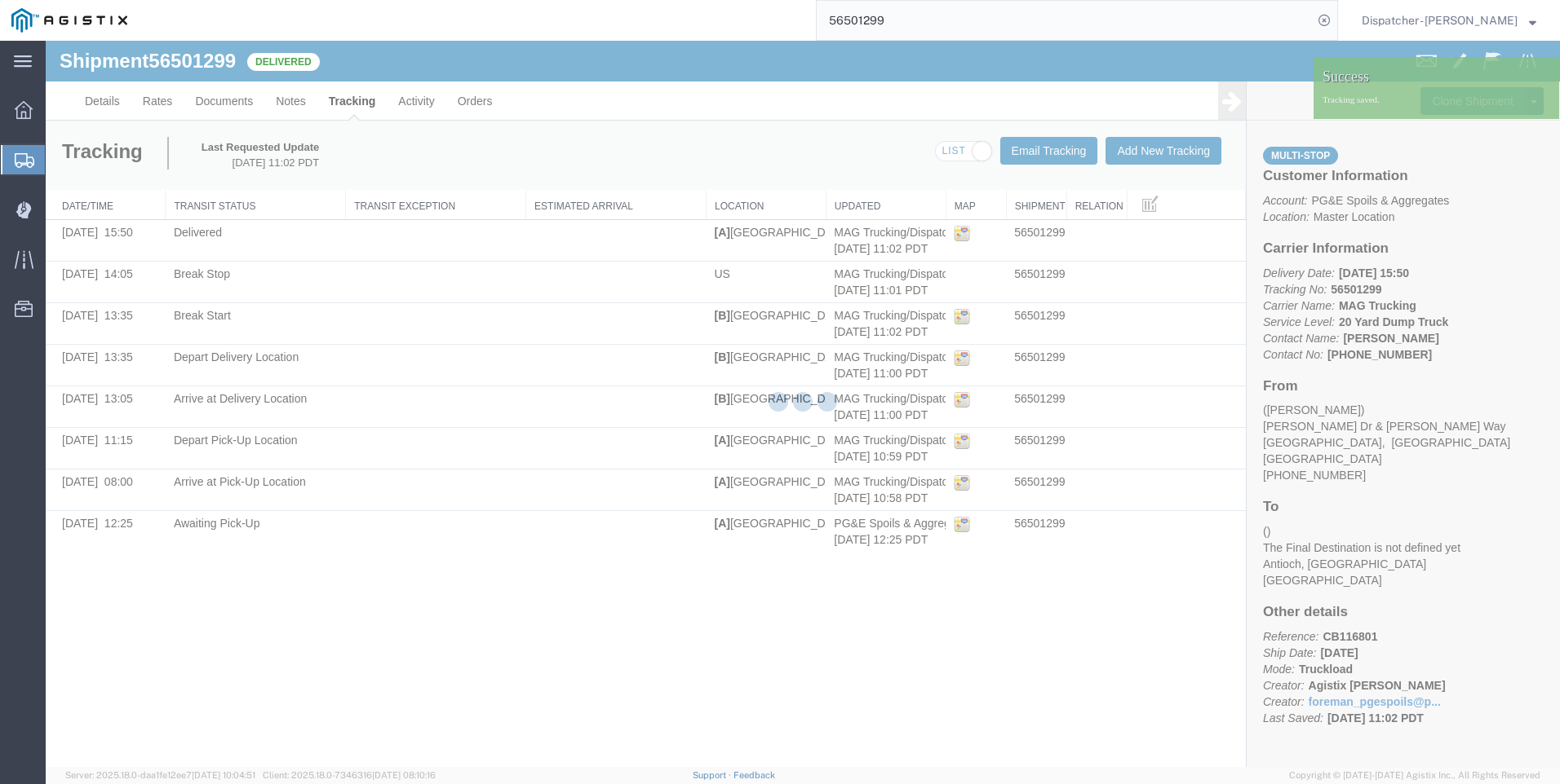
click at [1164, 565] on div at bounding box center [803, 404] width 1514 height 727
